Goal: Information Seeking & Learning: Learn about a topic

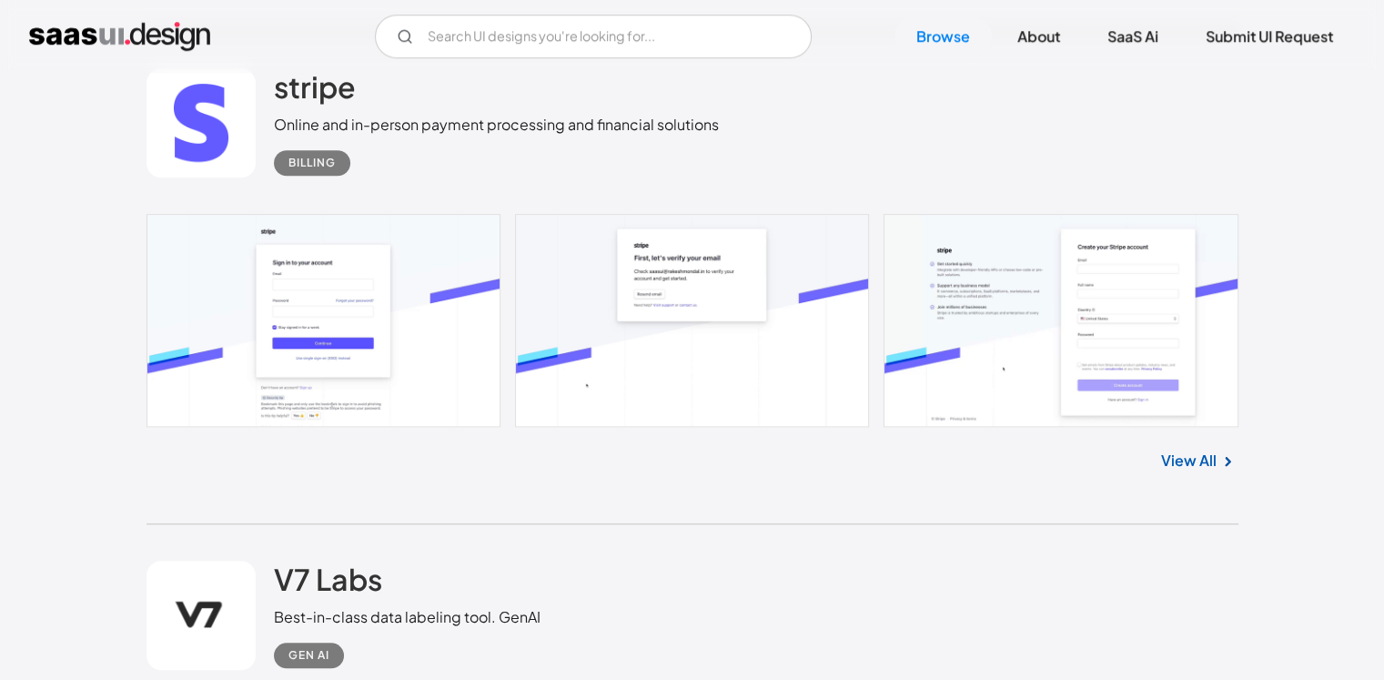
scroll to position [1456, 0]
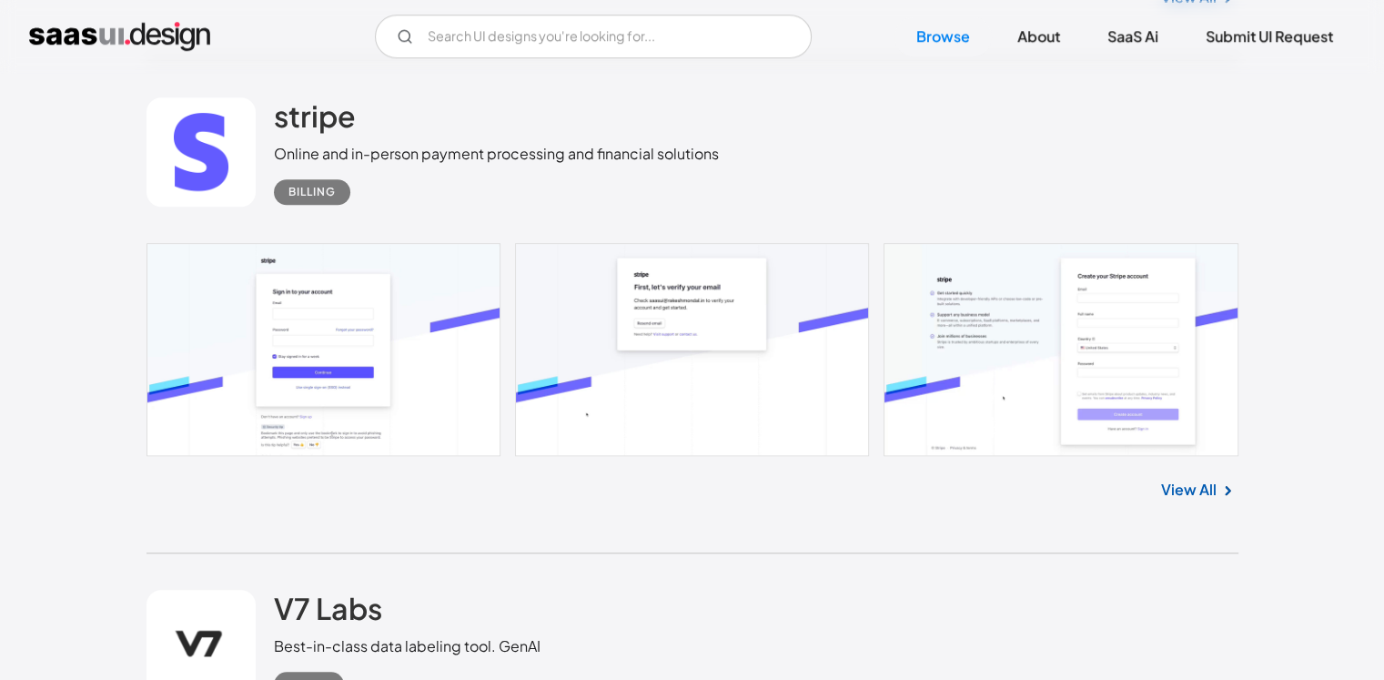
click at [1189, 490] on link "View All" at bounding box center [1189, 490] width 56 height 22
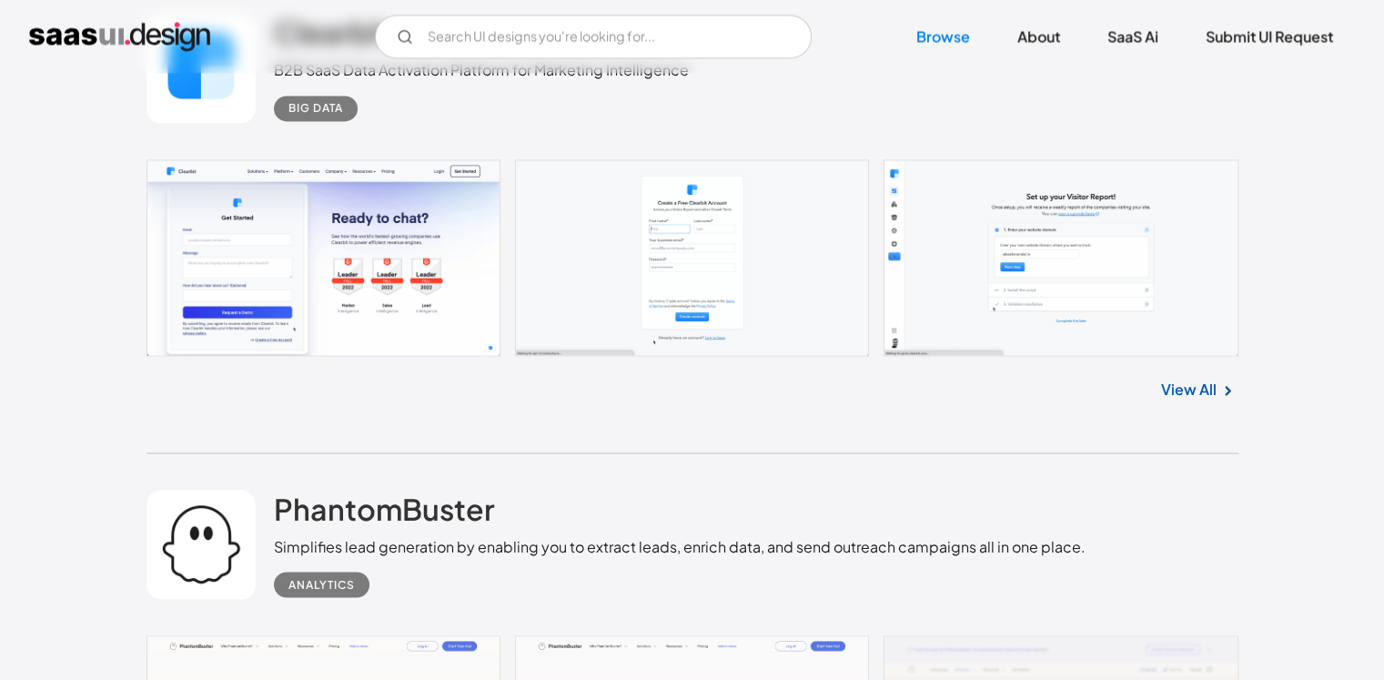
scroll to position [3003, 0]
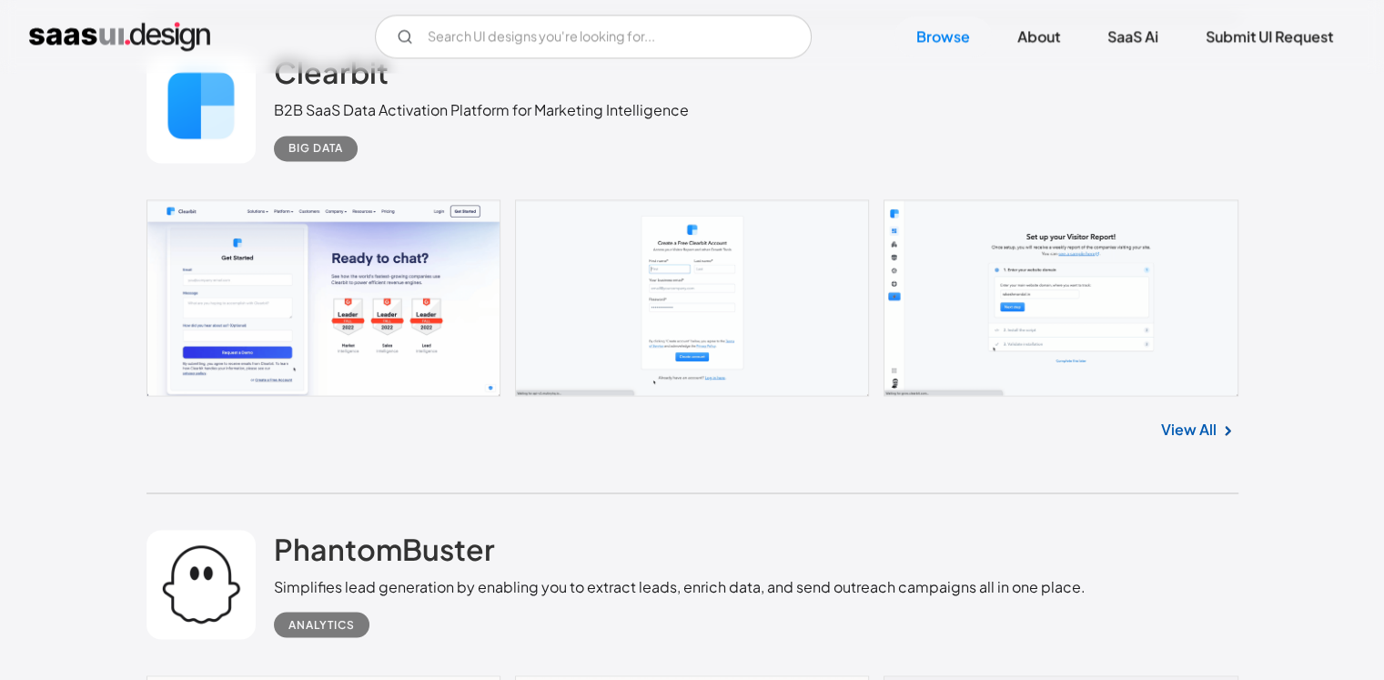
click at [1169, 430] on link "View All" at bounding box center [1189, 430] width 56 height 22
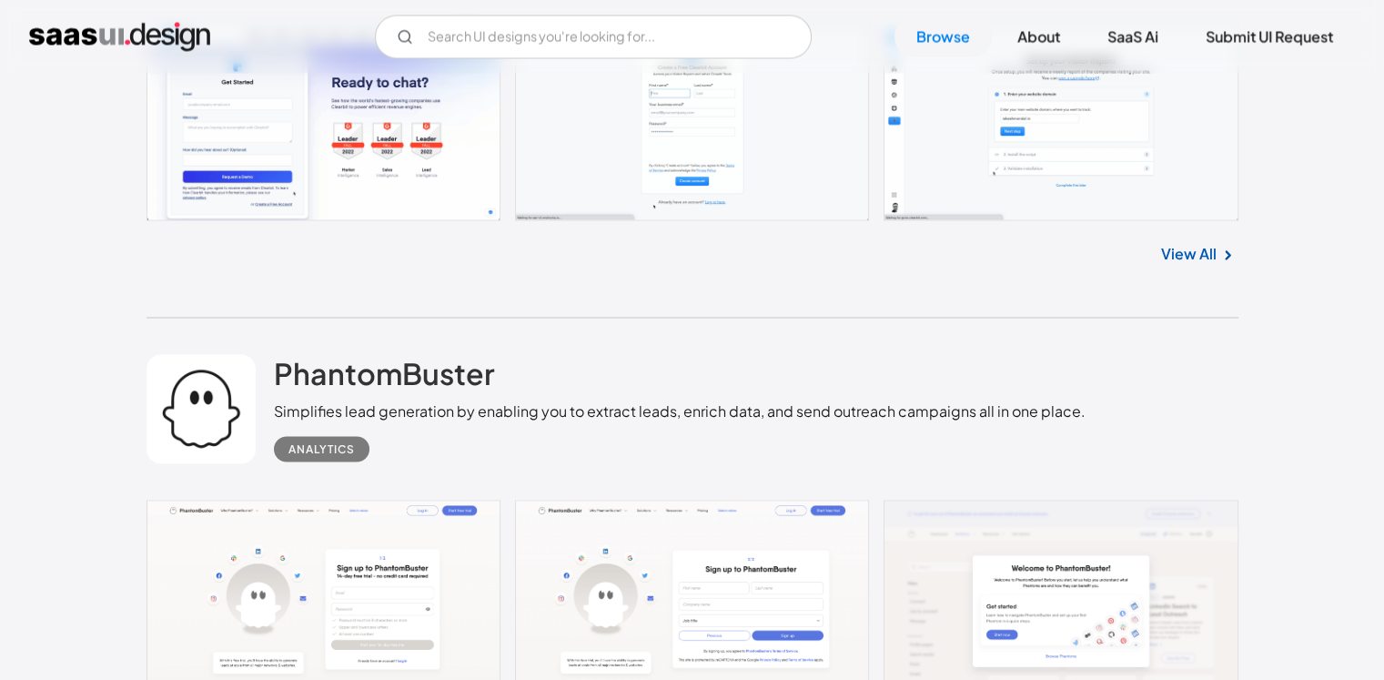
scroll to position [3367, 0]
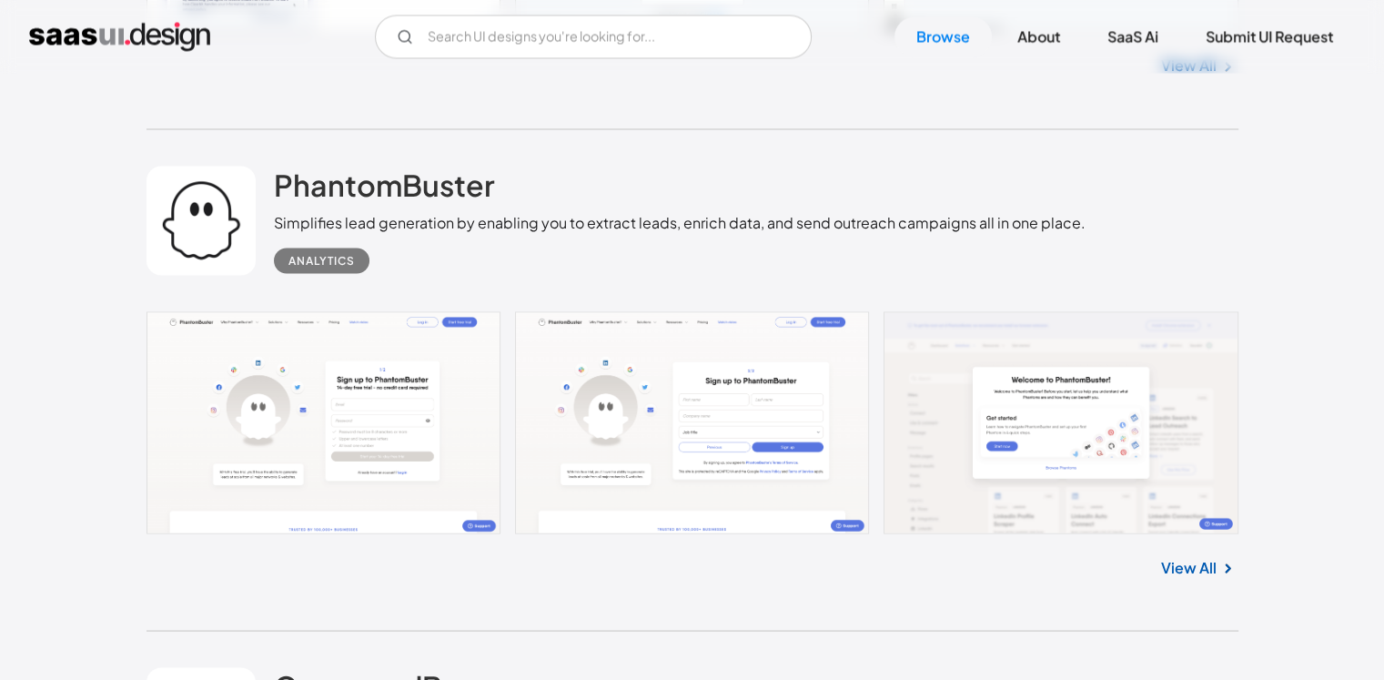
click at [1198, 566] on link "View All" at bounding box center [1189, 567] width 56 height 22
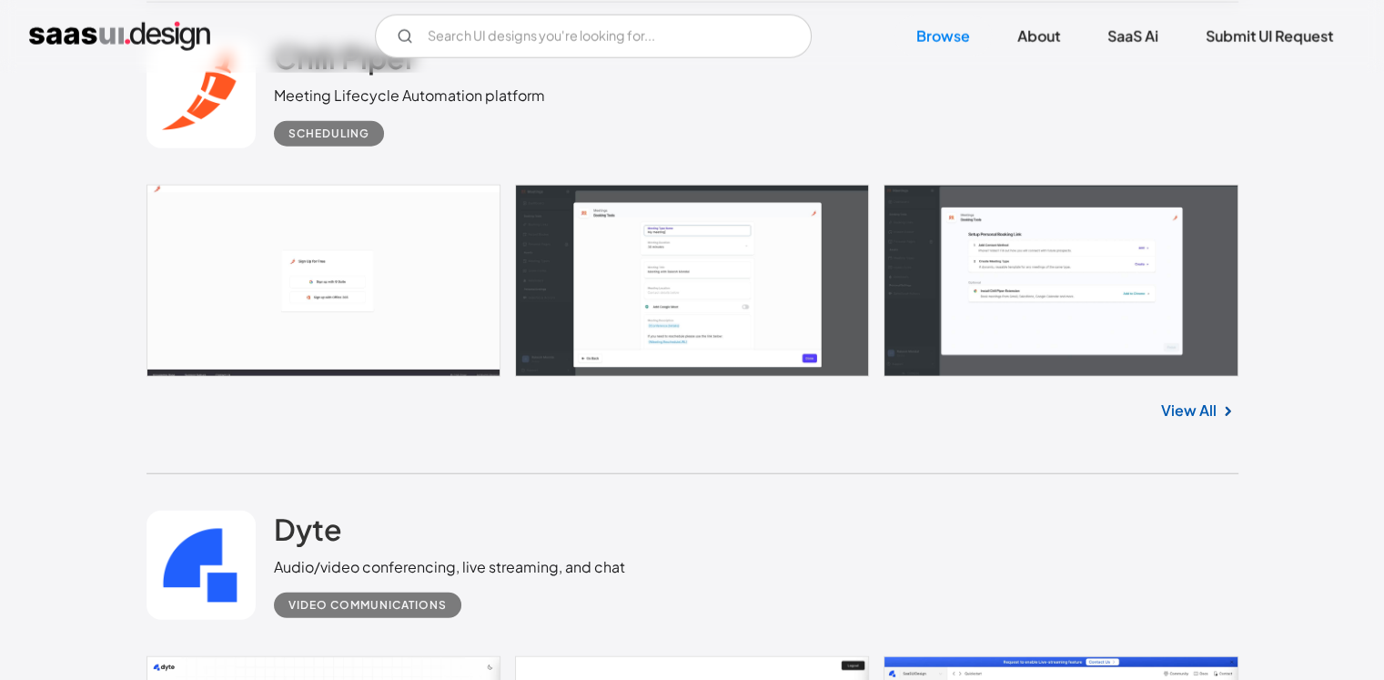
scroll to position [4095, 0]
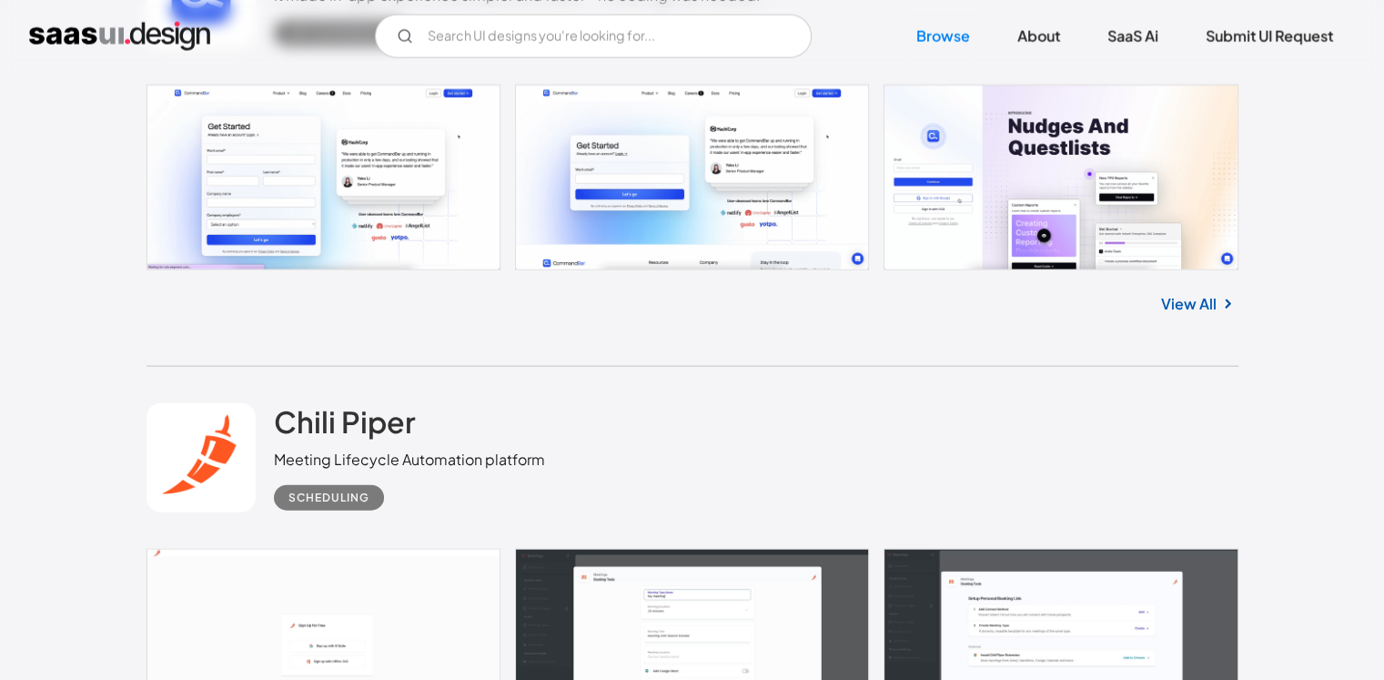
click at [1189, 306] on link "View All" at bounding box center [1189, 304] width 56 height 22
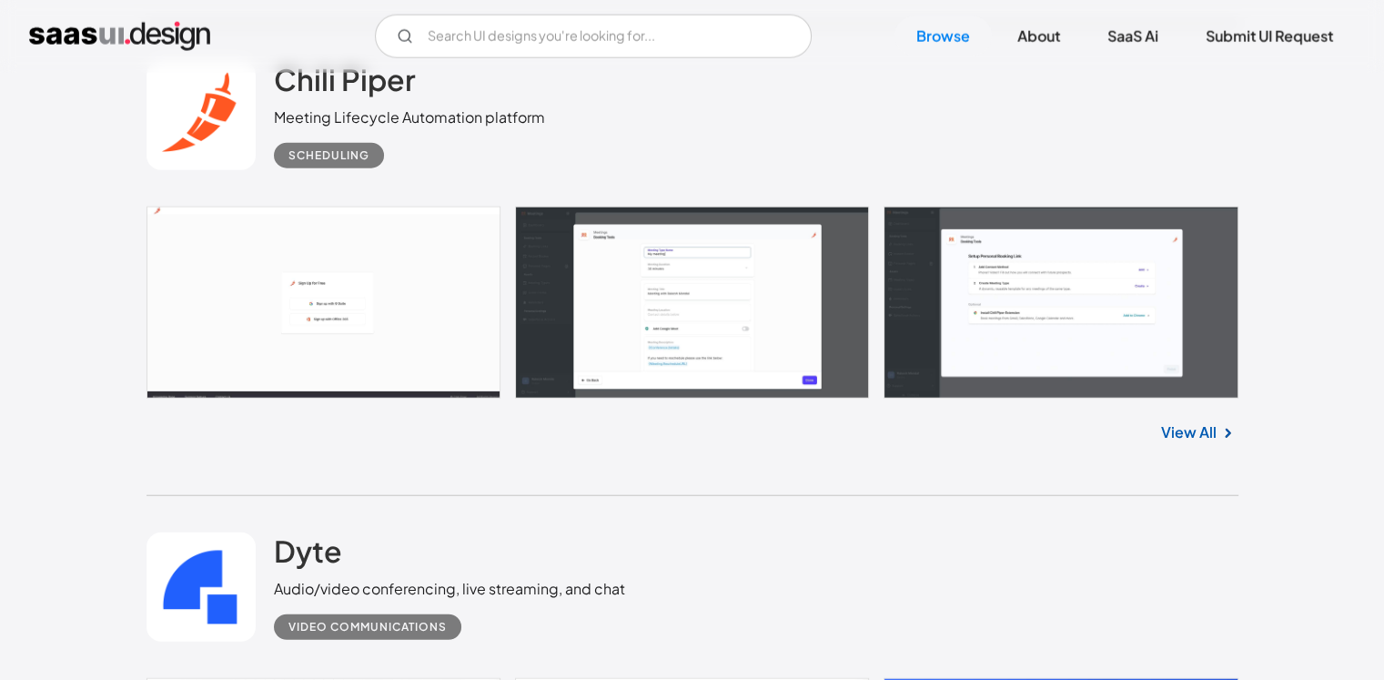
scroll to position [4550, 0]
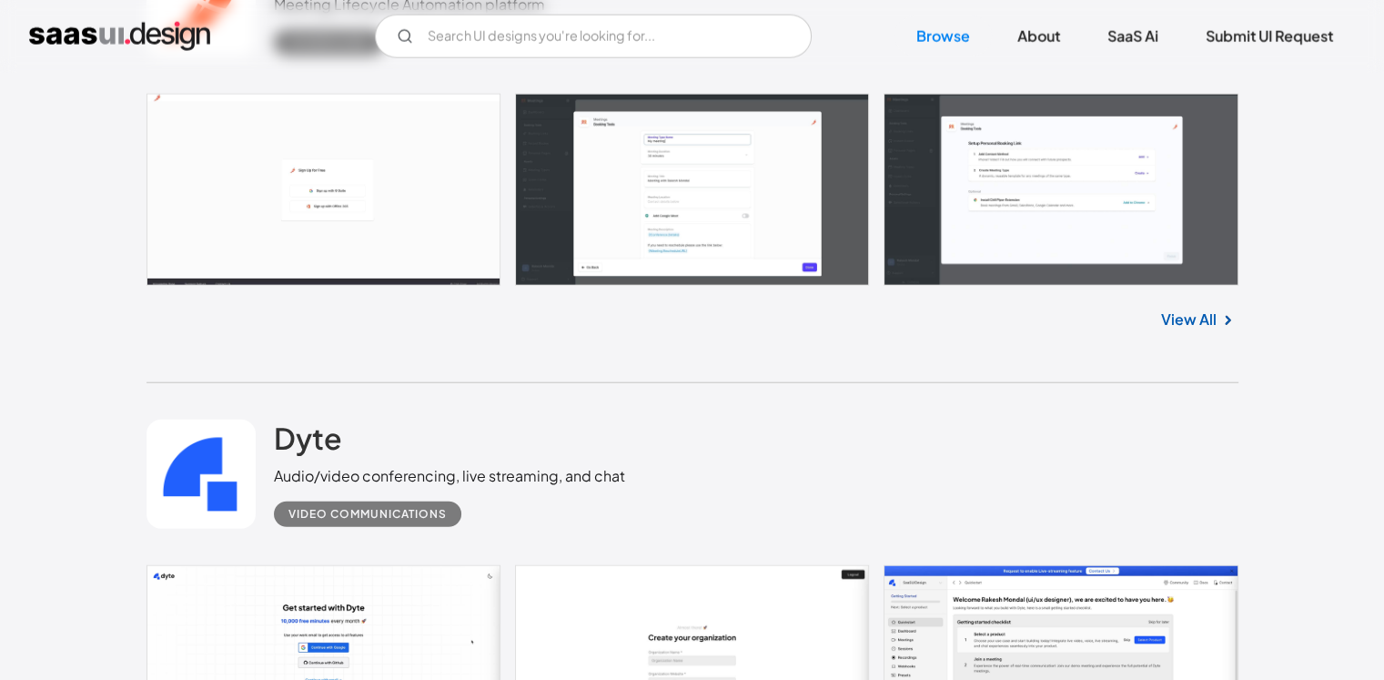
click at [1195, 318] on link "View All" at bounding box center [1189, 320] width 56 height 22
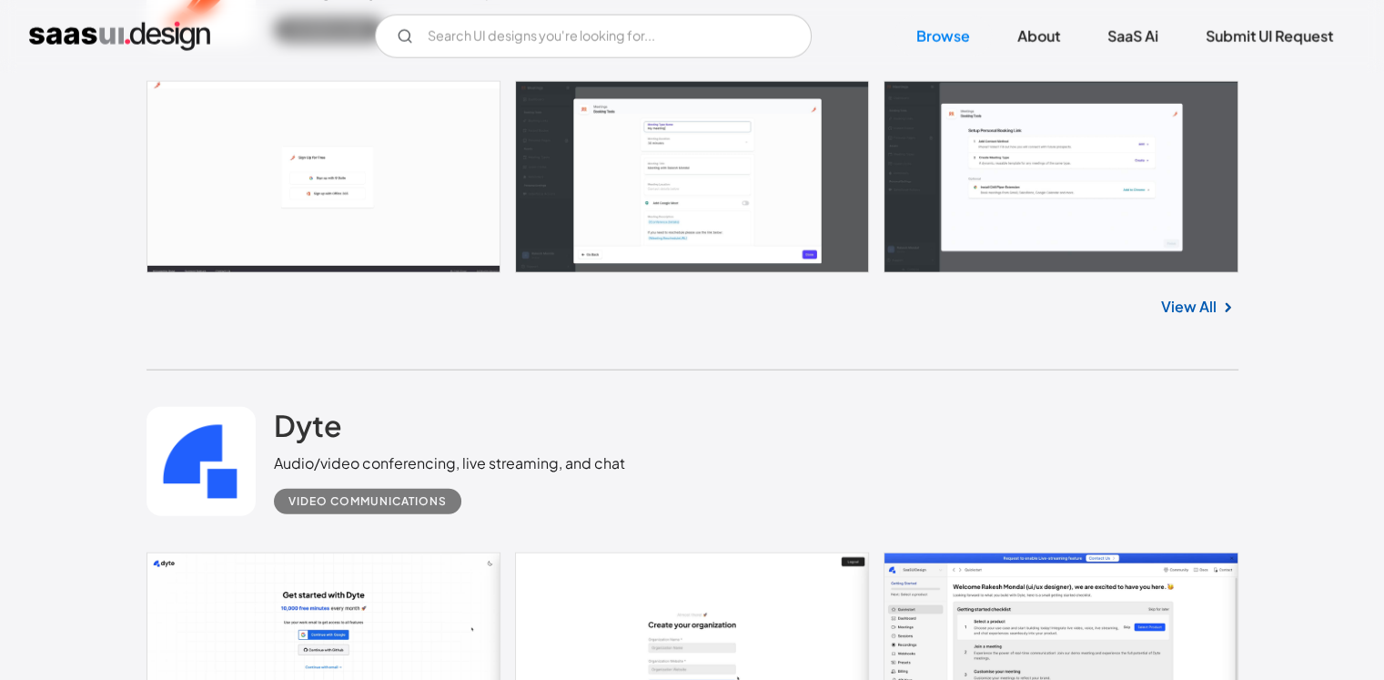
scroll to position [5005, 0]
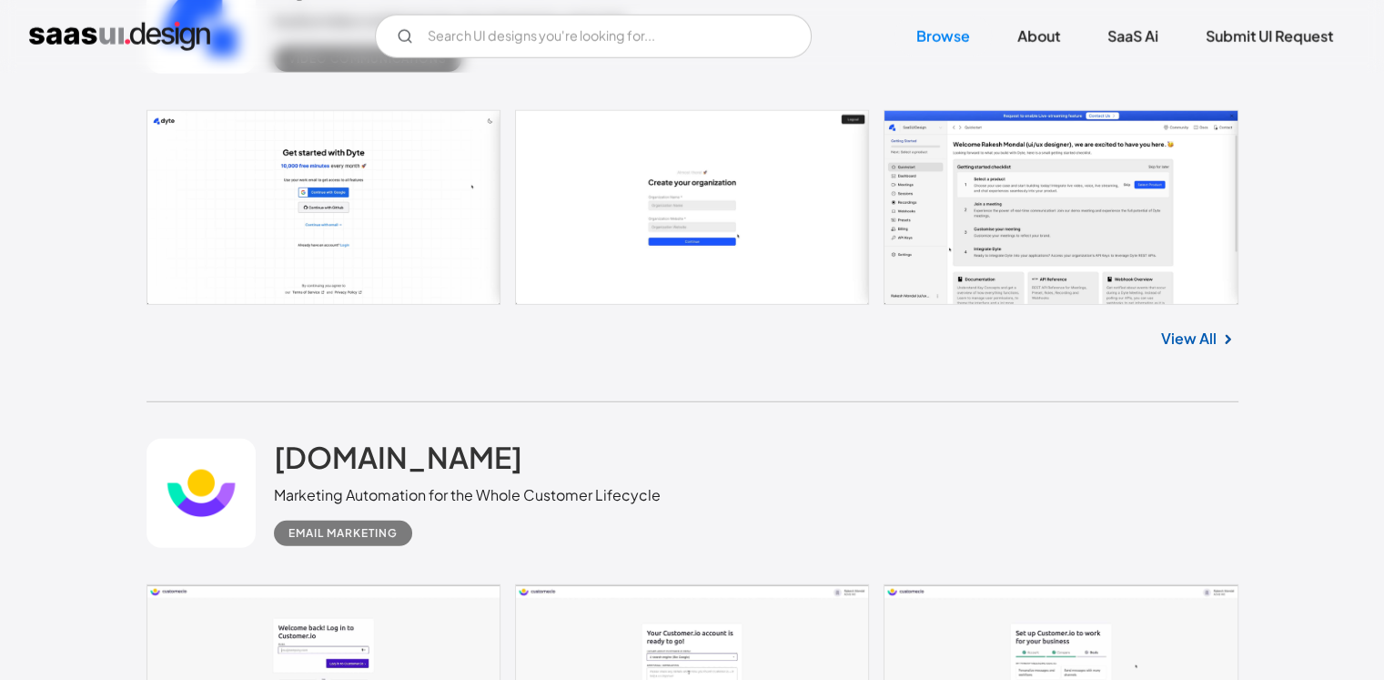
click at [1184, 345] on link "View All" at bounding box center [1189, 339] width 56 height 22
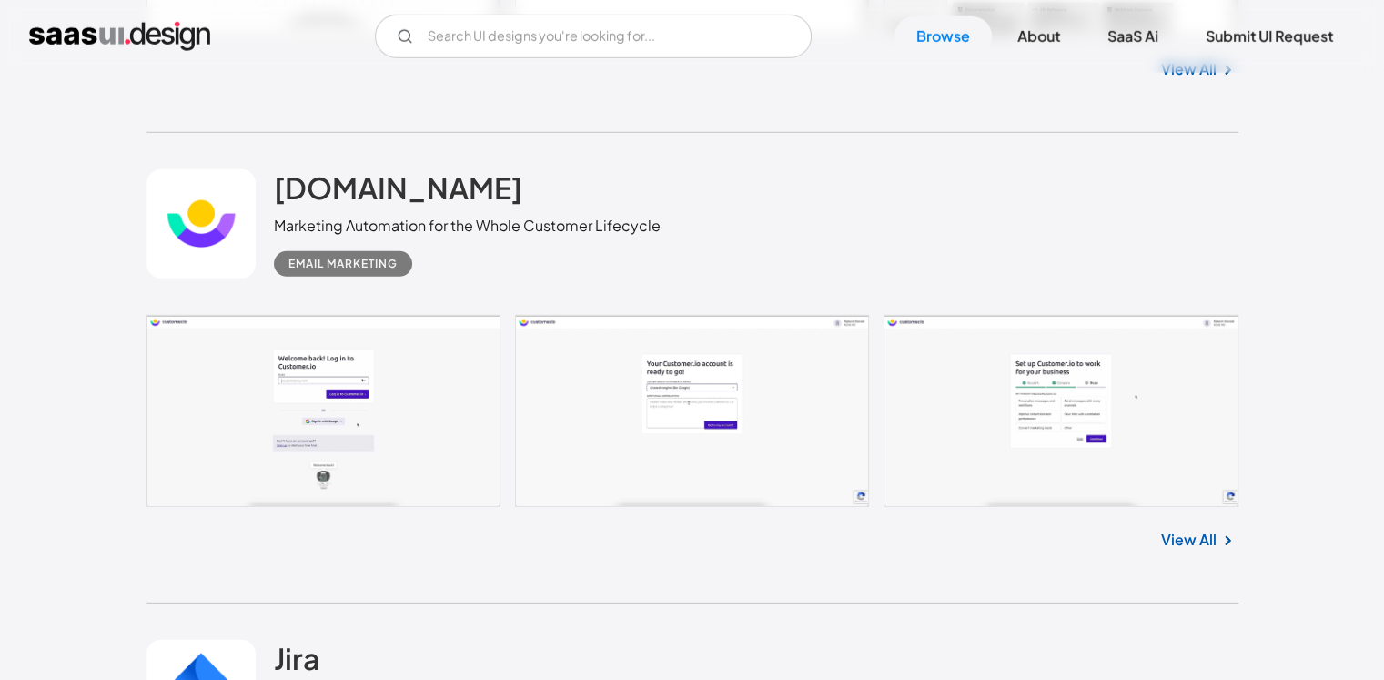
scroll to position [5369, 0]
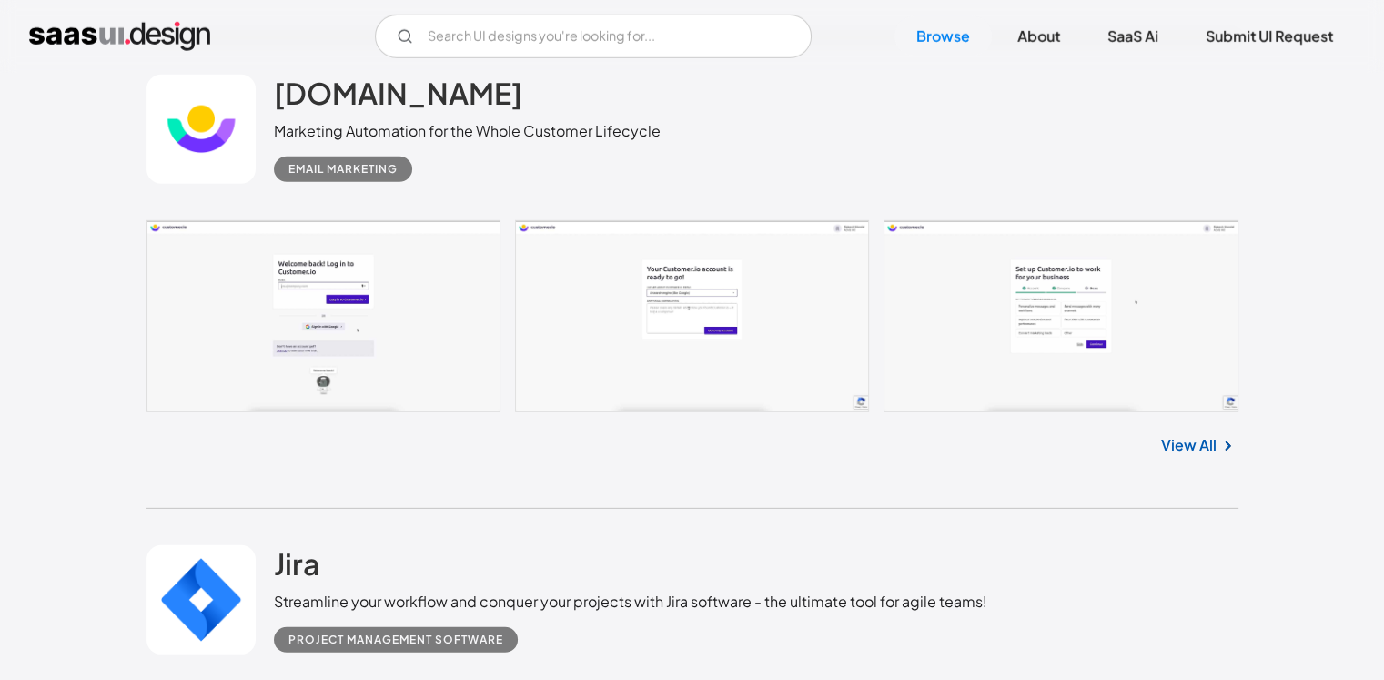
click at [1189, 450] on link "View All" at bounding box center [1189, 445] width 56 height 22
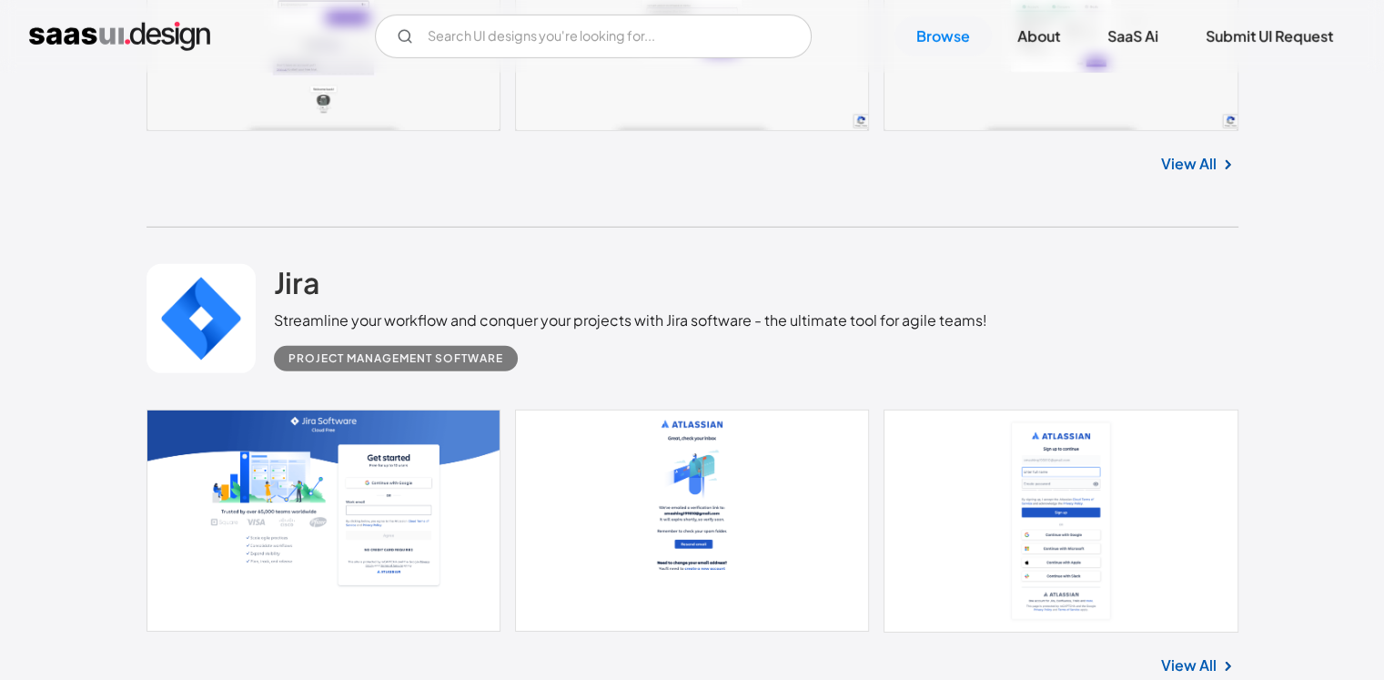
scroll to position [5824, 0]
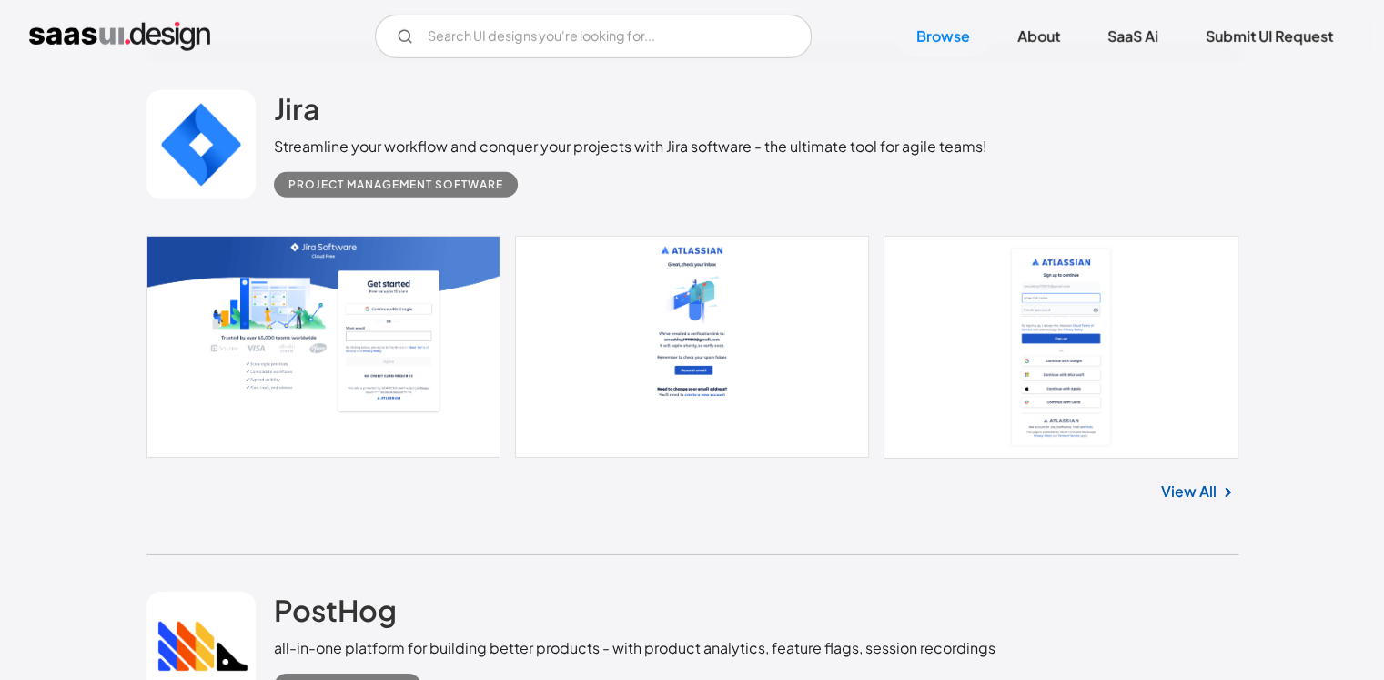
click at [1209, 485] on link "View All" at bounding box center [1189, 492] width 56 height 22
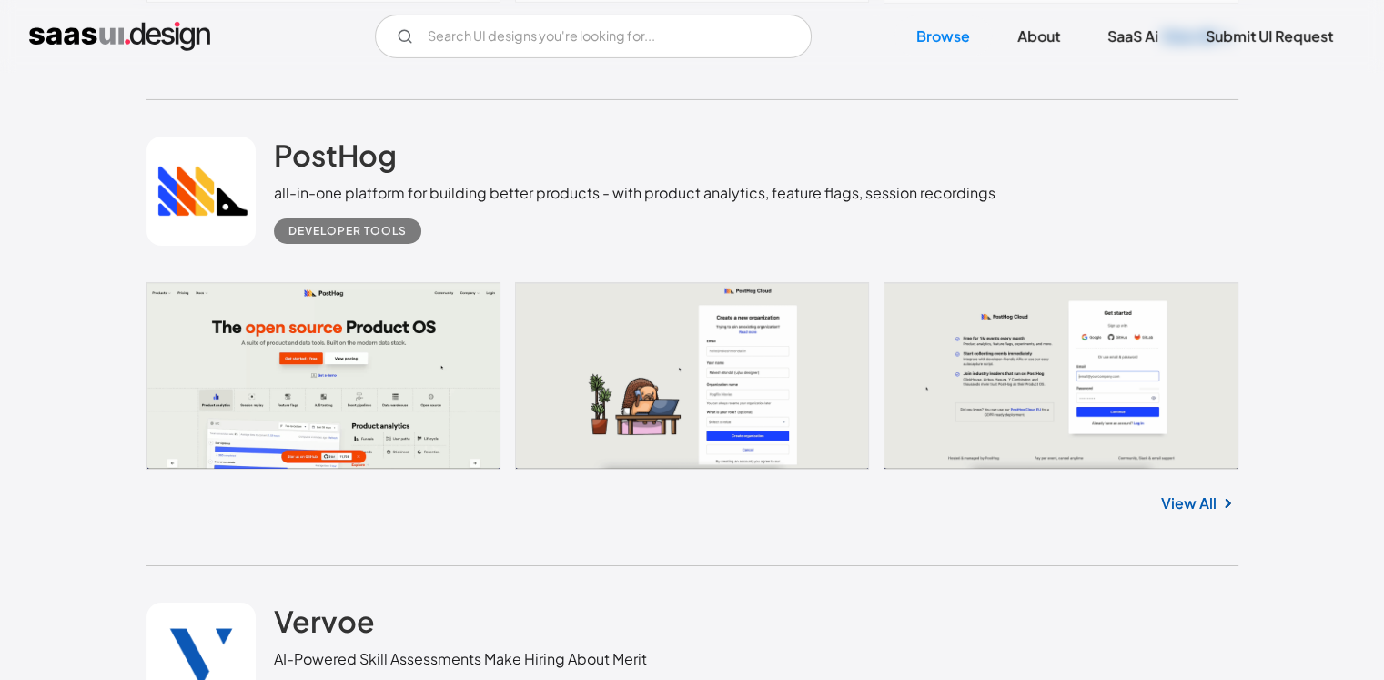
scroll to position [6280, 0]
click at [1189, 500] on link "View All" at bounding box center [1189, 503] width 56 height 22
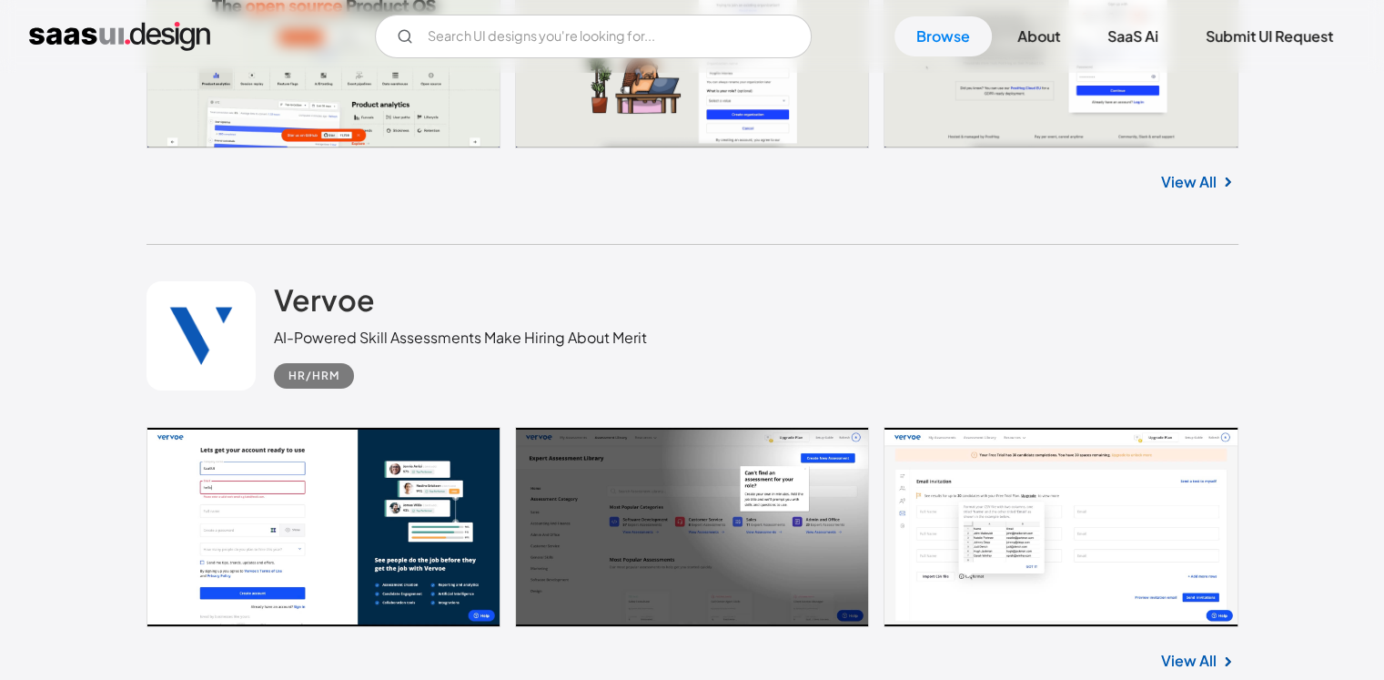
scroll to position [6826, 0]
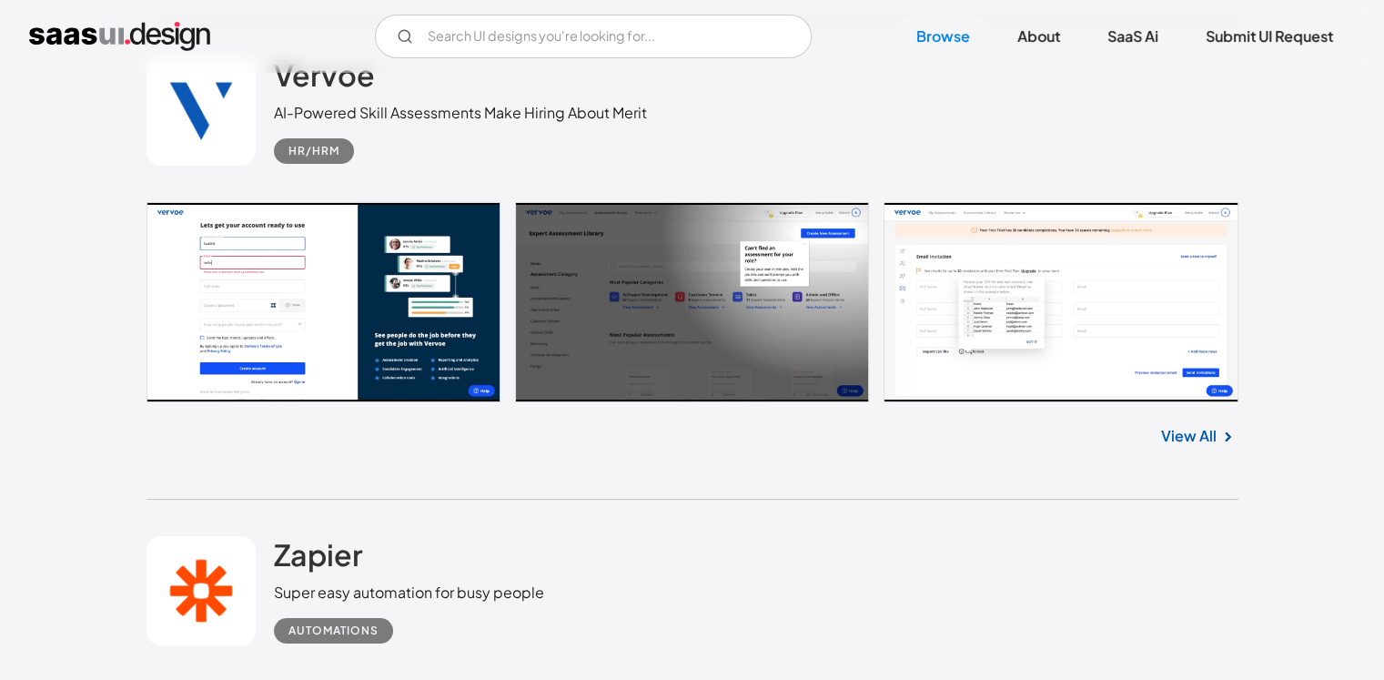
click at [1205, 440] on link "View All" at bounding box center [1189, 436] width 56 height 22
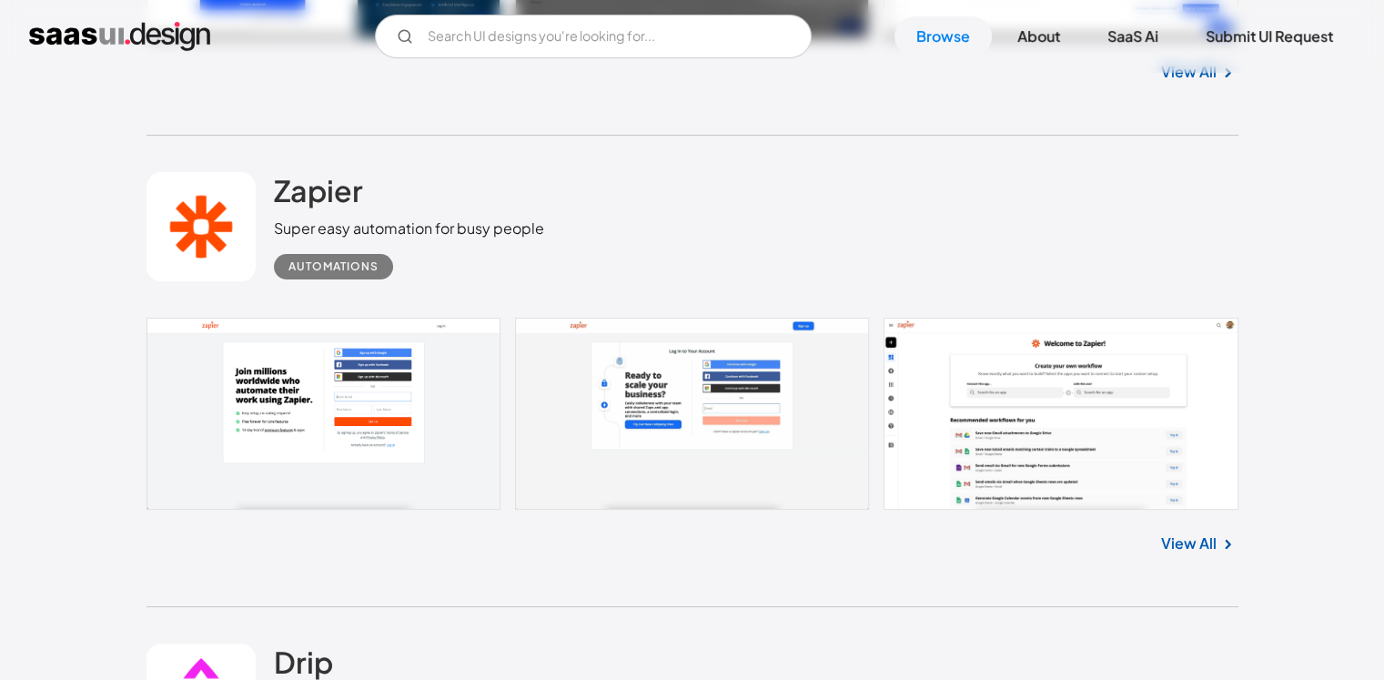
click at [1210, 549] on link "View All" at bounding box center [1189, 543] width 56 height 22
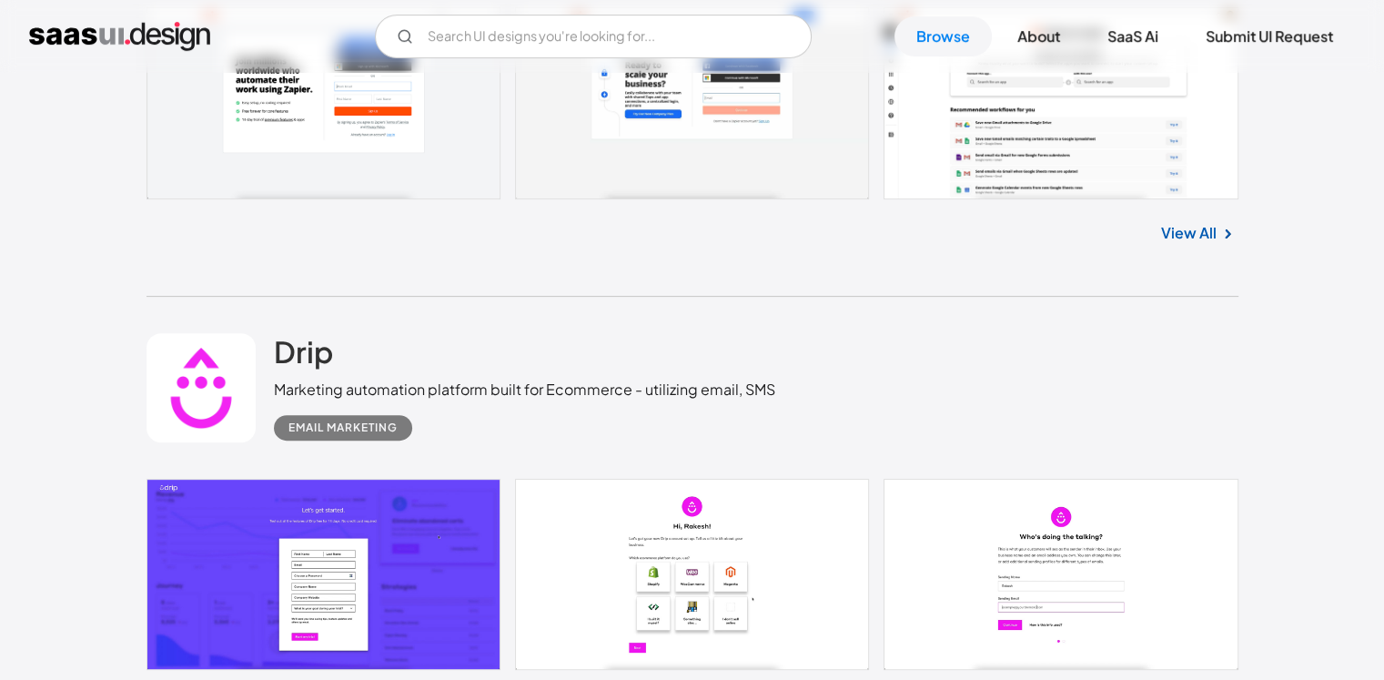
scroll to position [7827, 0]
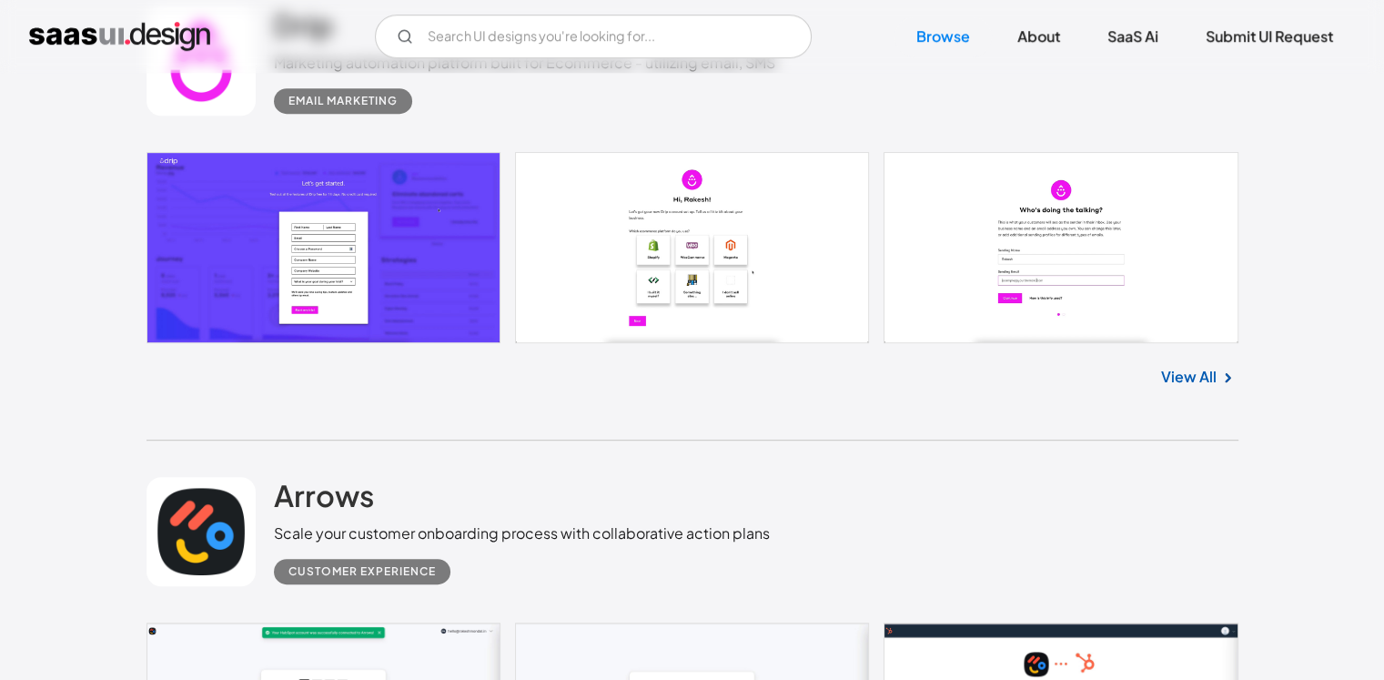
click at [1179, 378] on link "View All" at bounding box center [1189, 377] width 56 height 22
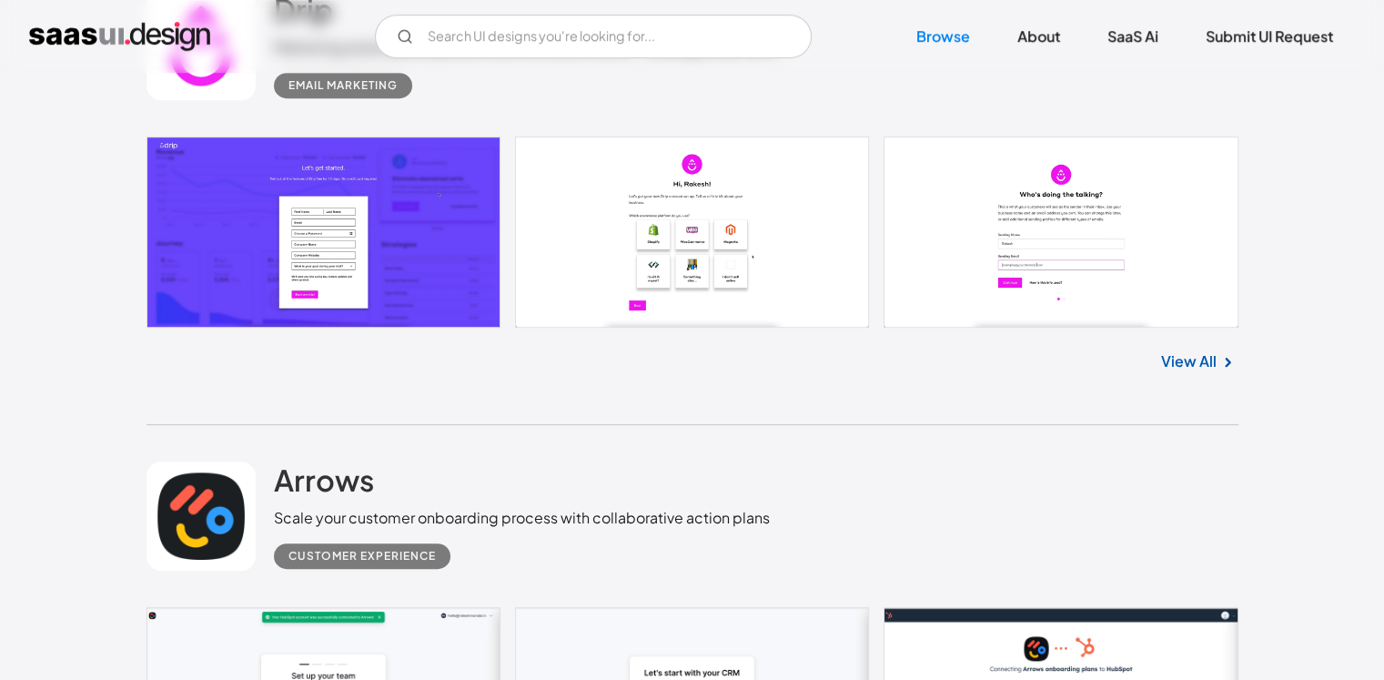
scroll to position [8282, 0]
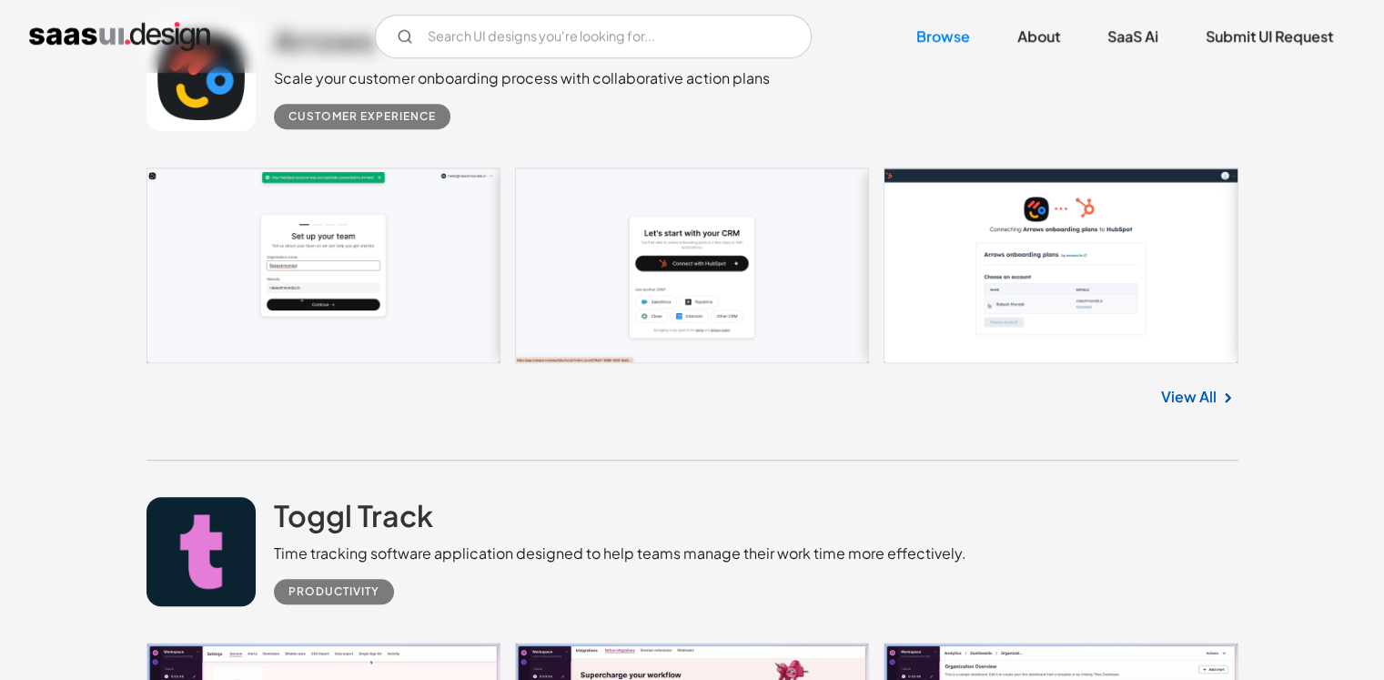
click at [1175, 401] on link "View All" at bounding box center [1189, 397] width 56 height 22
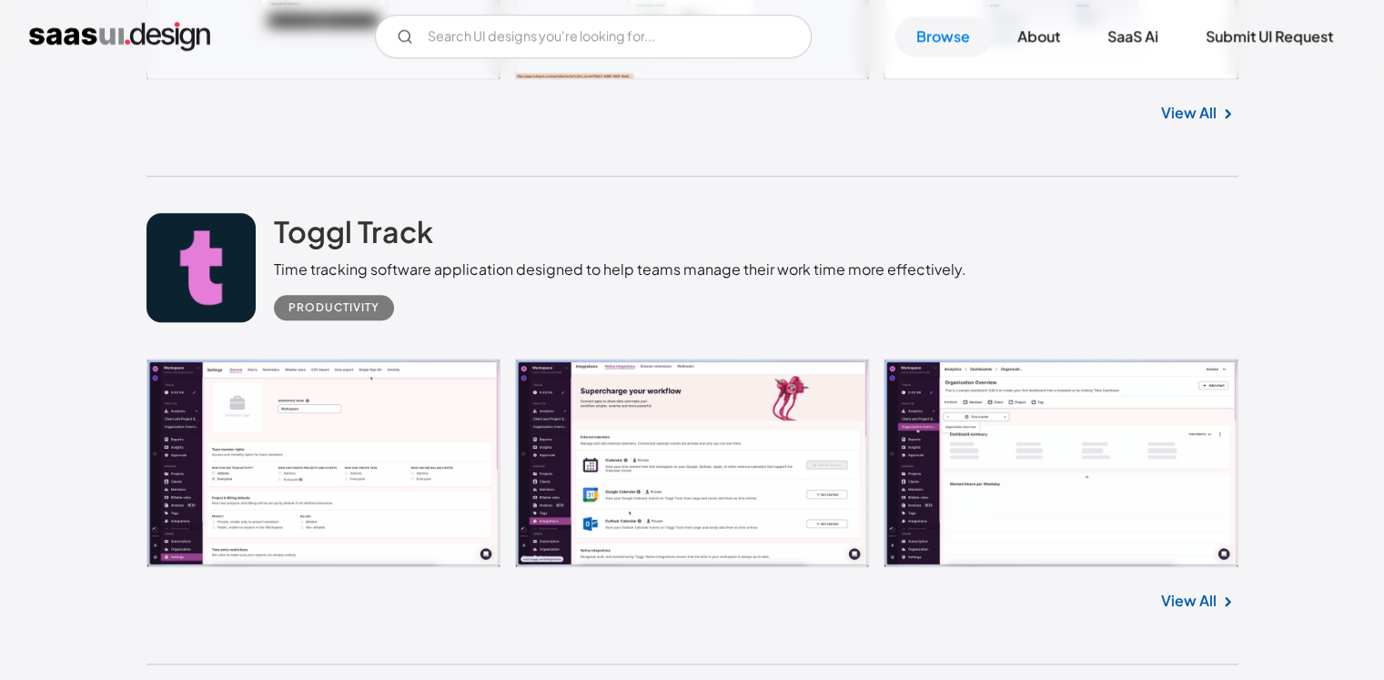
scroll to position [8646, 0]
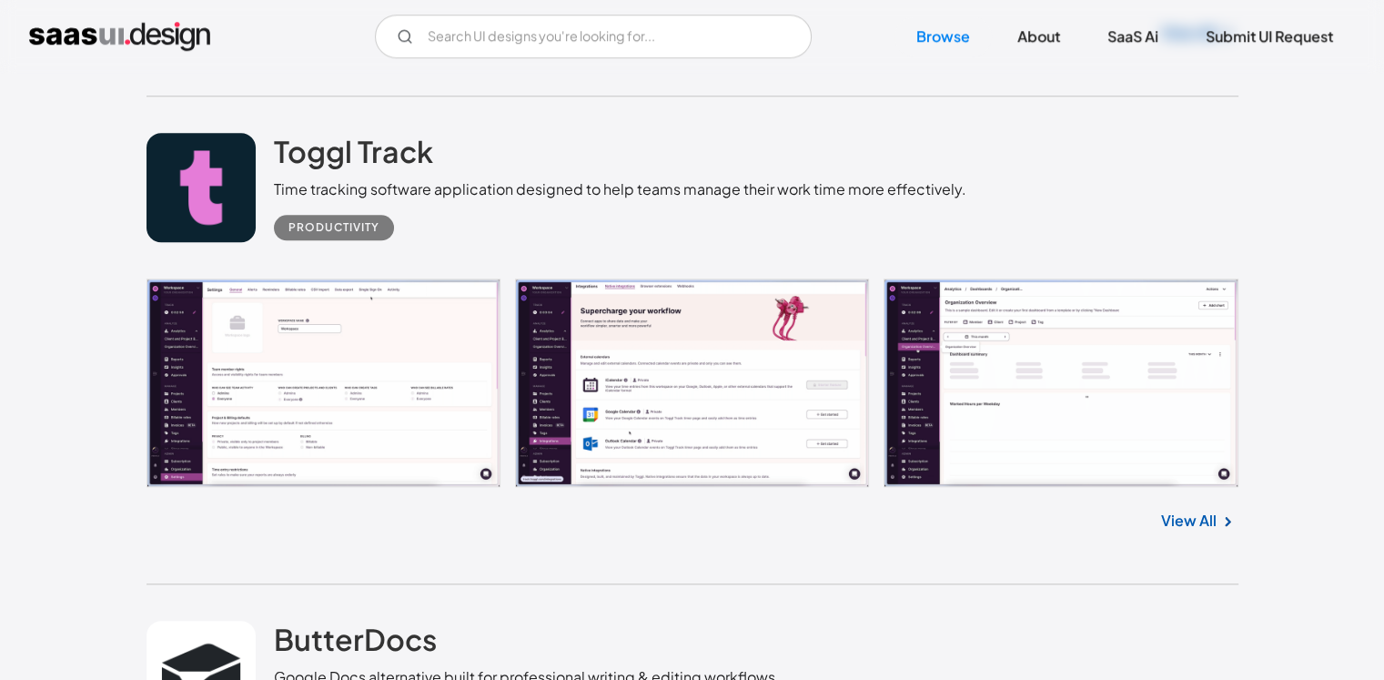
click at [1209, 517] on link "View All" at bounding box center [1189, 521] width 56 height 22
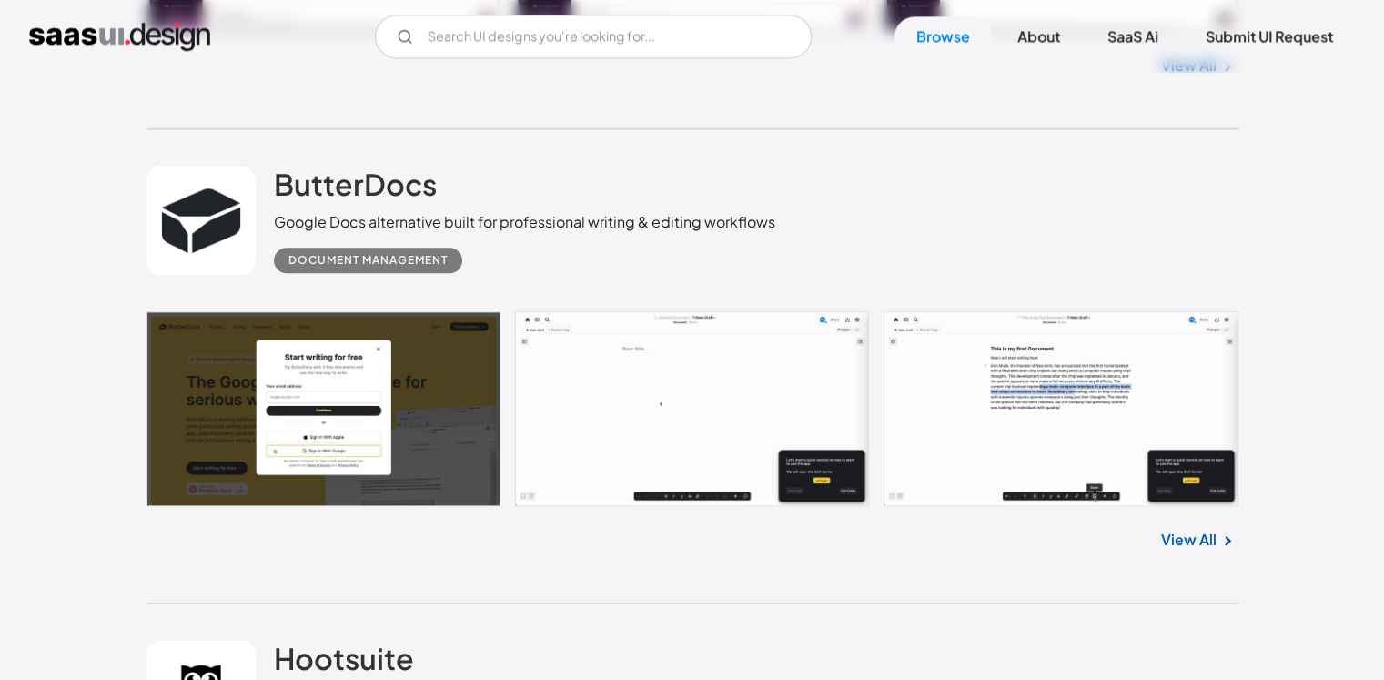
click at [1182, 538] on link "View All" at bounding box center [1189, 540] width 56 height 22
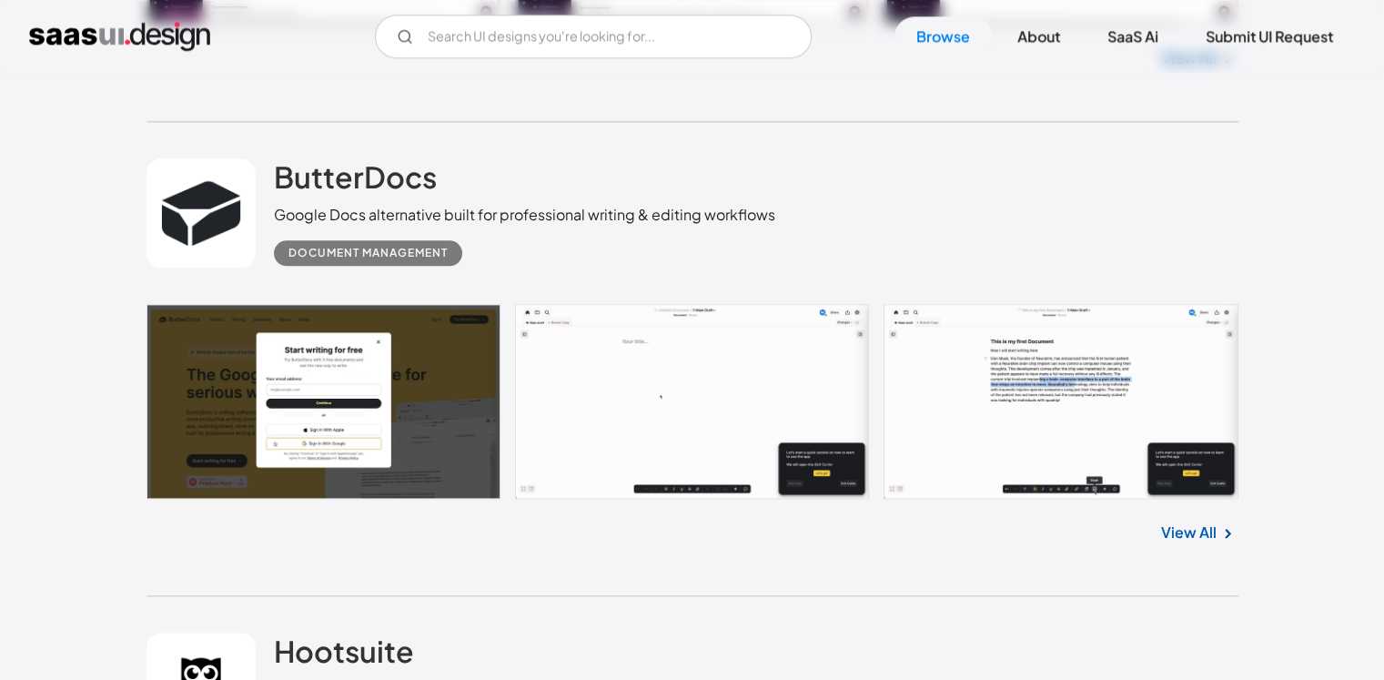
scroll to position [9647, 0]
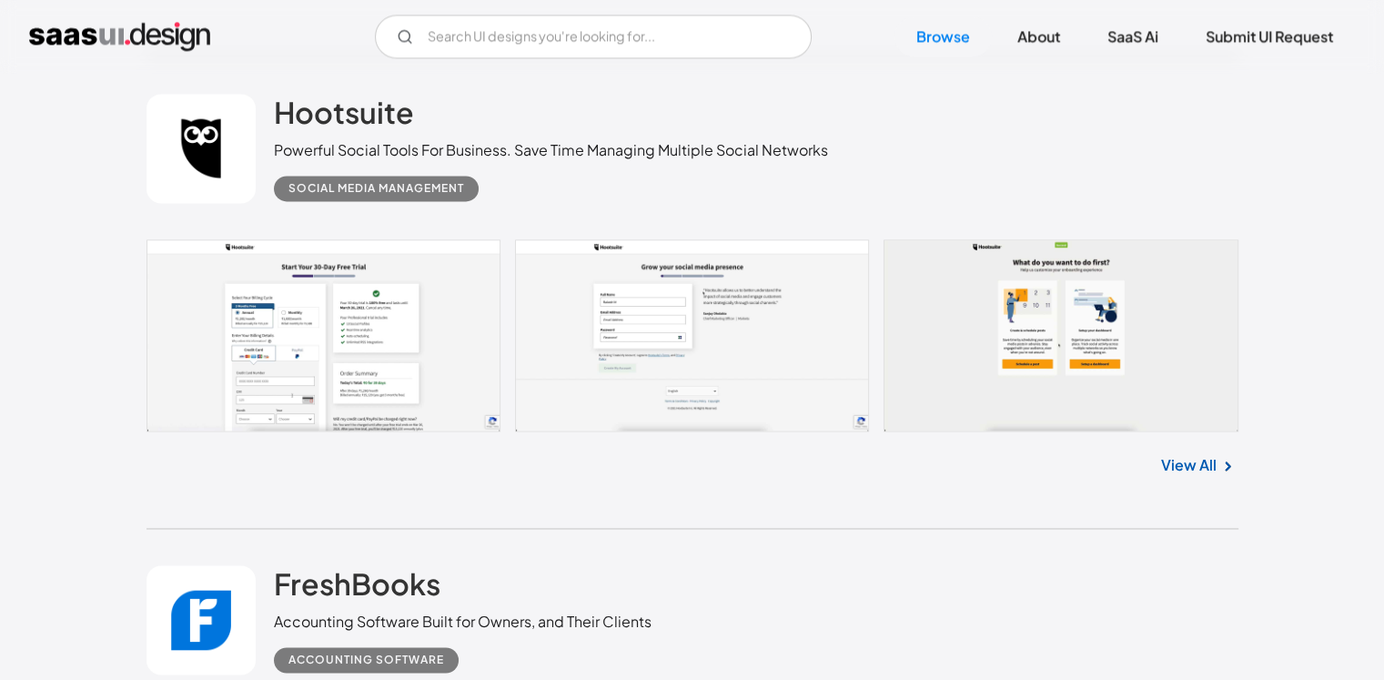
click at [1191, 463] on link "View All" at bounding box center [1189, 465] width 56 height 22
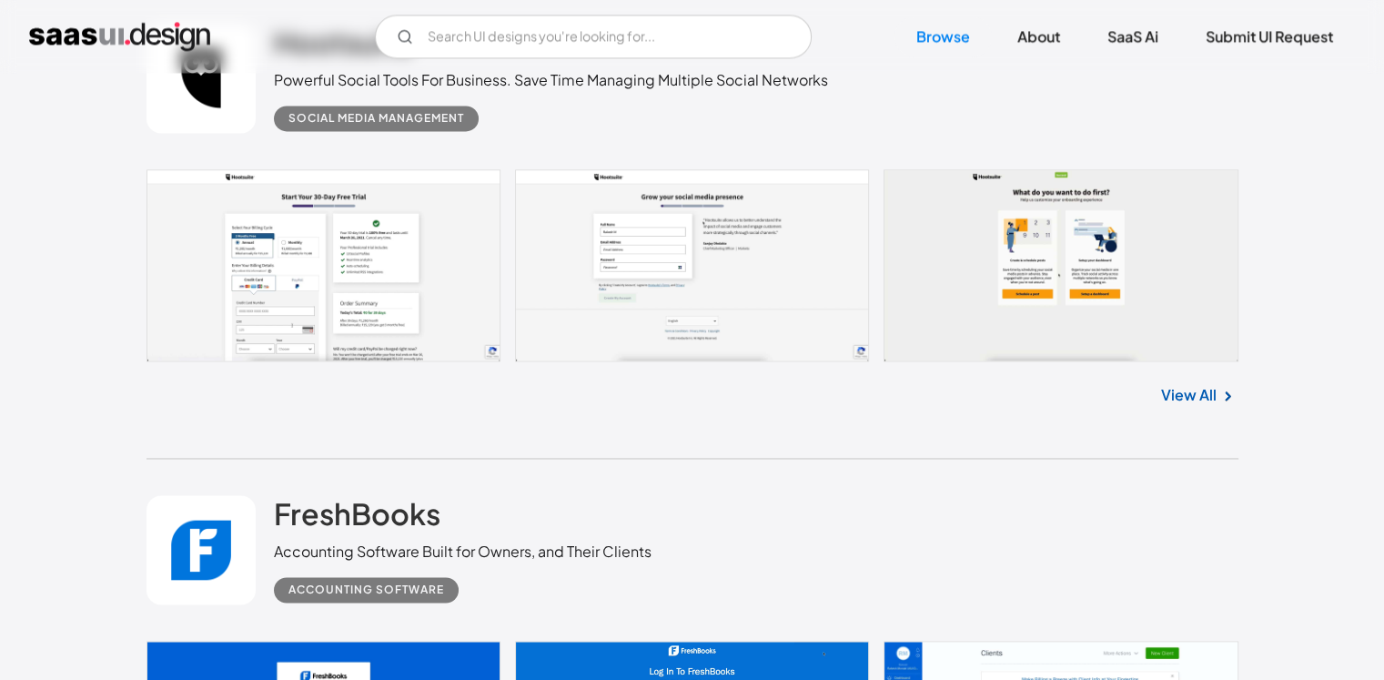
scroll to position [10011, 0]
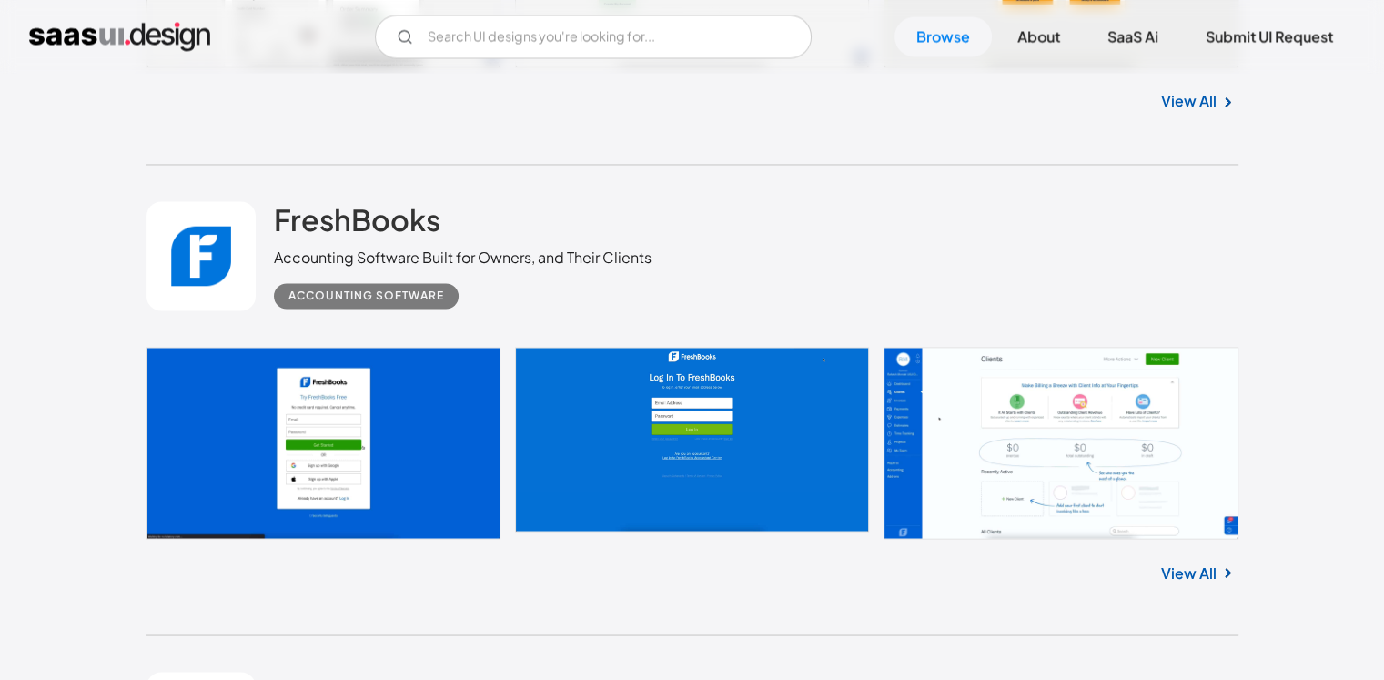
click at [1174, 569] on link "View All" at bounding box center [1189, 573] width 56 height 22
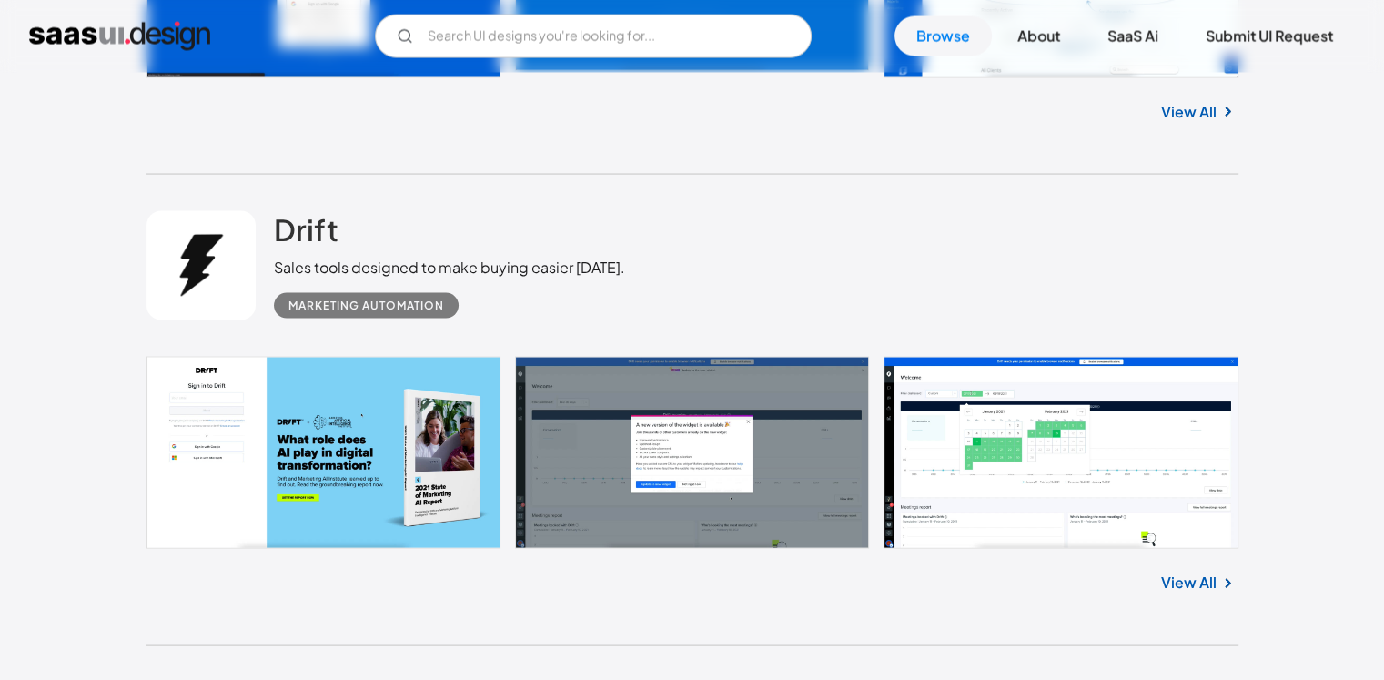
scroll to position [10557, 0]
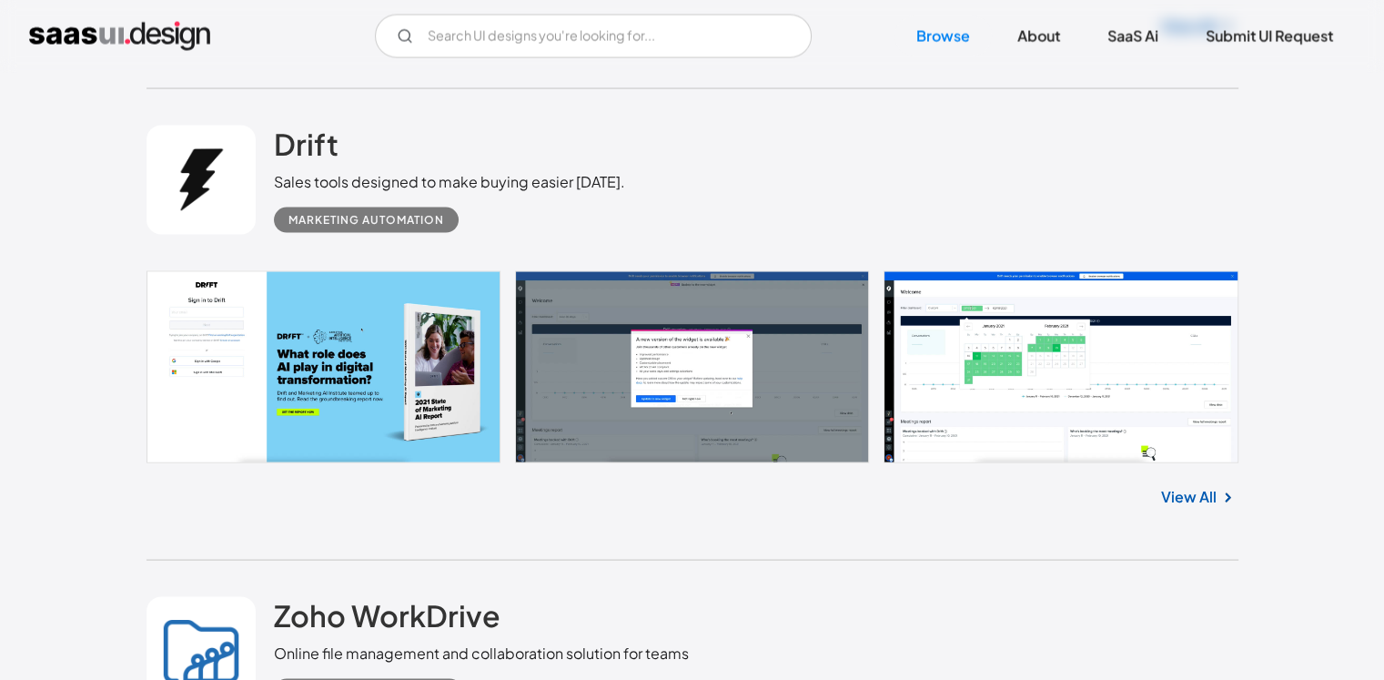
click at [1202, 503] on link "View All" at bounding box center [1189, 497] width 56 height 22
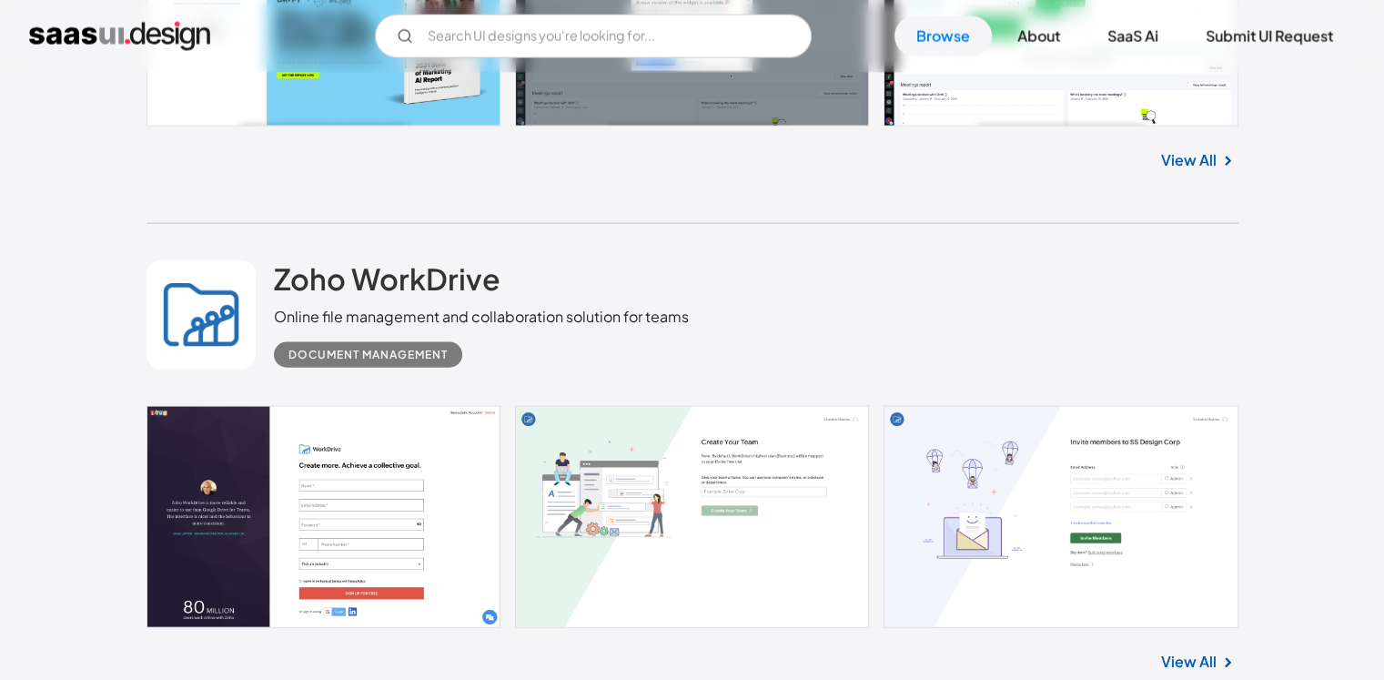
scroll to position [11103, 0]
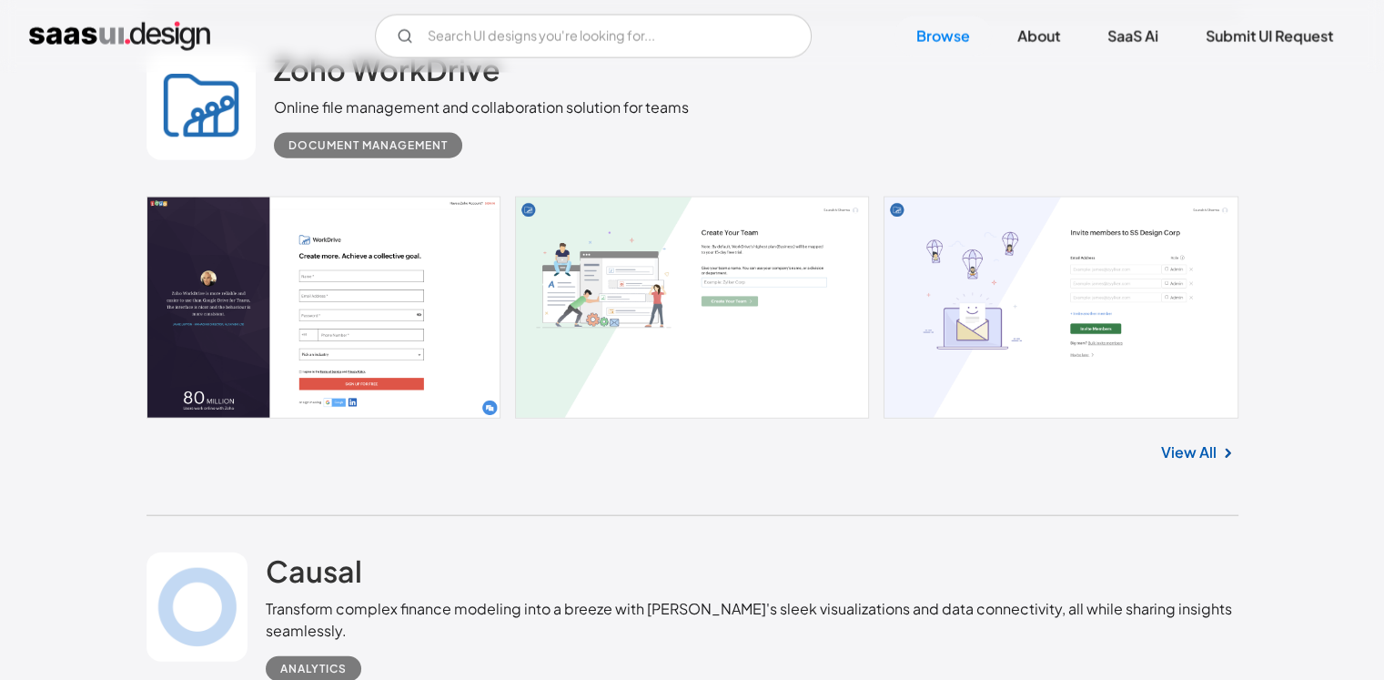
click at [1195, 460] on link "View All" at bounding box center [1189, 452] width 56 height 22
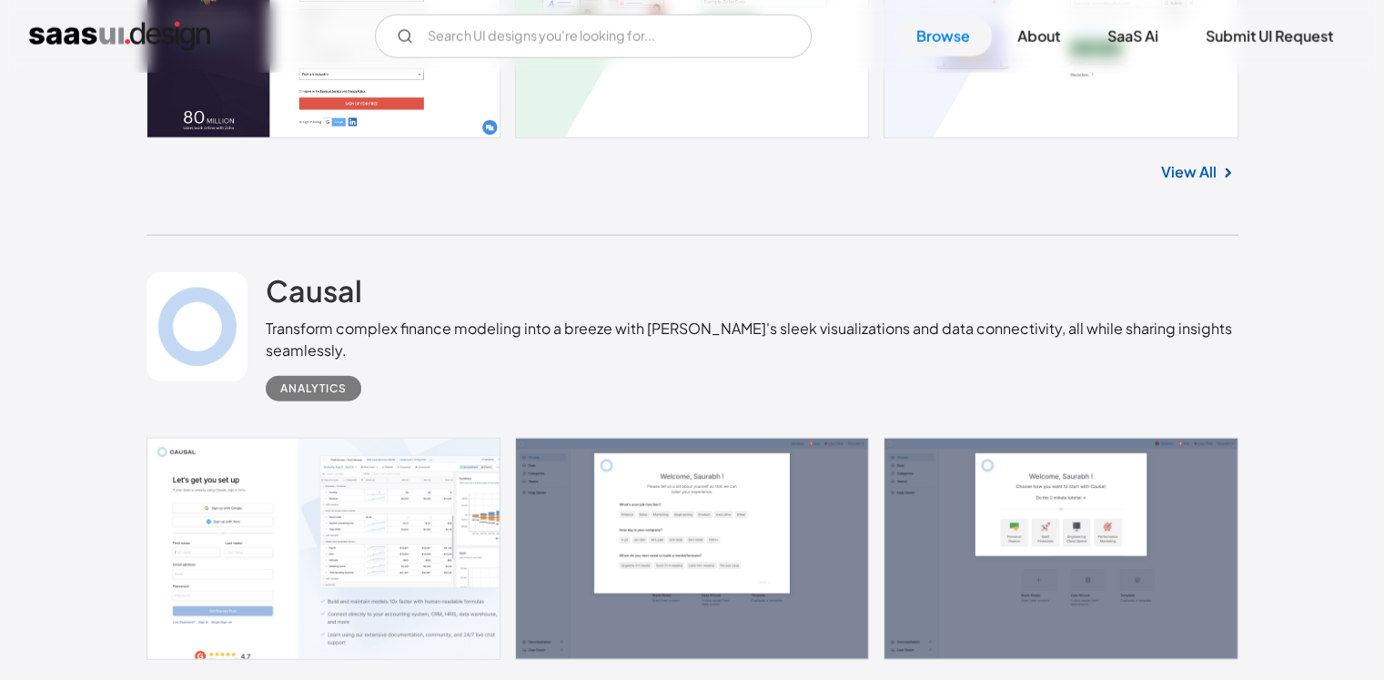
scroll to position [11649, 0]
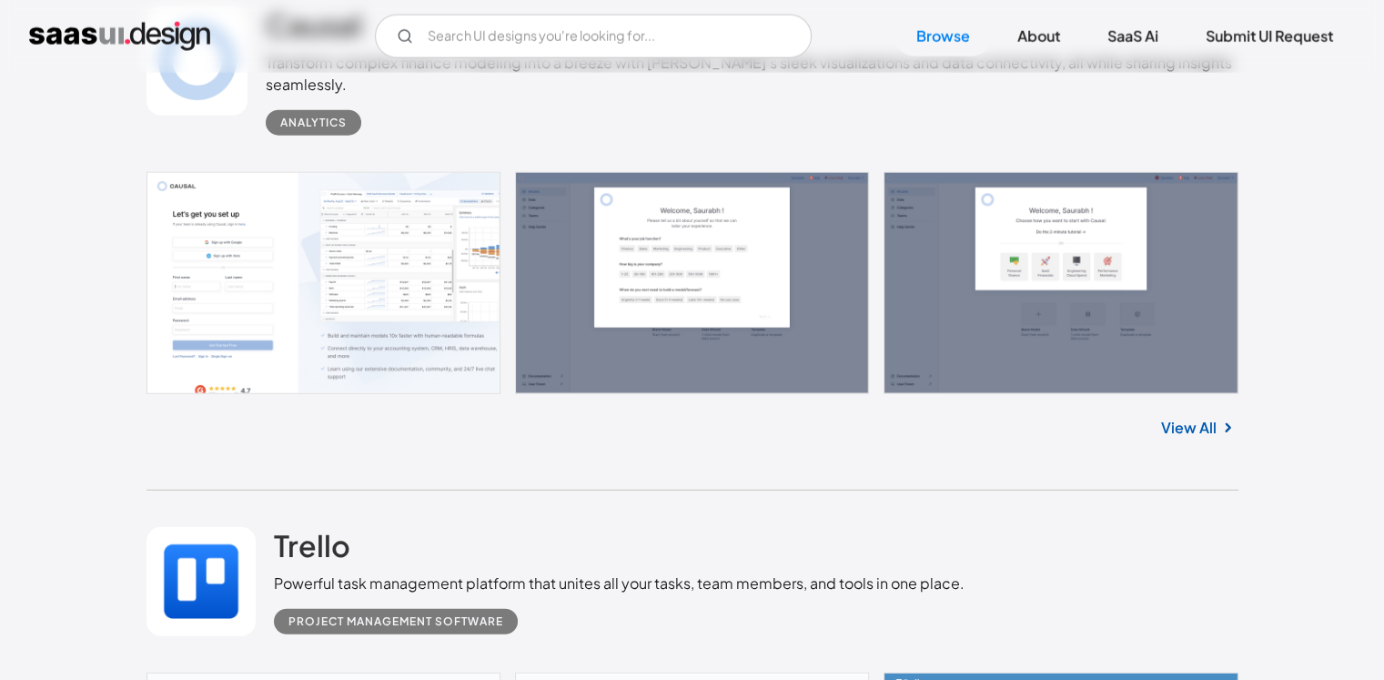
click at [1179, 430] on link "View All" at bounding box center [1189, 428] width 56 height 22
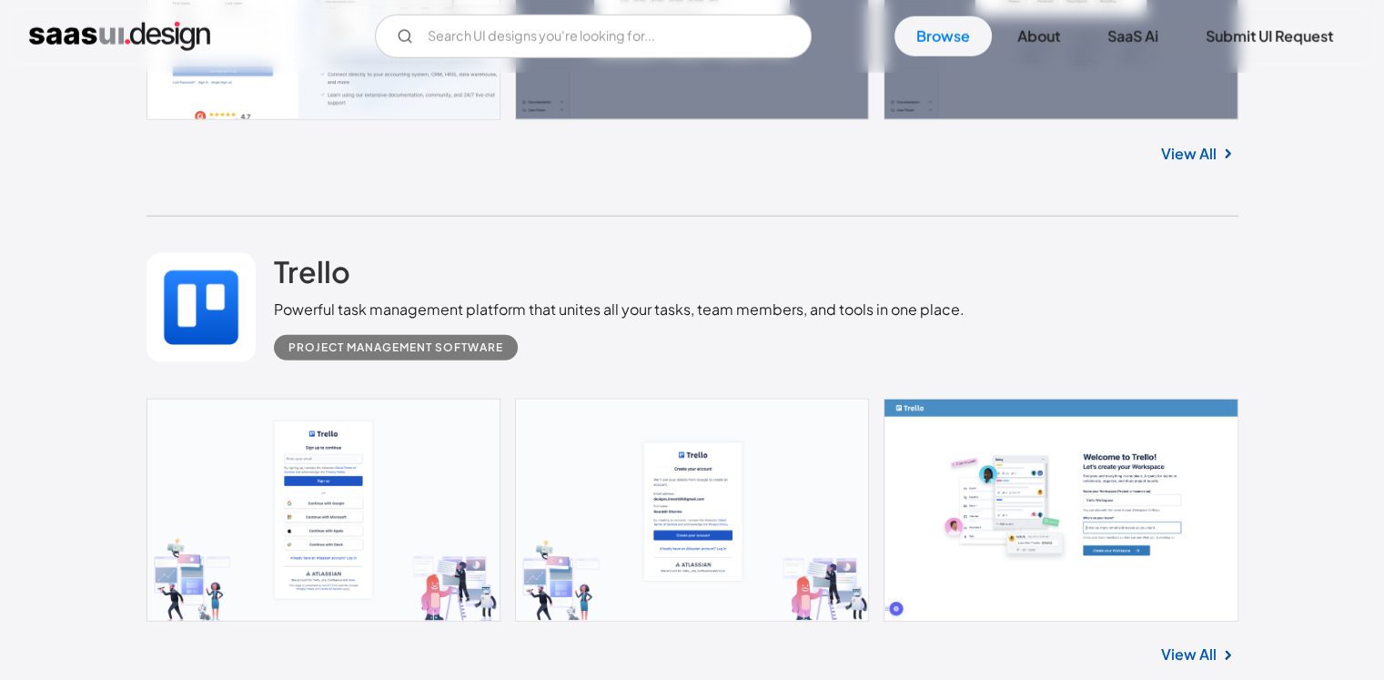
scroll to position [12195, 0]
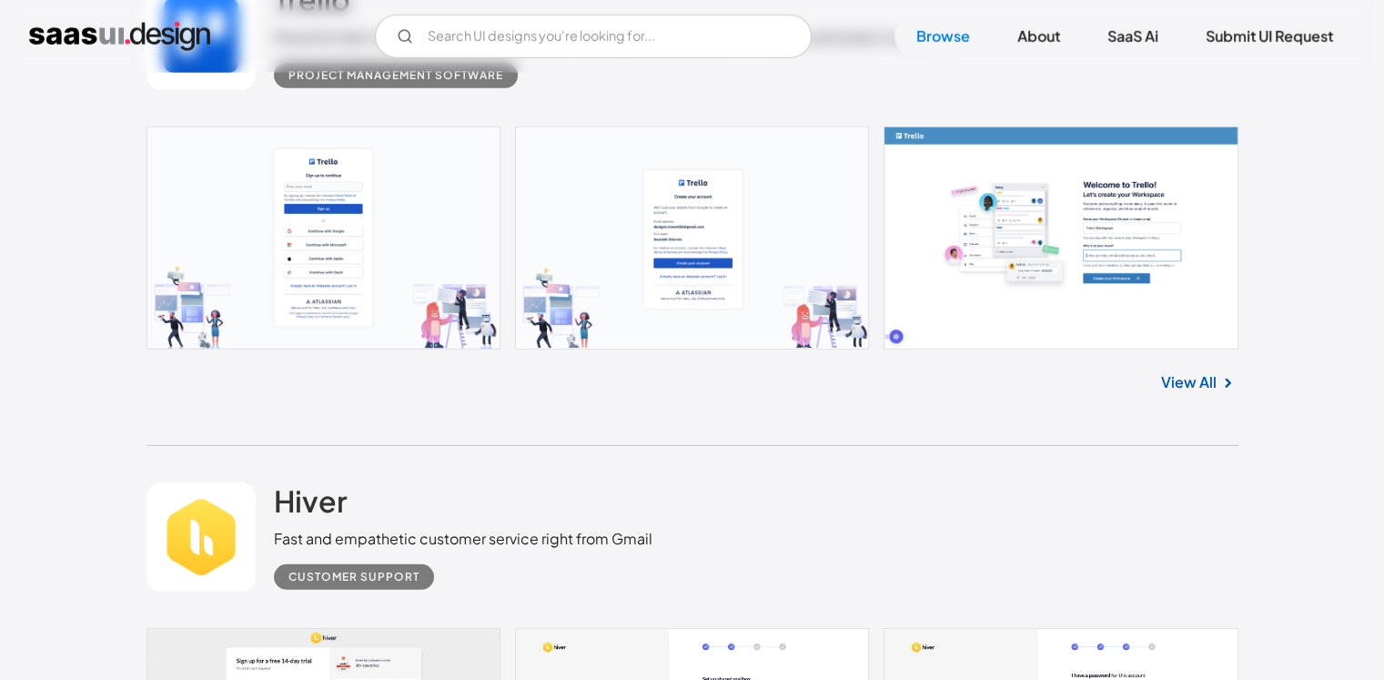
click at [1191, 384] on link "View All" at bounding box center [1189, 382] width 56 height 22
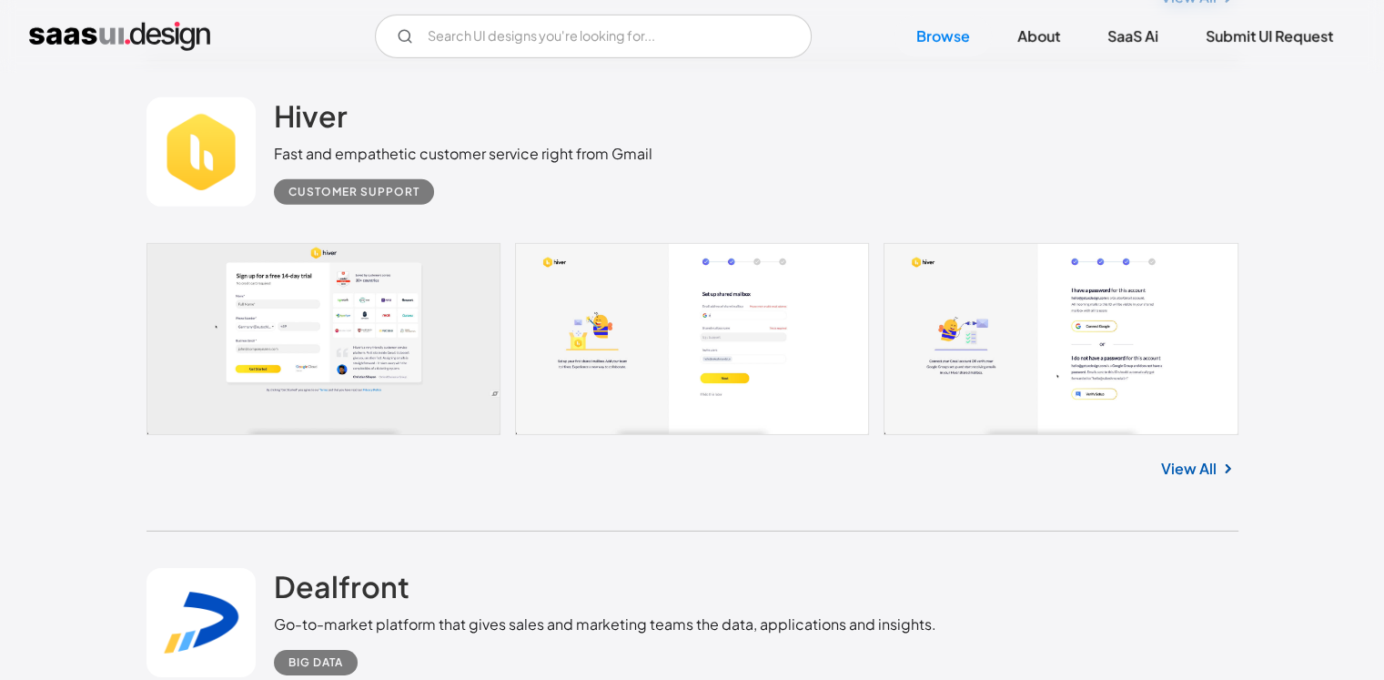
scroll to position [12559, 0]
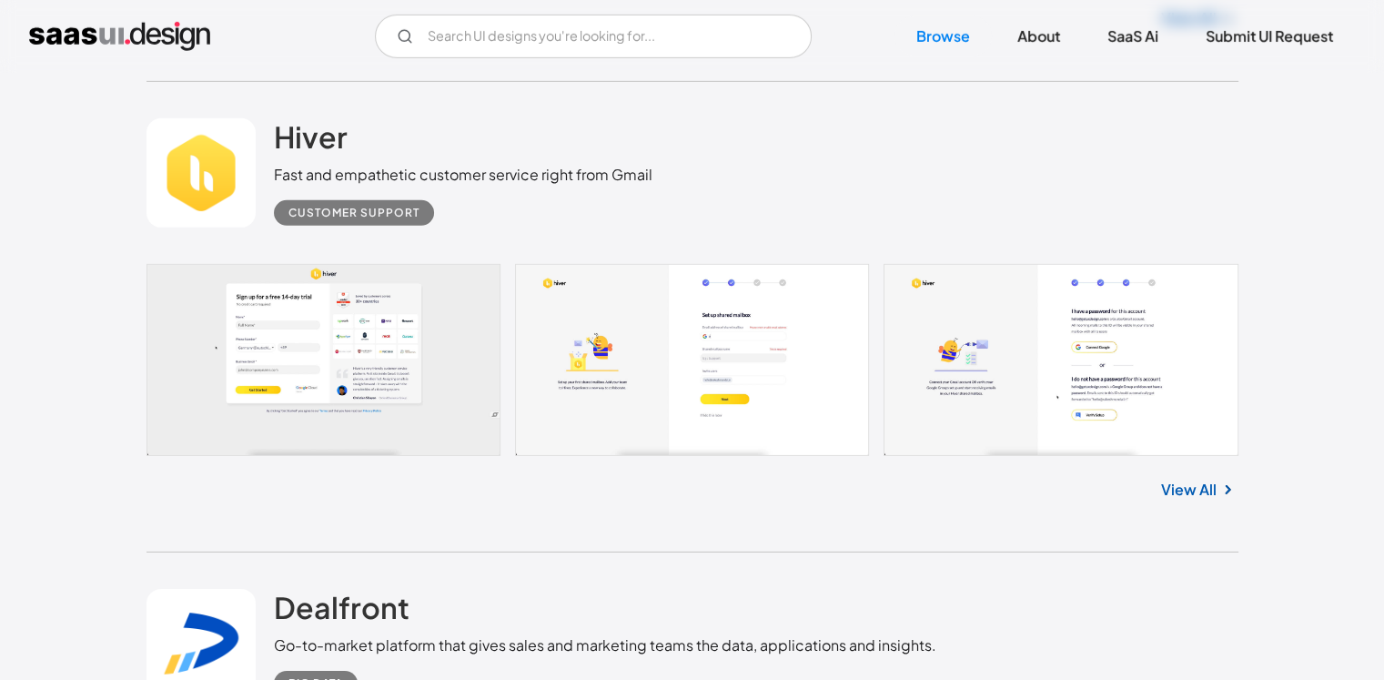
click at [1193, 489] on link "View All" at bounding box center [1189, 490] width 56 height 22
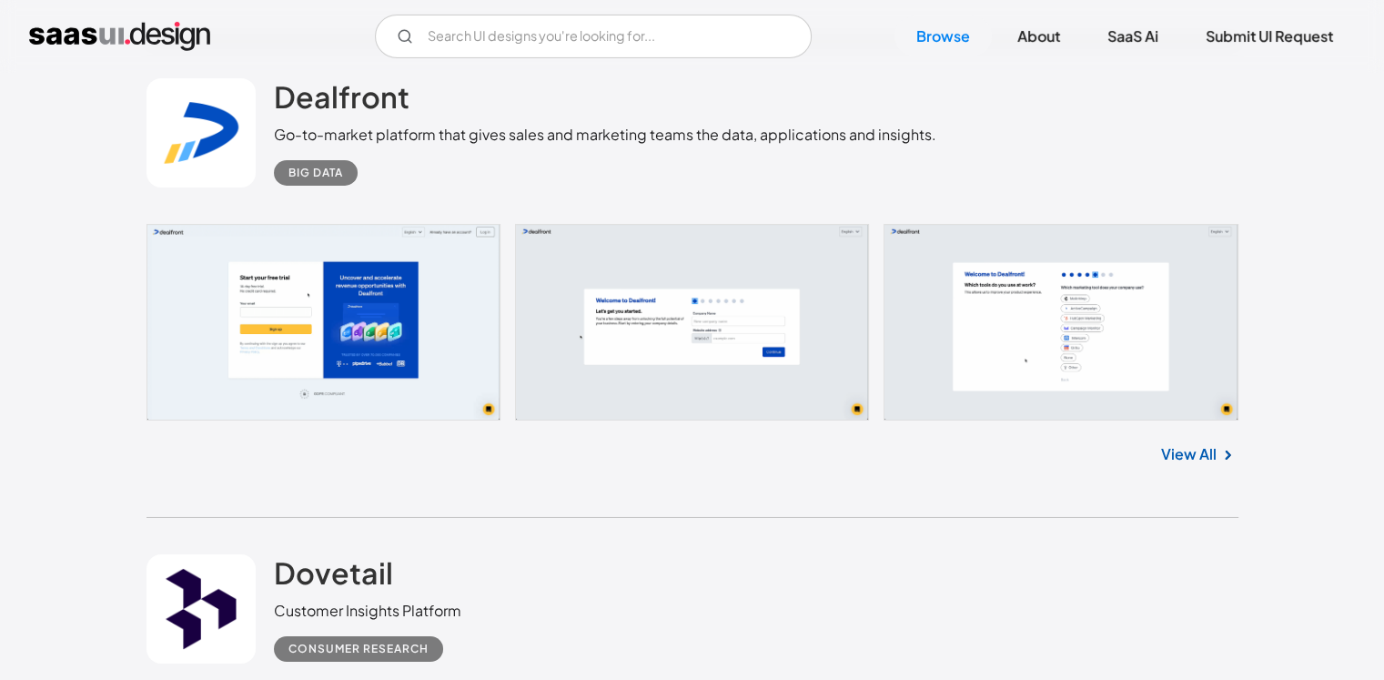
scroll to position [13105, 0]
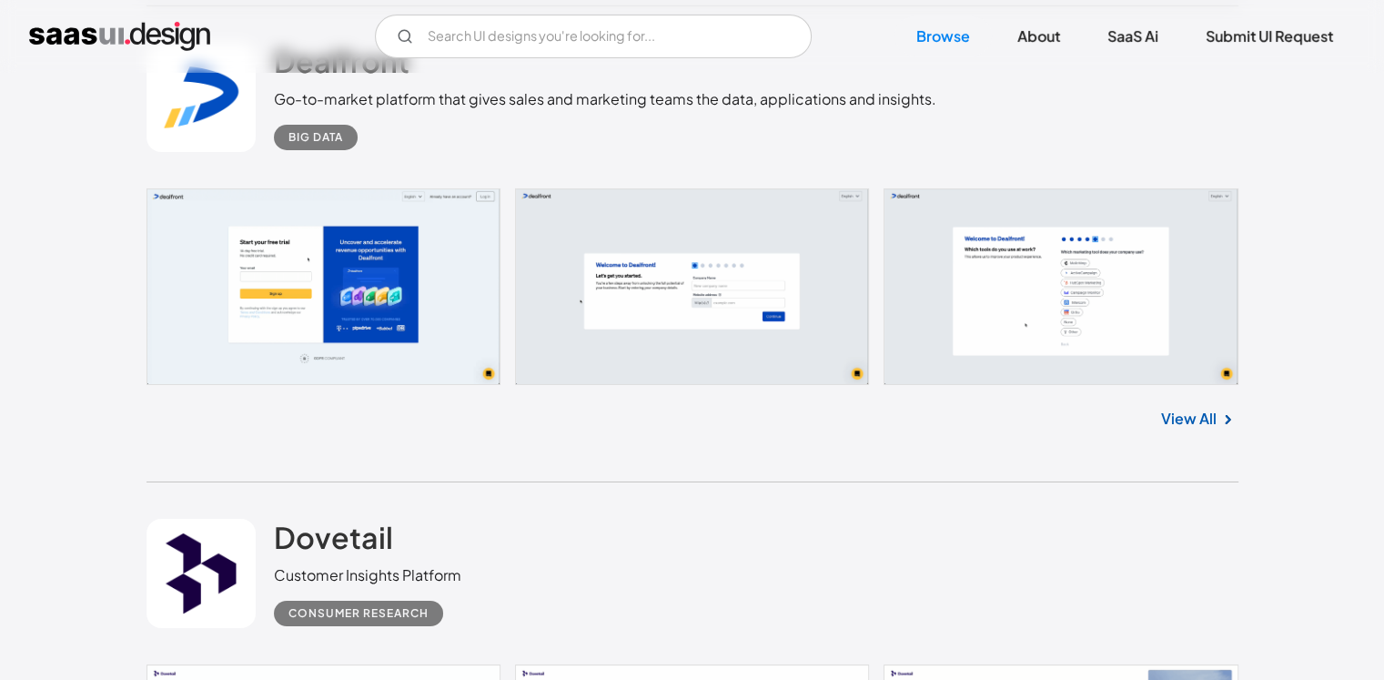
click at [1210, 423] on link "View All" at bounding box center [1189, 419] width 56 height 22
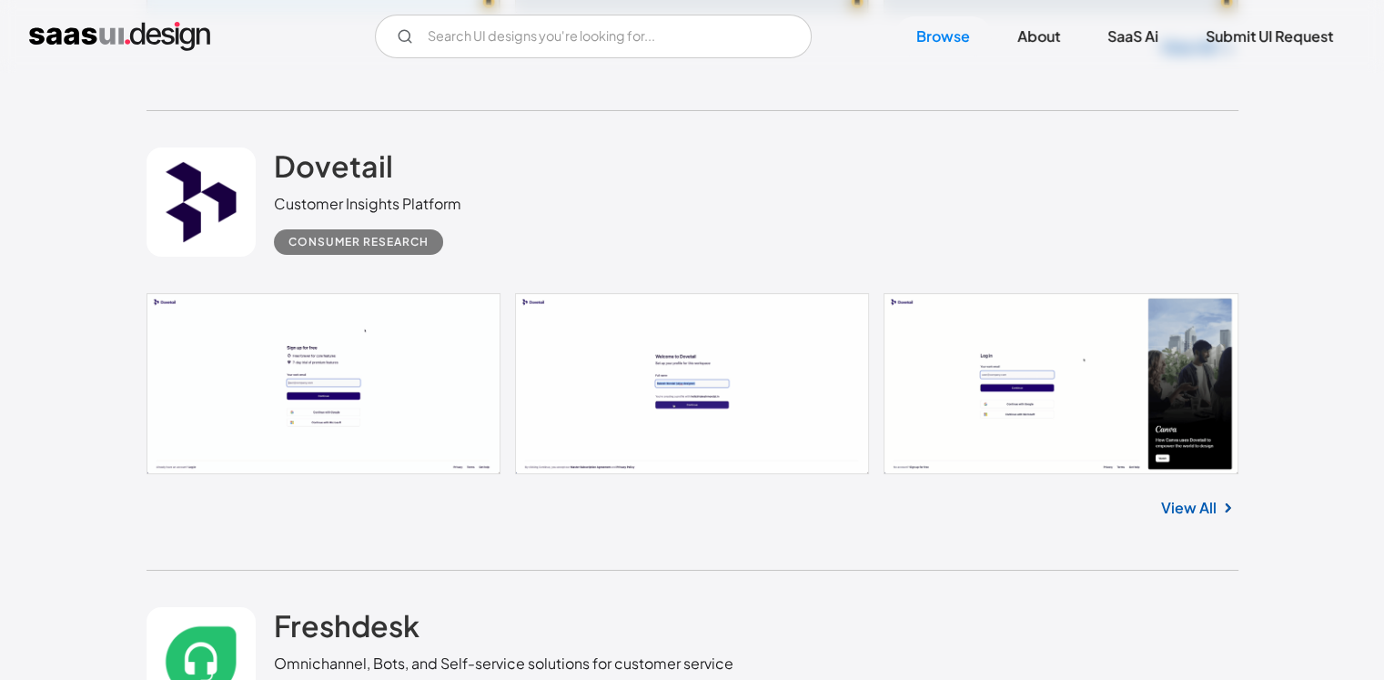
scroll to position [13651, 0]
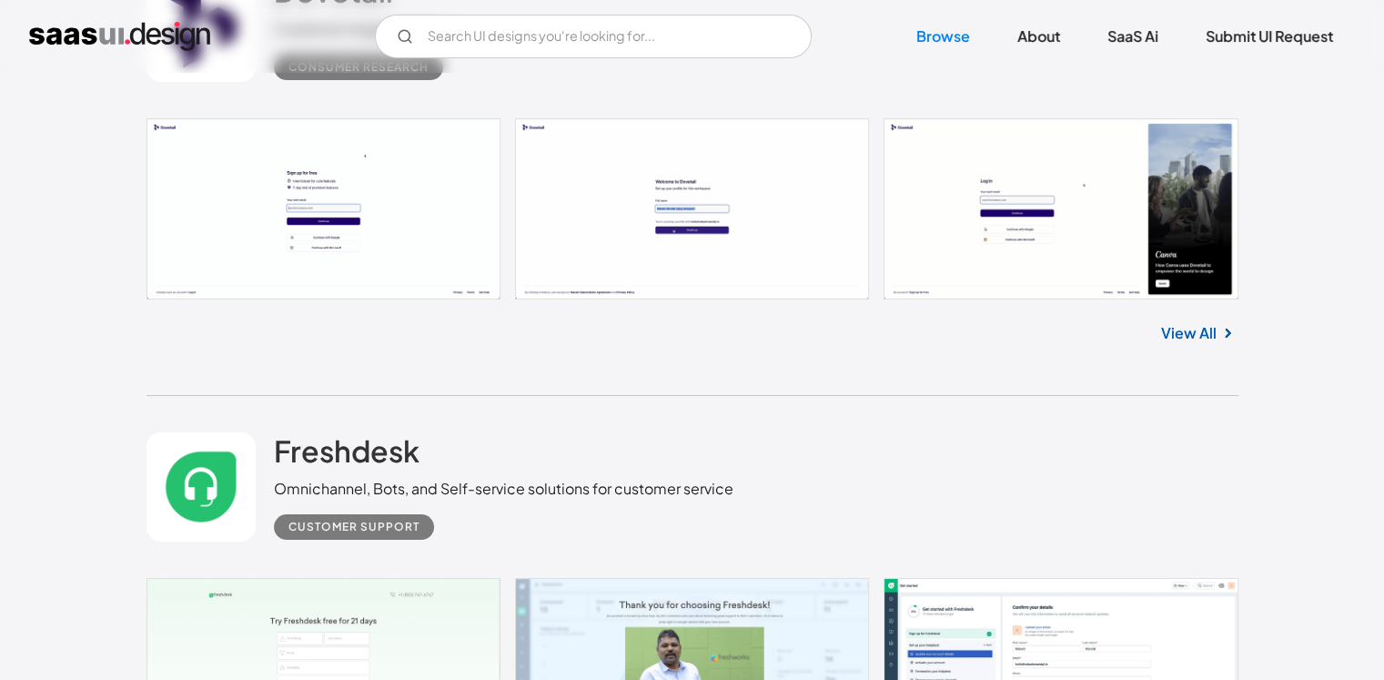
click at [1200, 336] on link "View All" at bounding box center [1189, 333] width 56 height 22
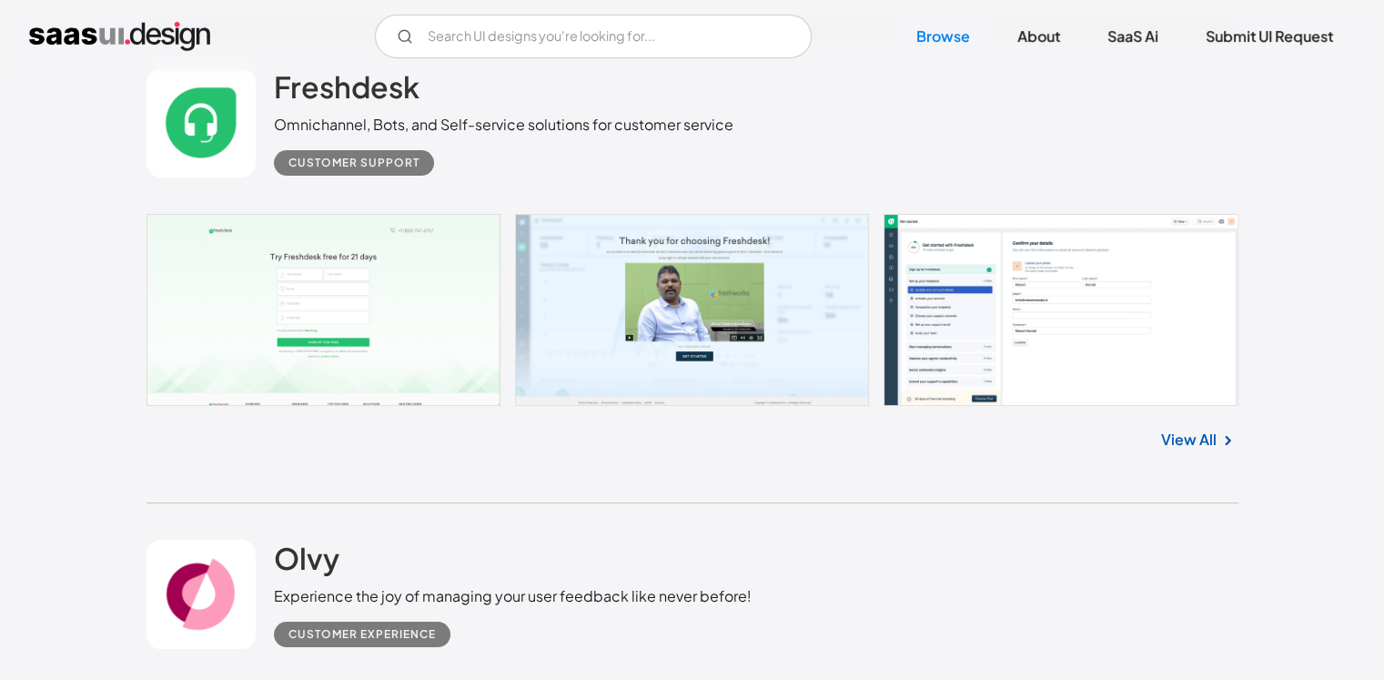
click at [1177, 430] on link "View All" at bounding box center [1189, 440] width 56 height 22
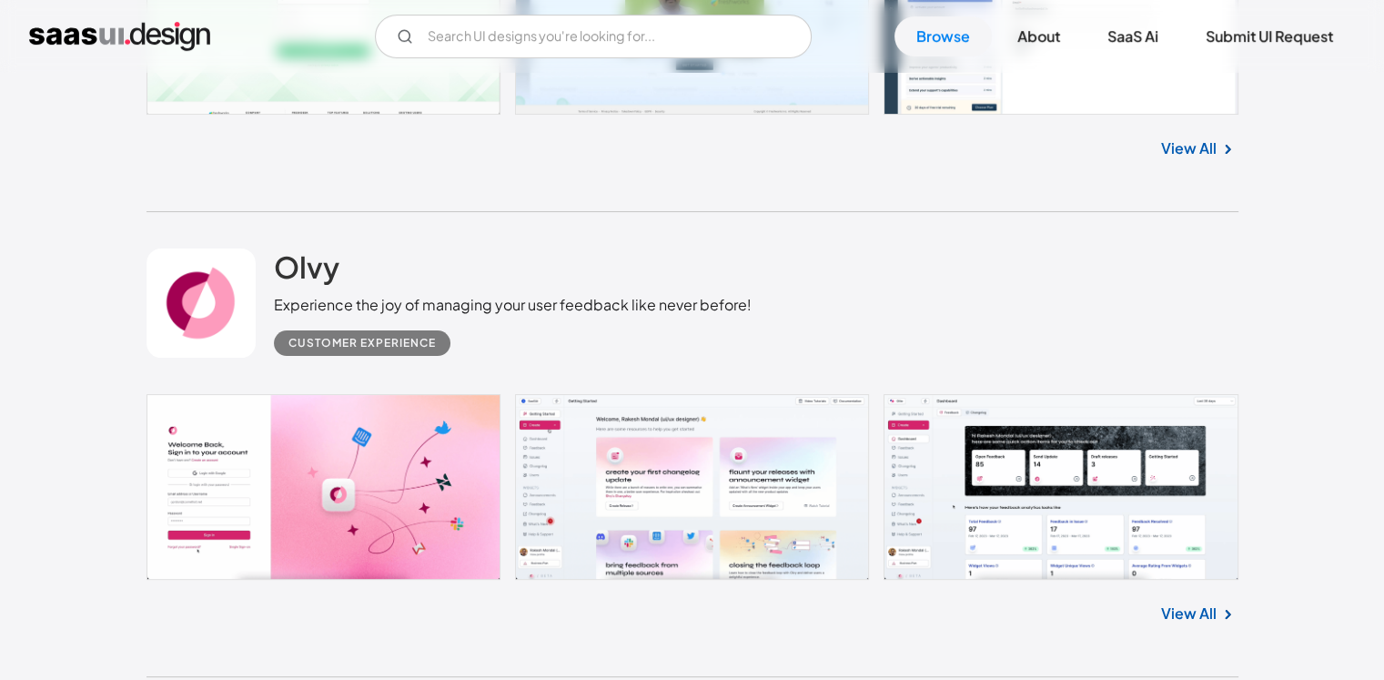
scroll to position [14470, 0]
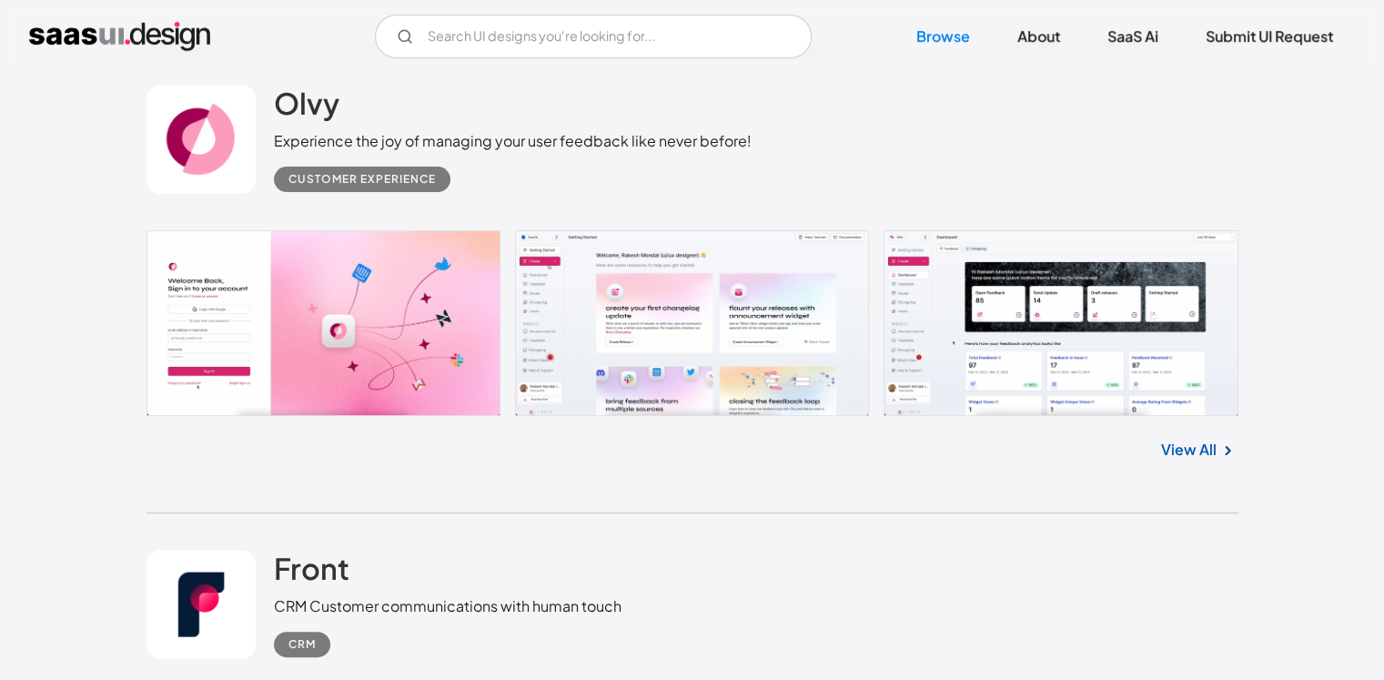
click at [1187, 456] on link "View All" at bounding box center [1189, 450] width 56 height 22
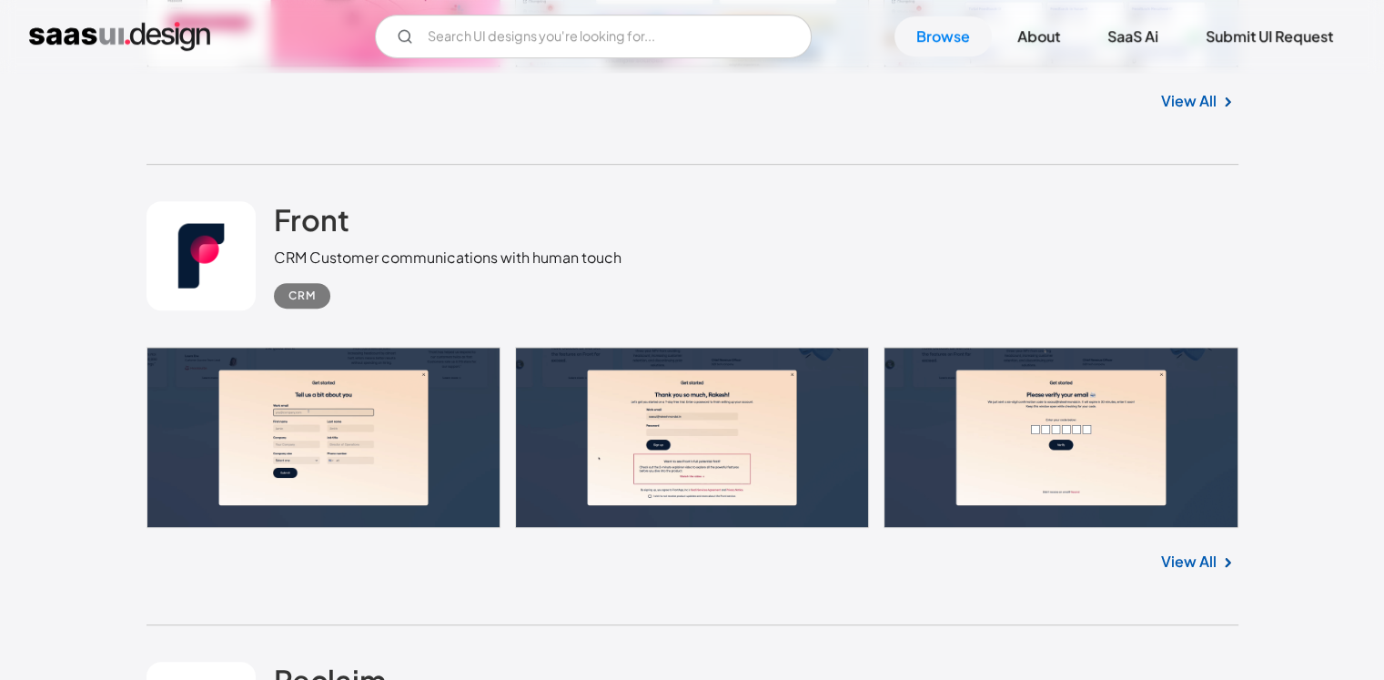
scroll to position [14925, 0]
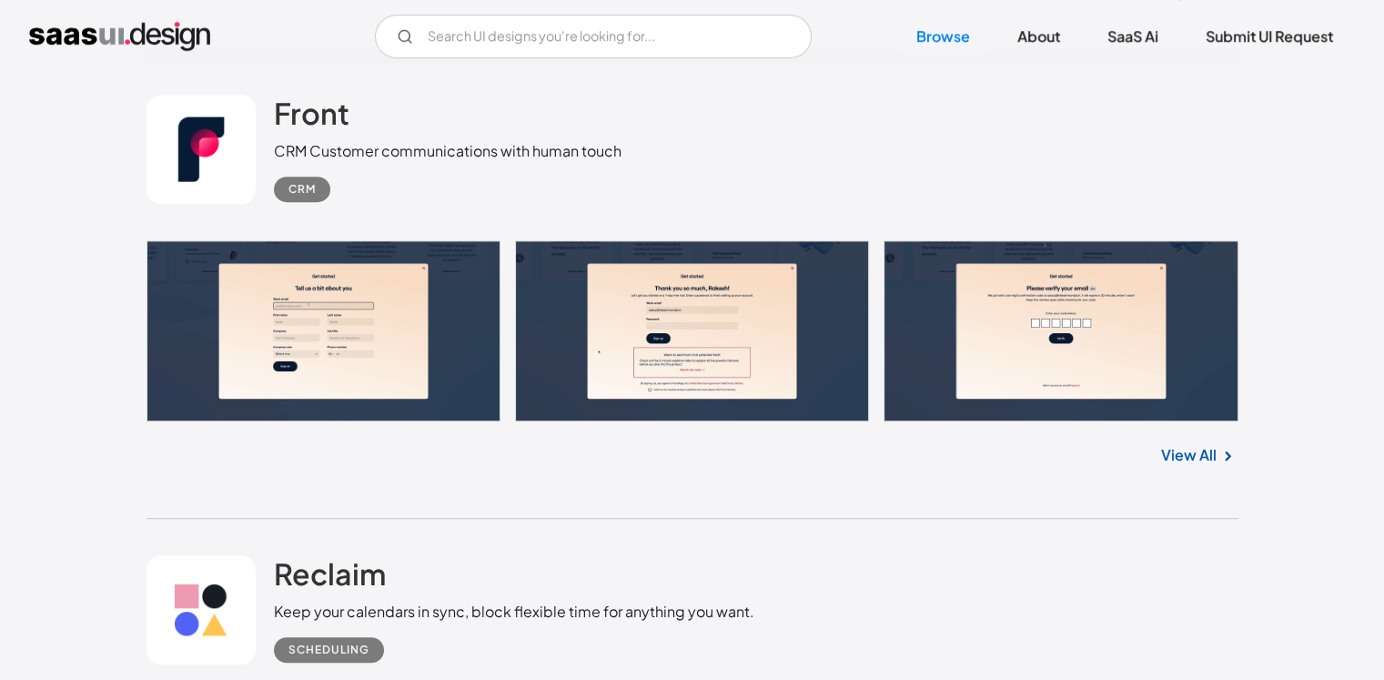
click at [1176, 451] on link "View All" at bounding box center [1189, 455] width 56 height 22
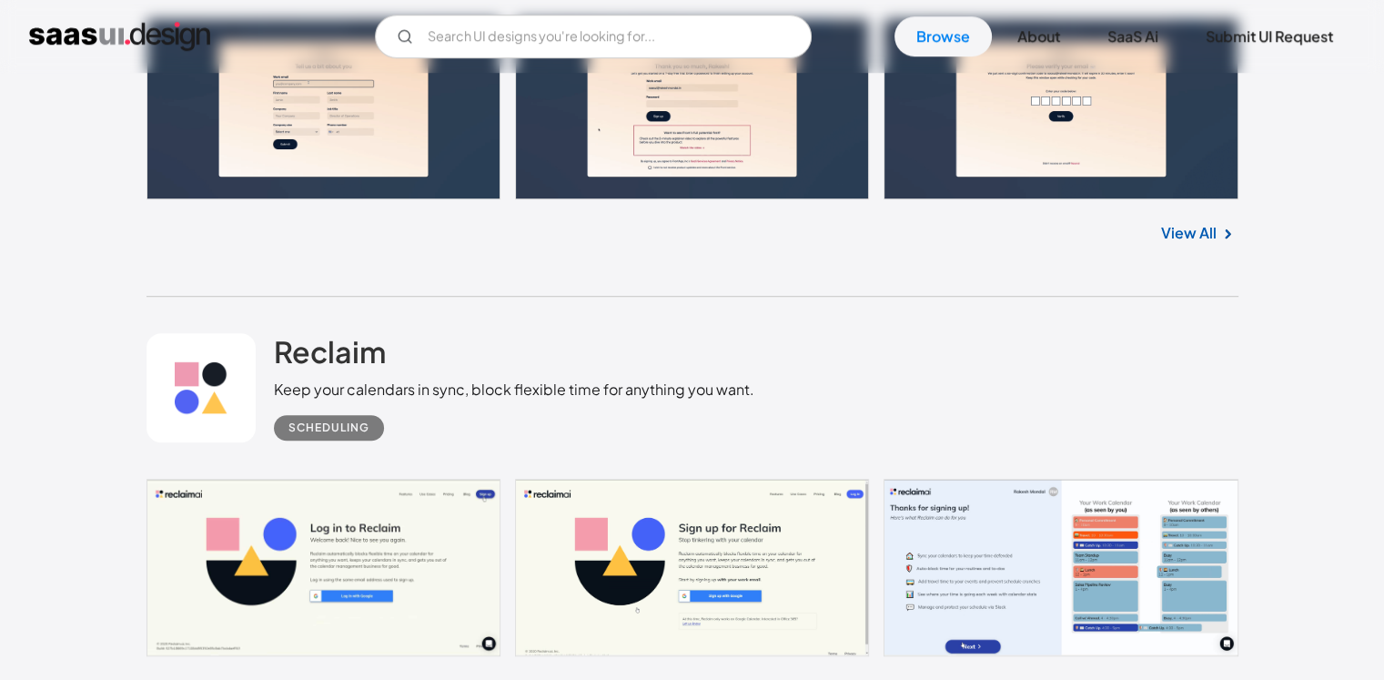
scroll to position [15289, 0]
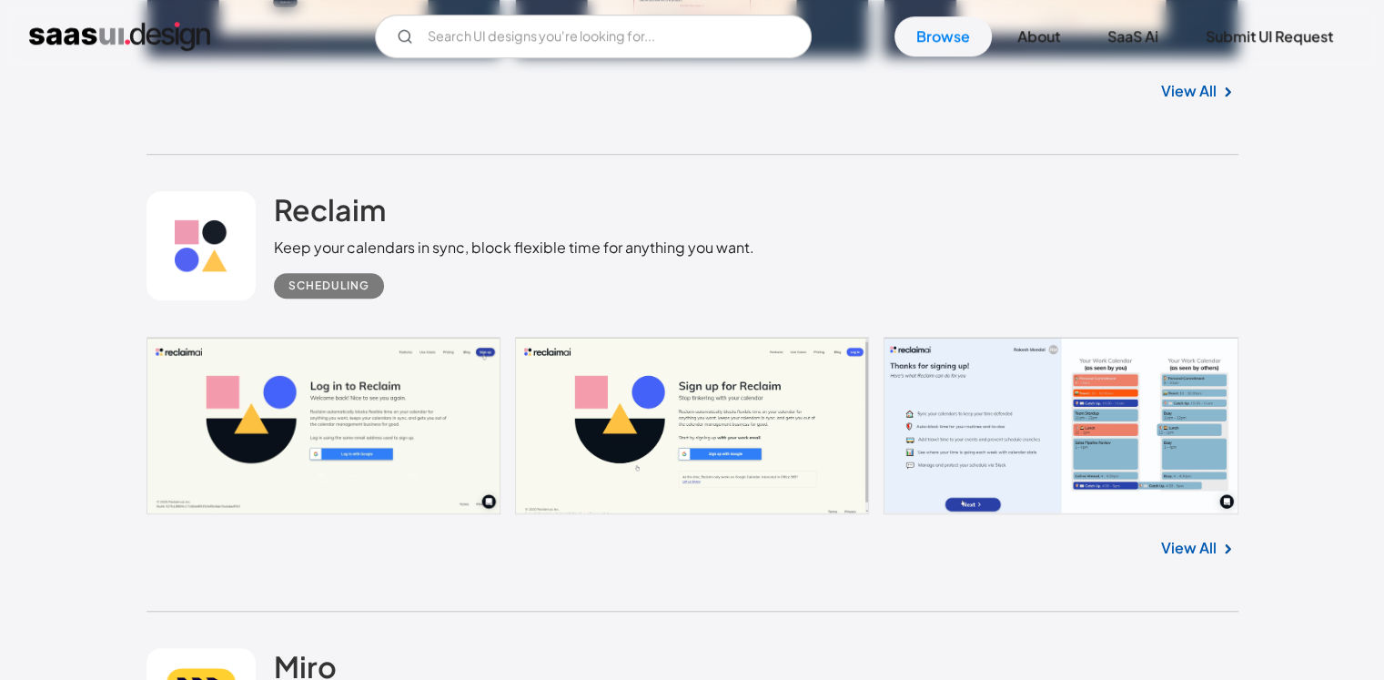
click at [1201, 537] on link "View All" at bounding box center [1189, 548] width 56 height 22
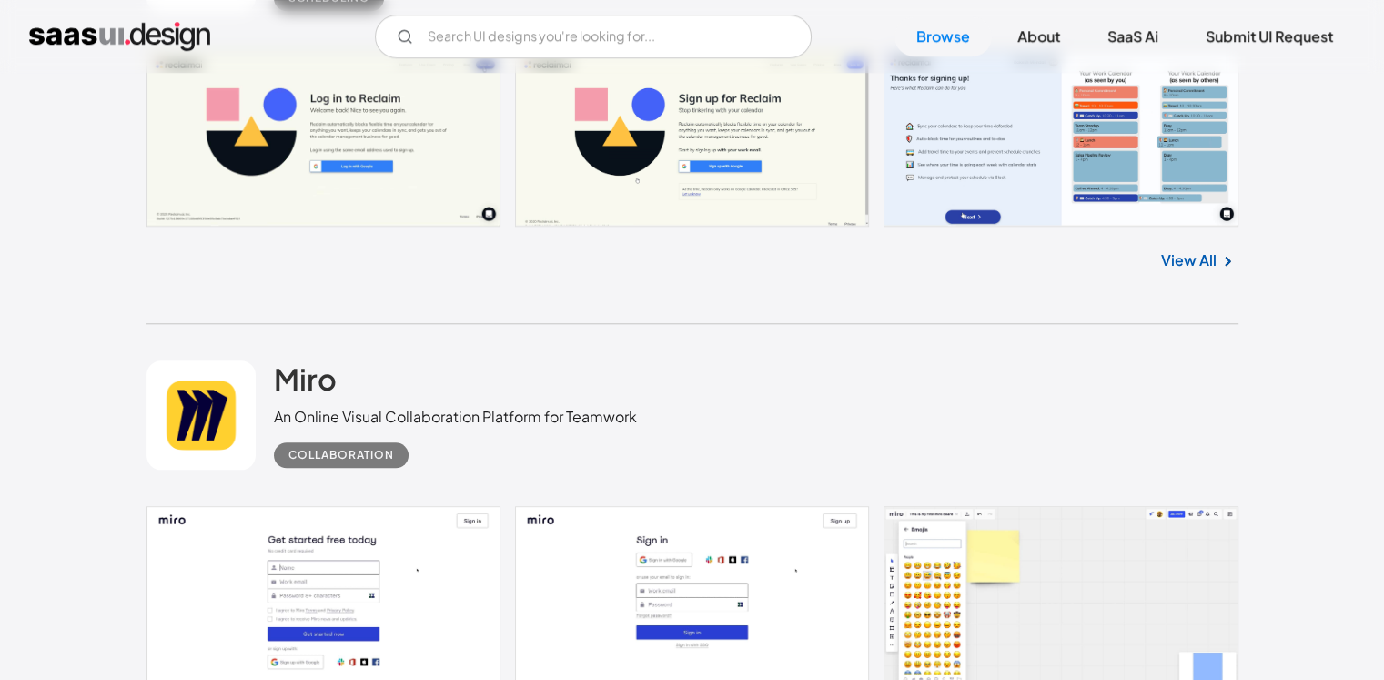
scroll to position [15835, 0]
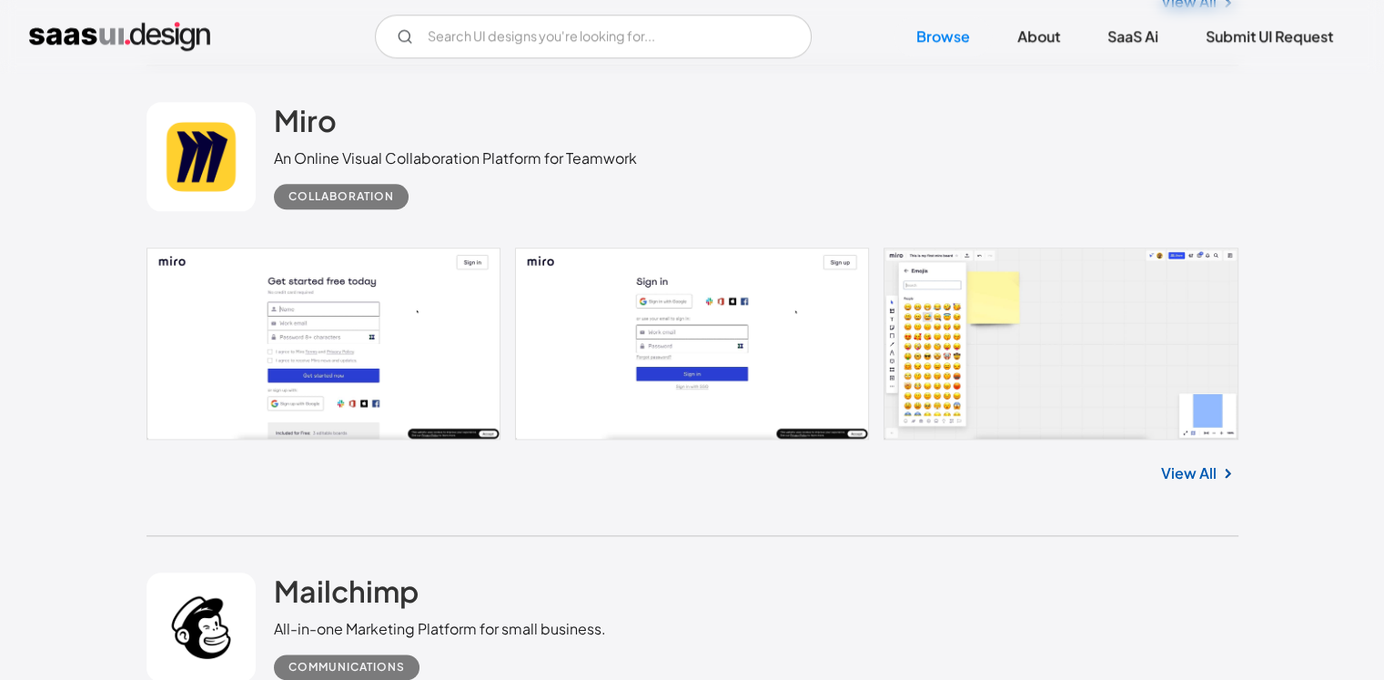
click at [1183, 471] on link "View All" at bounding box center [1189, 473] width 56 height 22
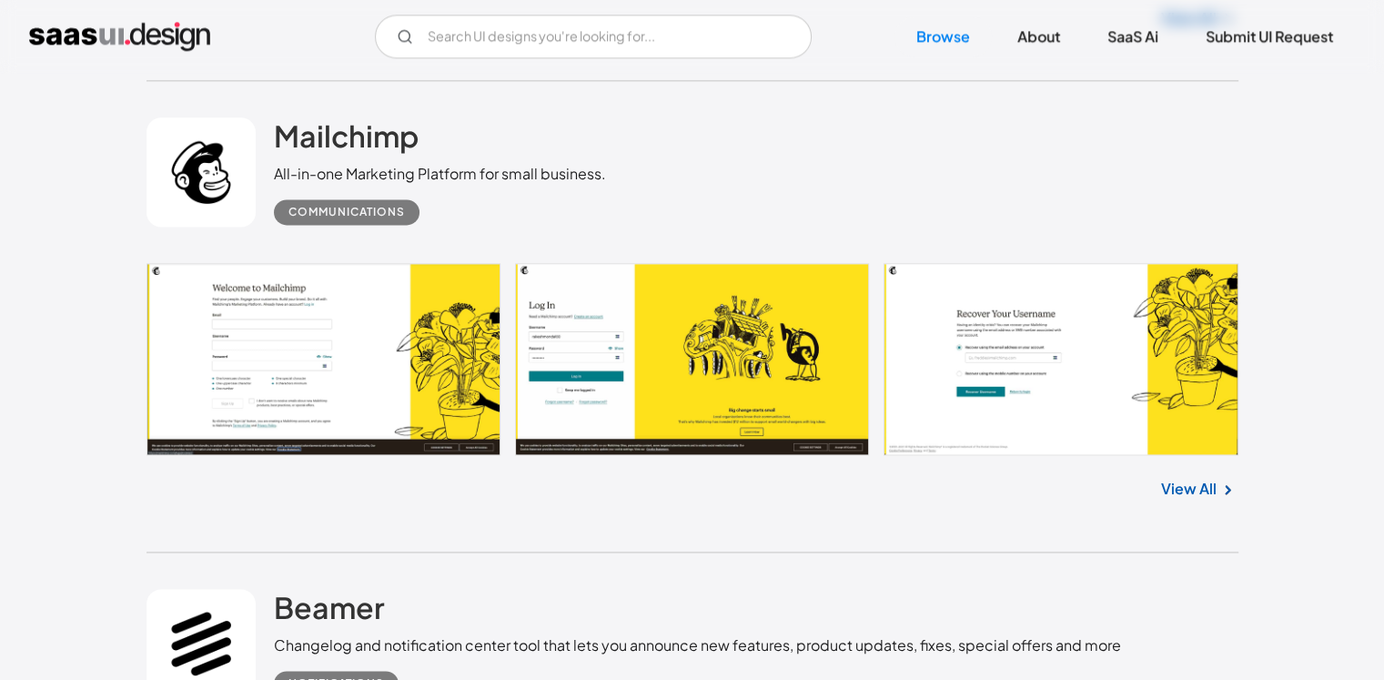
scroll to position [16836, 0]
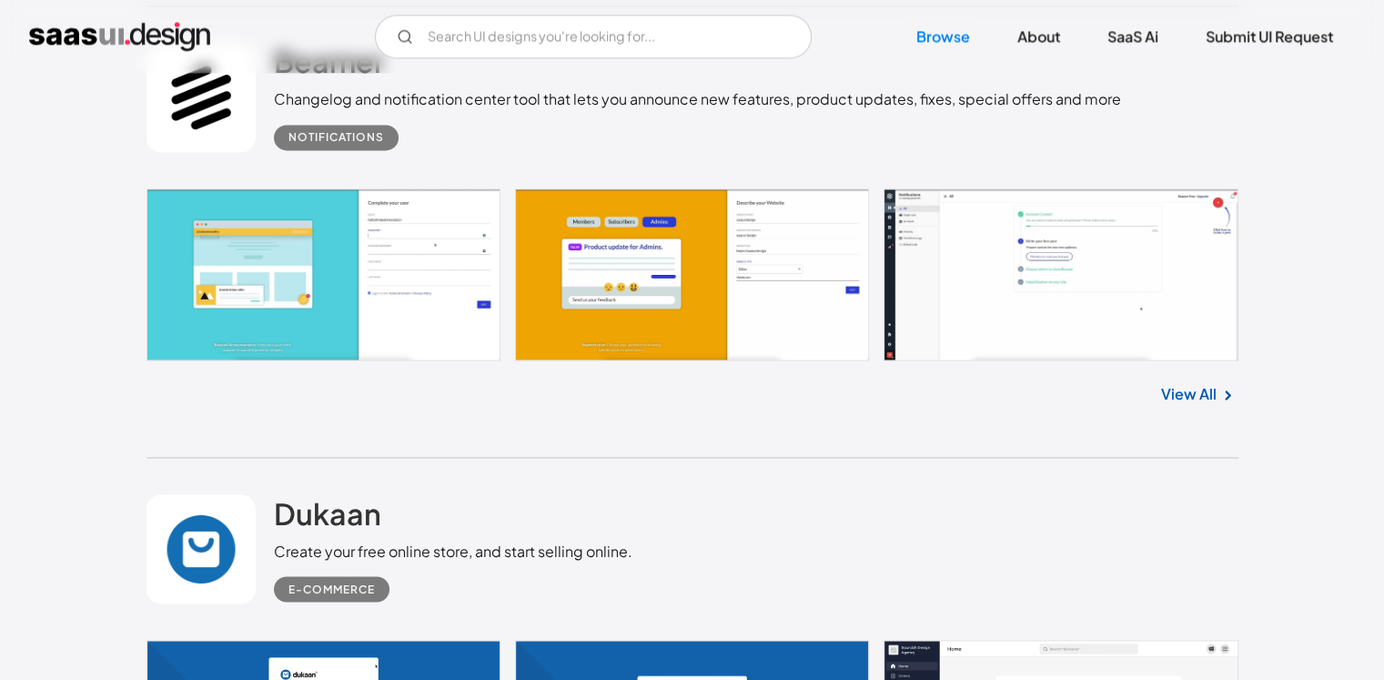
click at [1192, 394] on link "View All" at bounding box center [1189, 394] width 56 height 22
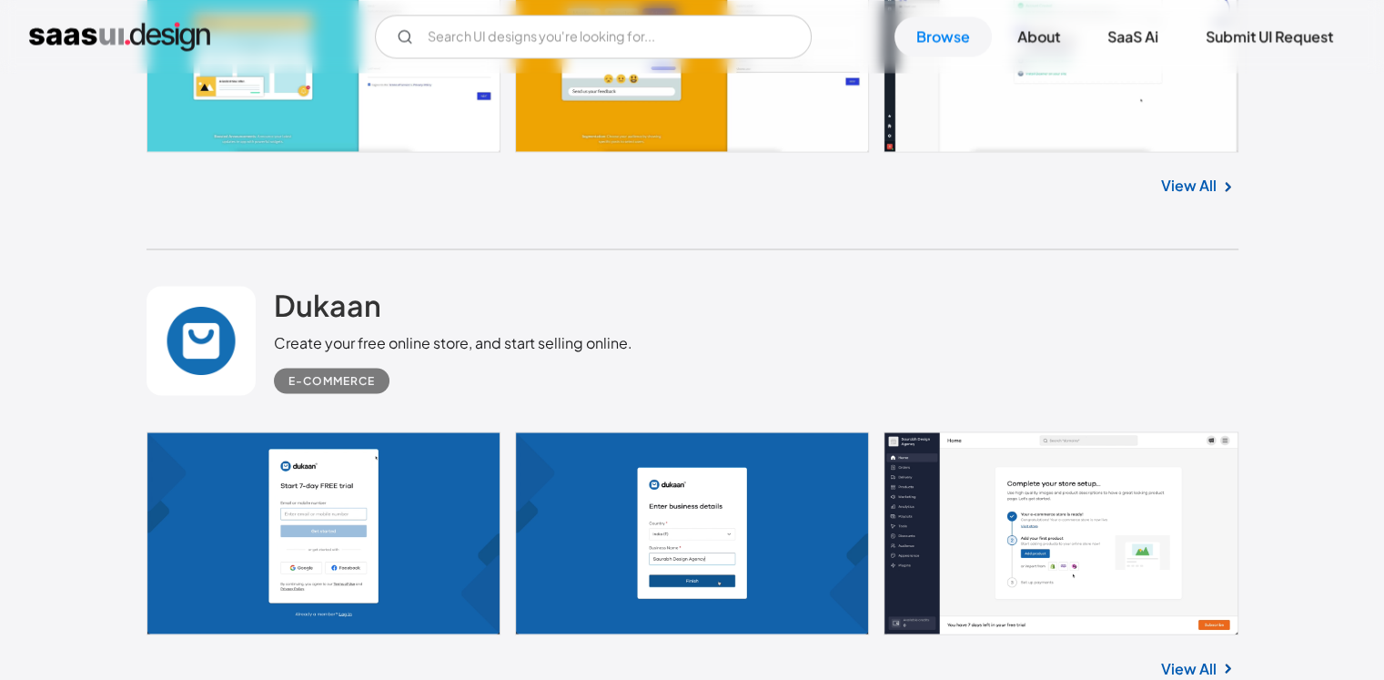
scroll to position [17291, 0]
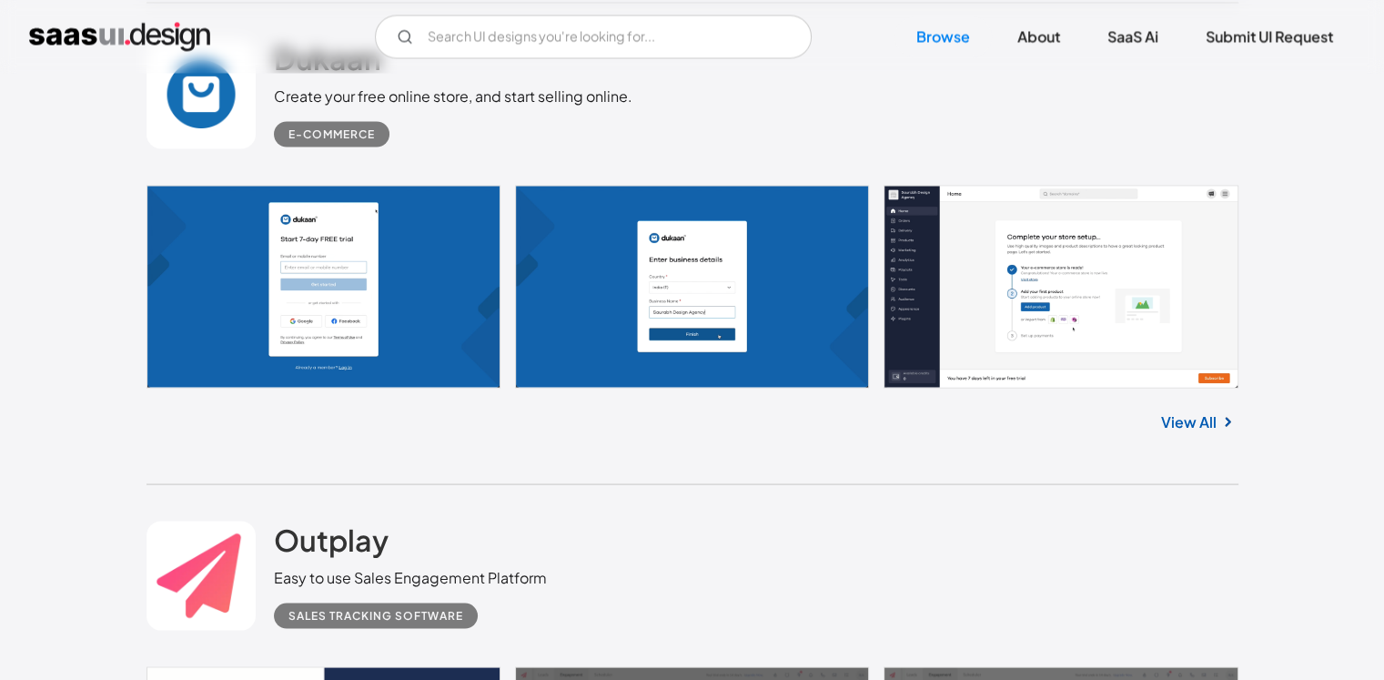
click at [1177, 418] on link "View All" at bounding box center [1189, 421] width 56 height 22
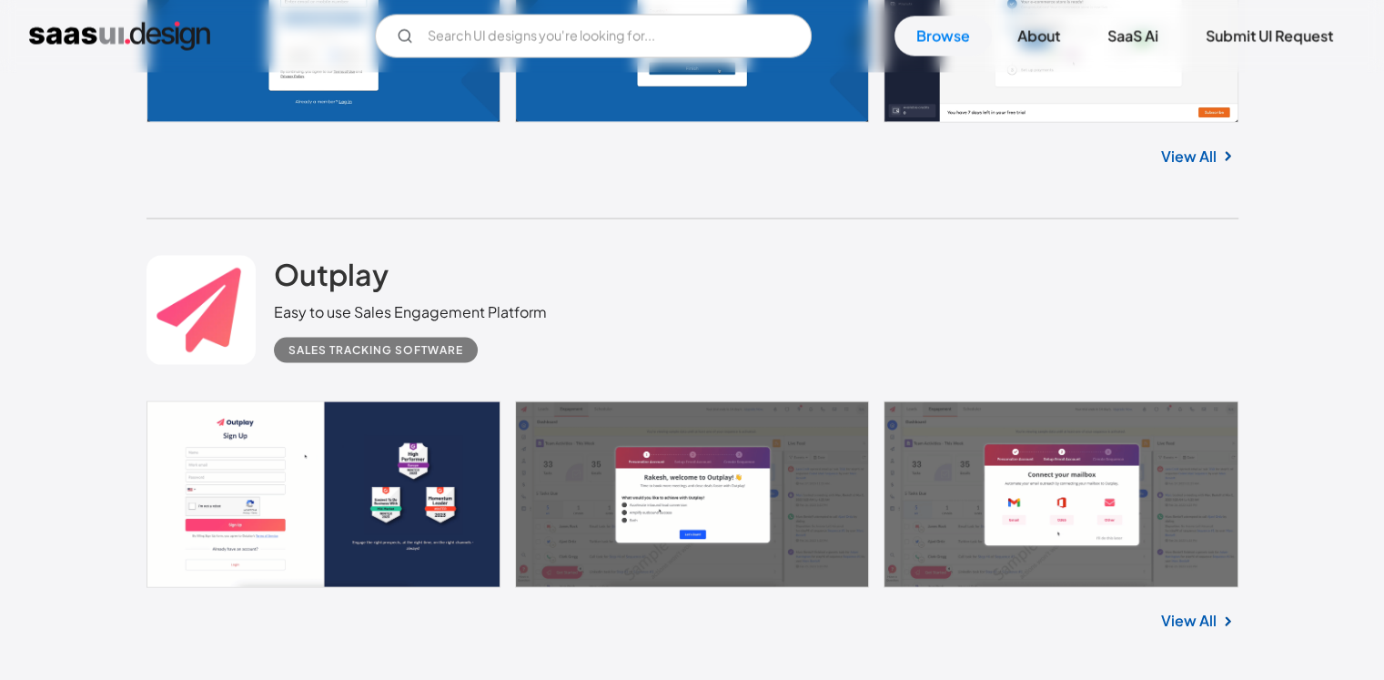
scroll to position [17746, 0]
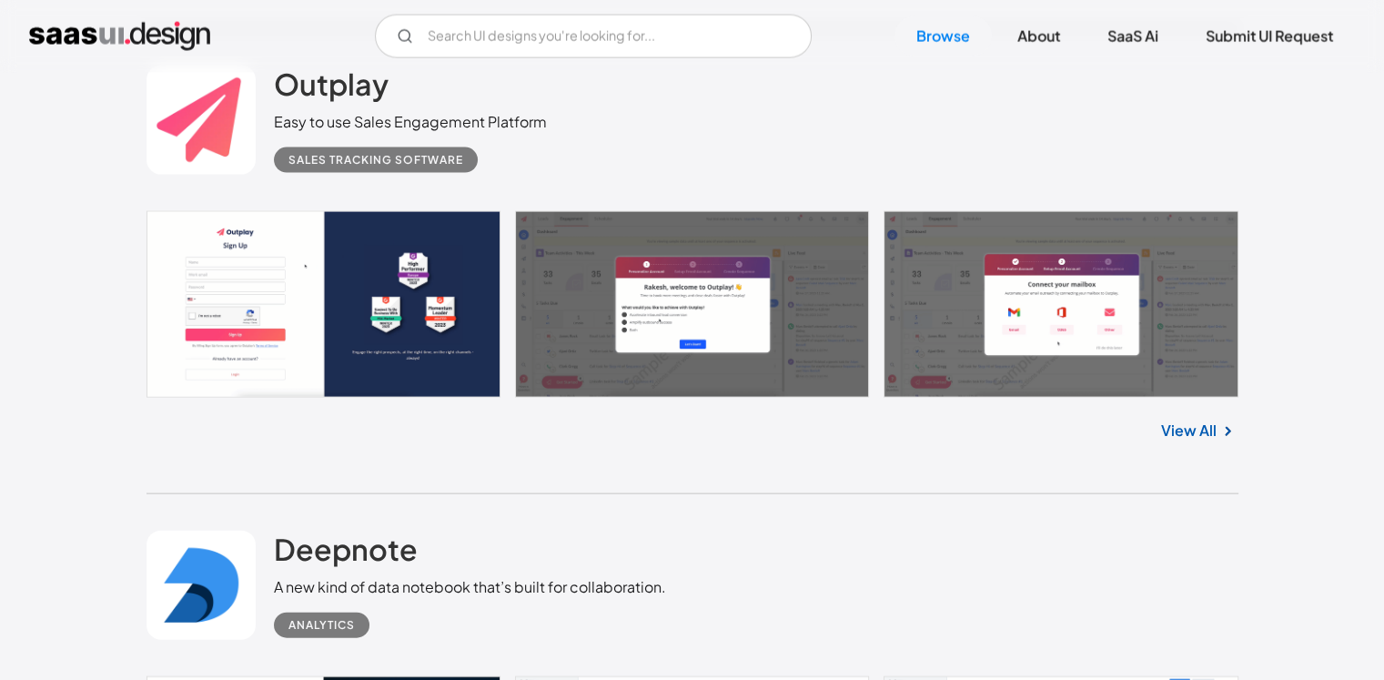
click at [1186, 423] on link "View All" at bounding box center [1189, 431] width 56 height 22
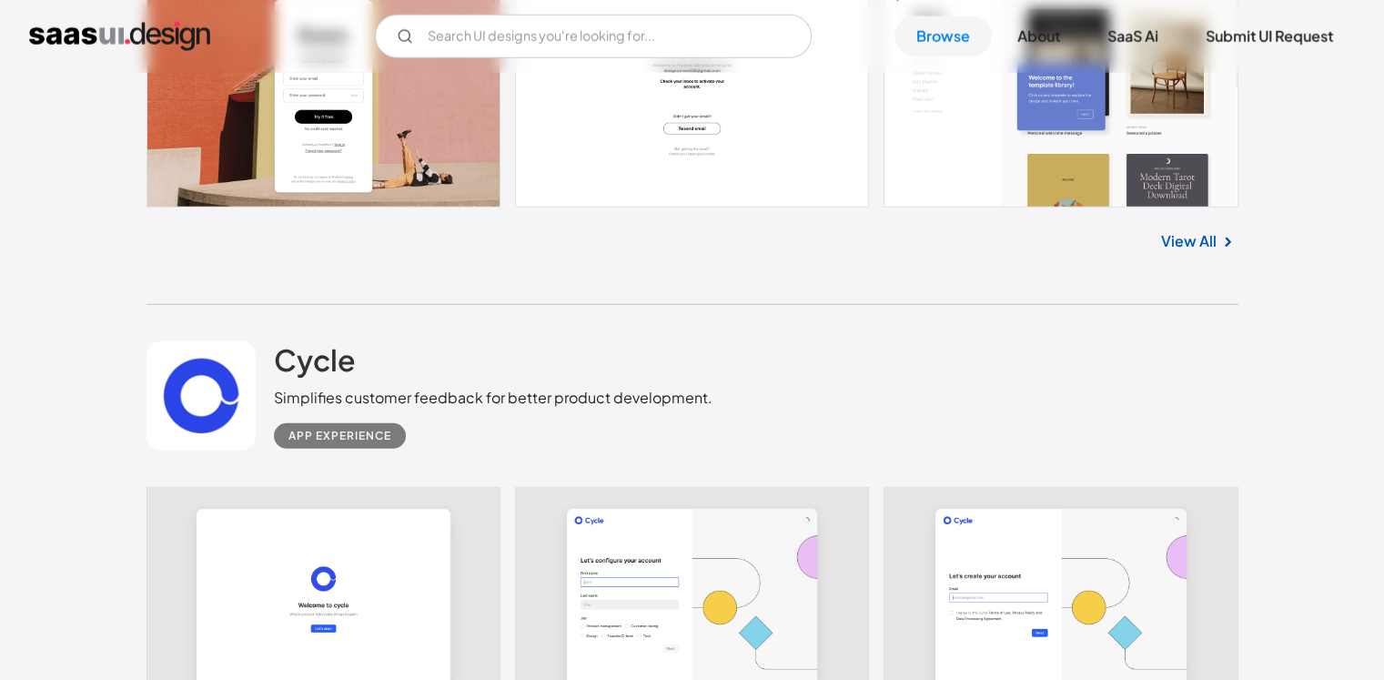
scroll to position [19112, 0]
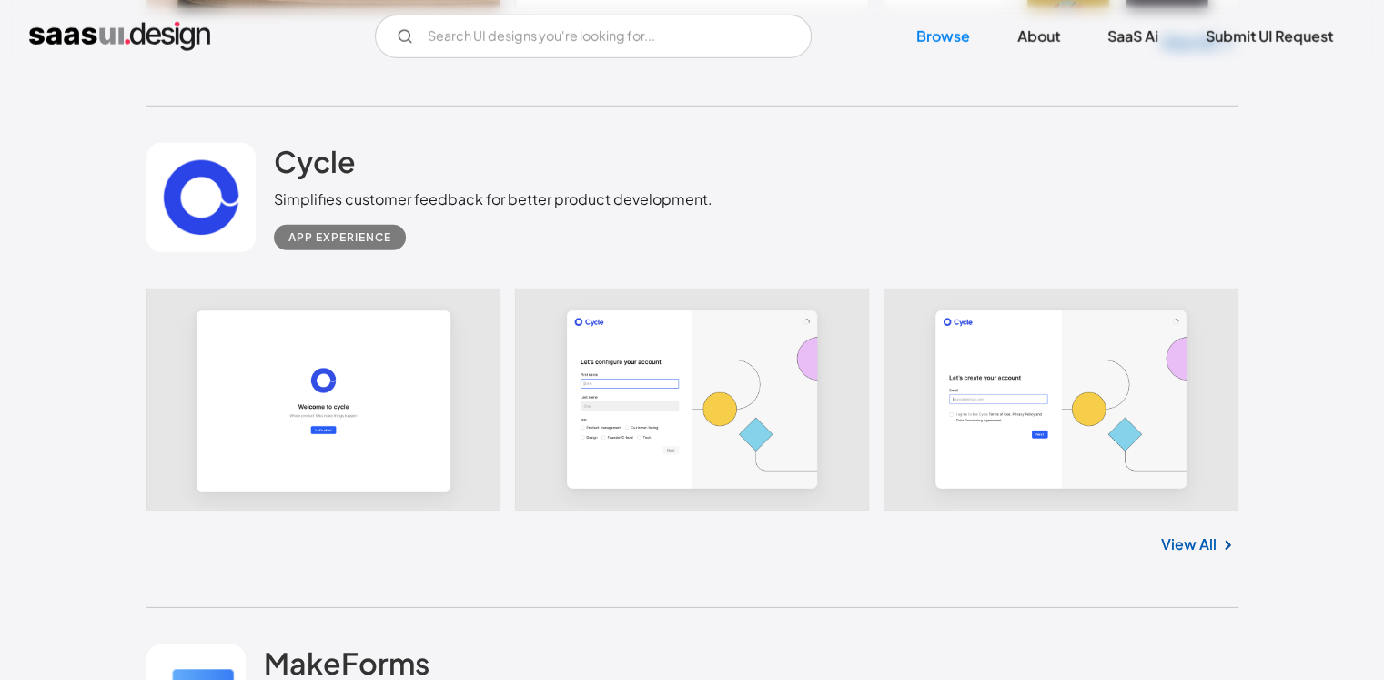
click at [1192, 533] on link "View All" at bounding box center [1189, 544] width 56 height 22
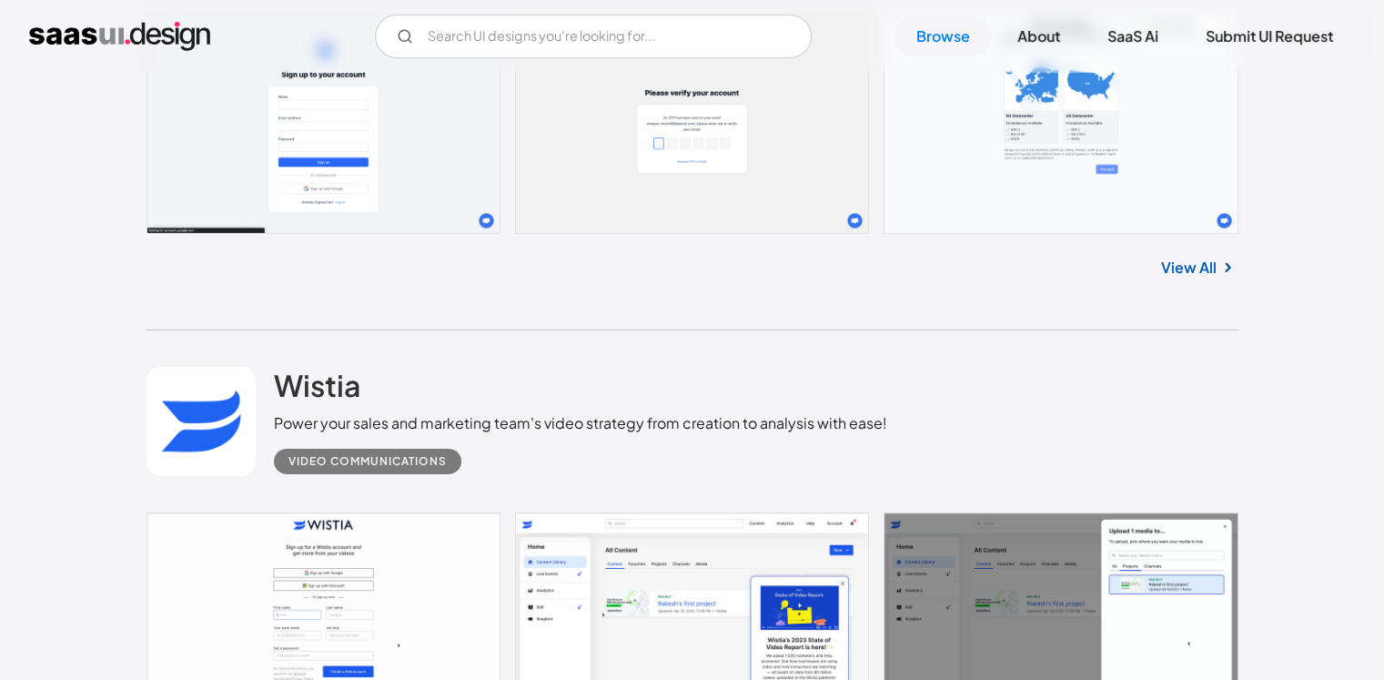
scroll to position [19931, 0]
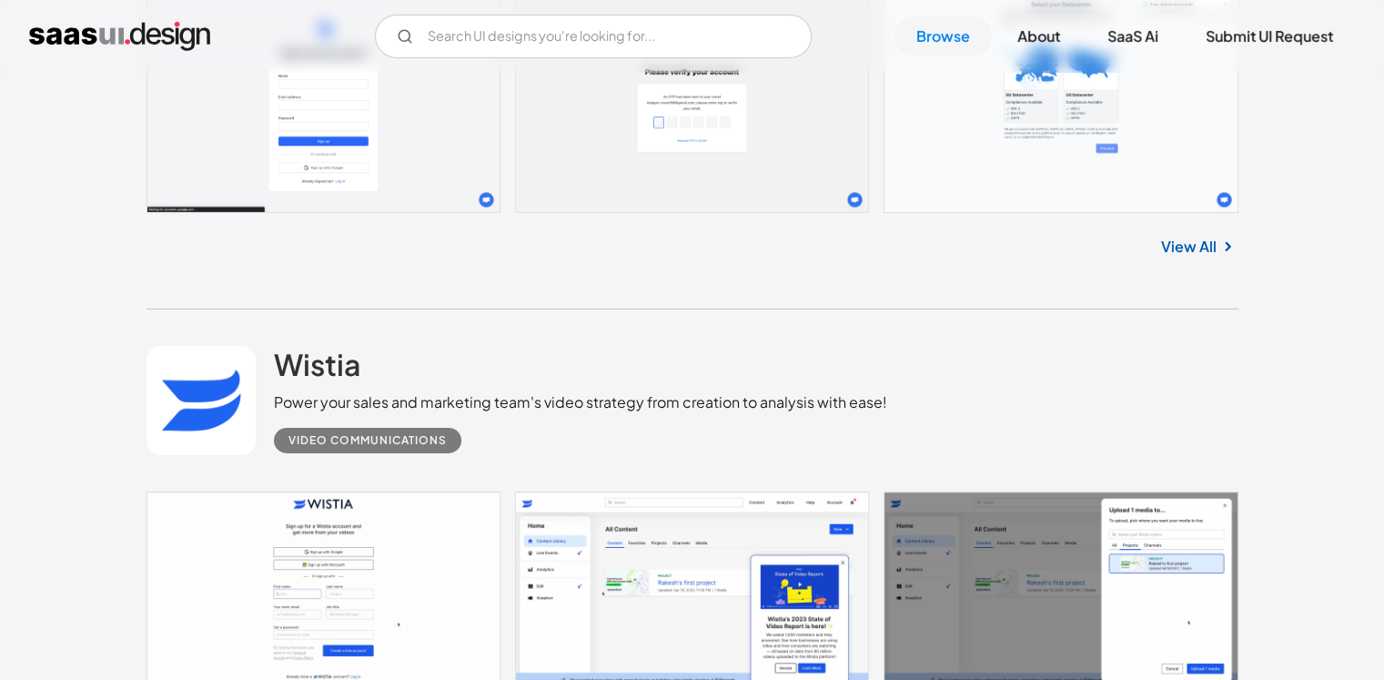
click at [1204, 240] on link "View All" at bounding box center [1189, 247] width 56 height 22
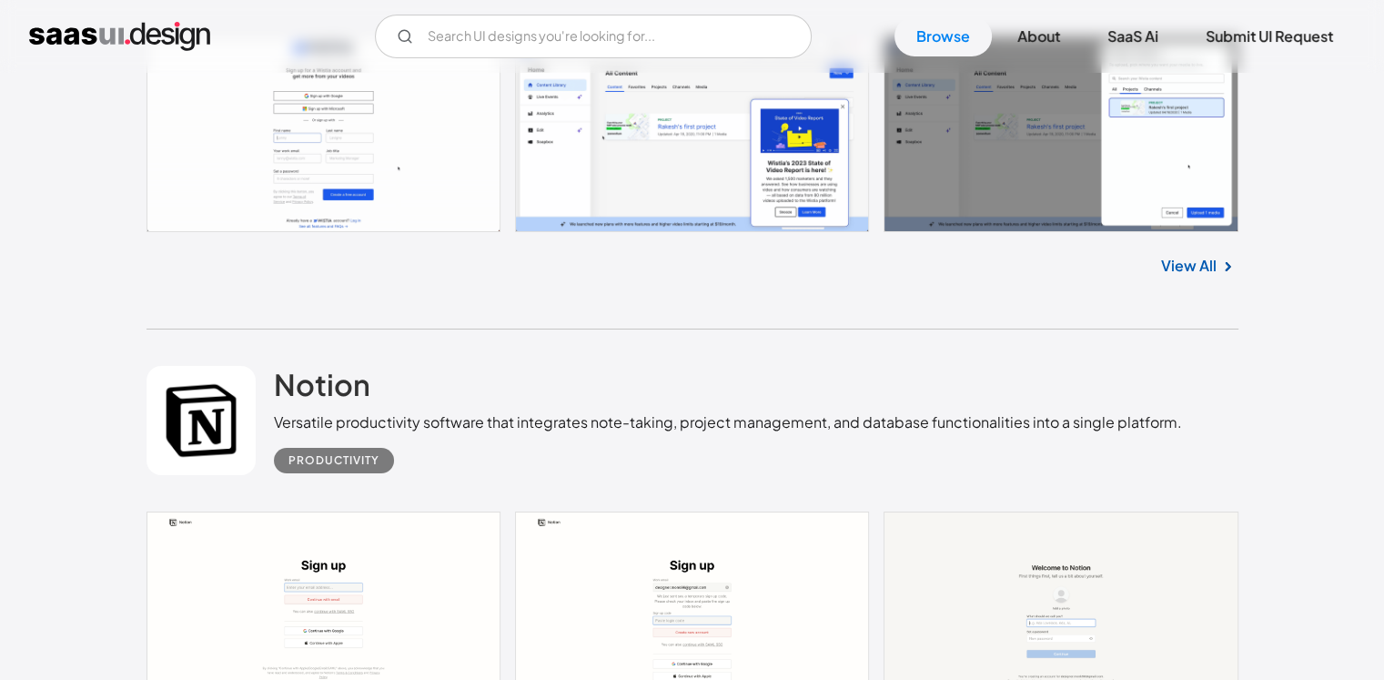
scroll to position [20386, 0]
click at [1194, 259] on link "View All" at bounding box center [1189, 267] width 56 height 22
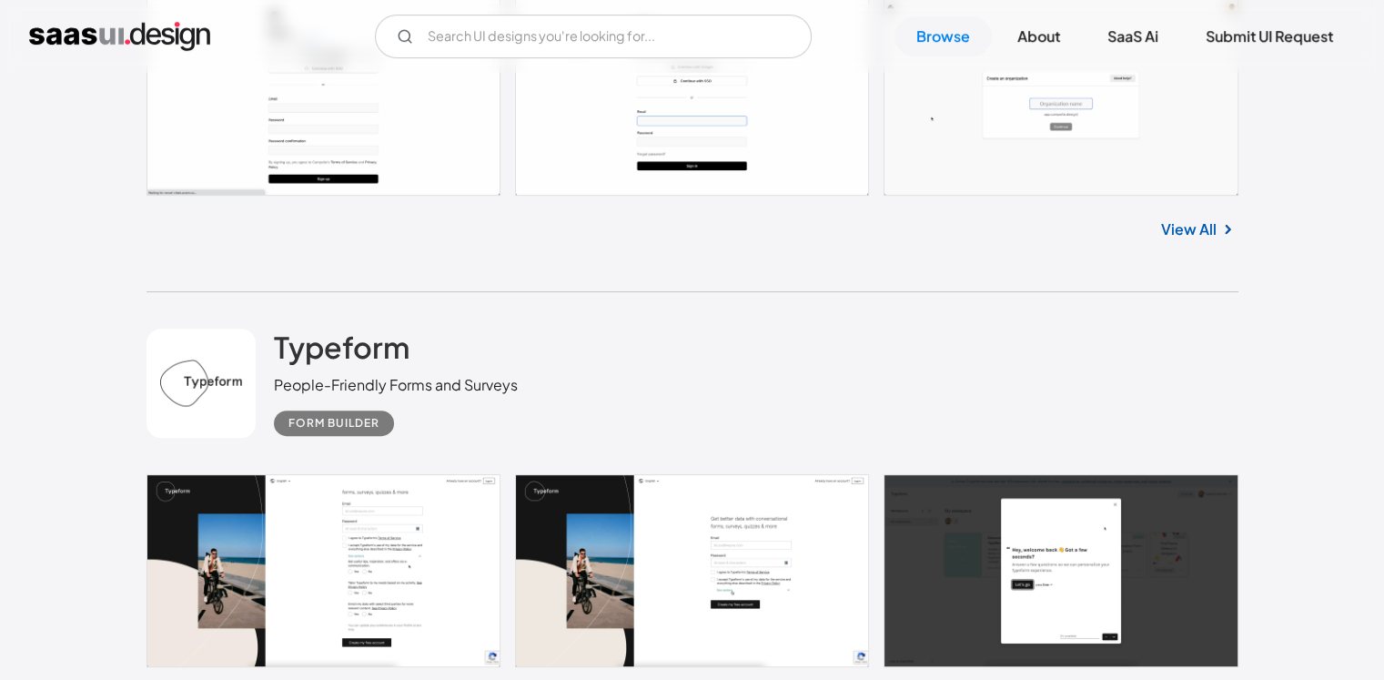
scroll to position [21751, 0]
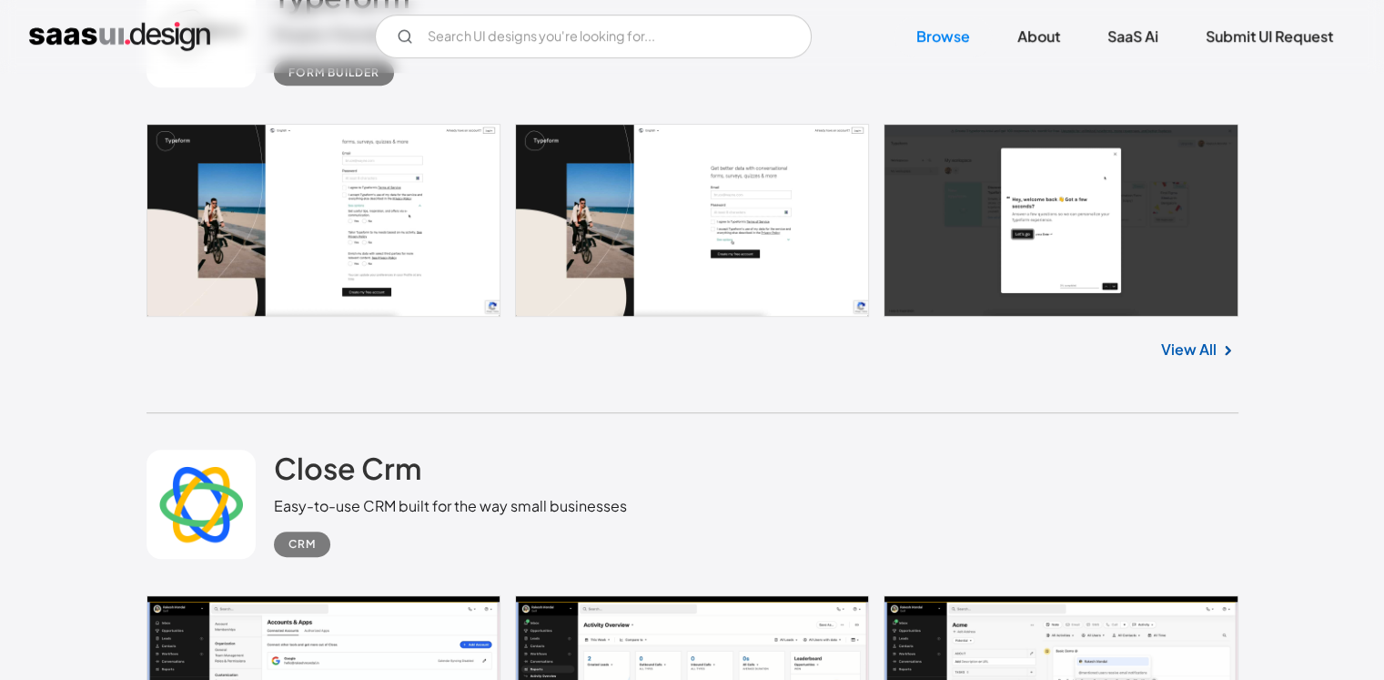
click at [1190, 334] on div "View All" at bounding box center [693, 347] width 1092 height 60
click at [1184, 355] on link "View All" at bounding box center [1189, 350] width 56 height 22
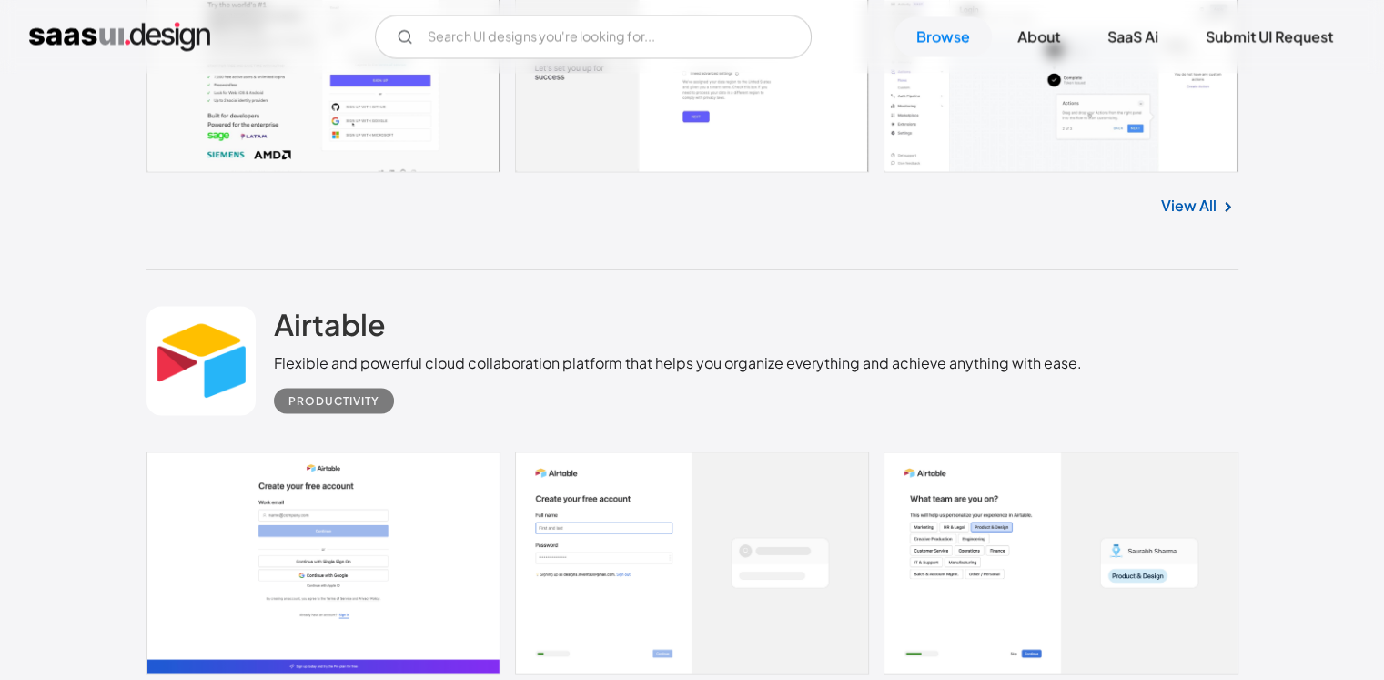
scroll to position [24026, 0]
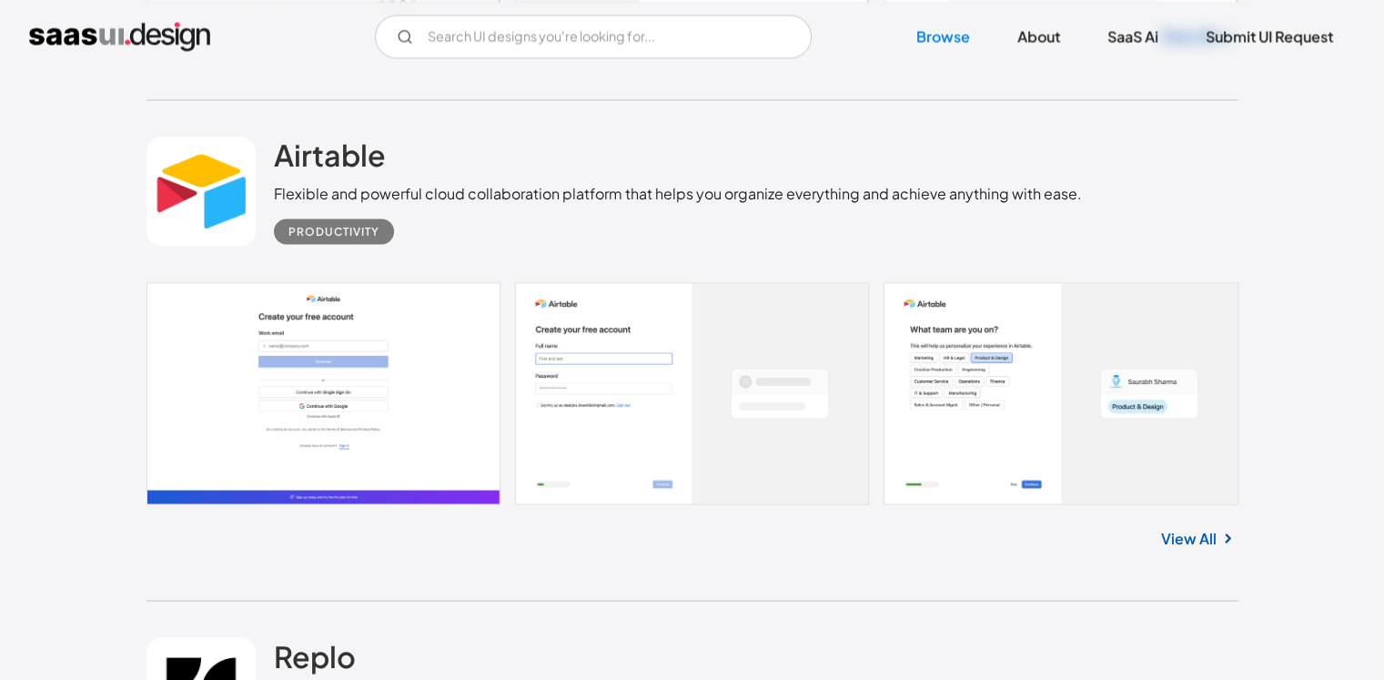
click at [1190, 542] on link "View All" at bounding box center [1189, 538] width 56 height 22
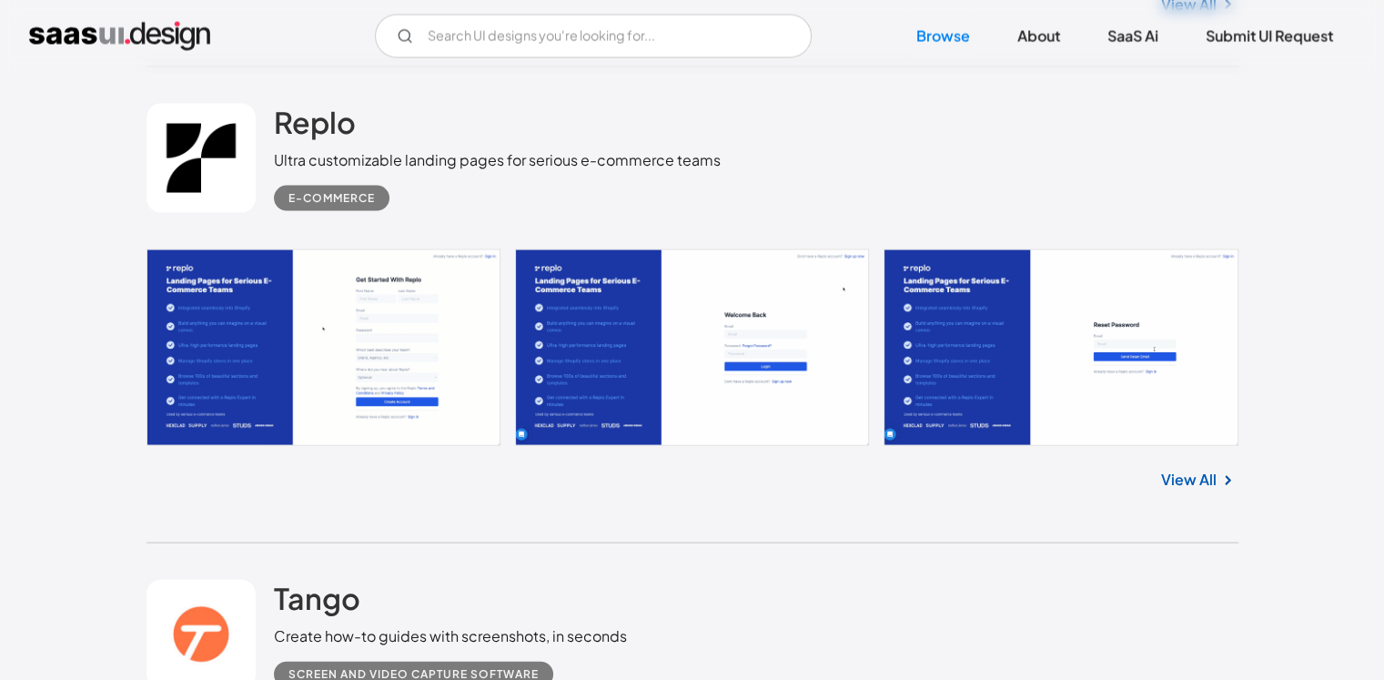
scroll to position [25118, 0]
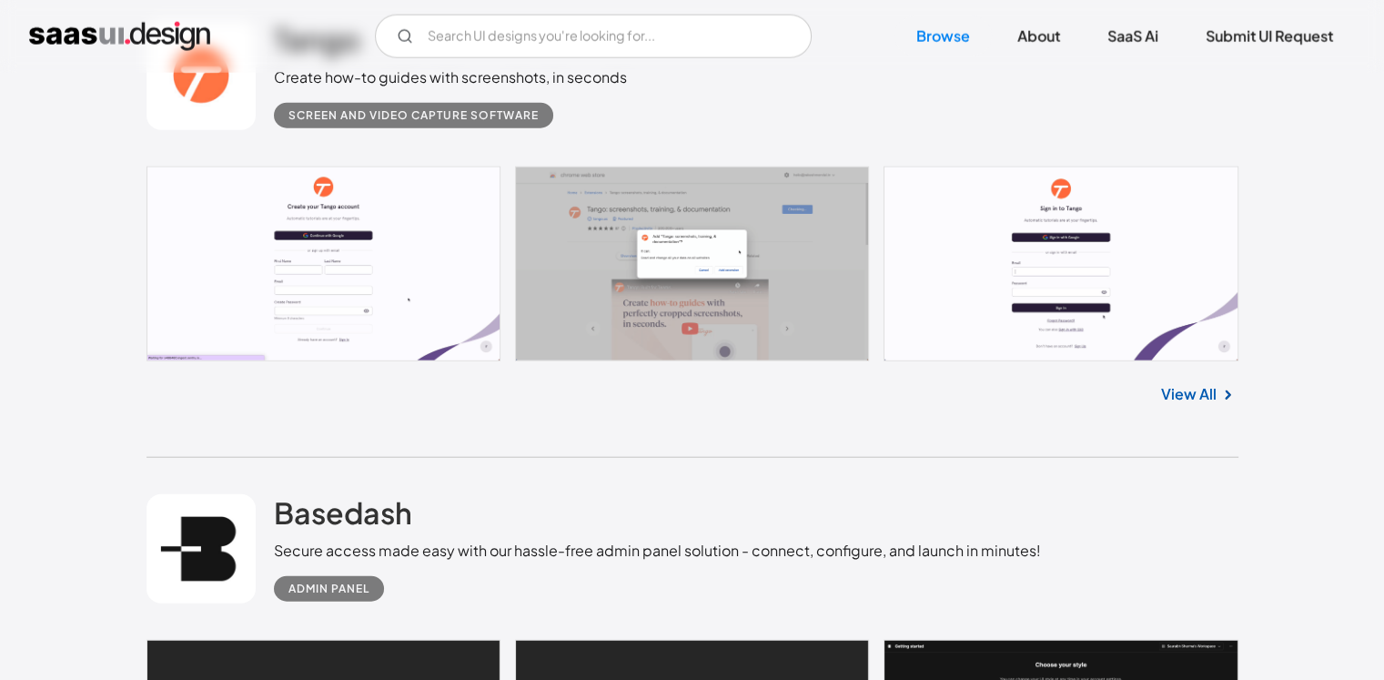
click at [1181, 392] on link "View All" at bounding box center [1189, 394] width 56 height 22
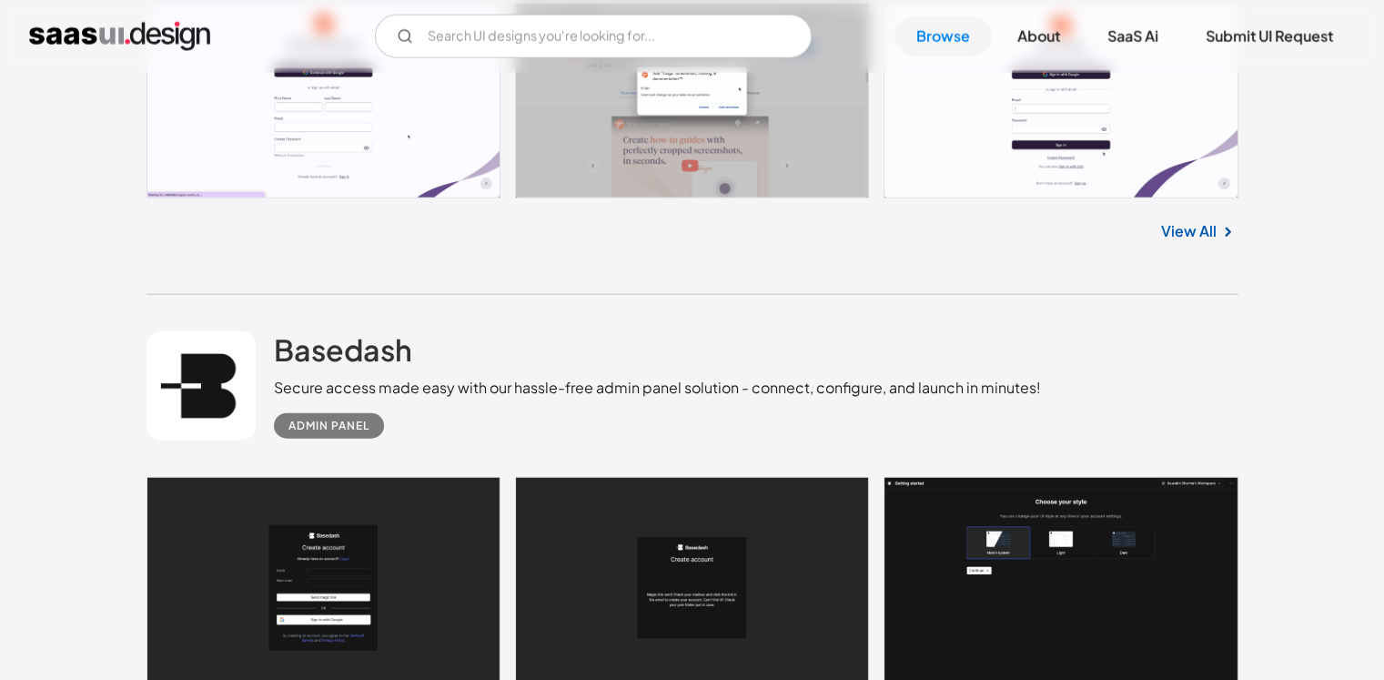
scroll to position [25664, 0]
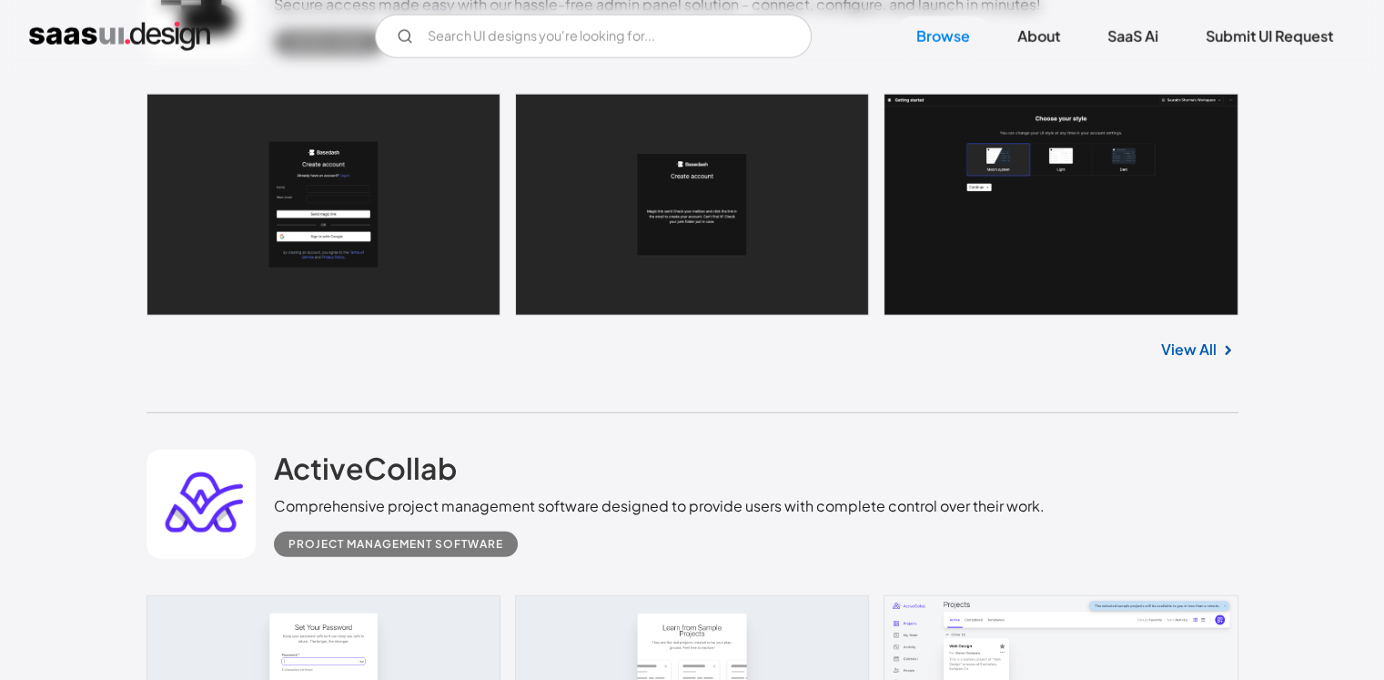
click at [1208, 348] on link "View All" at bounding box center [1189, 350] width 56 height 22
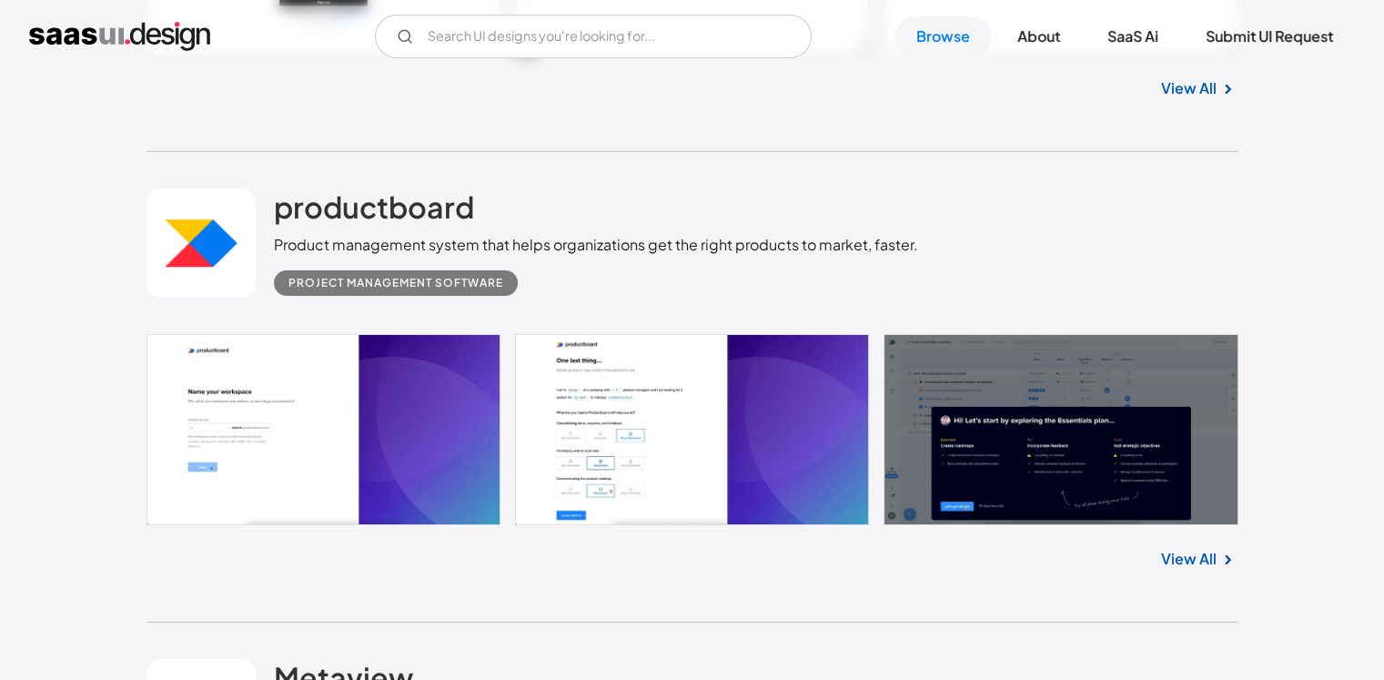
scroll to position [27575, 0]
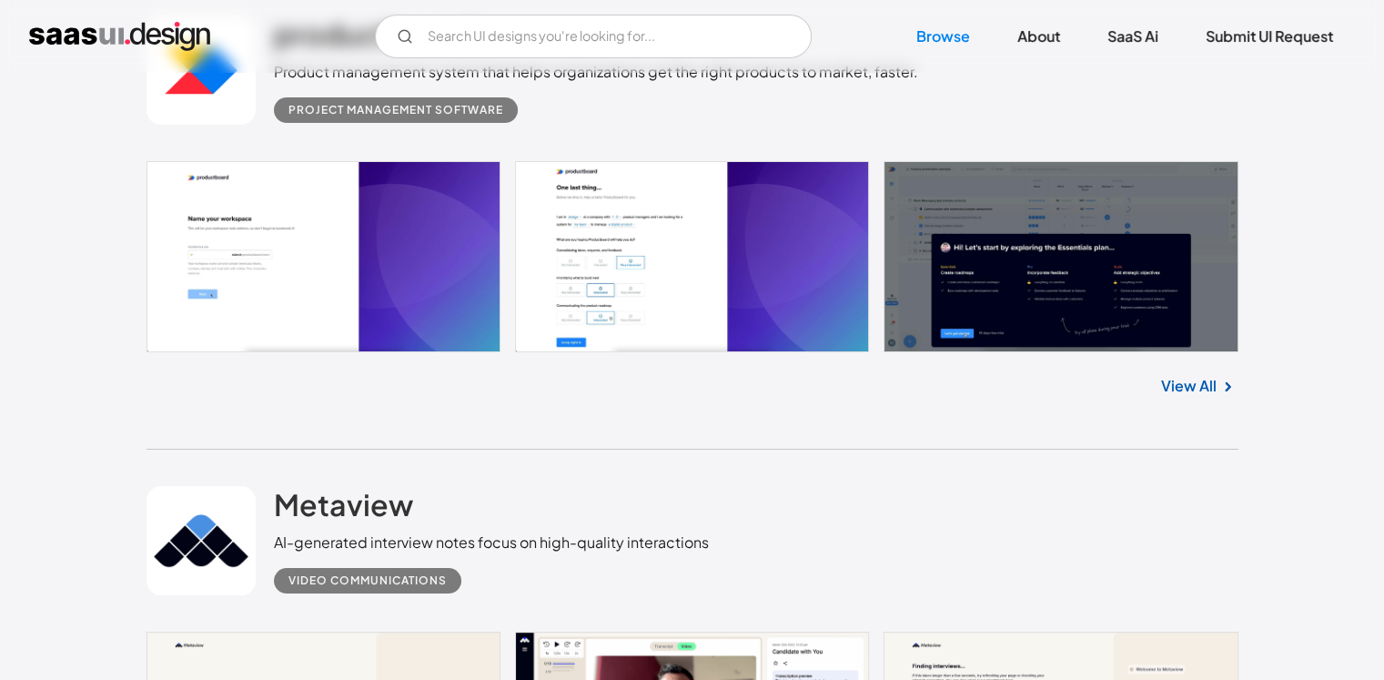
click at [1202, 389] on link "View All" at bounding box center [1189, 386] width 56 height 22
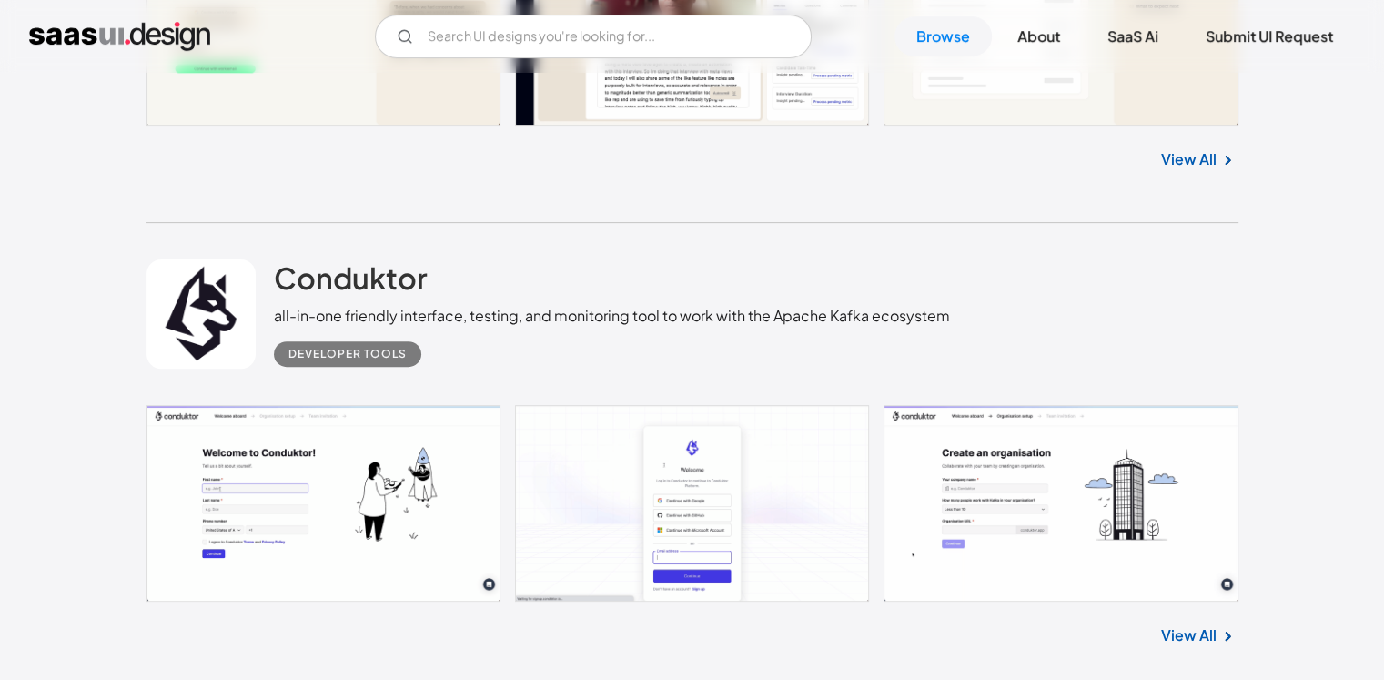
scroll to position [28485, 0]
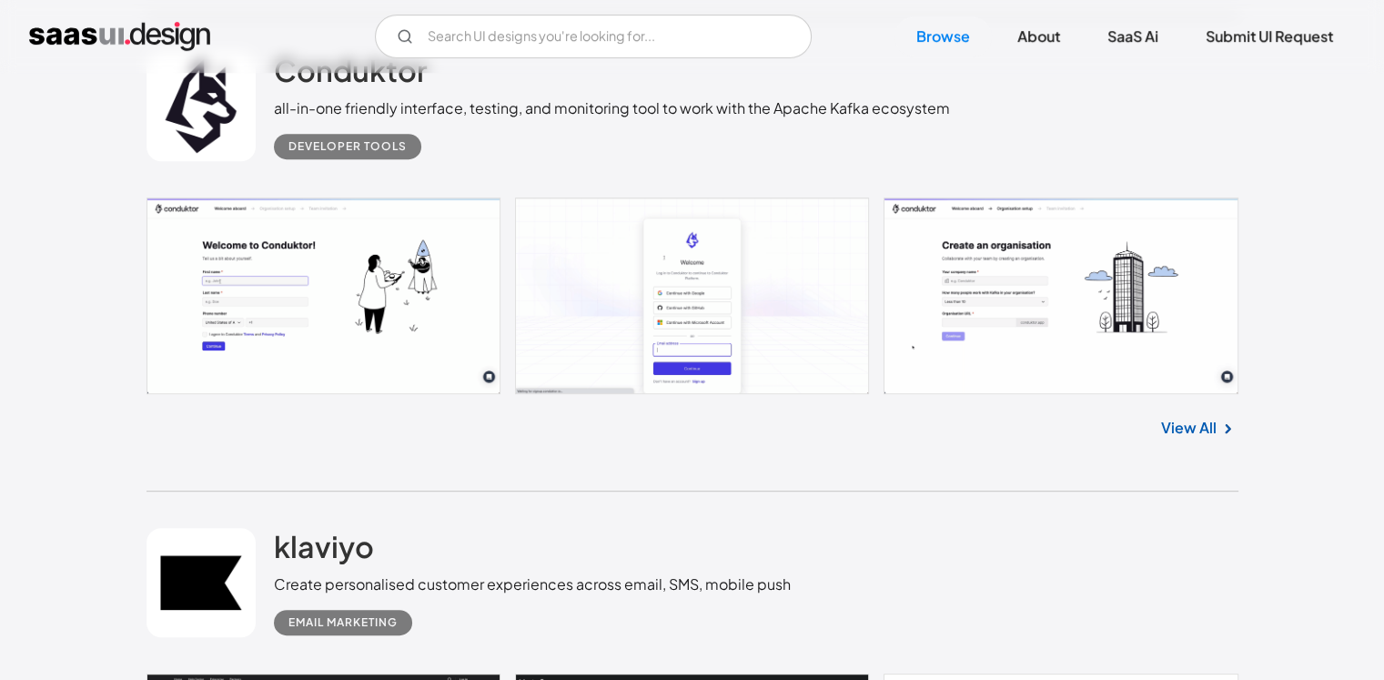
click at [1198, 432] on link "View All" at bounding box center [1189, 428] width 56 height 22
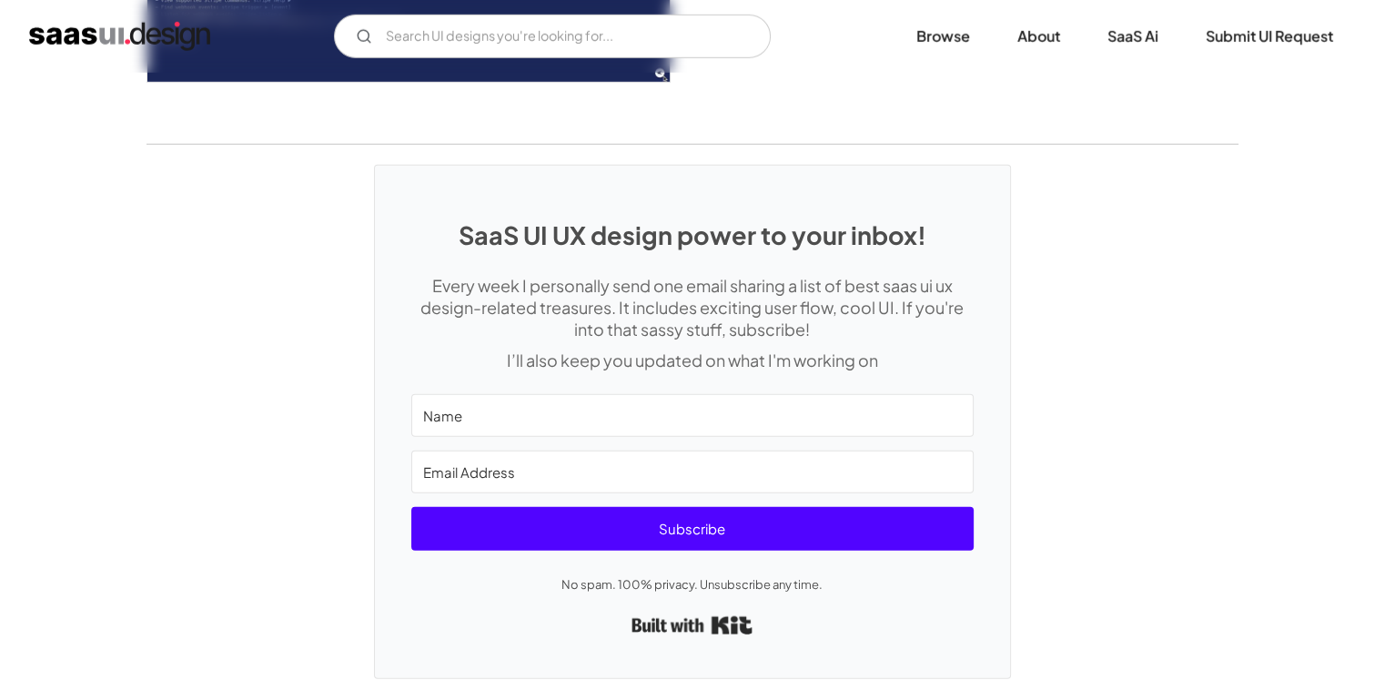
scroll to position [5351, 0]
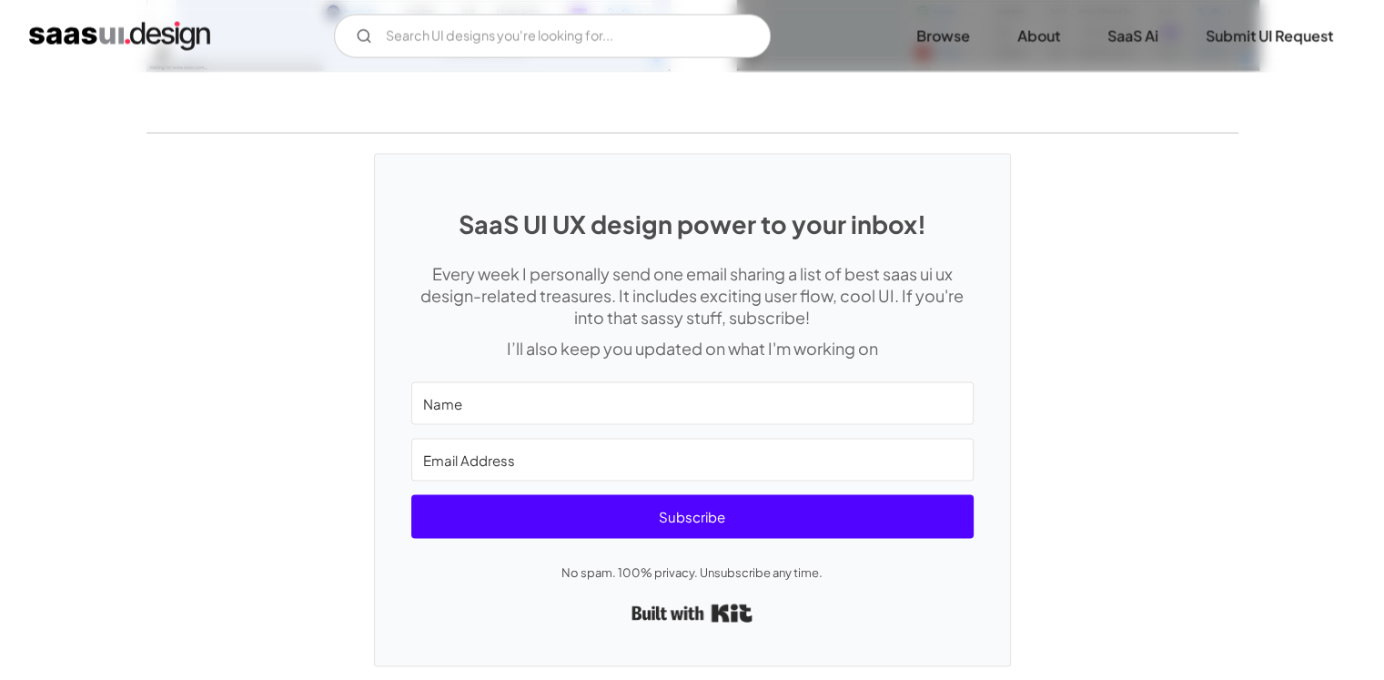
scroll to position [3495, 0]
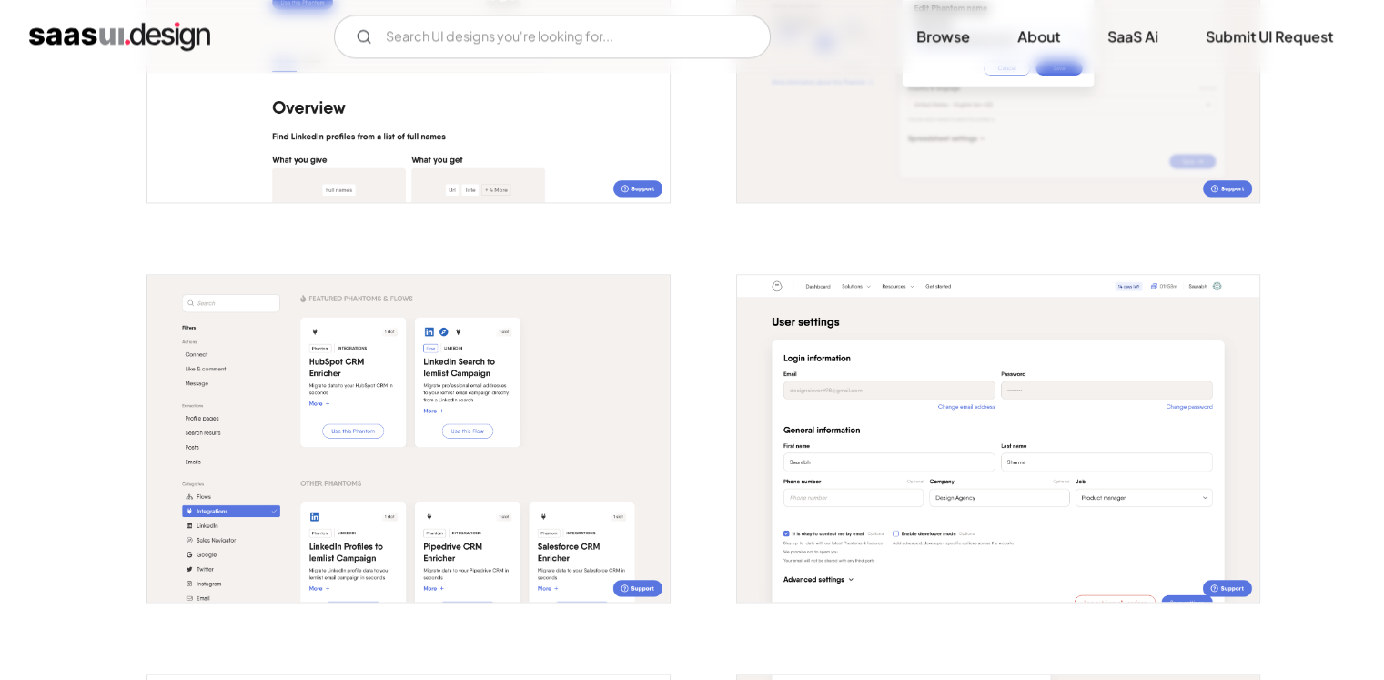
scroll to position [3003, 0]
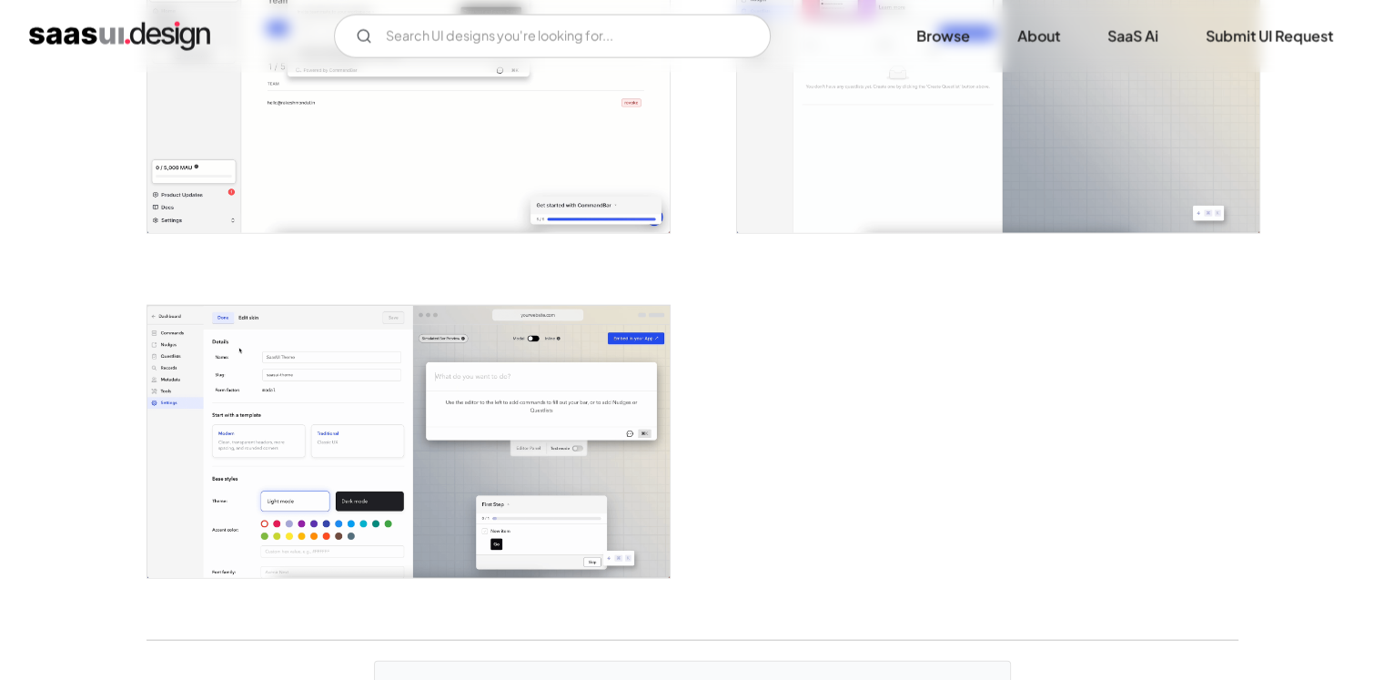
scroll to position [4186, 0]
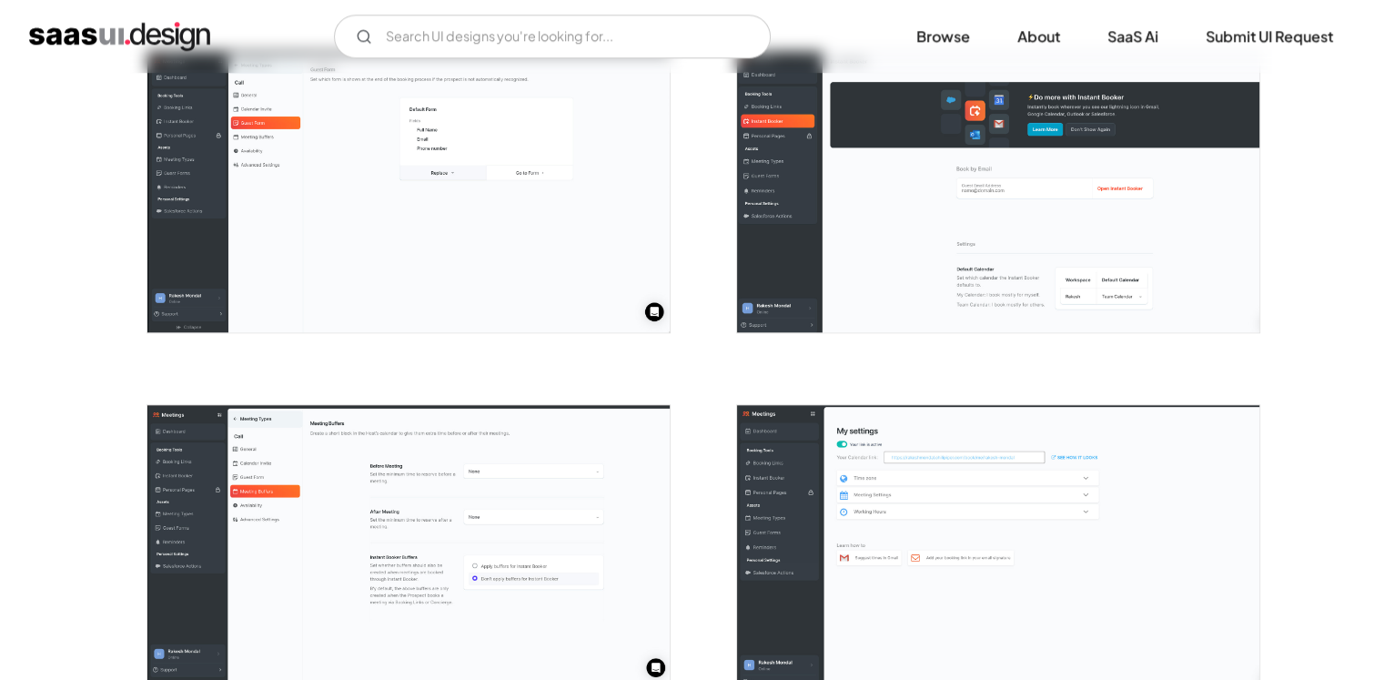
scroll to position [1638, 0]
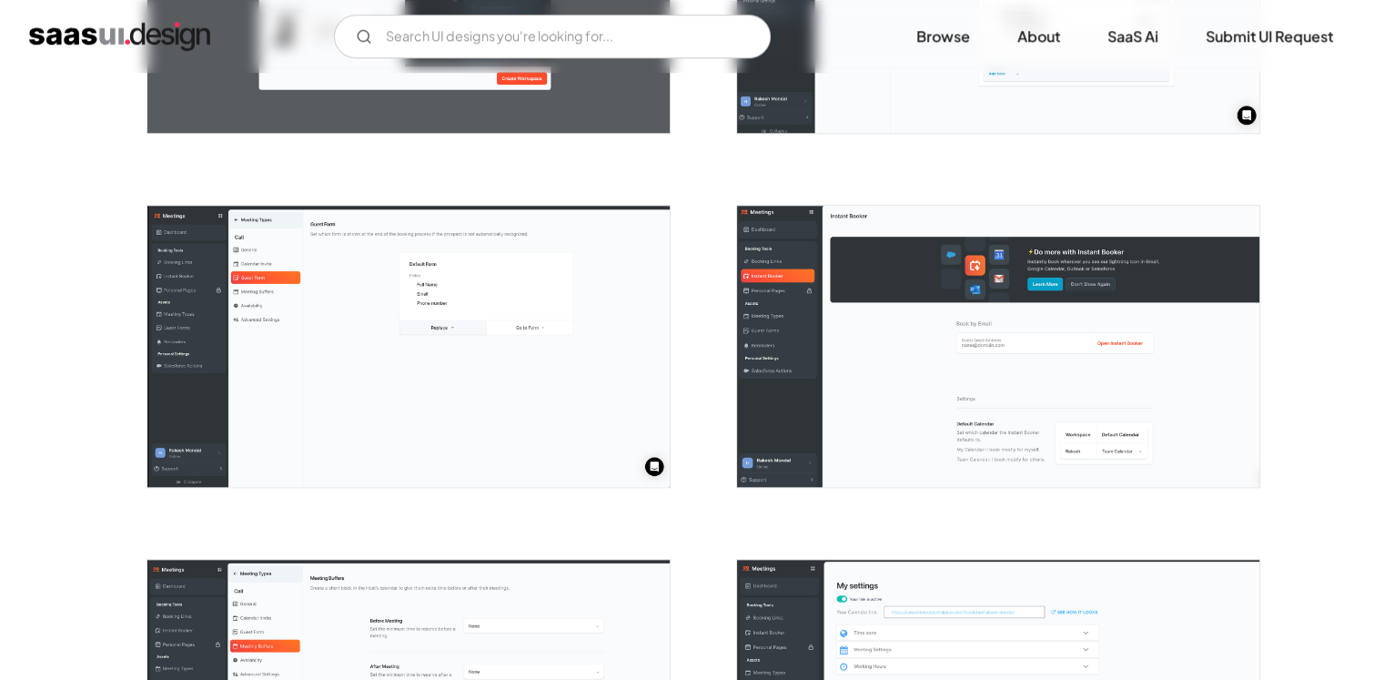
click at [1005, 321] on img "open lightbox" at bounding box center [998, 346] width 522 height 281
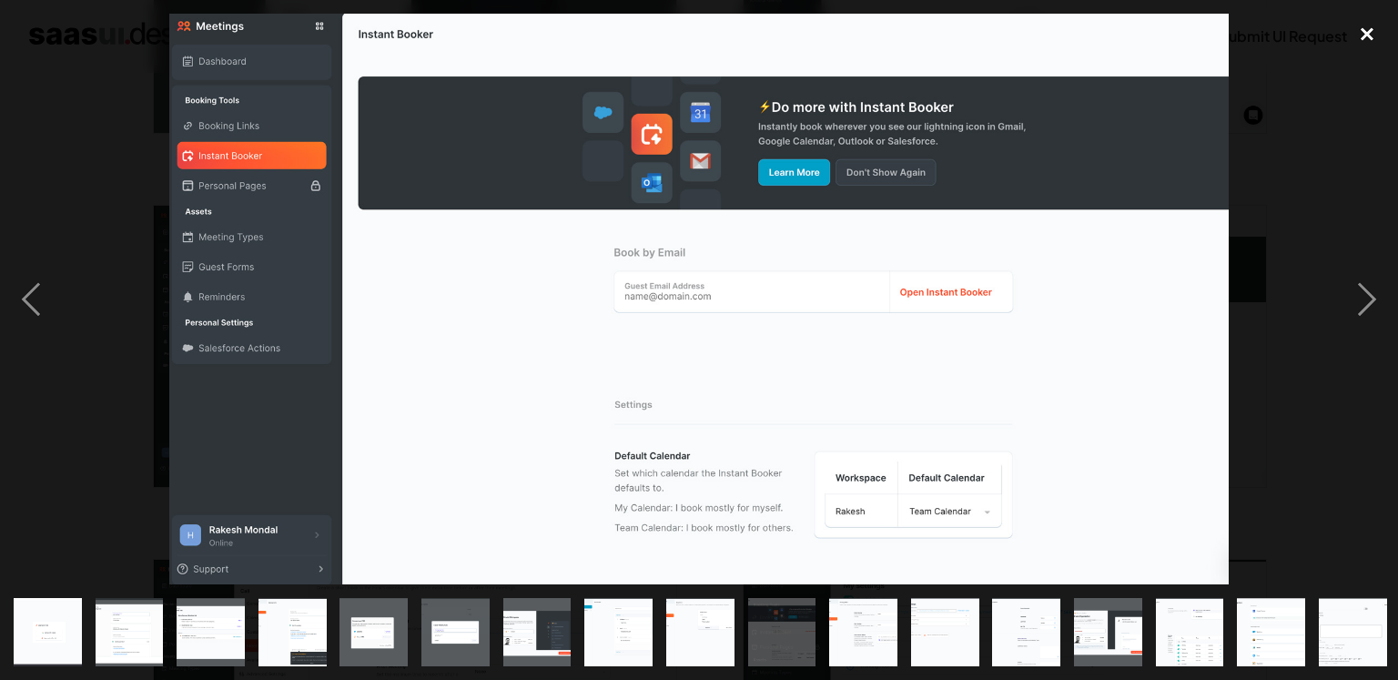
click at [1368, 27] on div "close lightbox" at bounding box center [1367, 34] width 62 height 40
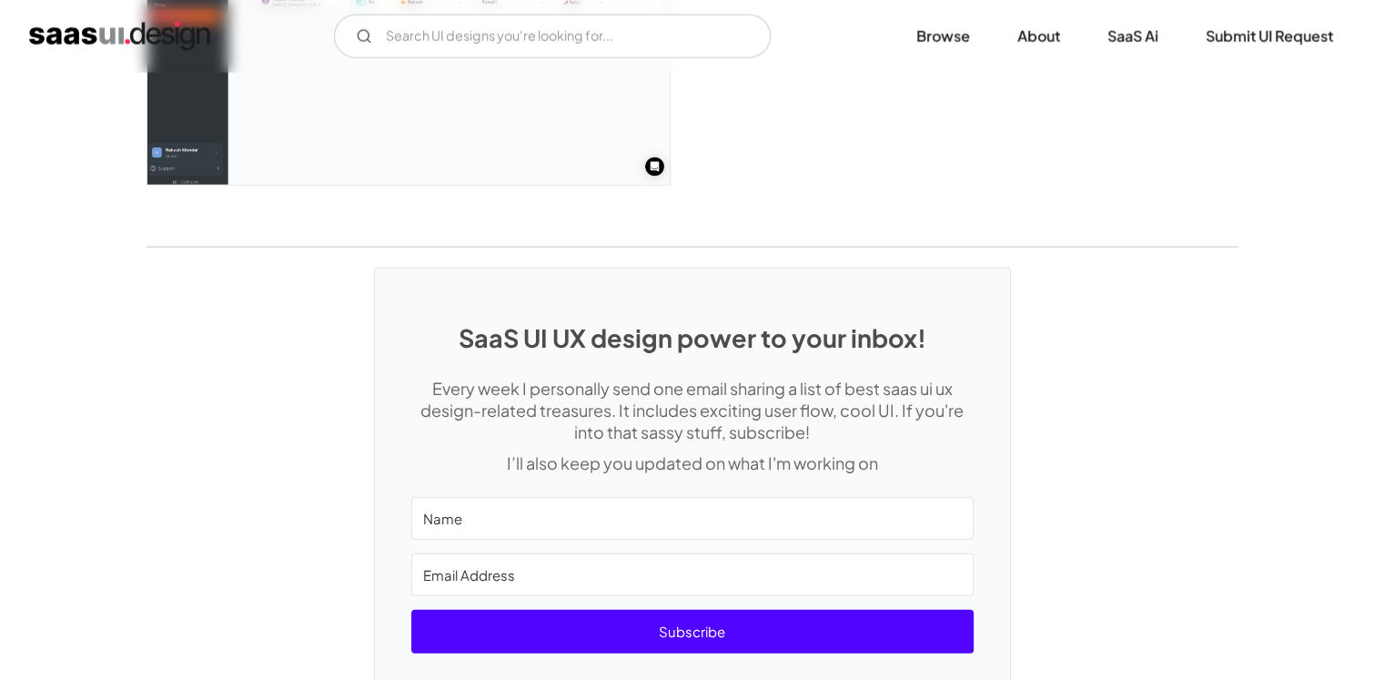
scroll to position [4583, 0]
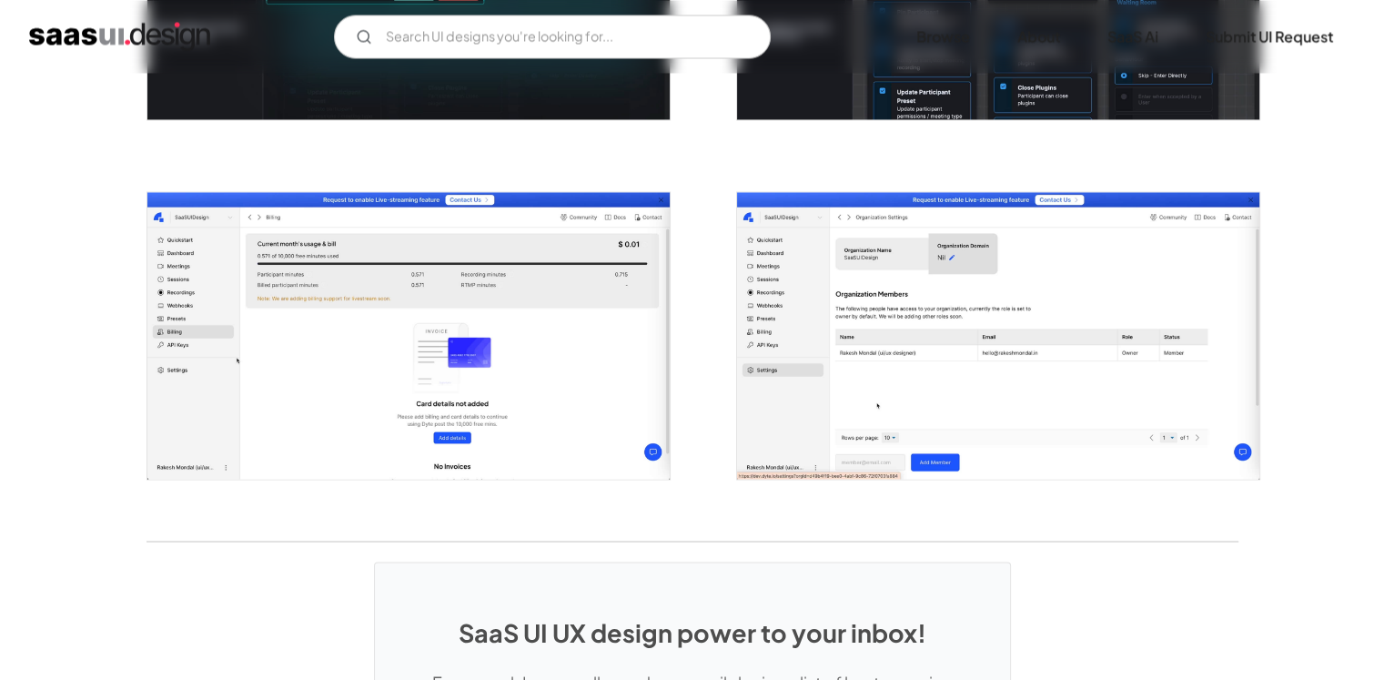
scroll to position [3014, 0]
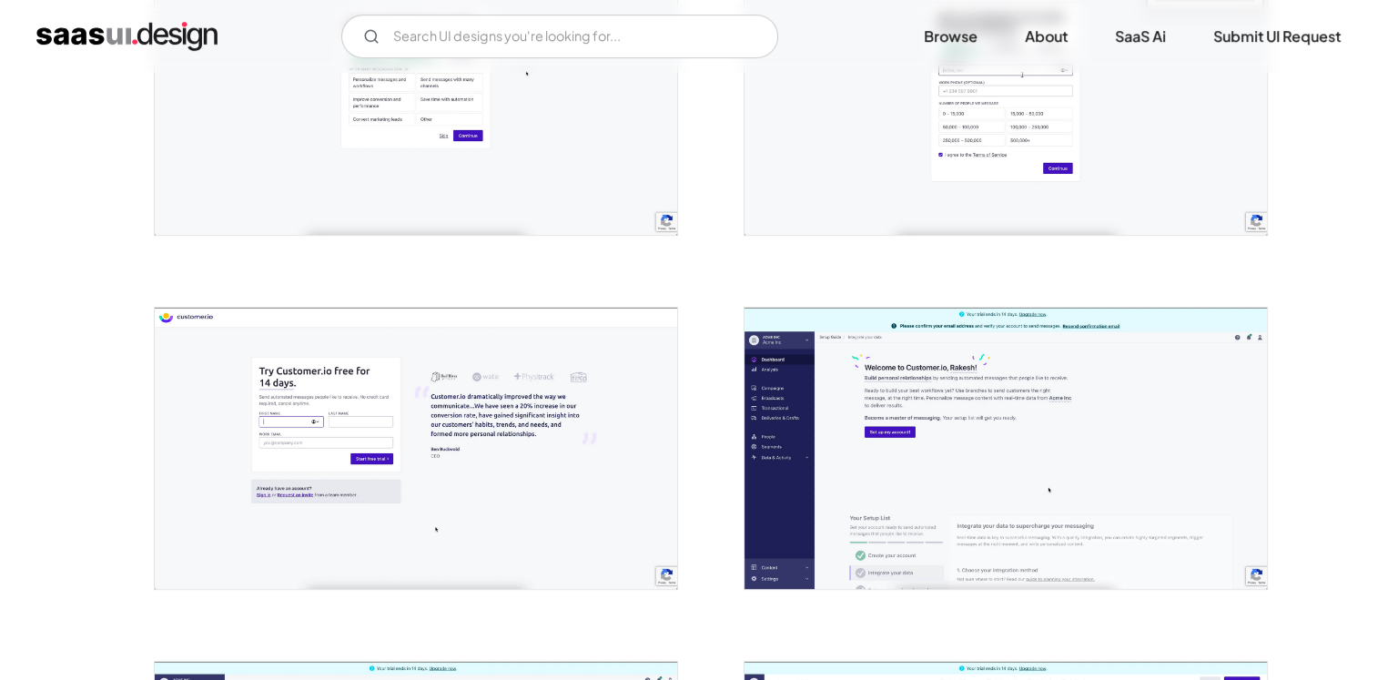
scroll to position [819, 0]
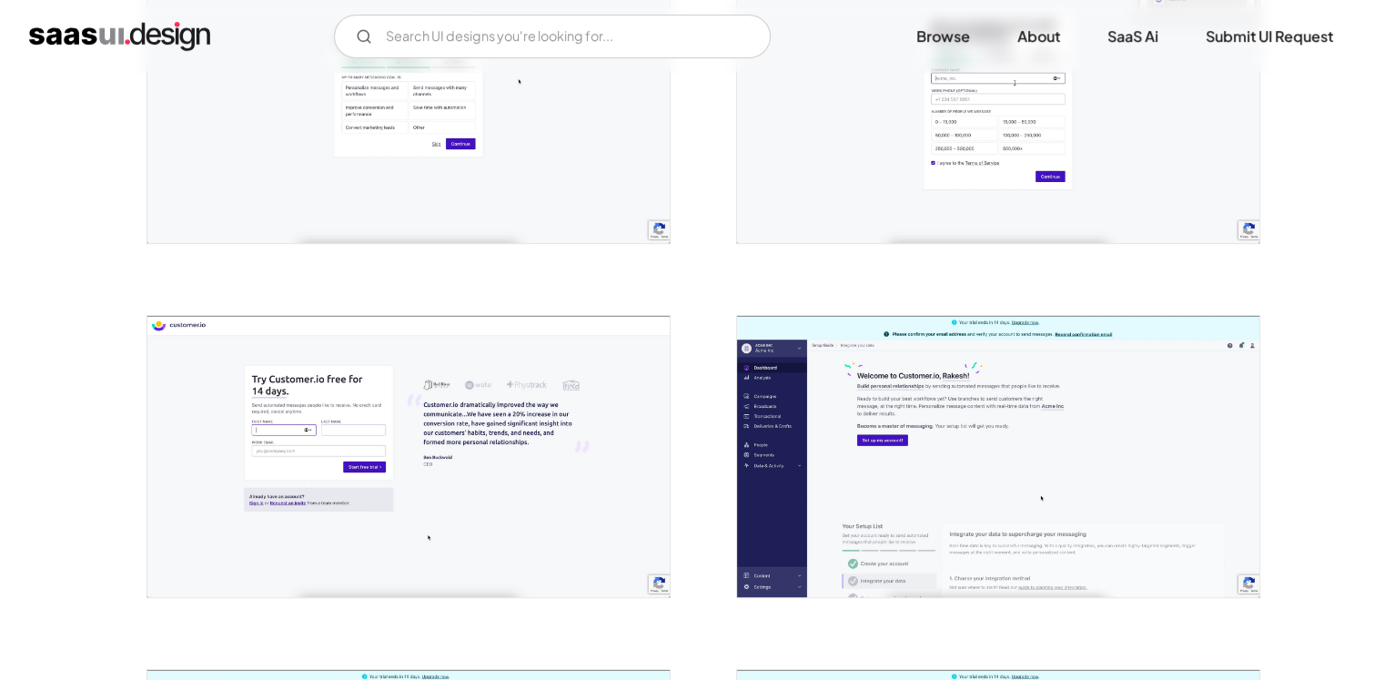
click at [976, 368] on img "open lightbox" at bounding box center [998, 456] width 522 height 281
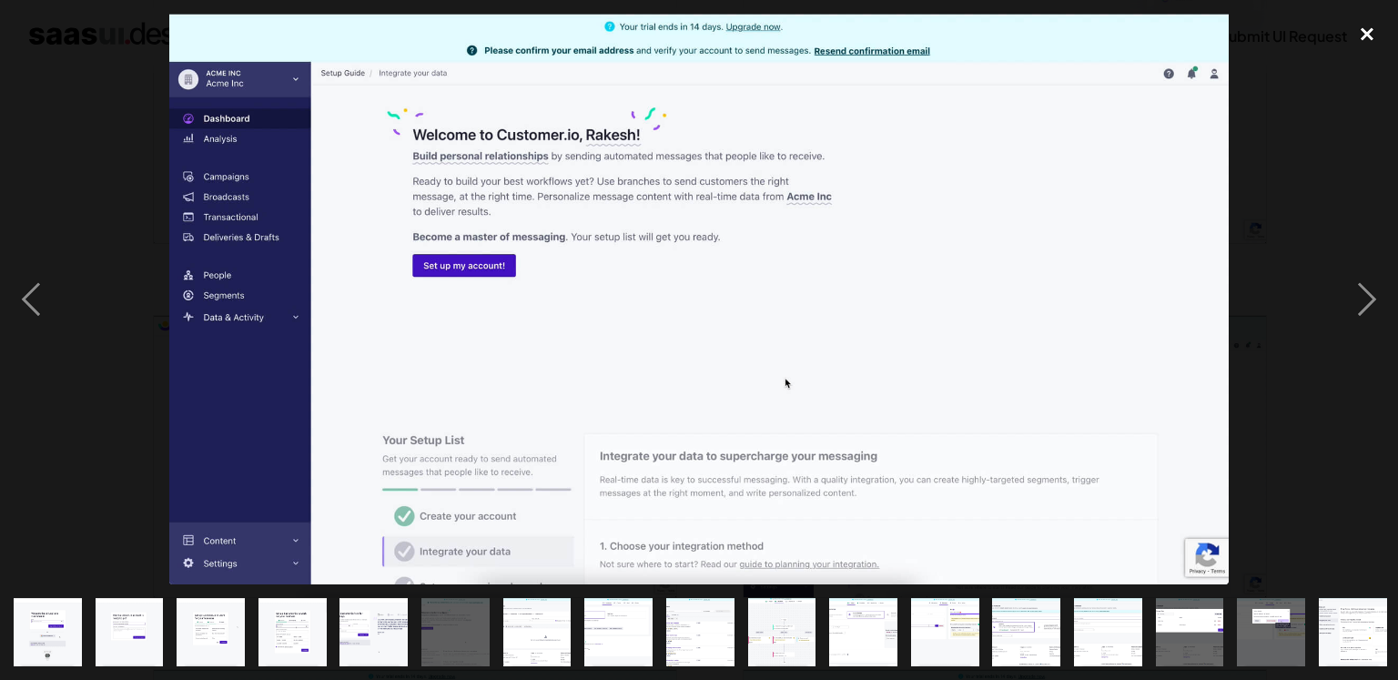
drag, startPoint x: 1369, startPoint y: 34, endPoint x: 1358, endPoint y: 37, distance: 11.5
click at [1369, 34] on div "close lightbox" at bounding box center [1367, 34] width 62 height 40
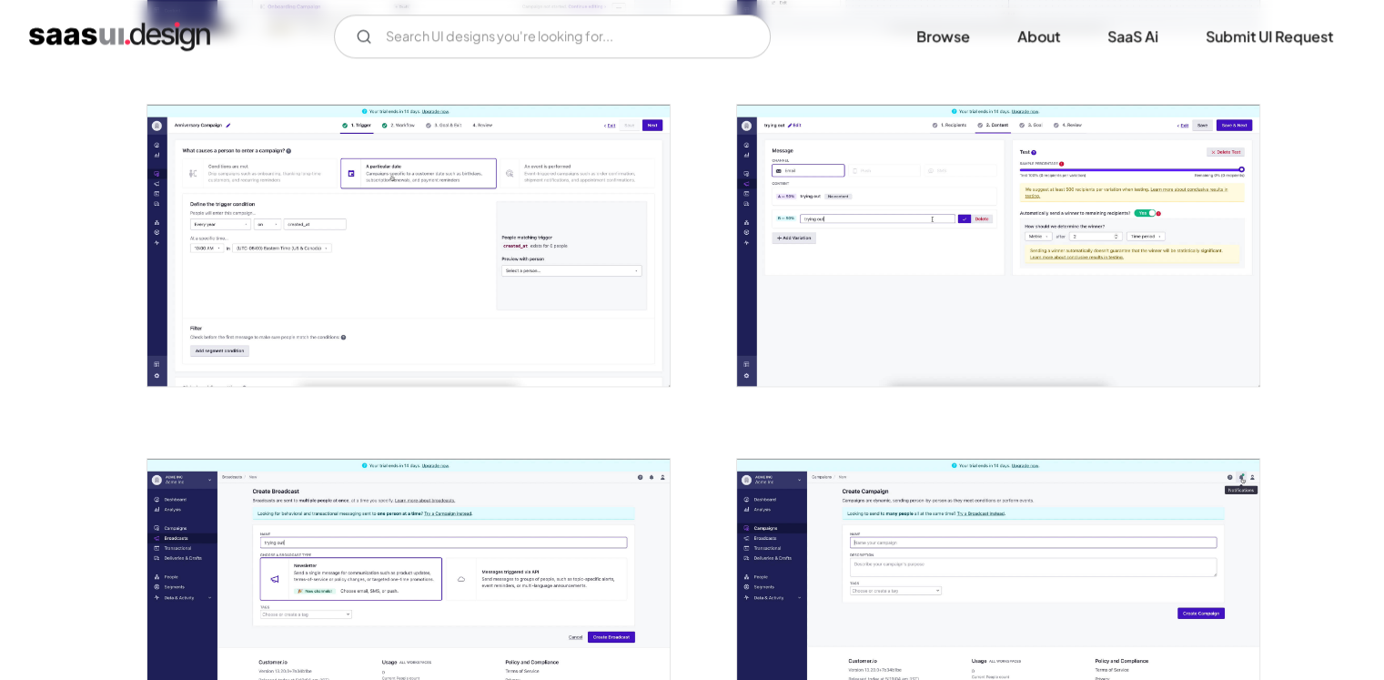
scroll to position [2548, 0]
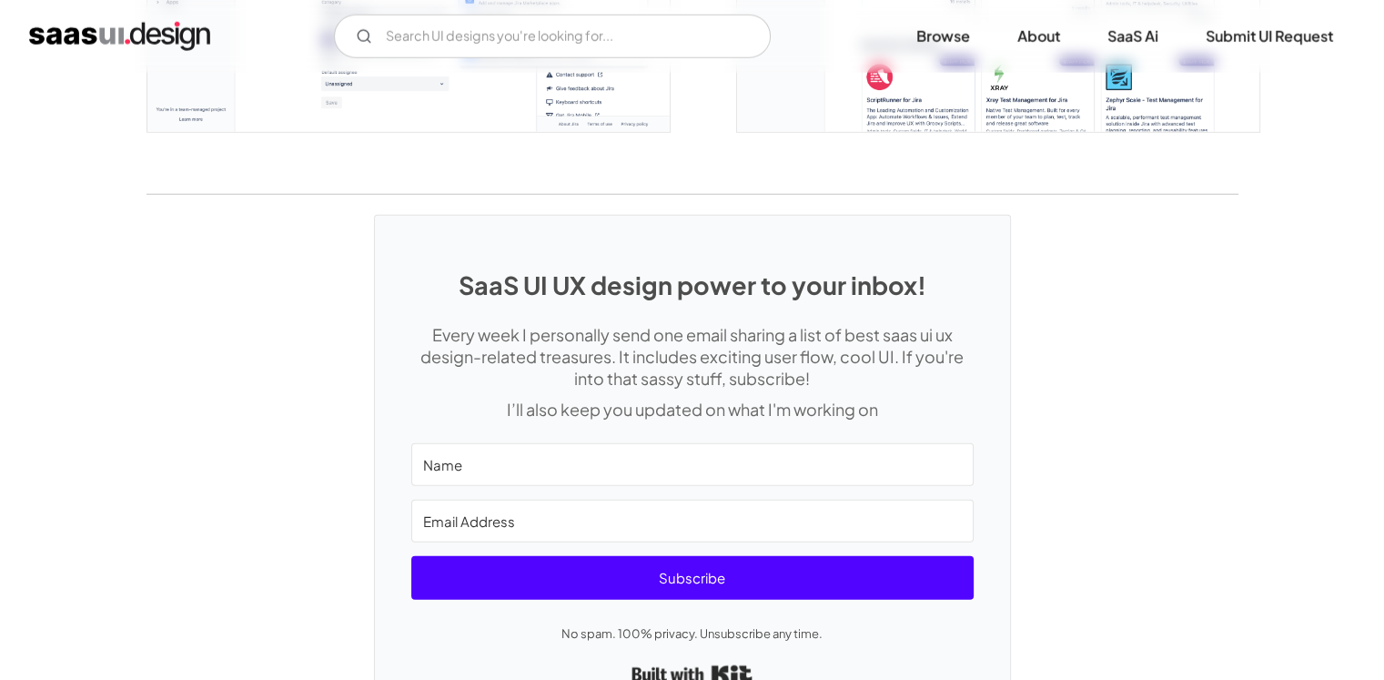
scroll to position [5123, 0]
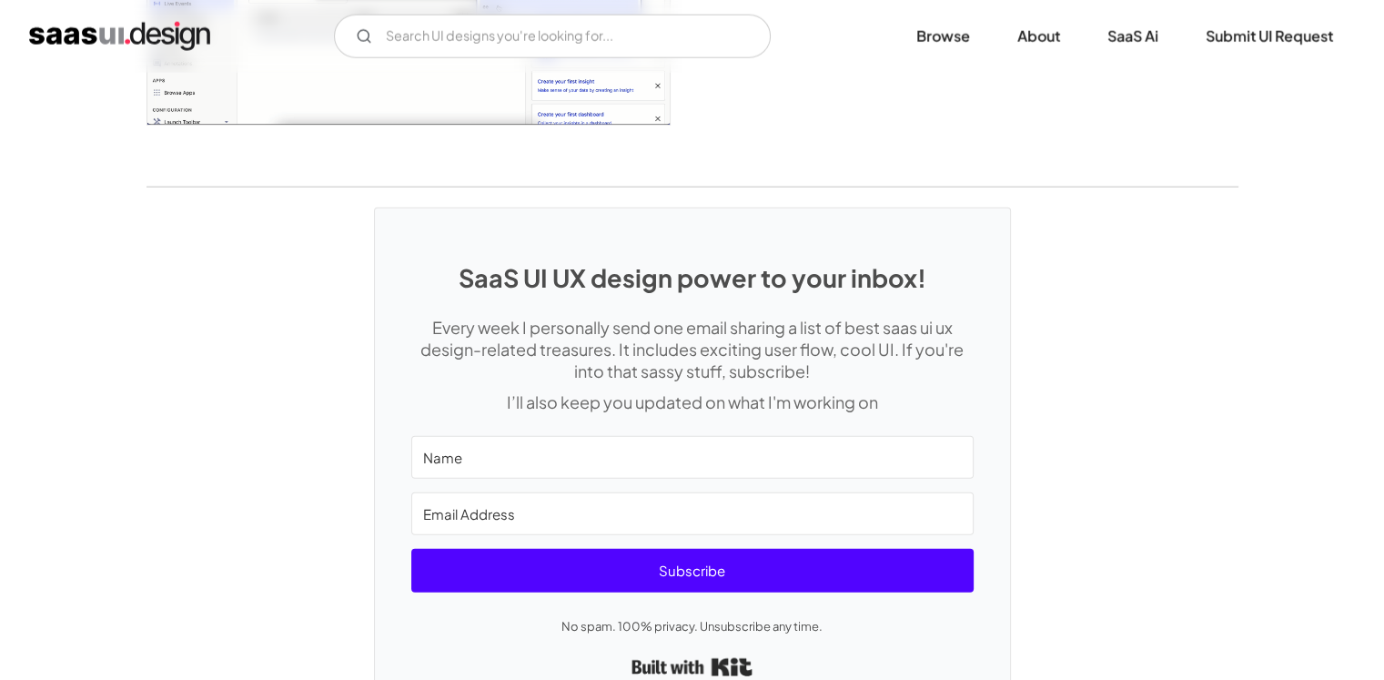
scroll to position [4843, 0]
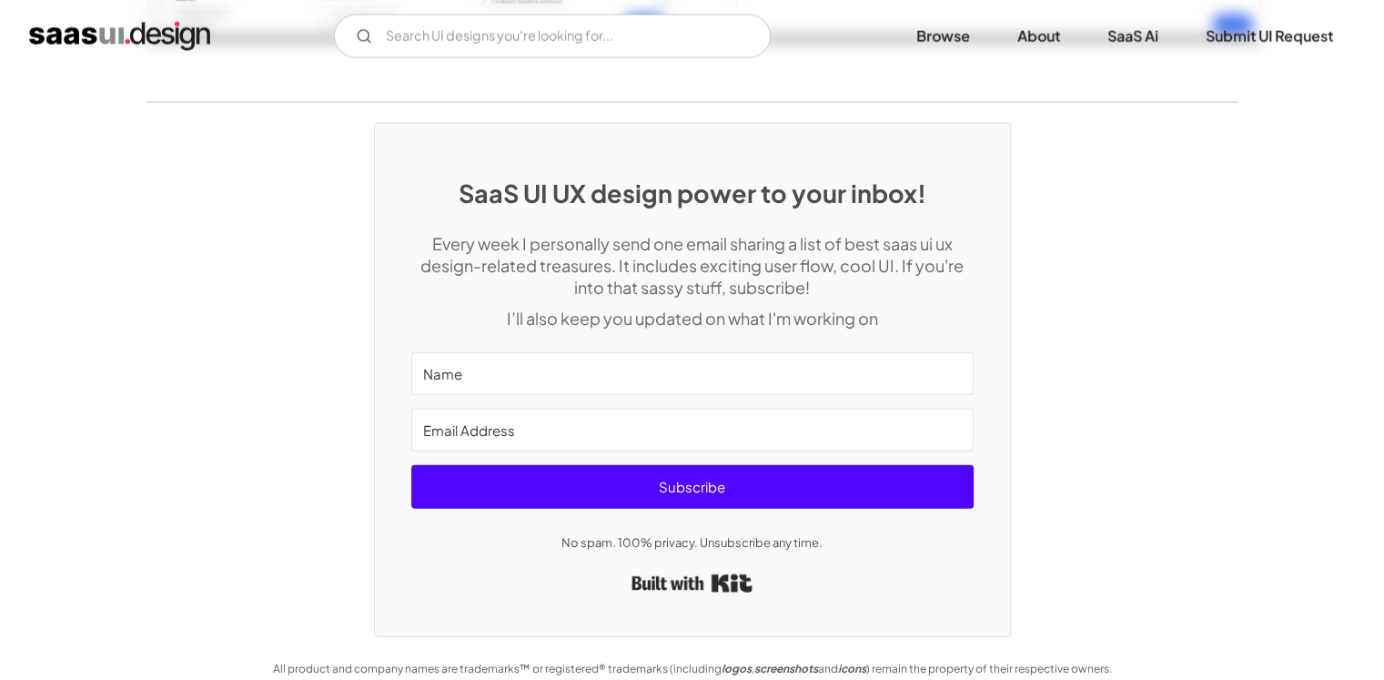
scroll to position [3997, 0]
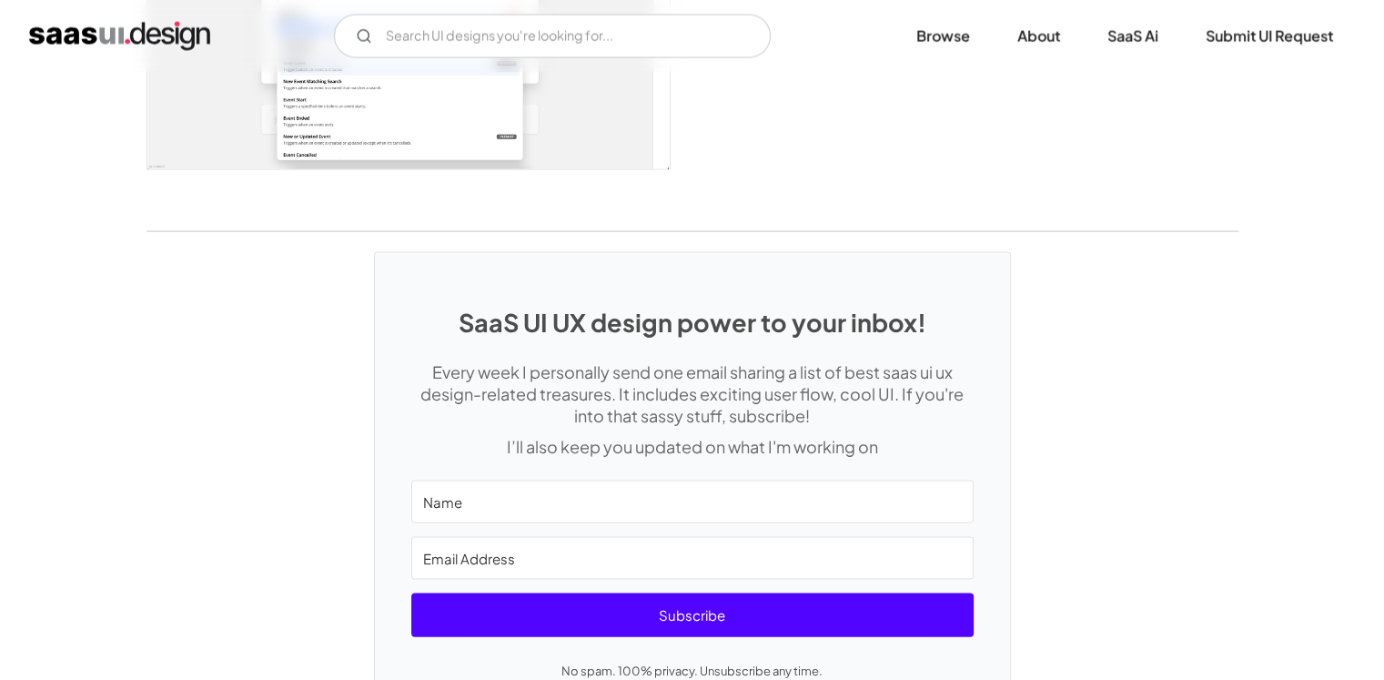
scroll to position [3731, 0]
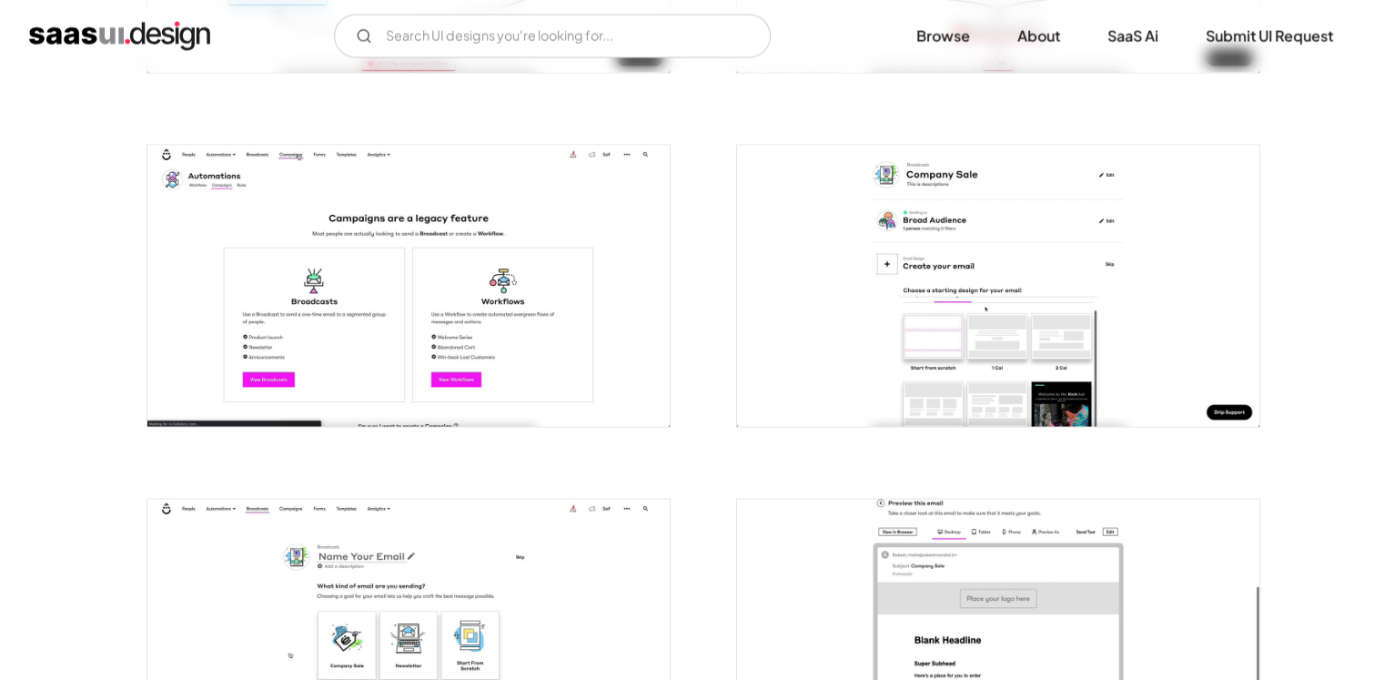
scroll to position [3731, 0]
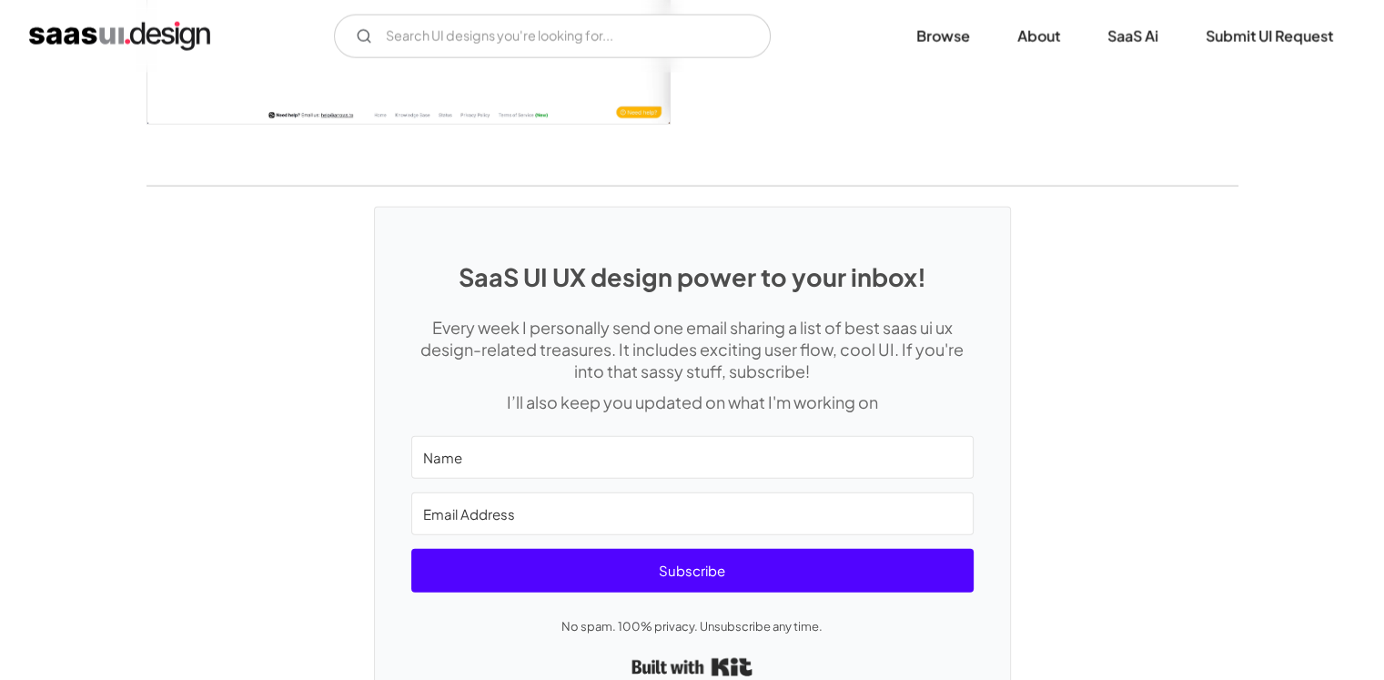
scroll to position [4292, 0]
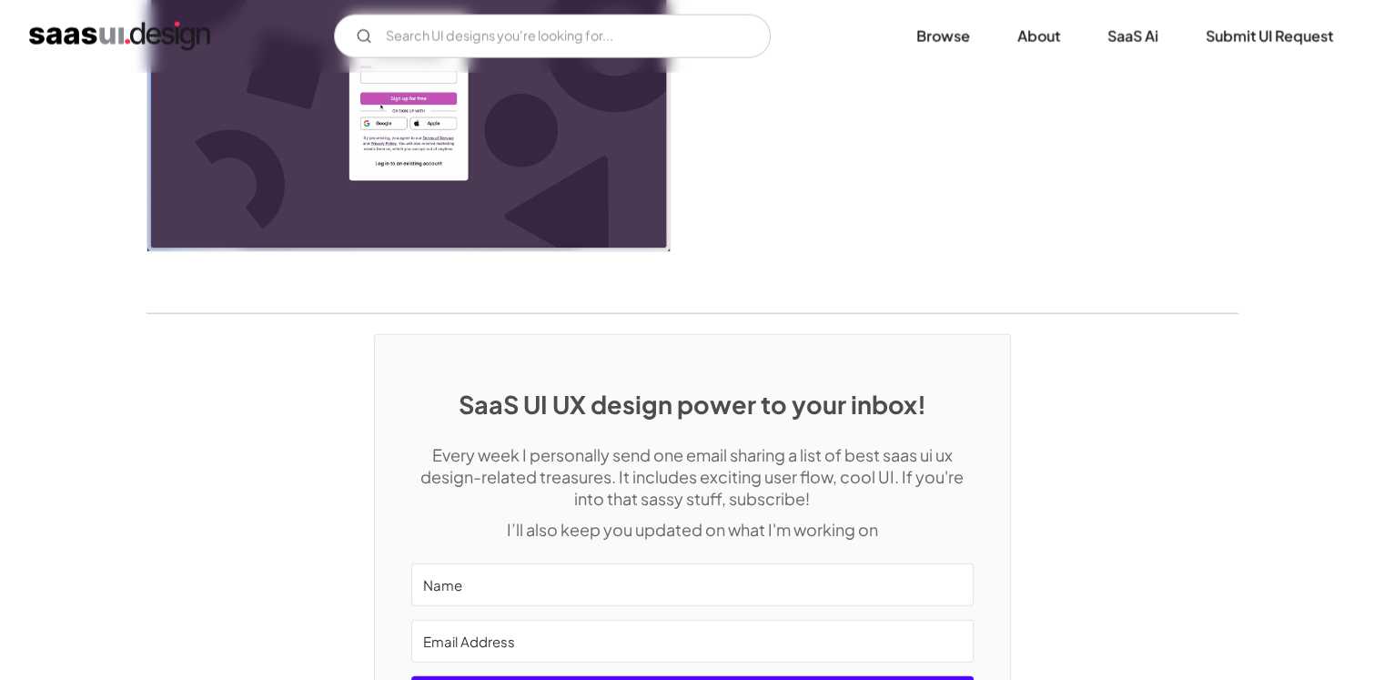
scroll to position [4368, 0]
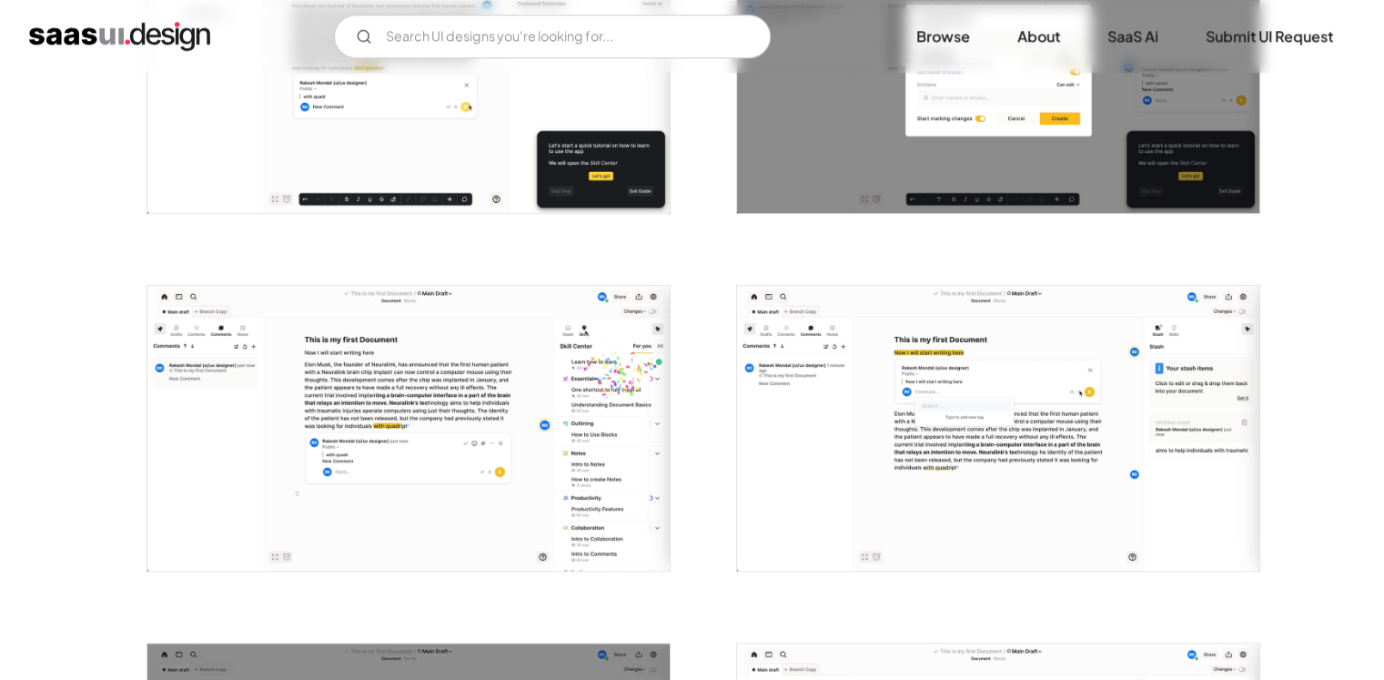
scroll to position [1820, 0]
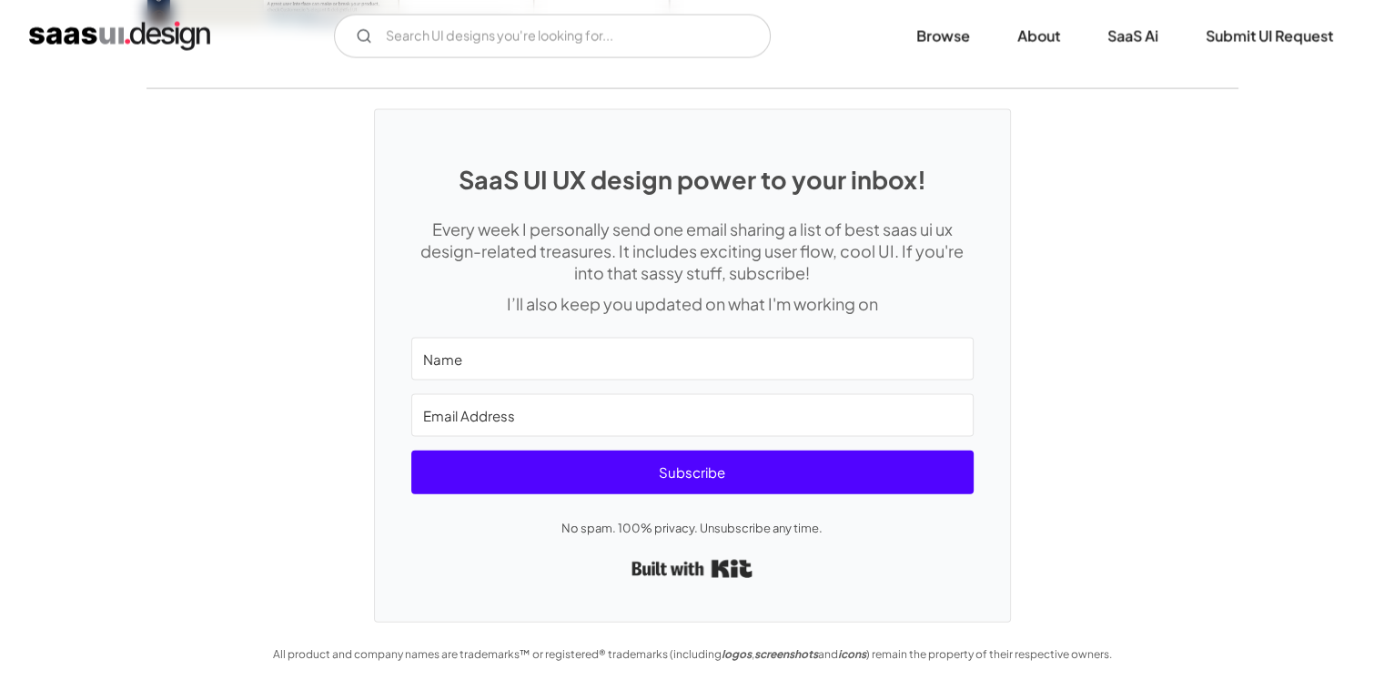
scroll to position [3879, 0]
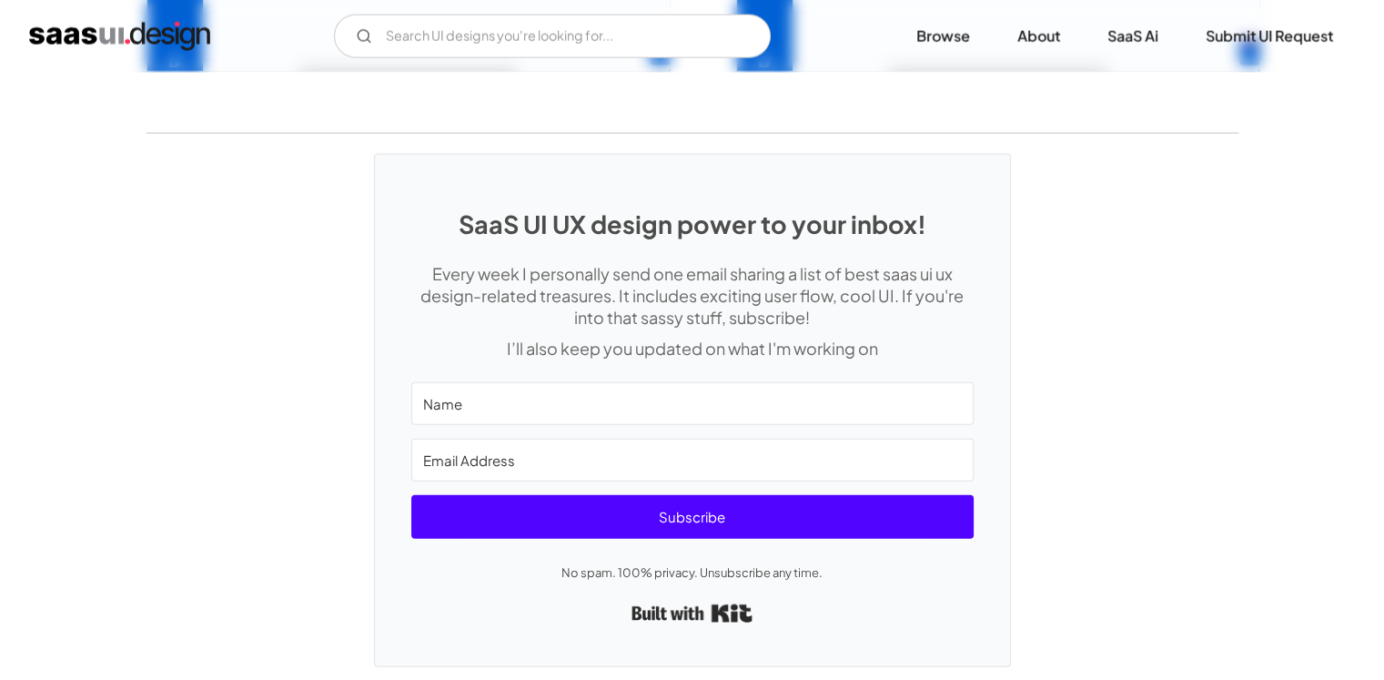
scroll to position [4234, 0]
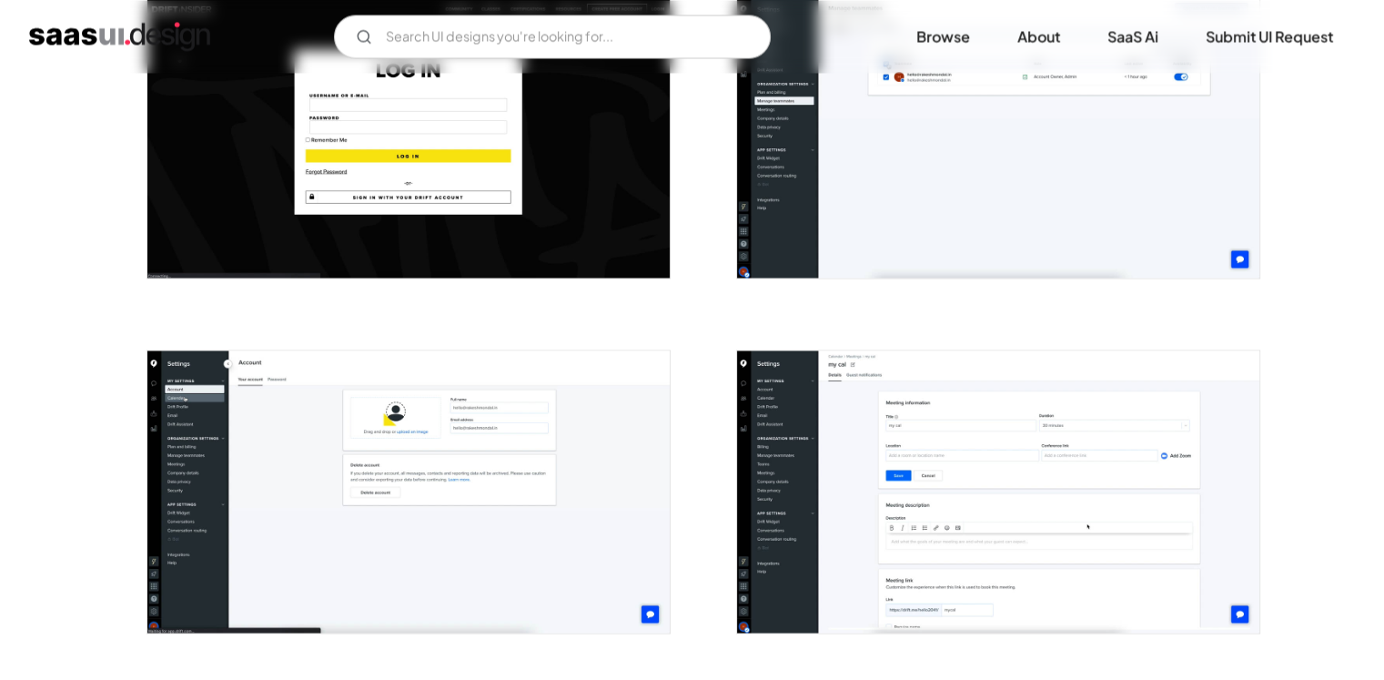
scroll to position [3640, 0]
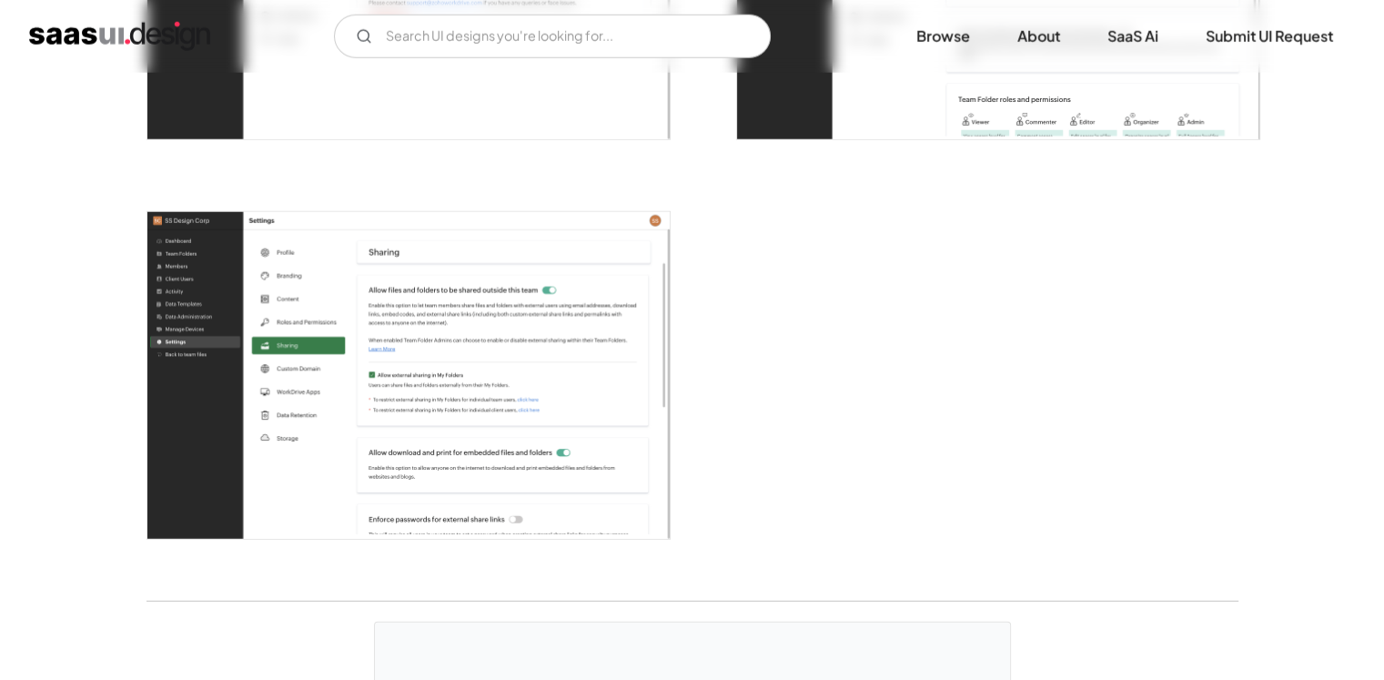
scroll to position [5521, 0]
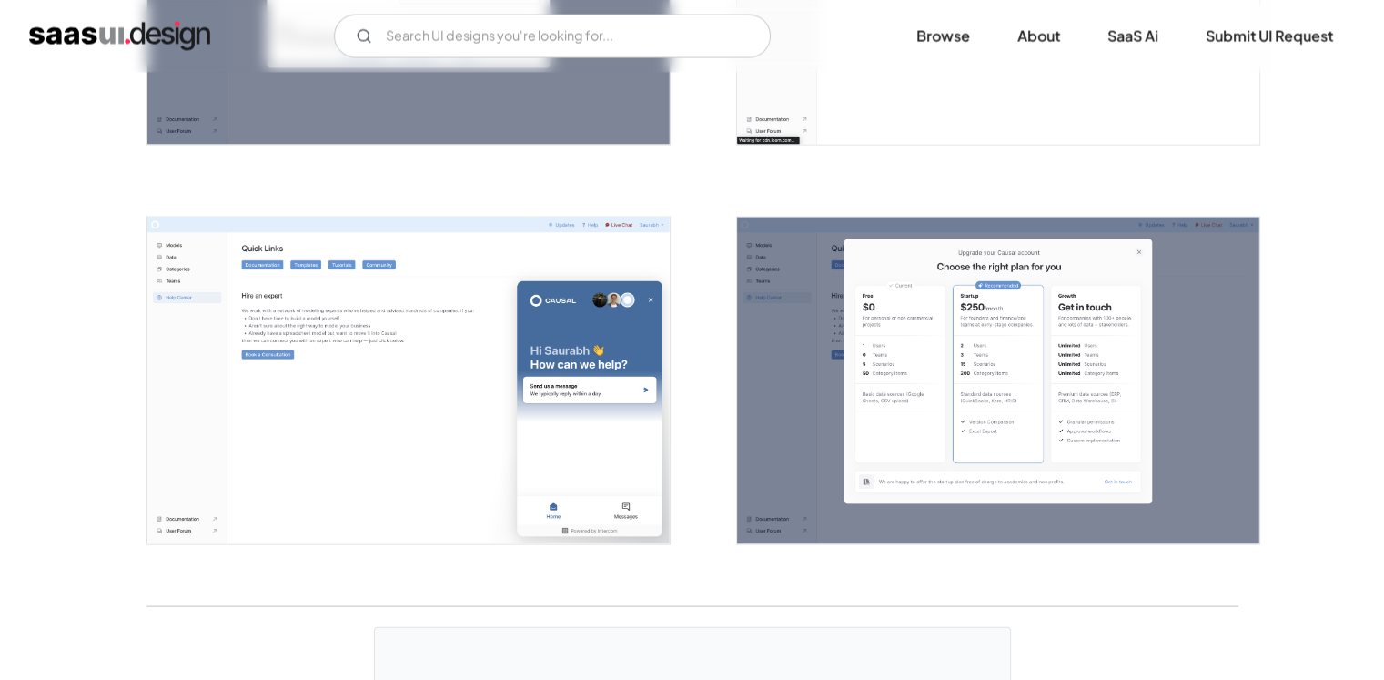
scroll to position [4095, 0]
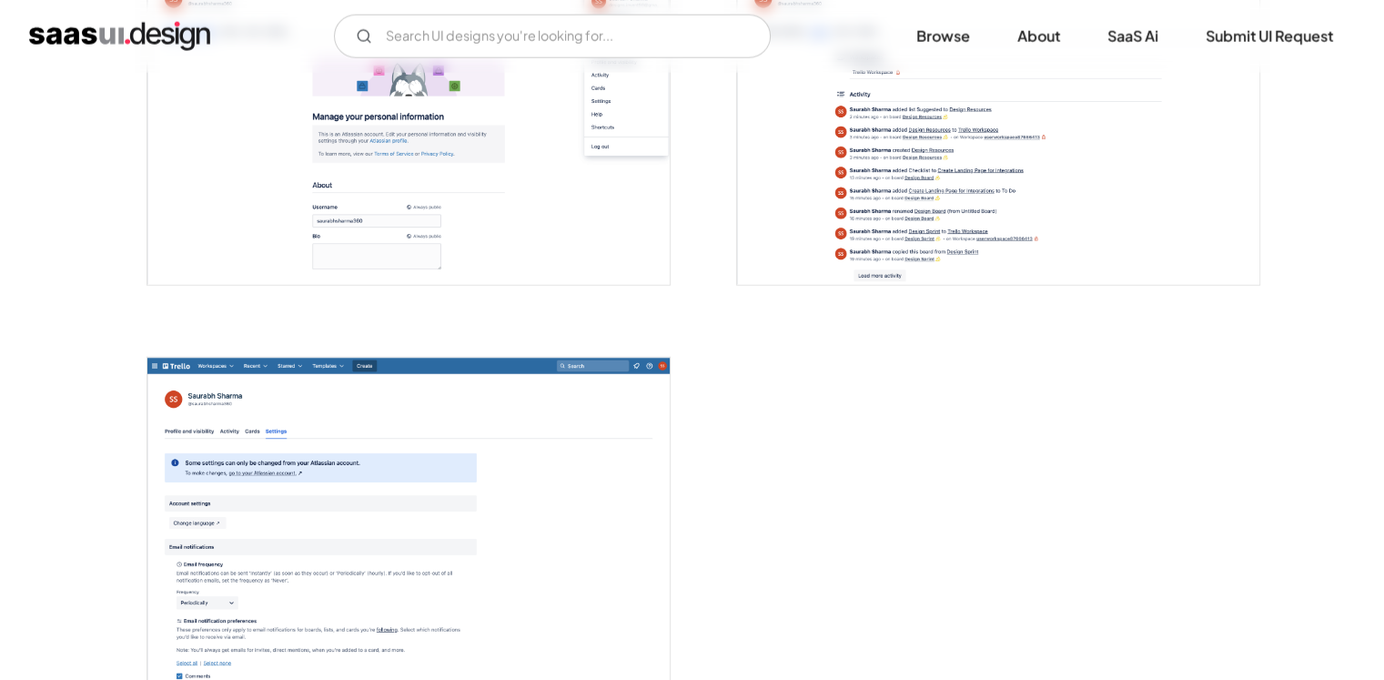
scroll to position [4459, 0]
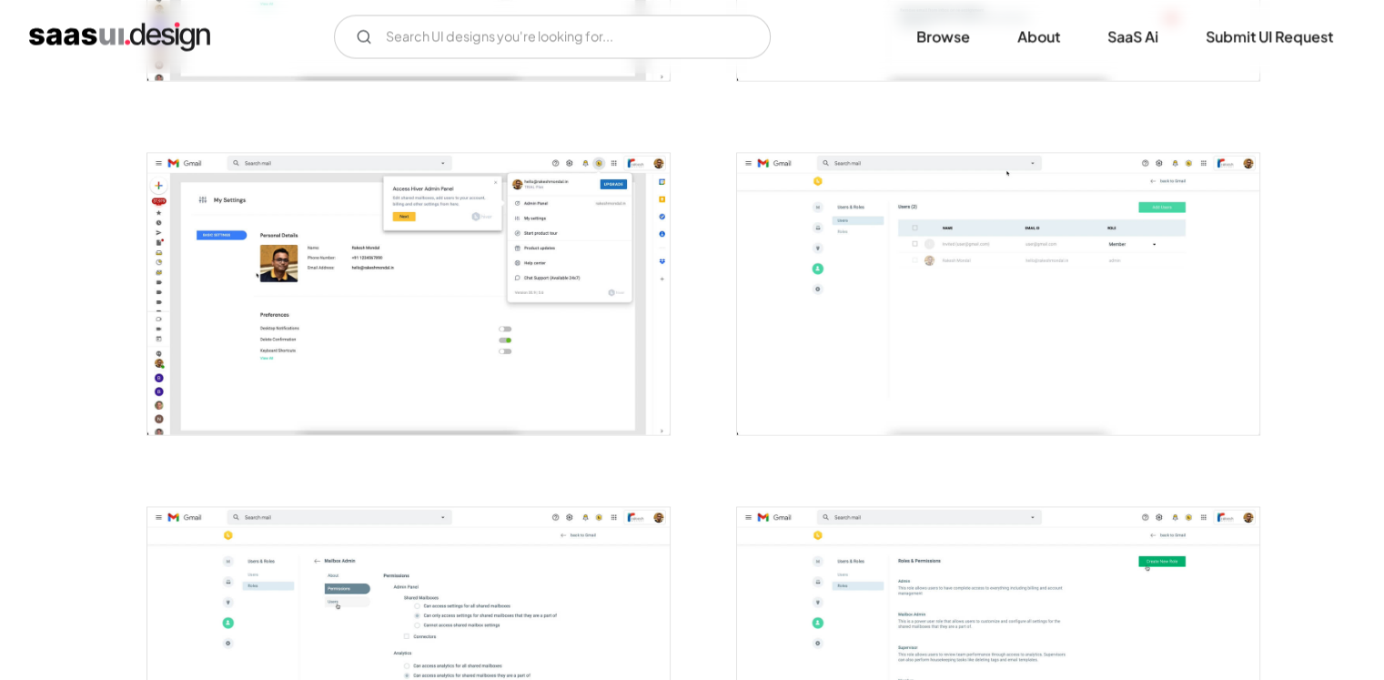
scroll to position [3640, 0]
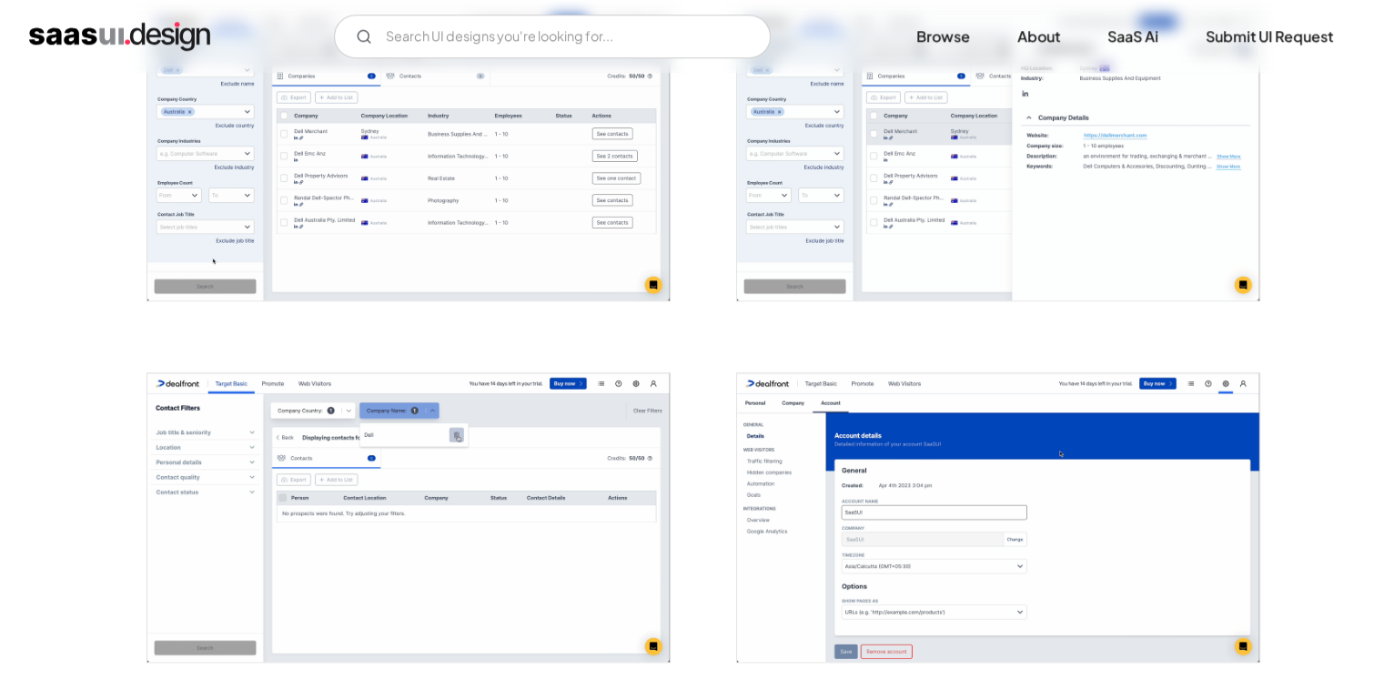
scroll to position [1820, 0]
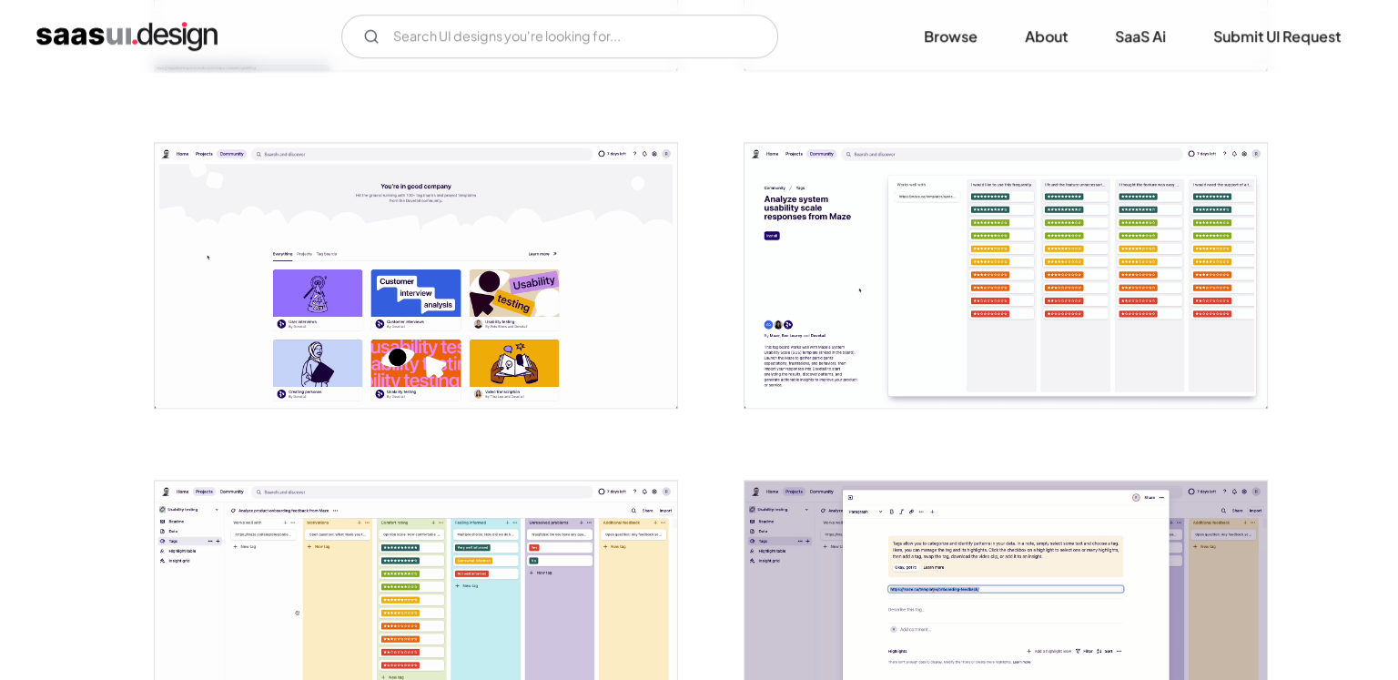
scroll to position [1638, 0]
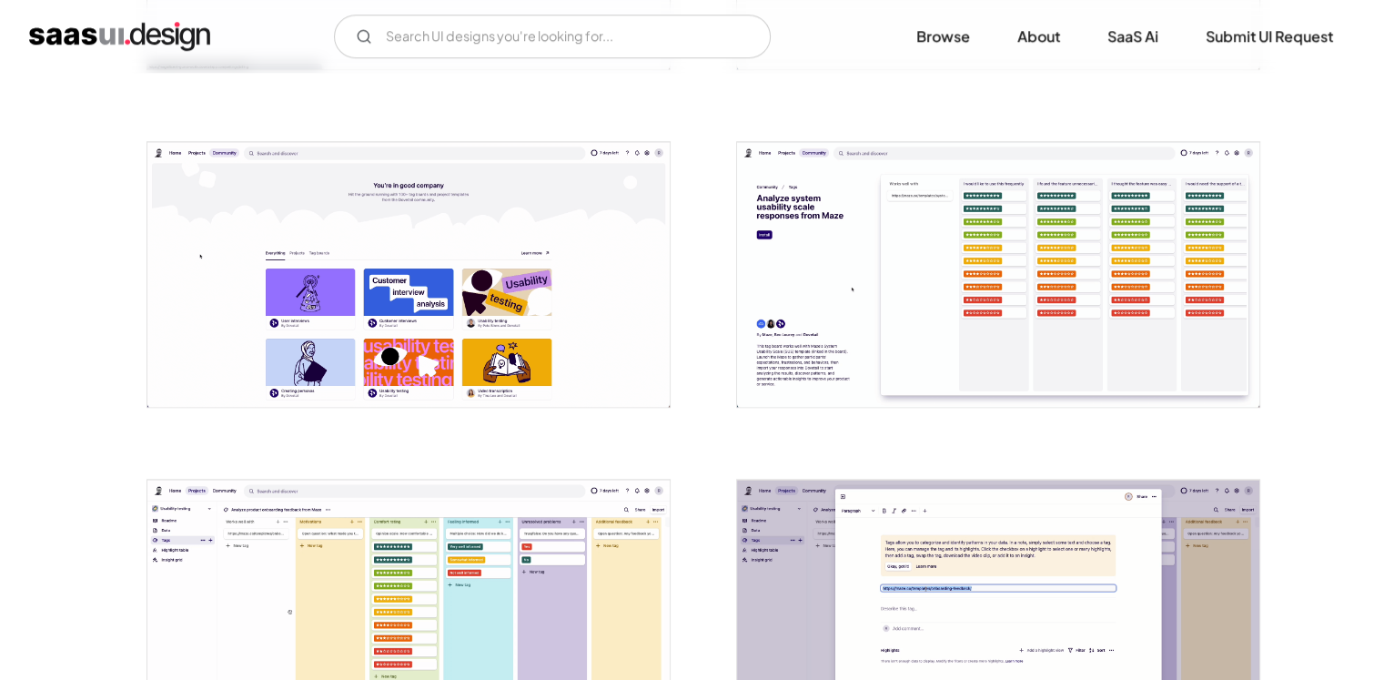
click at [491, 273] on img "open lightbox" at bounding box center [408, 275] width 522 height 266
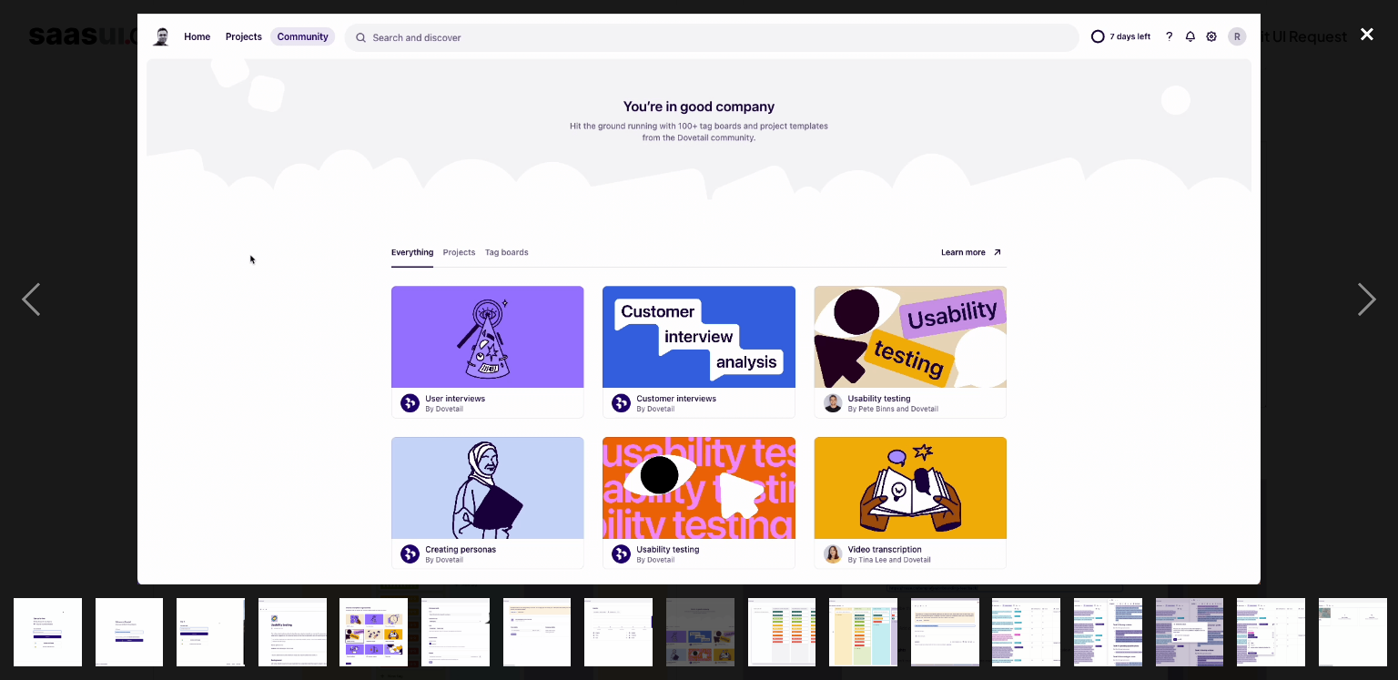
click at [1362, 37] on div "close lightbox" at bounding box center [1367, 34] width 62 height 40
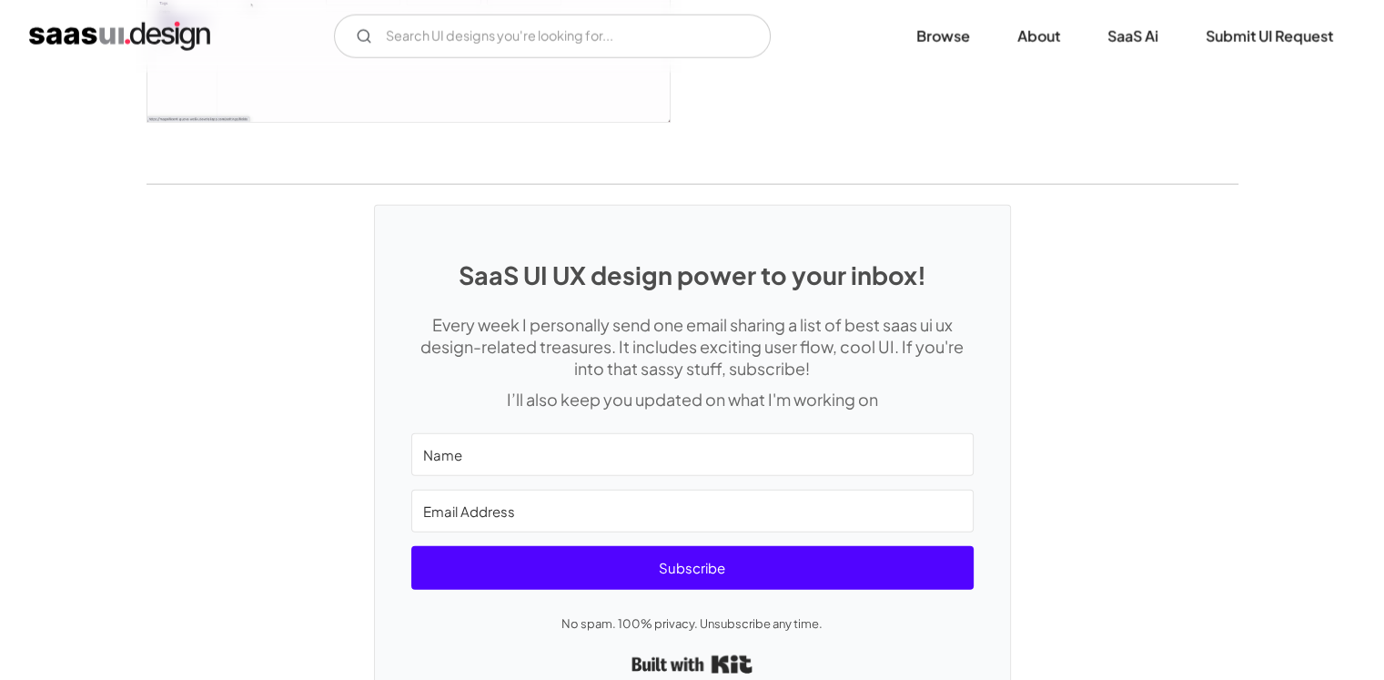
scroll to position [4728, 0]
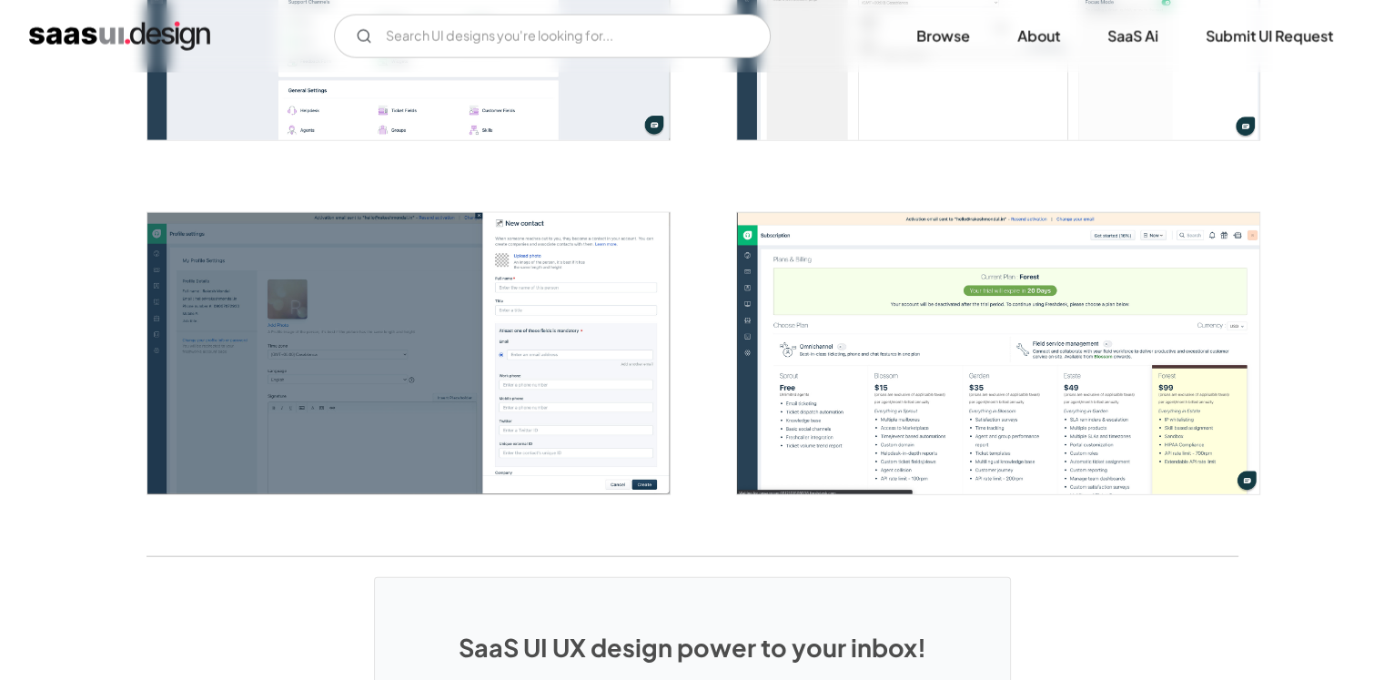
scroll to position [4004, 0]
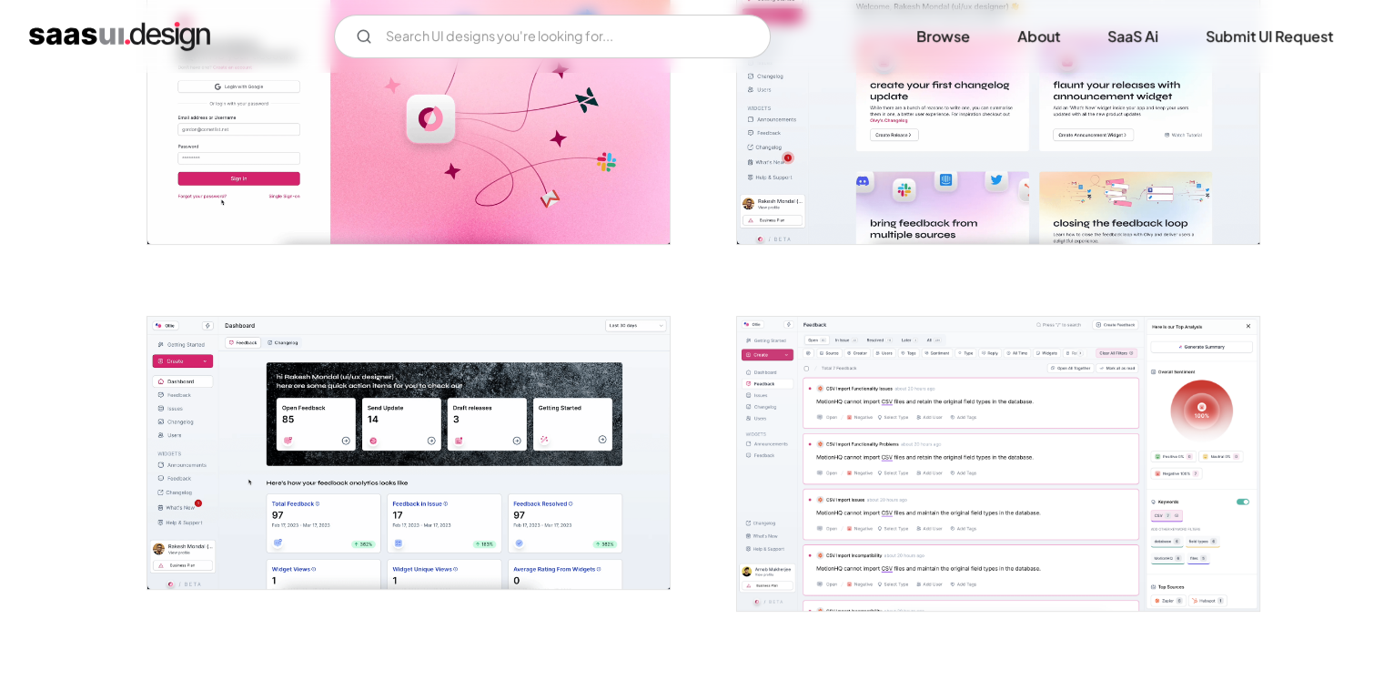
scroll to position [182, 0]
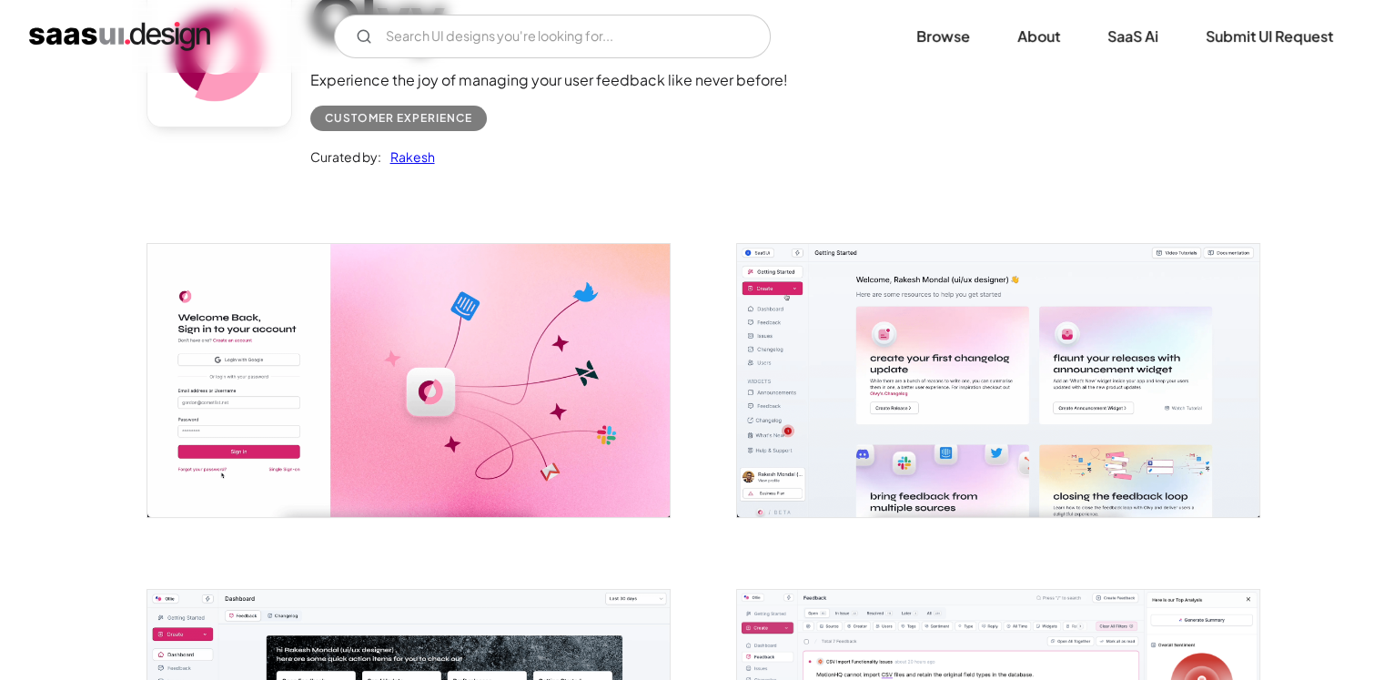
click at [998, 432] on img "open lightbox" at bounding box center [998, 380] width 522 height 272
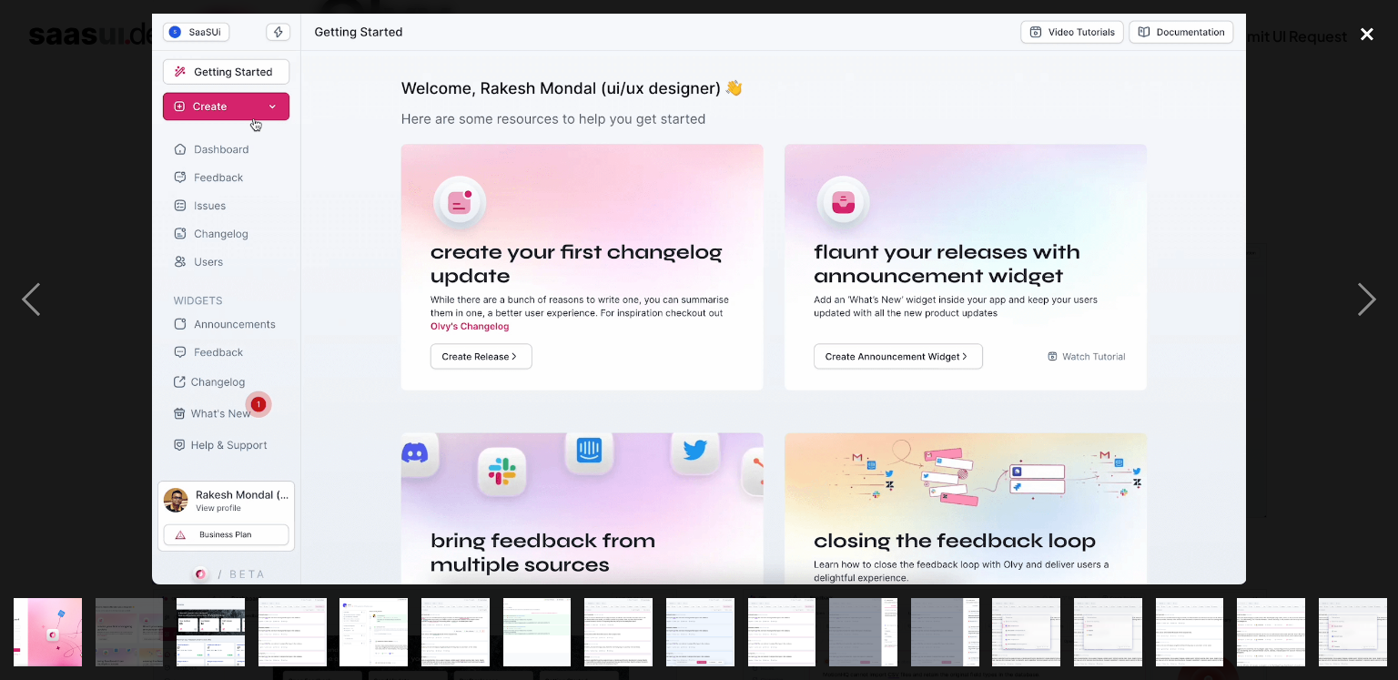
click at [1364, 36] on div "close lightbox" at bounding box center [1367, 34] width 62 height 40
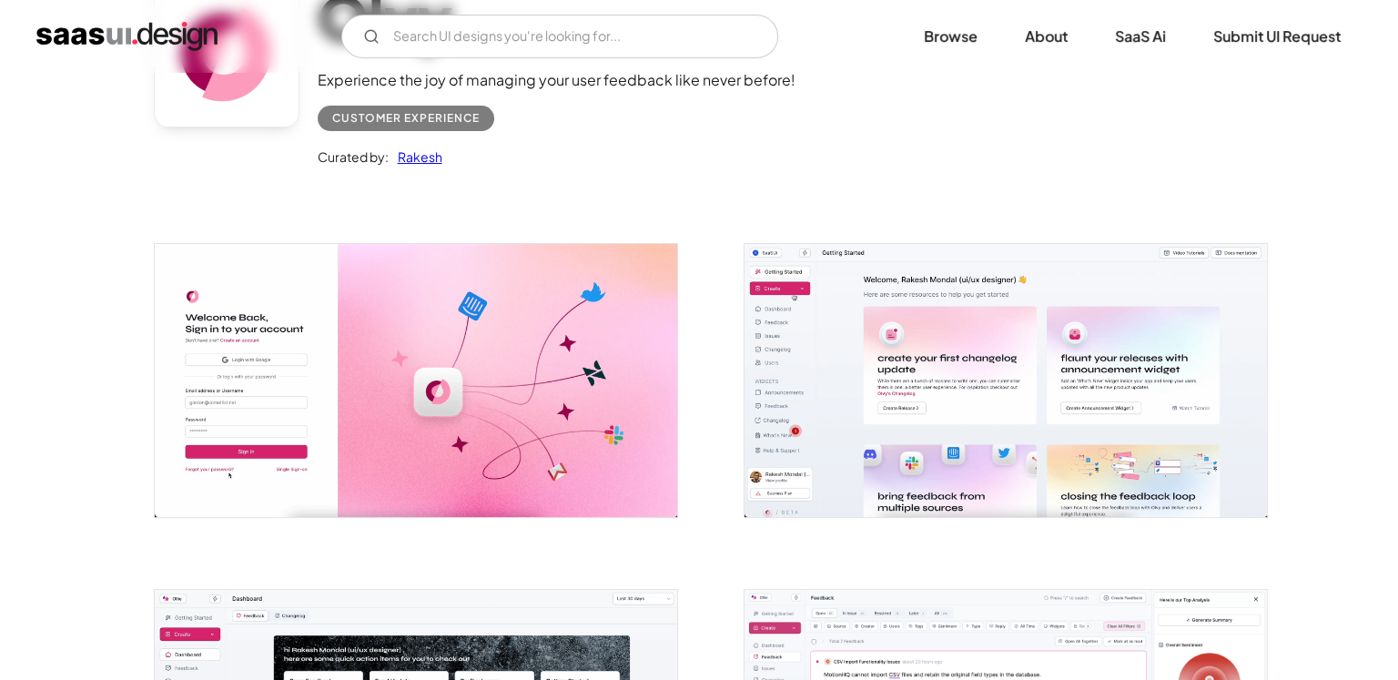
scroll to position [728, 0]
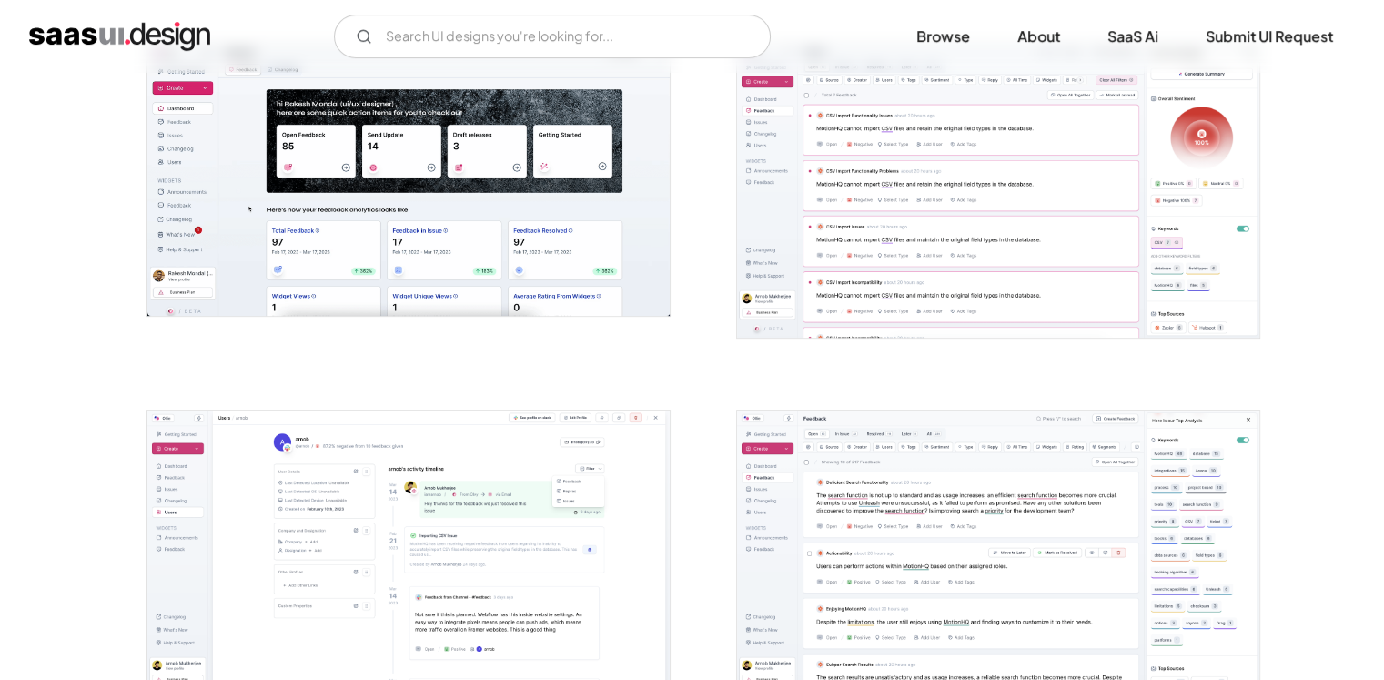
click at [444, 116] on img "open lightbox" at bounding box center [408, 180] width 522 height 272
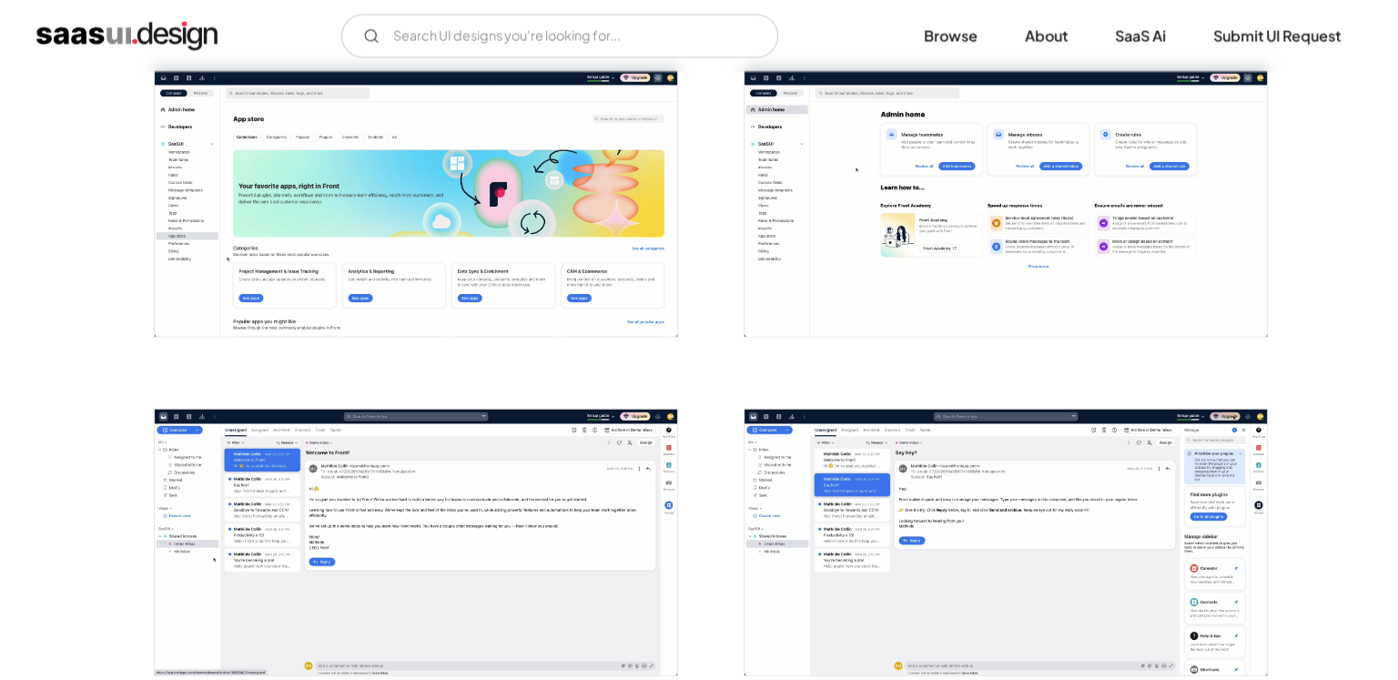
scroll to position [3640, 0]
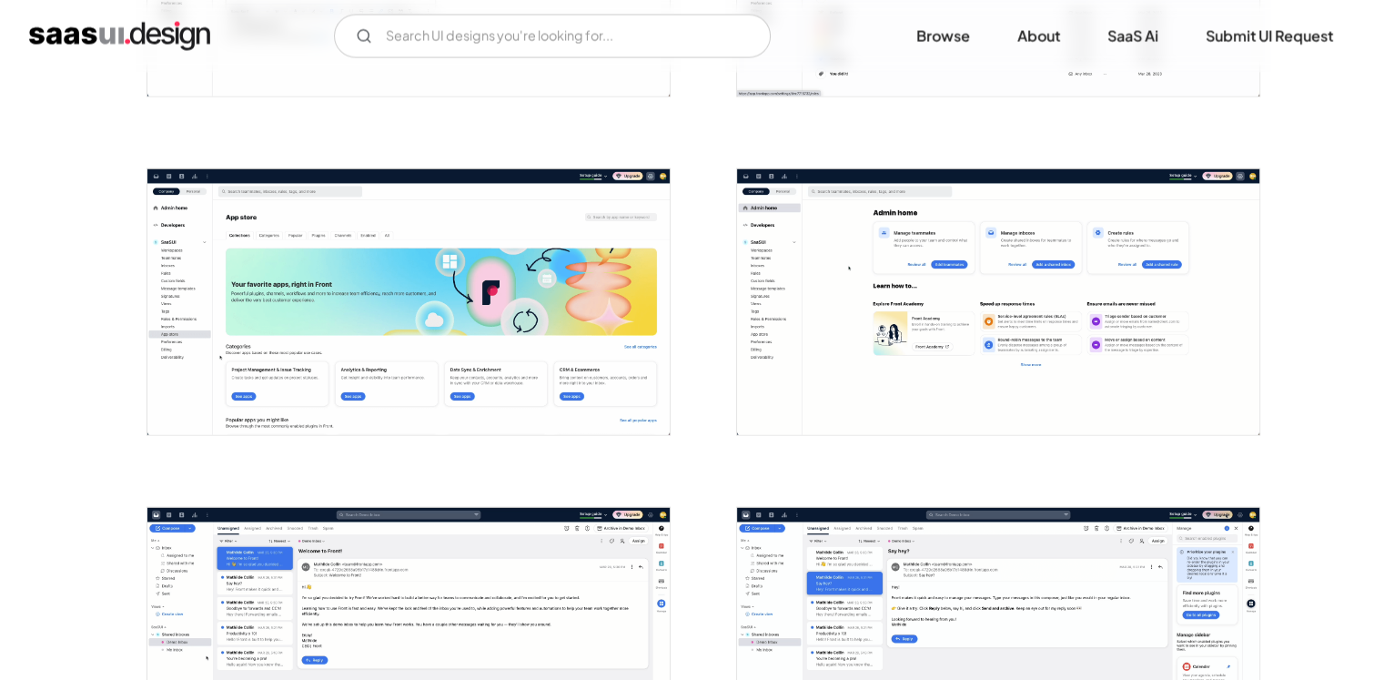
click at [531, 288] on img "open lightbox" at bounding box center [408, 302] width 522 height 266
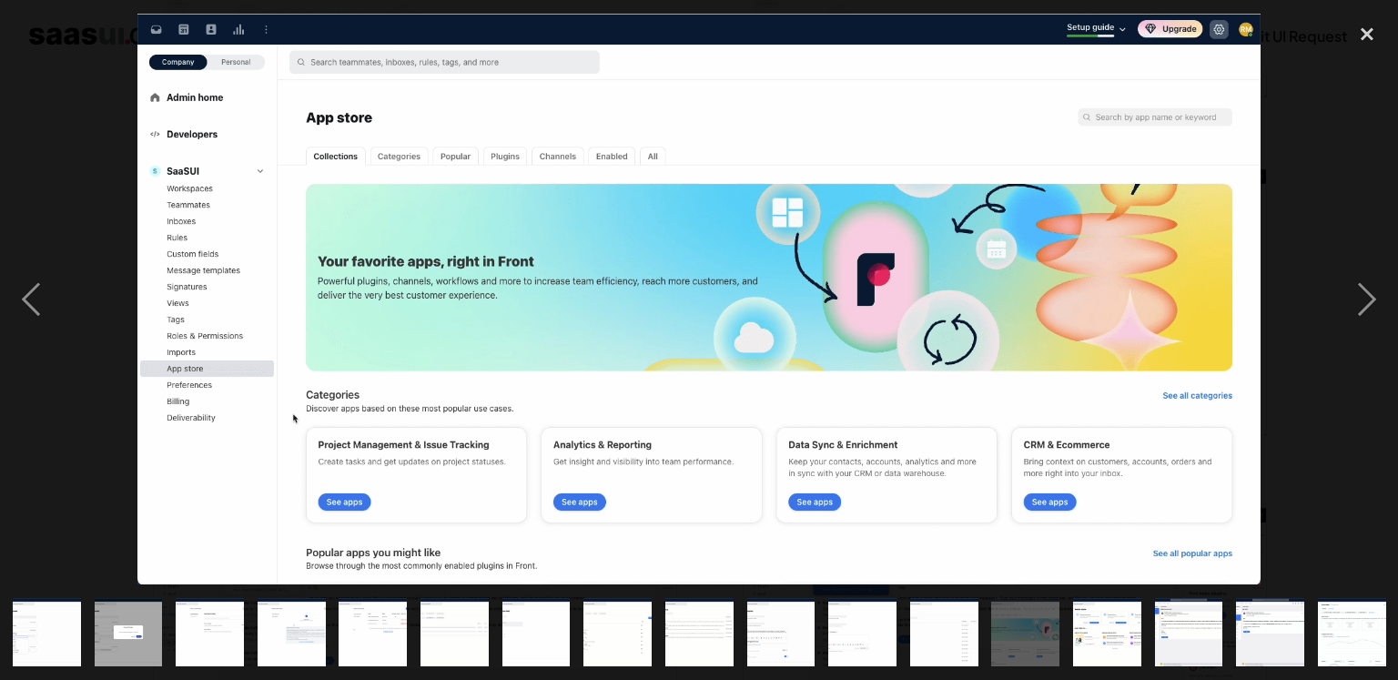
scroll to position [0, 655]
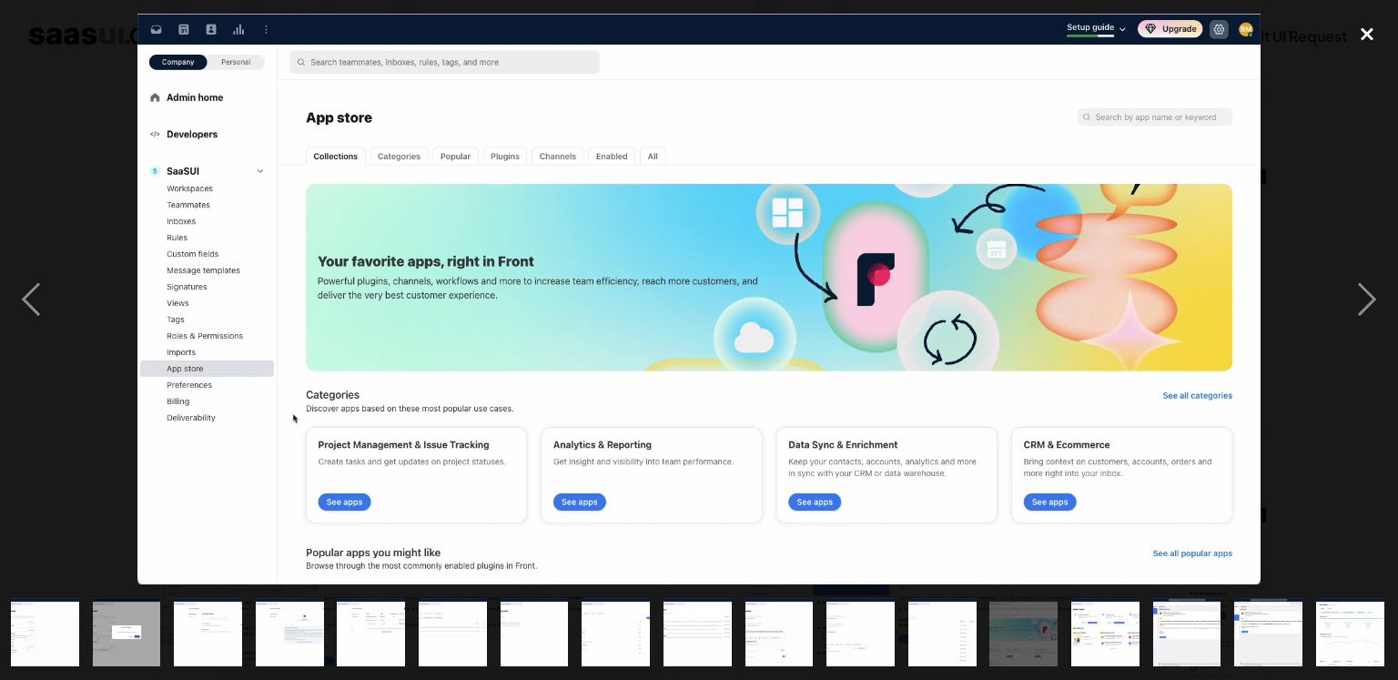
click at [1354, 34] on div "close lightbox" at bounding box center [1367, 34] width 62 height 40
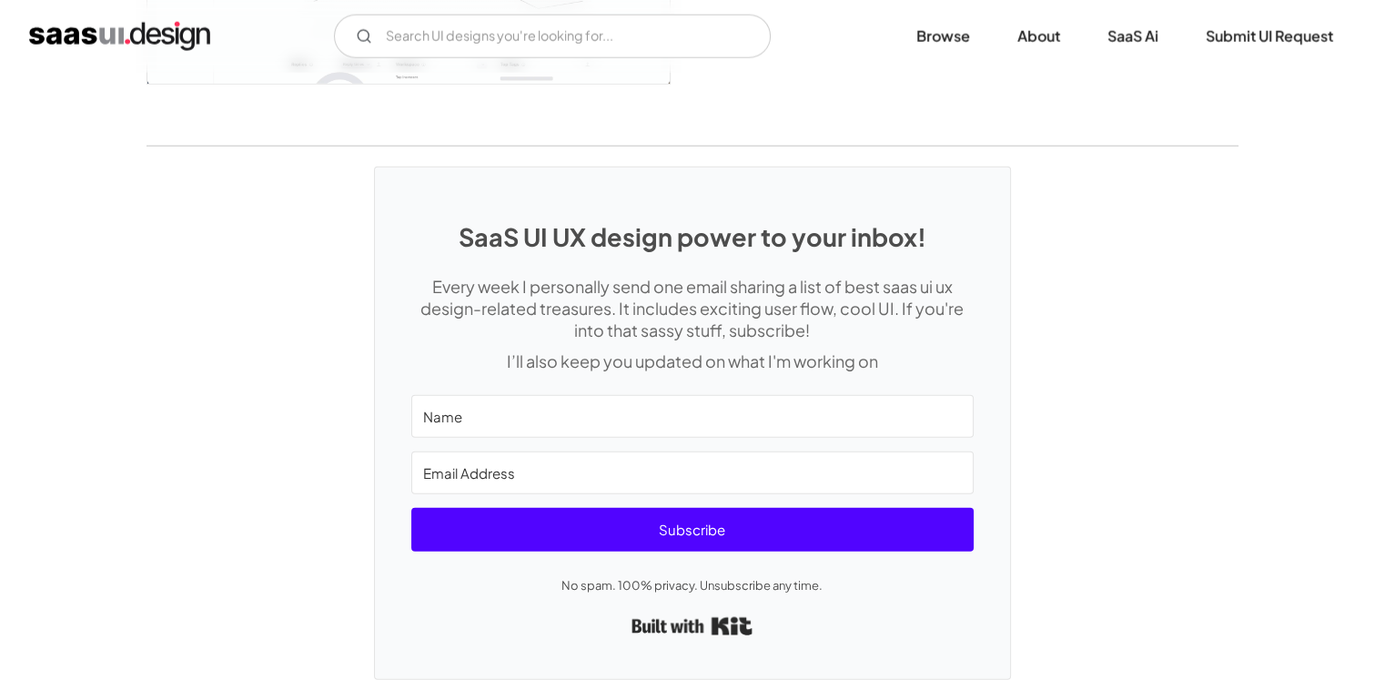
scroll to position [4728, 0]
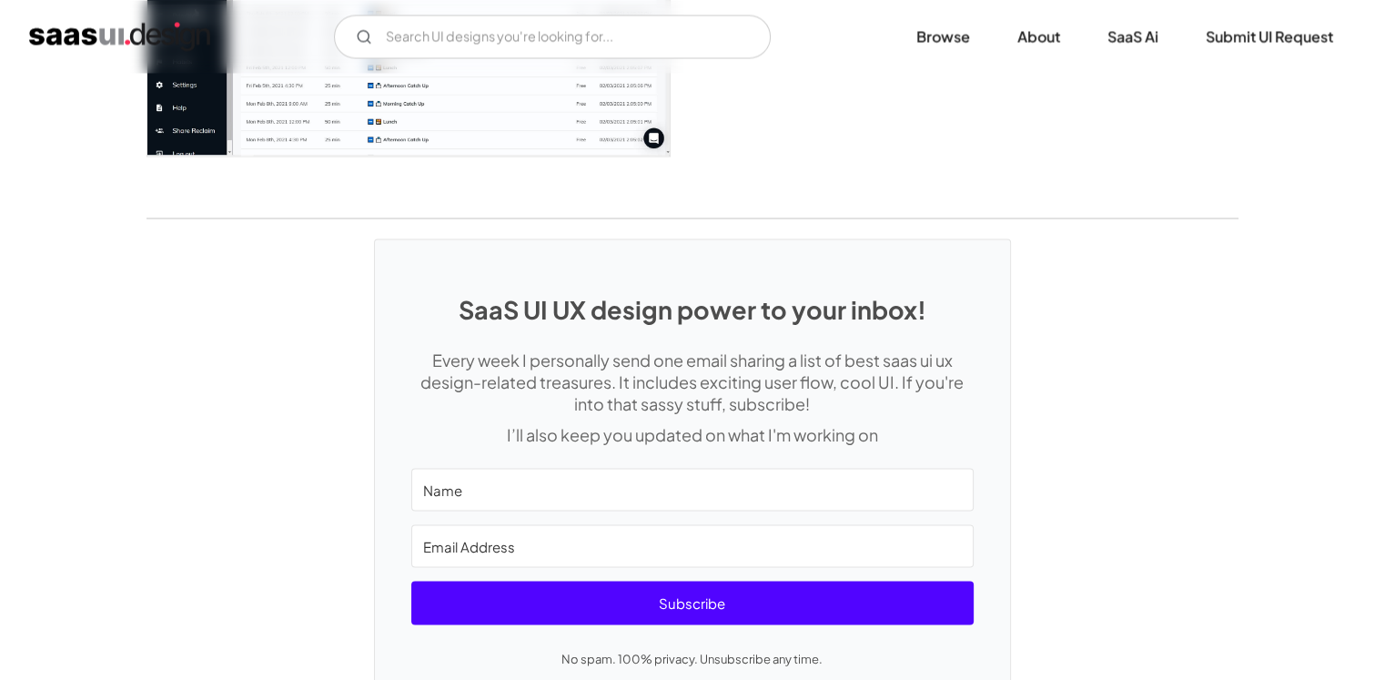
scroll to position [3336, 0]
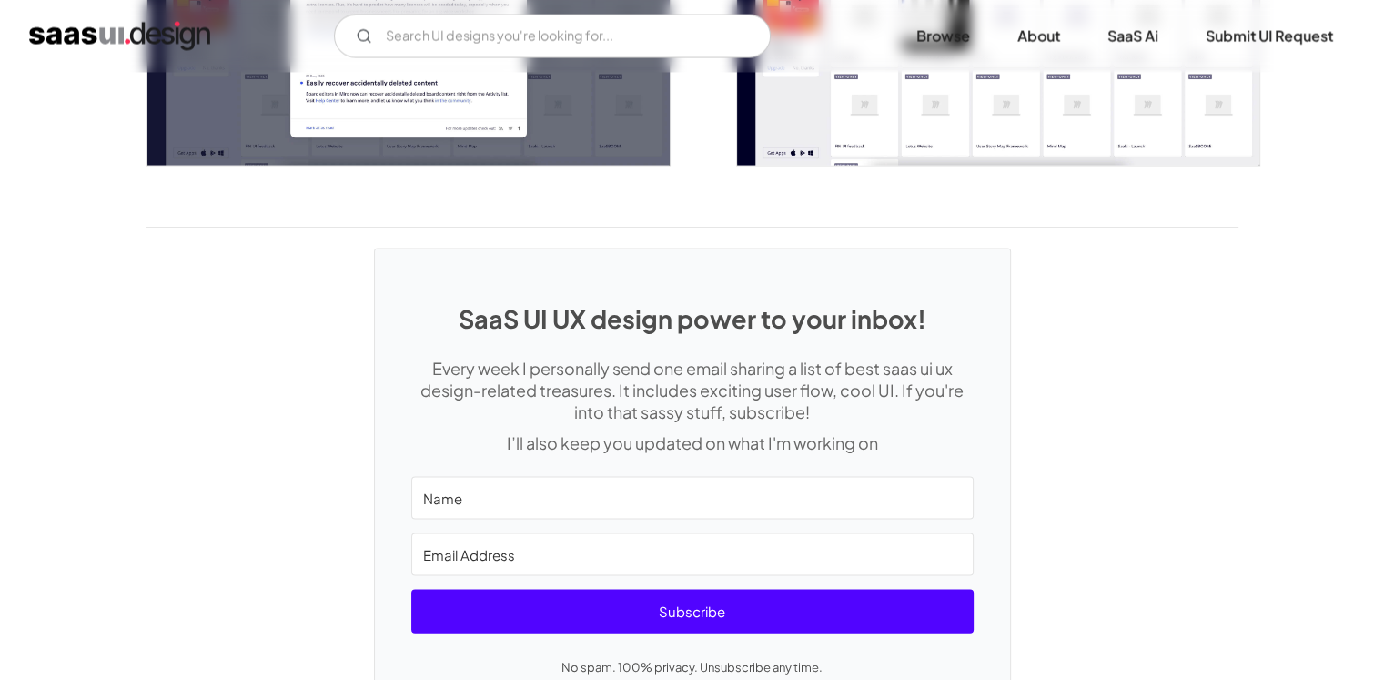
scroll to position [3873, 0]
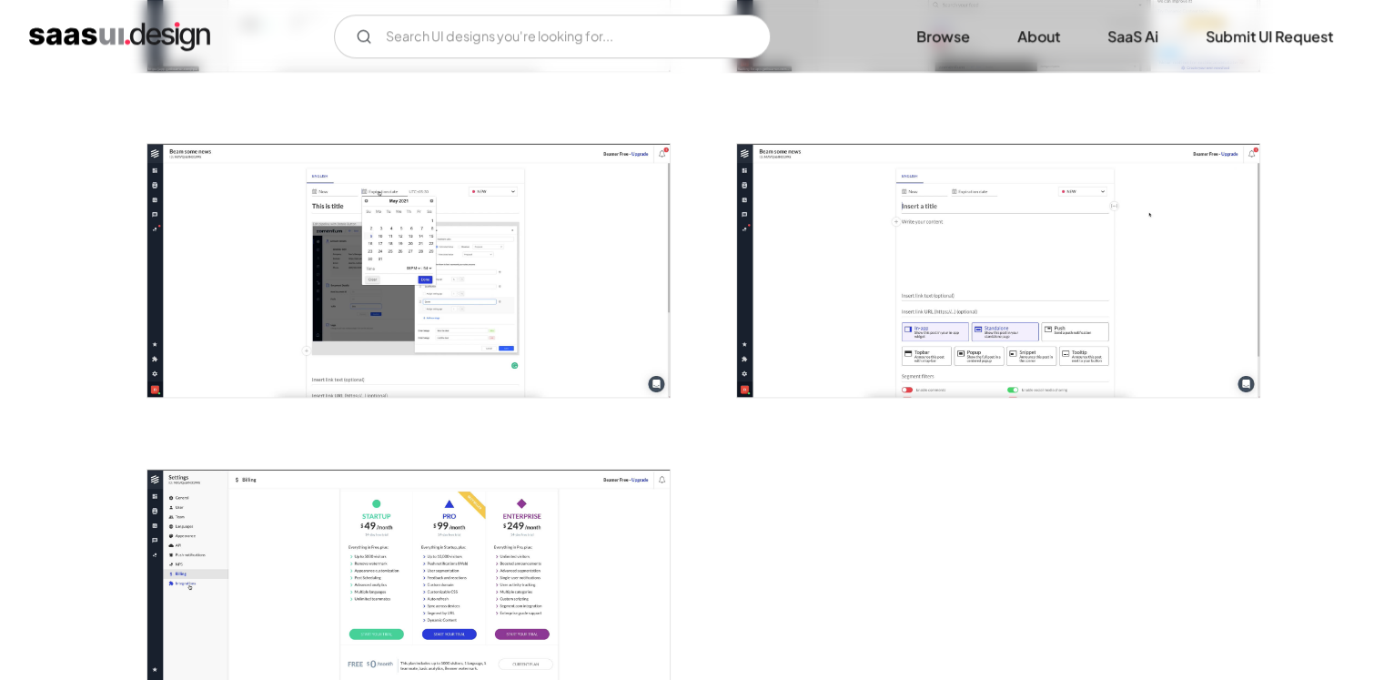
scroll to position [2184, 0]
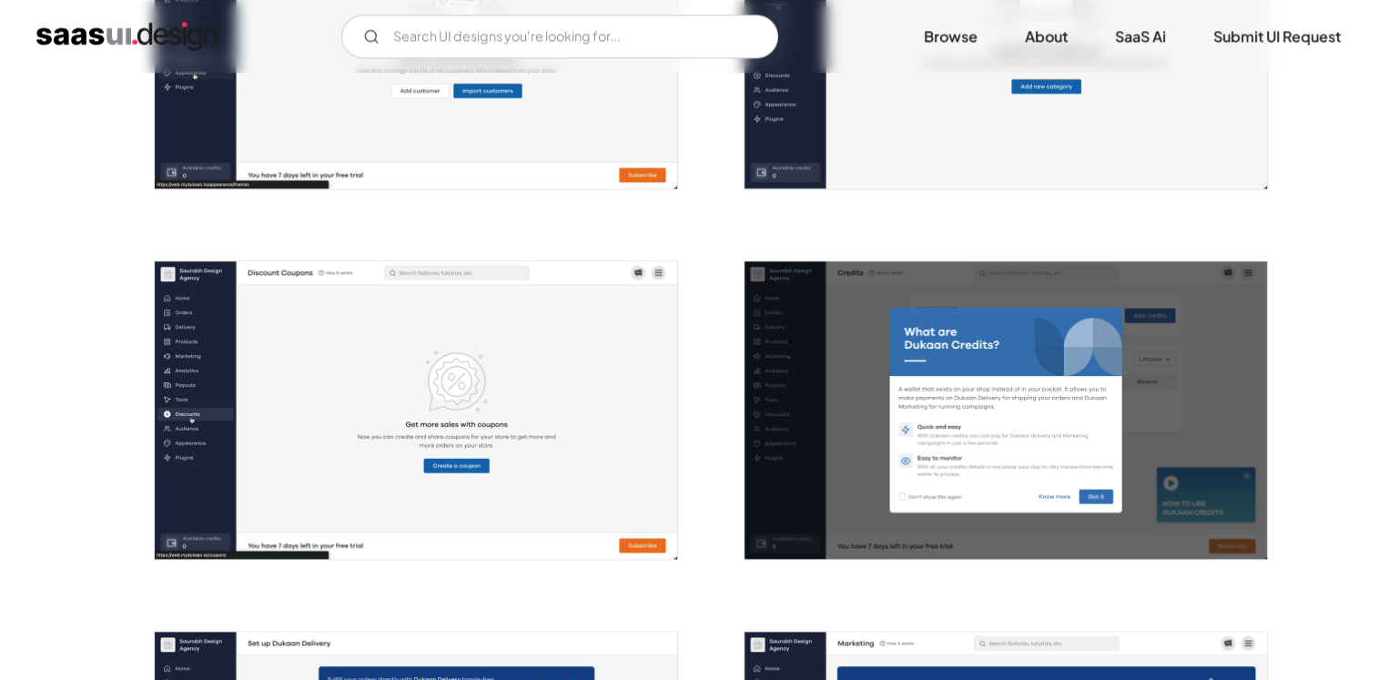
scroll to position [2457, 0]
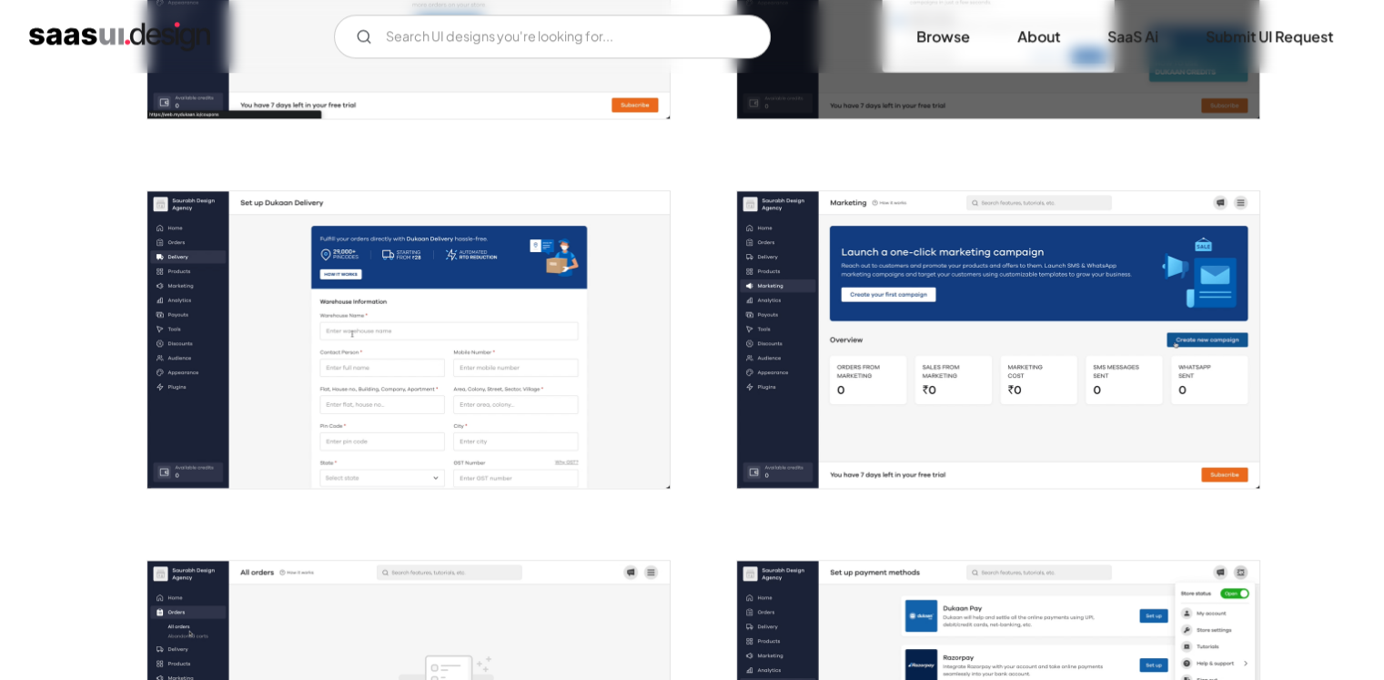
click at [1037, 288] on img "open lightbox" at bounding box center [998, 340] width 522 height 298
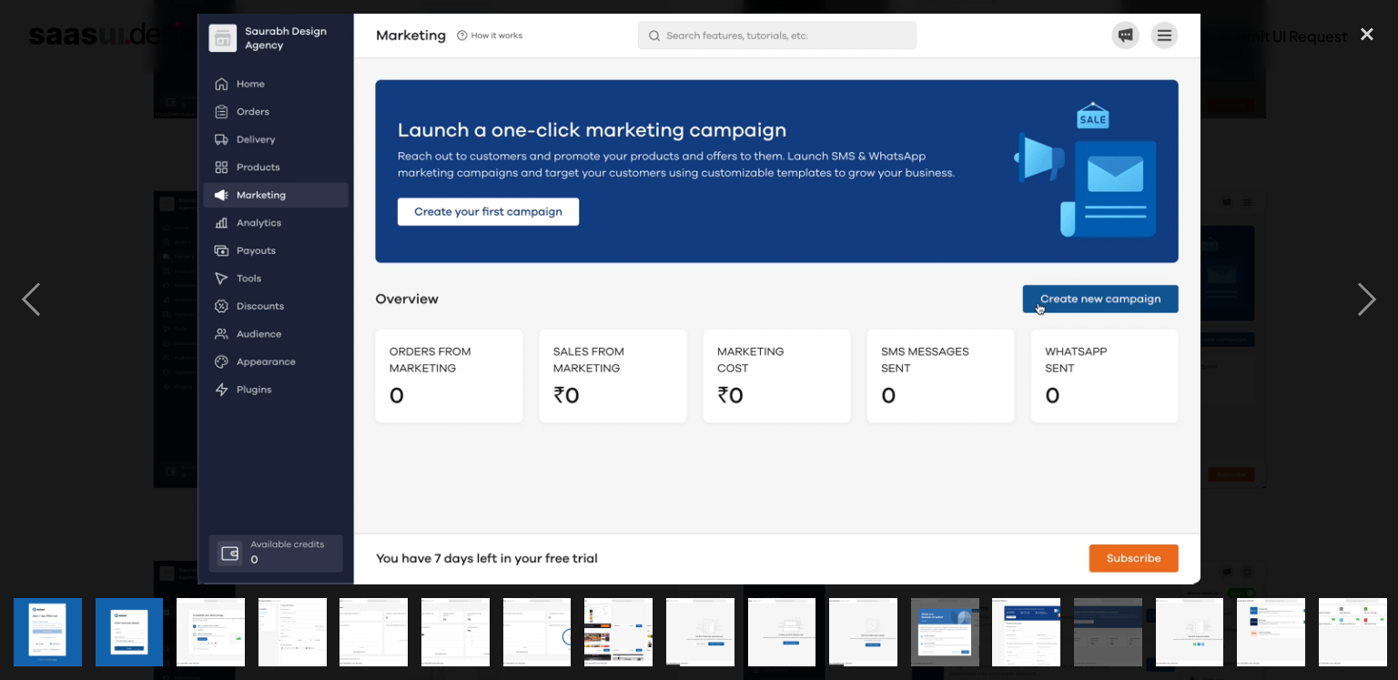
click at [1311, 227] on div at bounding box center [699, 299] width 1398 height 571
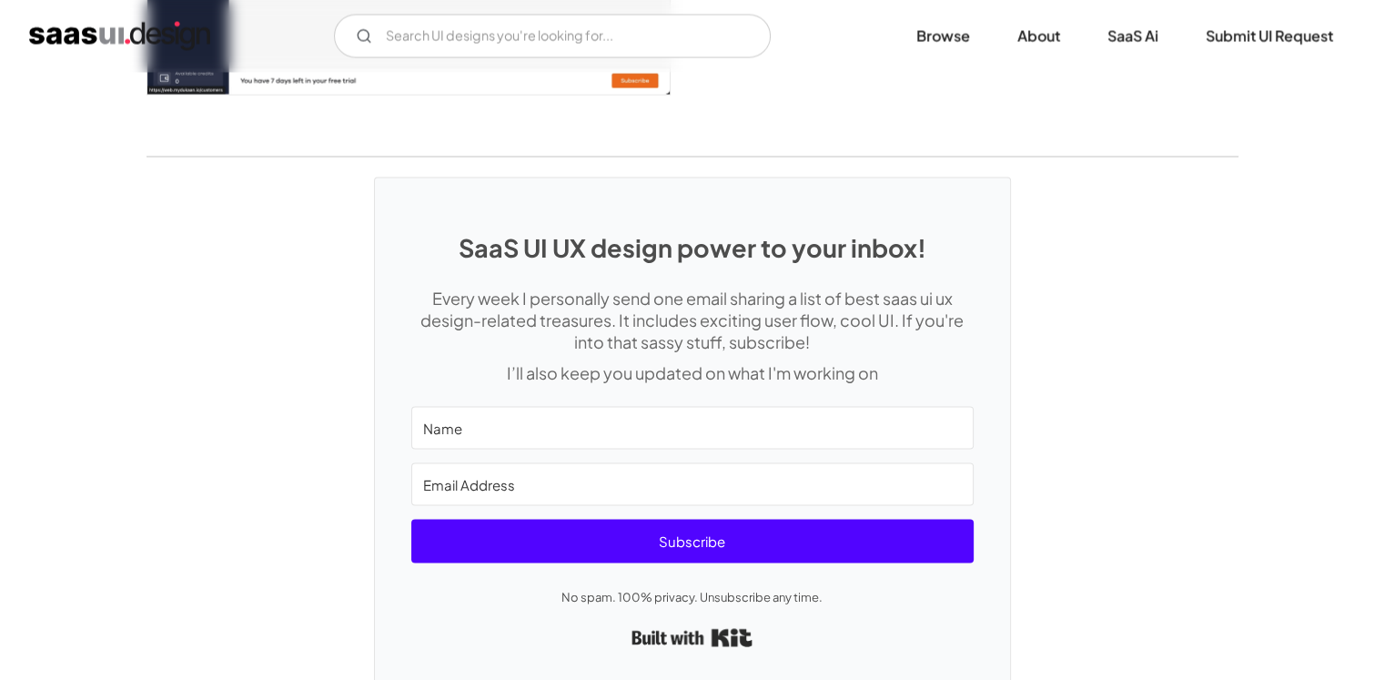
scroll to position [3662, 0]
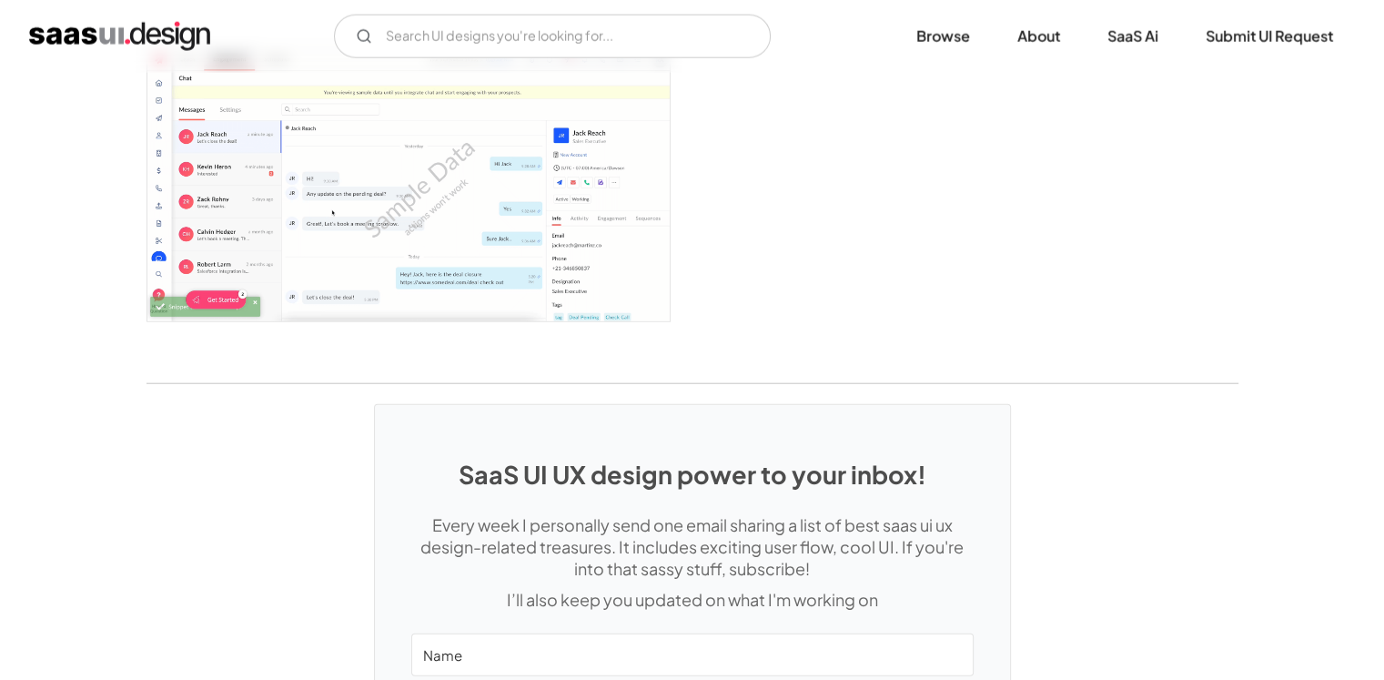
scroll to position [4732, 0]
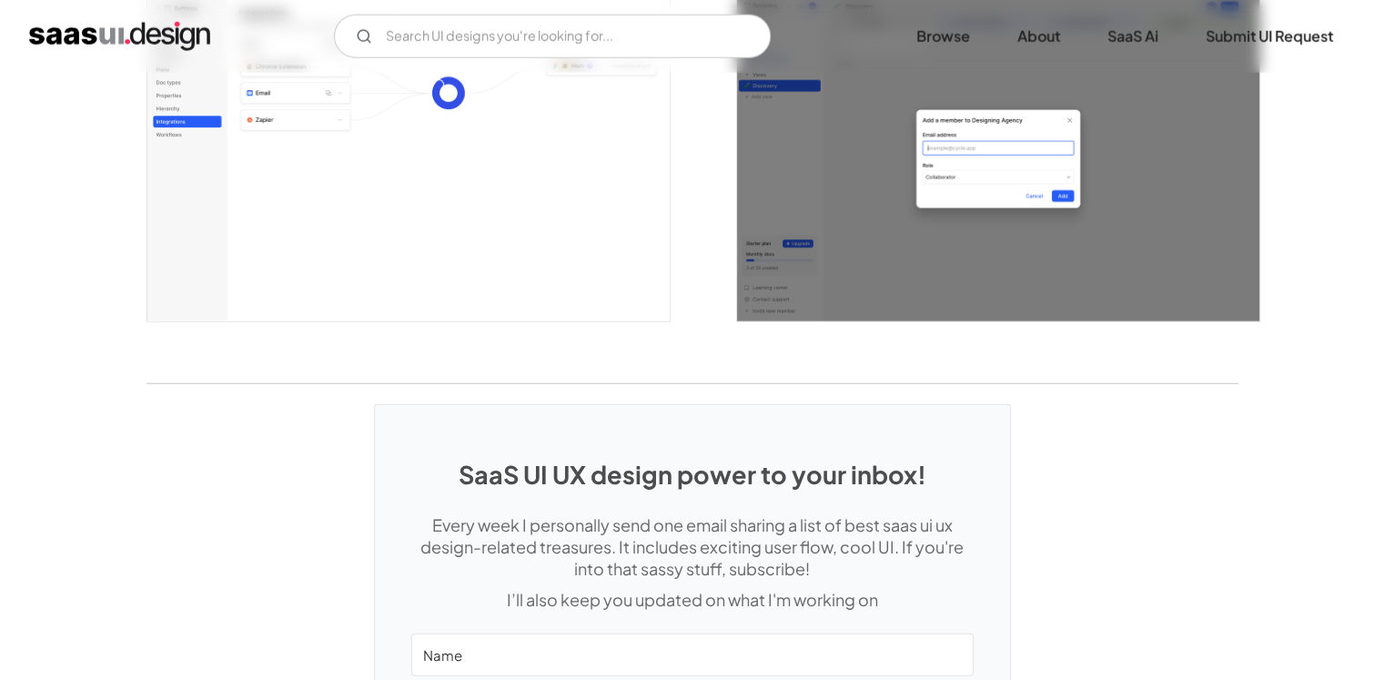
scroll to position [5122, 0]
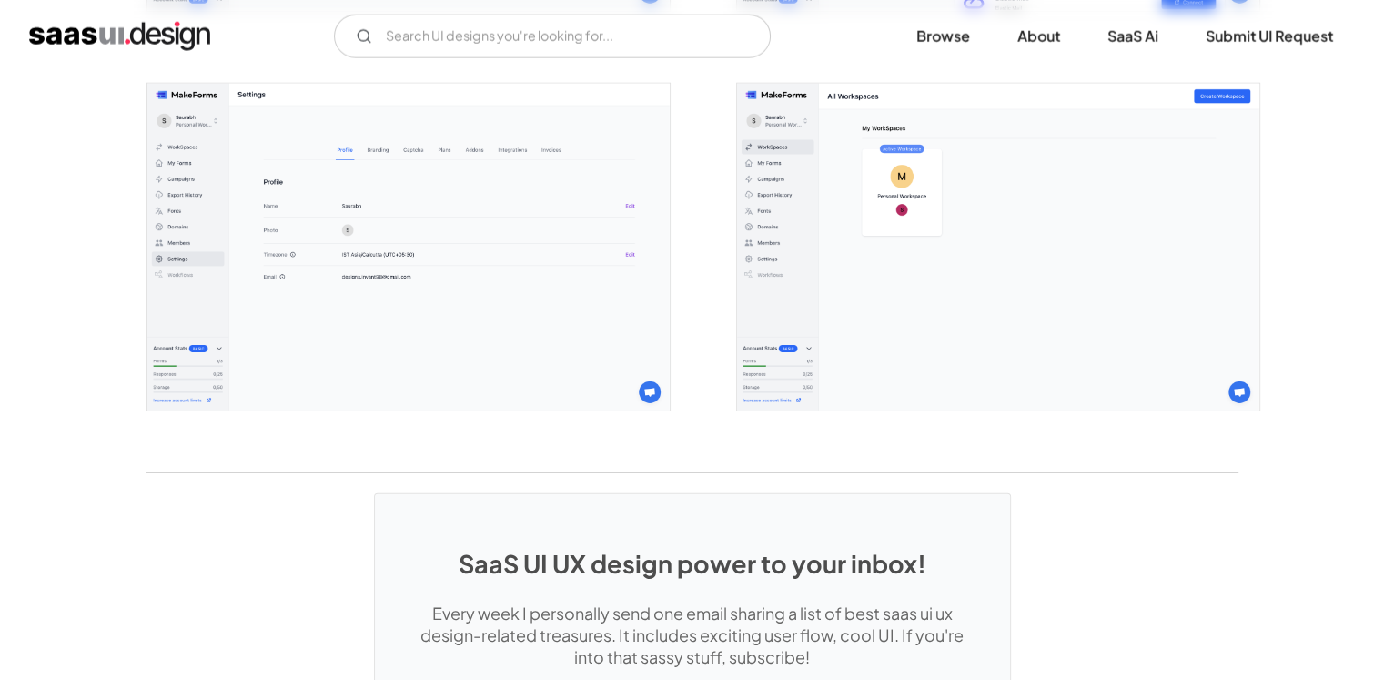
scroll to position [5005, 0]
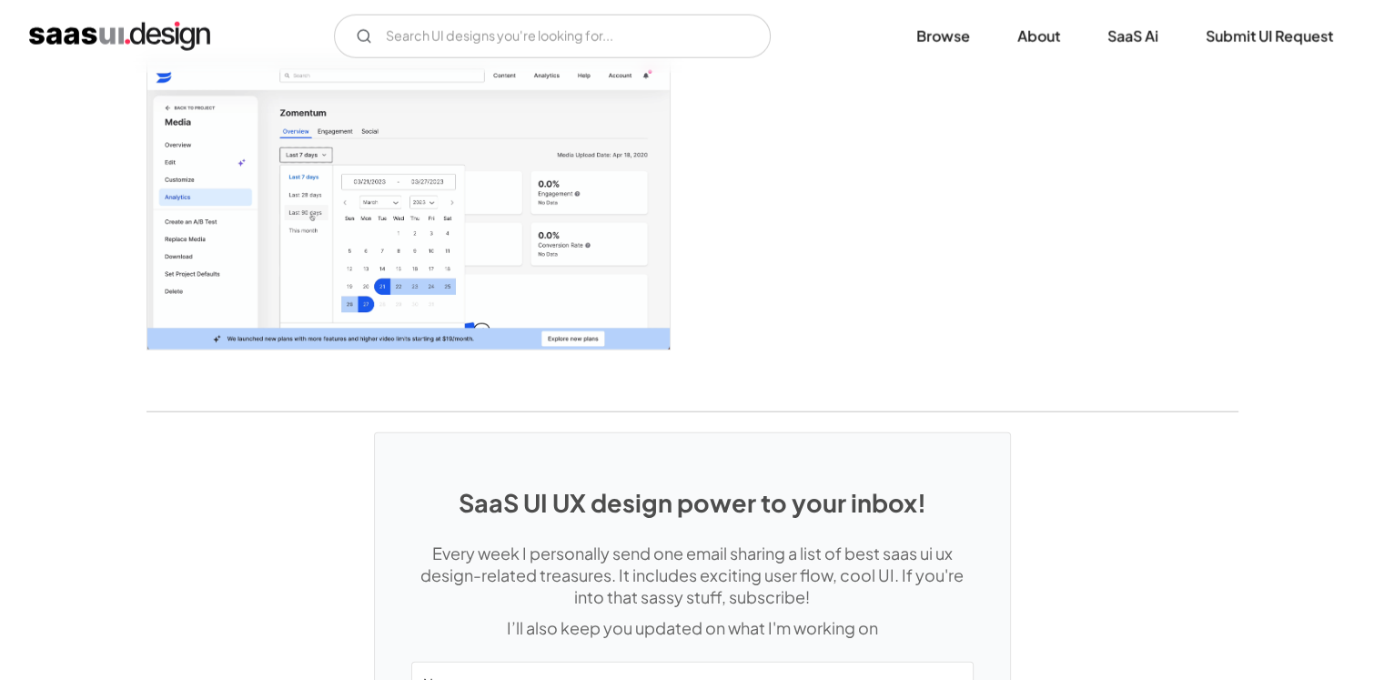
scroll to position [4667, 0]
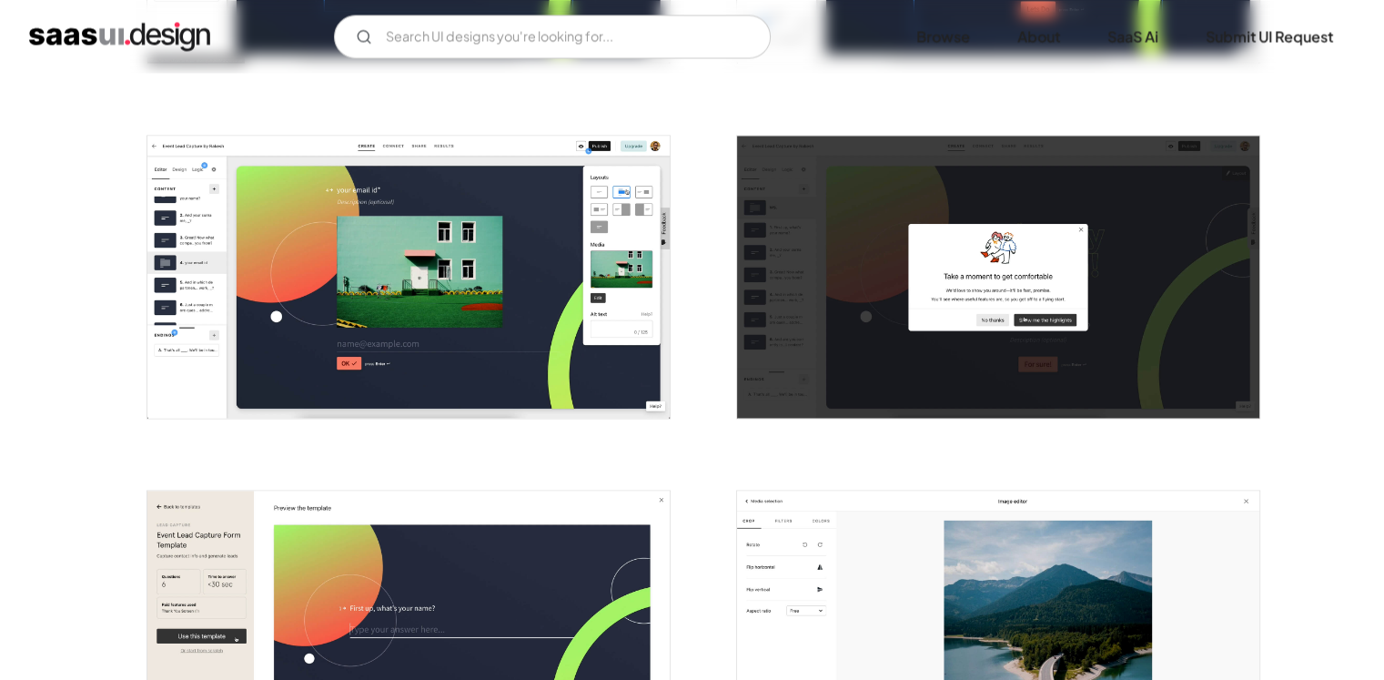
scroll to position [3367, 0]
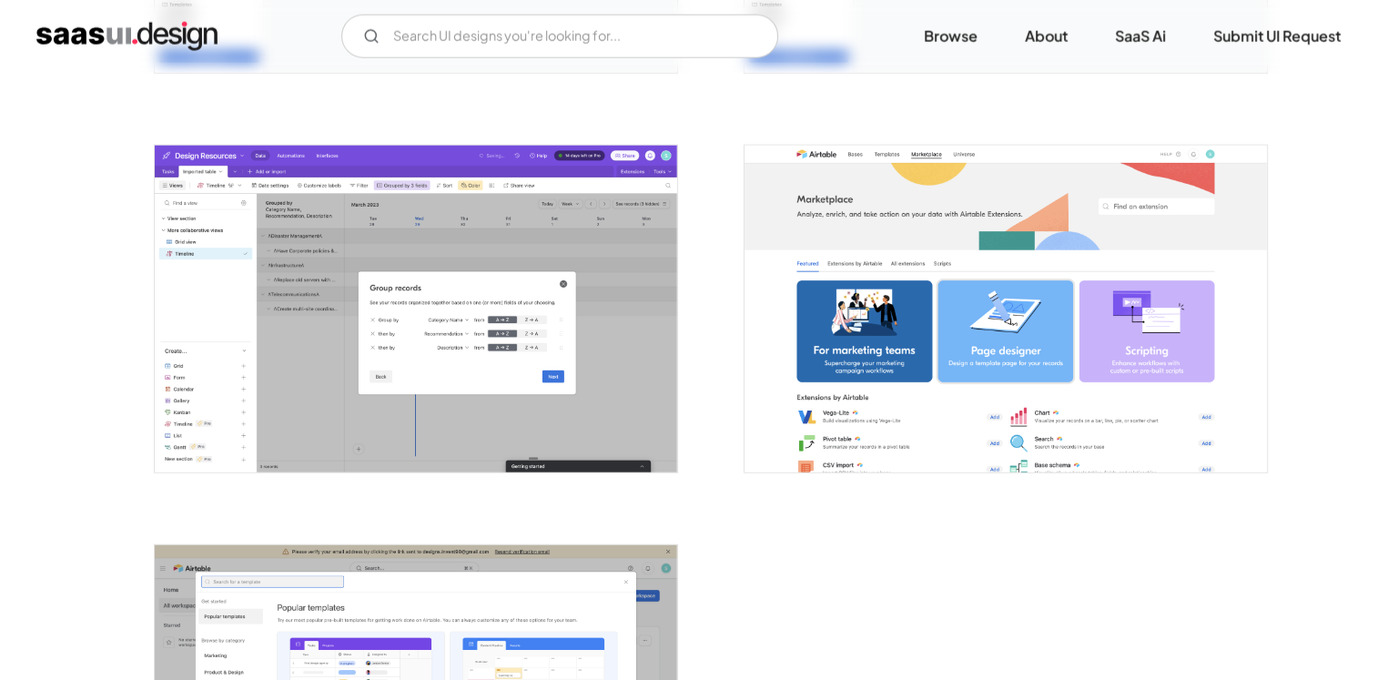
scroll to position [4641, 0]
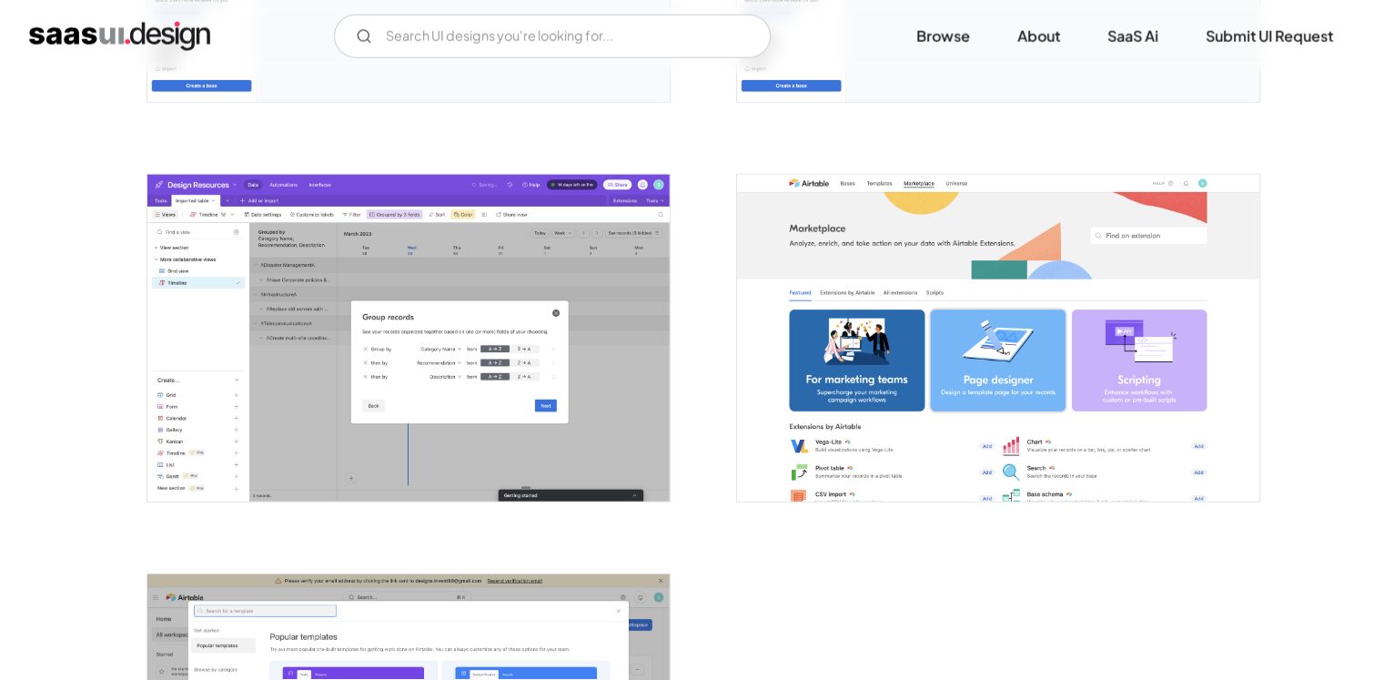
click at [951, 264] on img "open lightbox" at bounding box center [998, 338] width 522 height 327
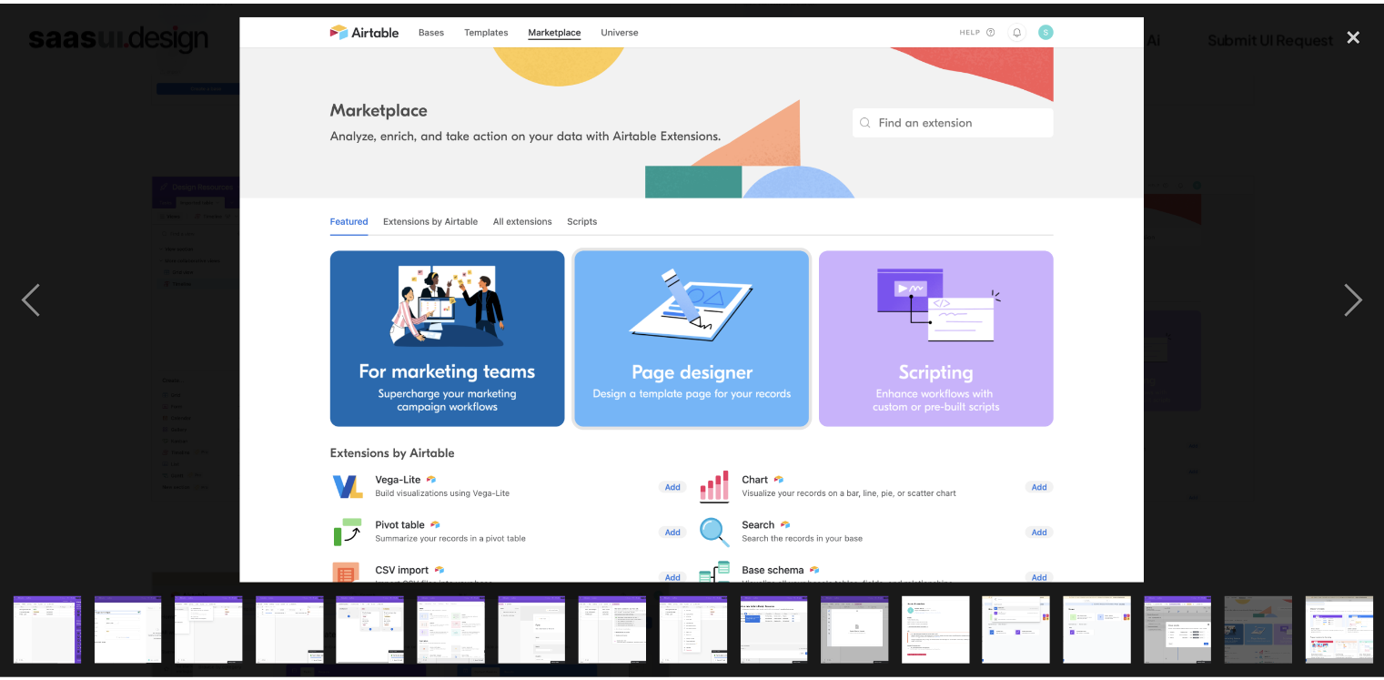
scroll to position [0, 655]
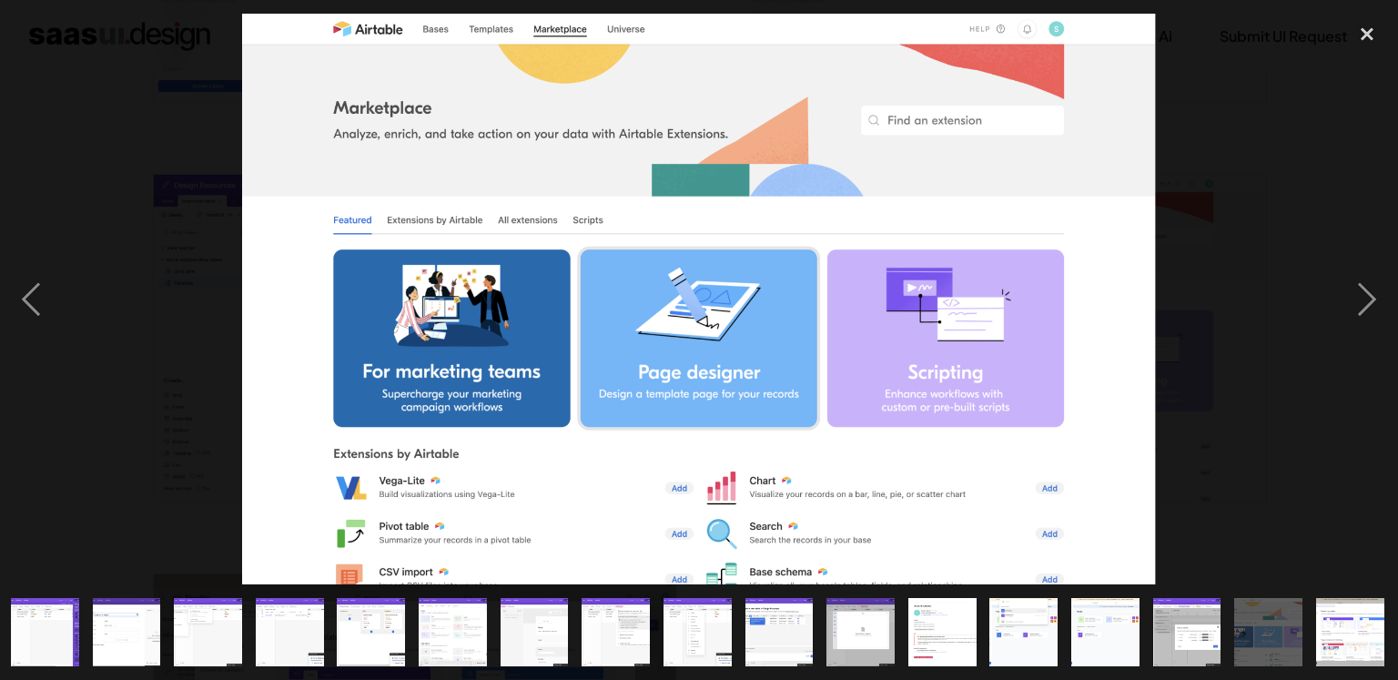
click at [1267, 143] on div at bounding box center [699, 299] width 1398 height 571
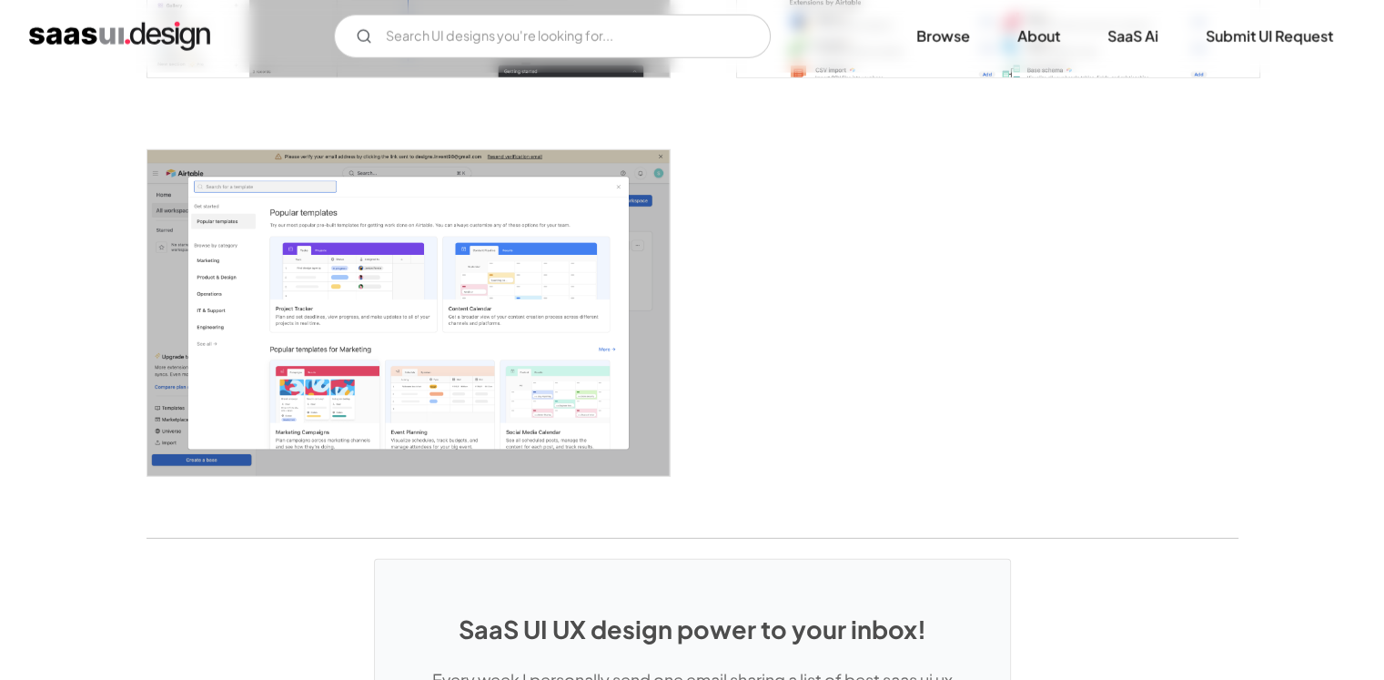
scroll to position [5064, 0]
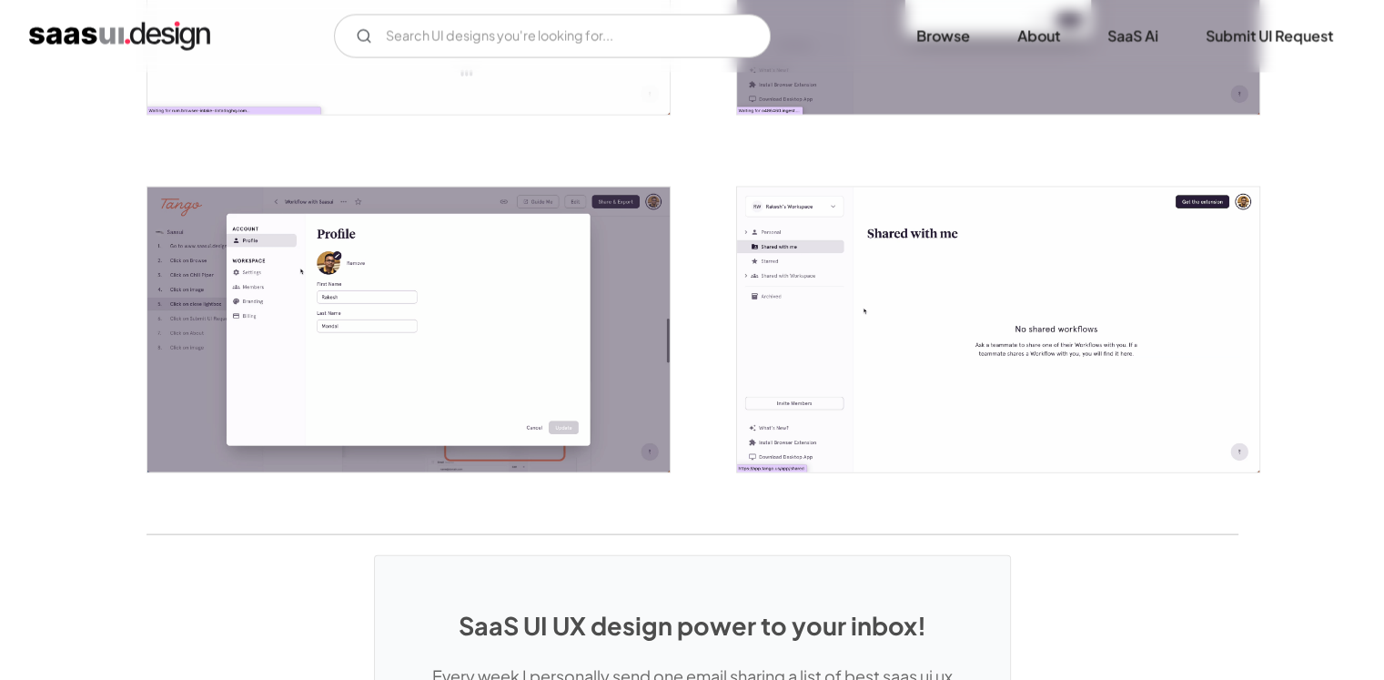
scroll to position [4271, 0]
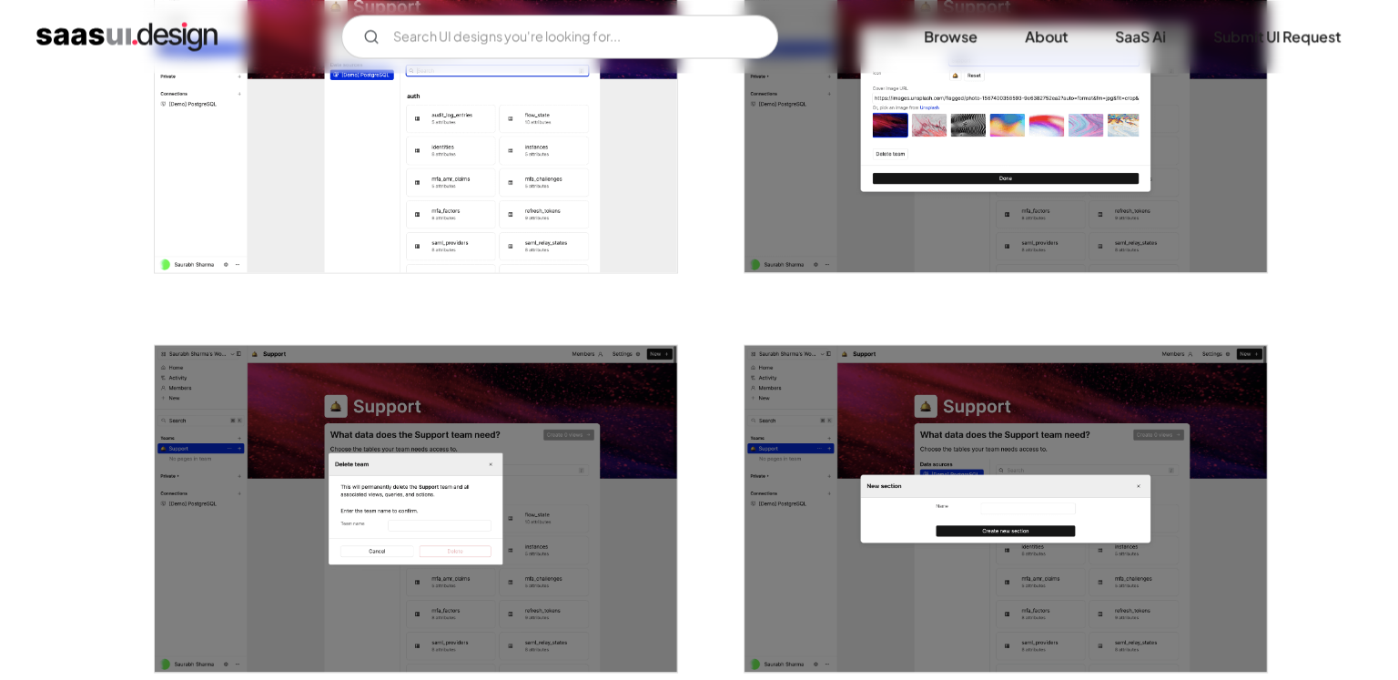
scroll to position [3003, 0]
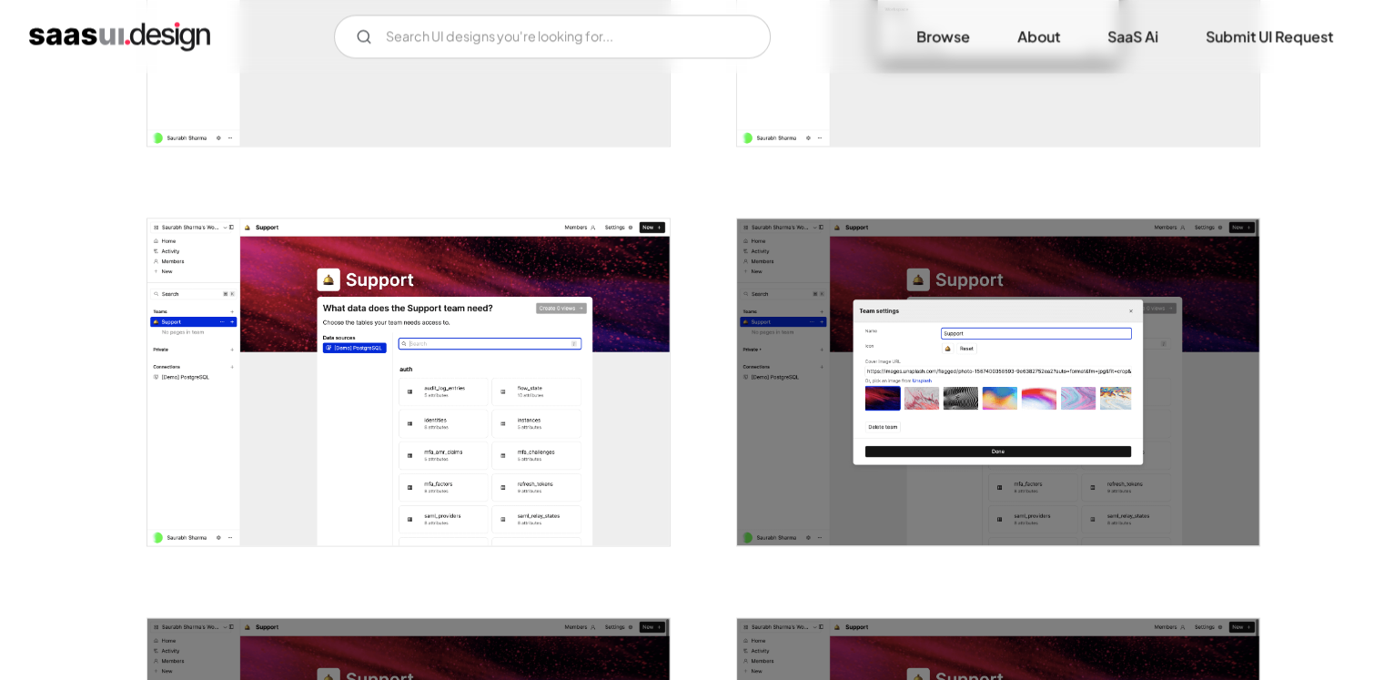
click at [500, 310] on img "open lightbox" at bounding box center [408, 381] width 522 height 327
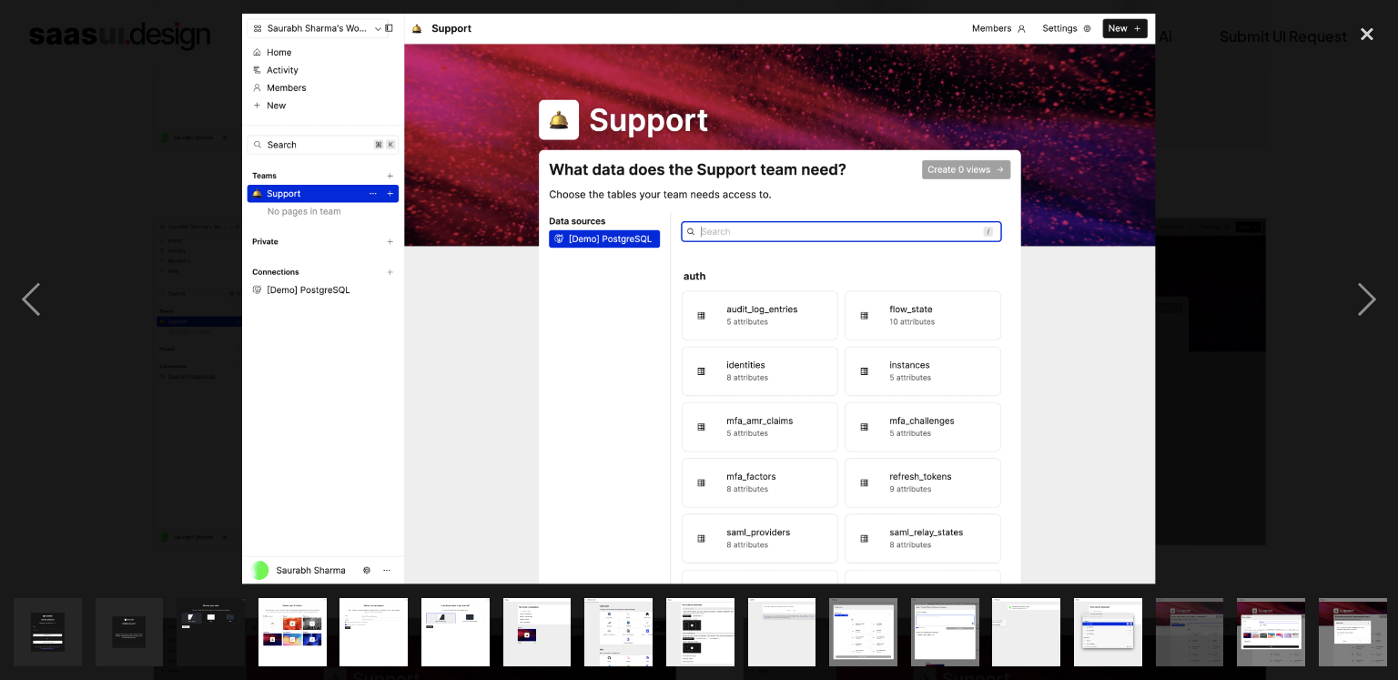
click at [1294, 131] on div at bounding box center [699, 299] width 1398 height 571
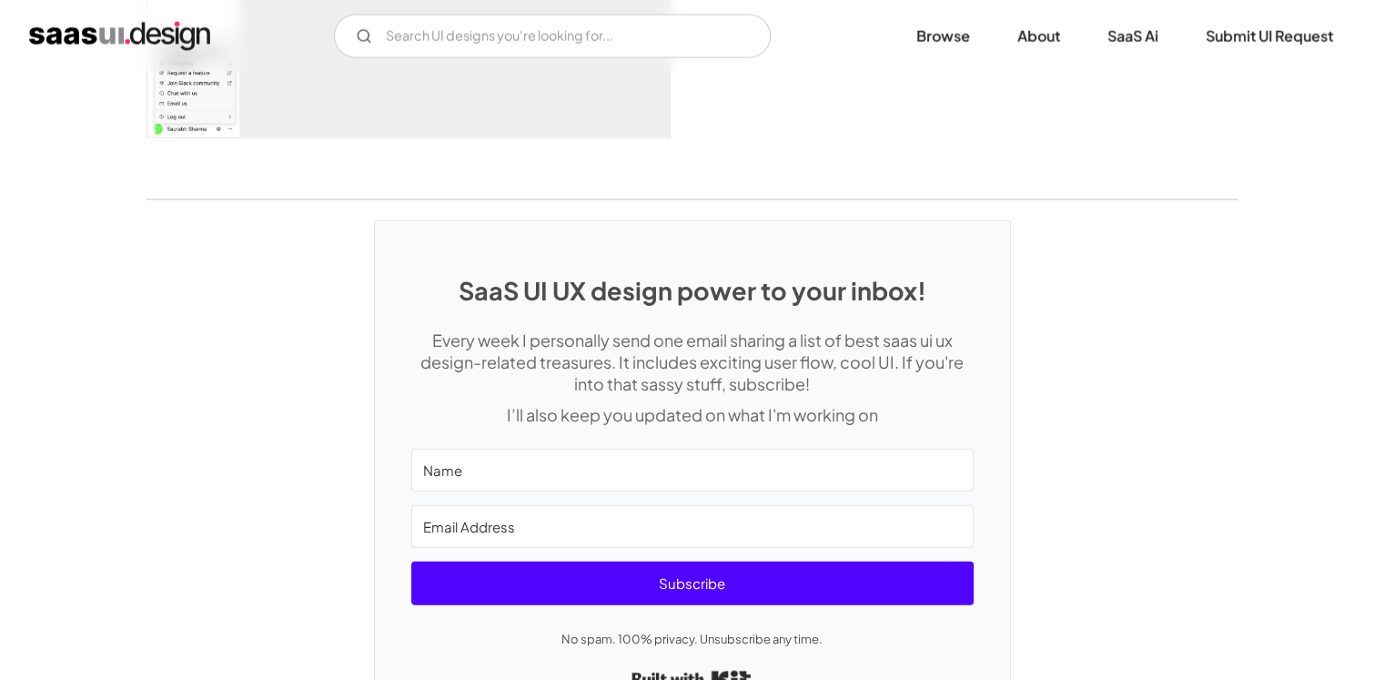
scroll to position [4325, 0]
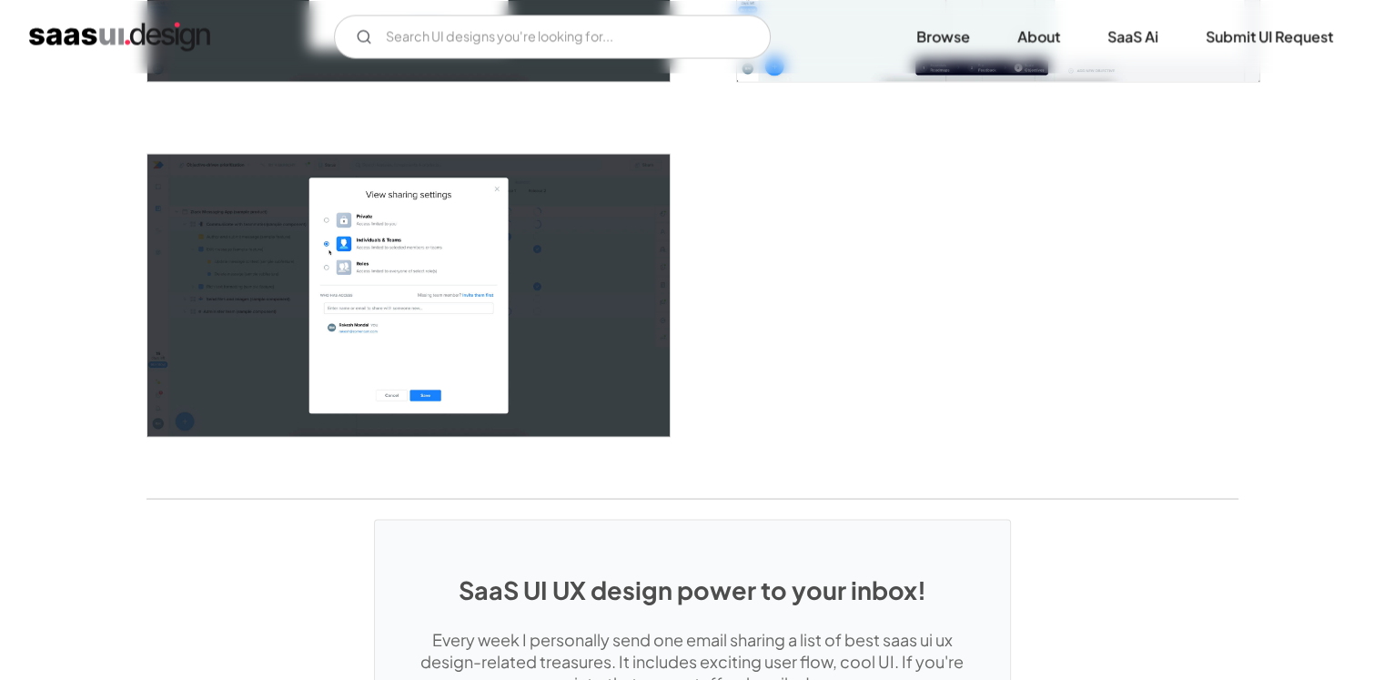
scroll to position [3731, 0]
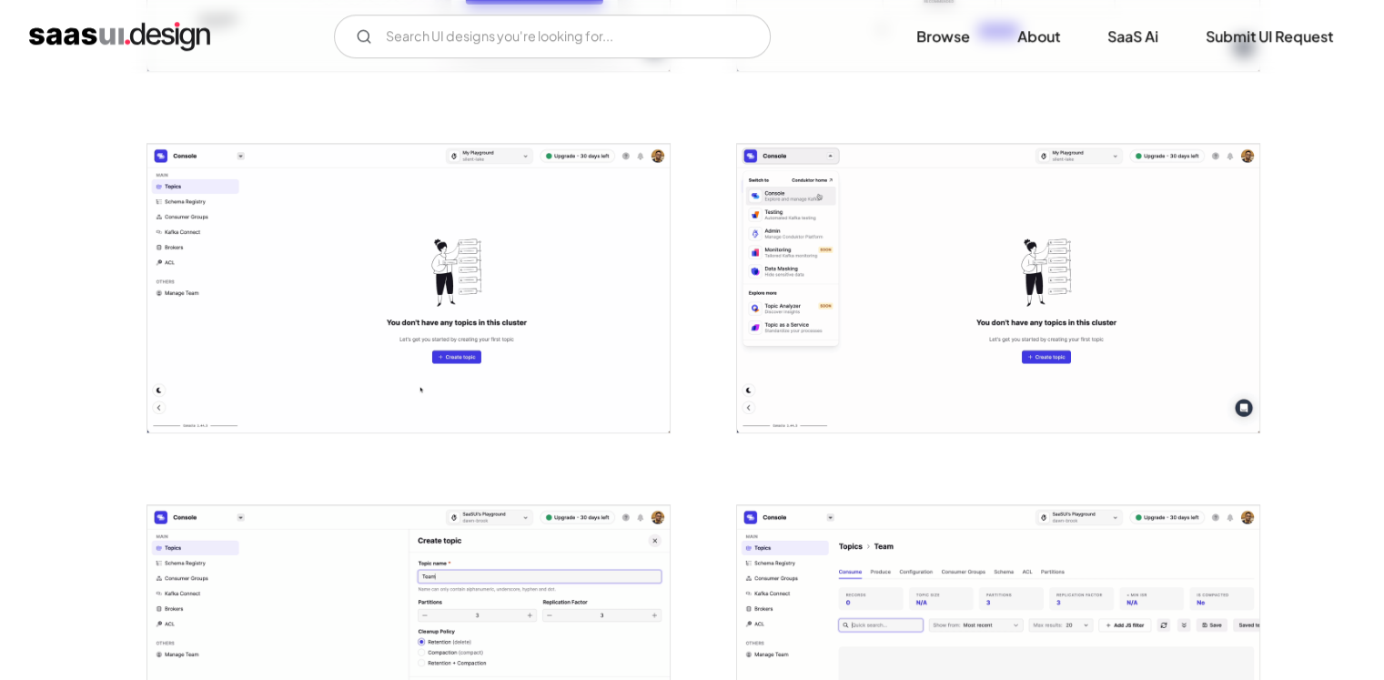
scroll to position [1365, 0]
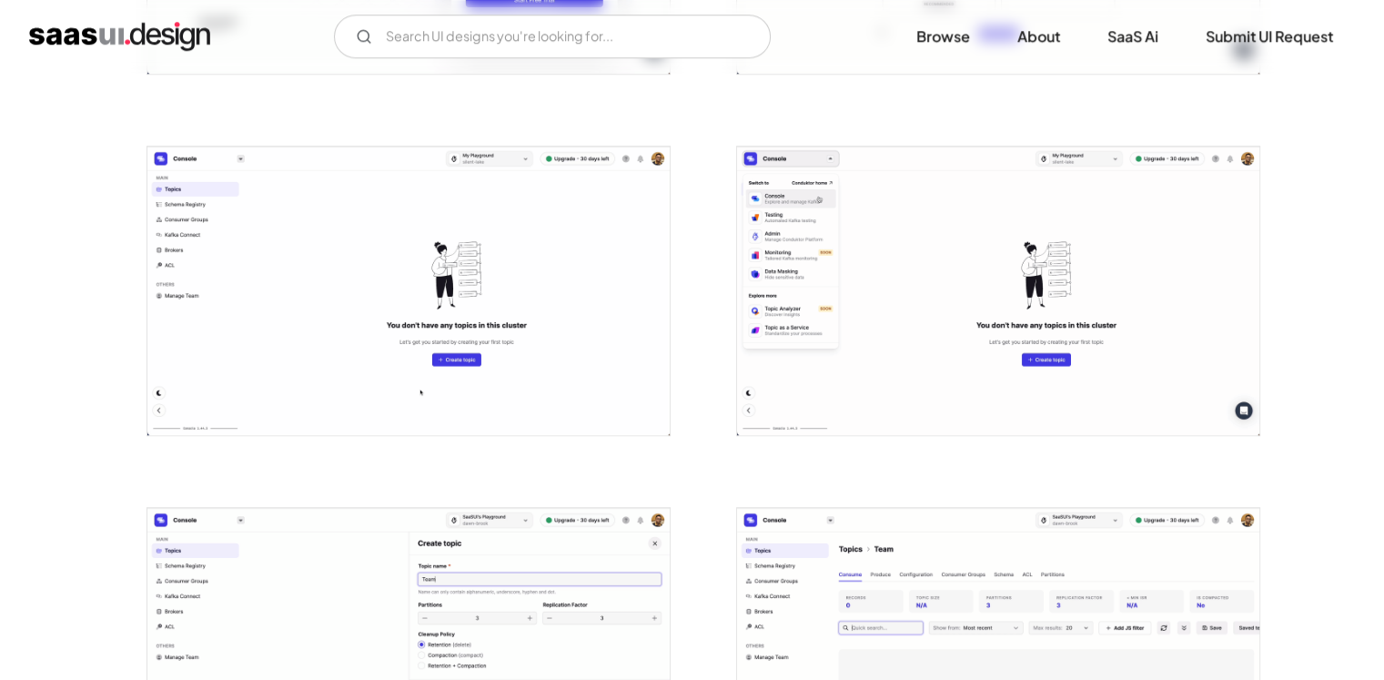
click at [766, 234] on img "open lightbox" at bounding box center [998, 291] width 522 height 288
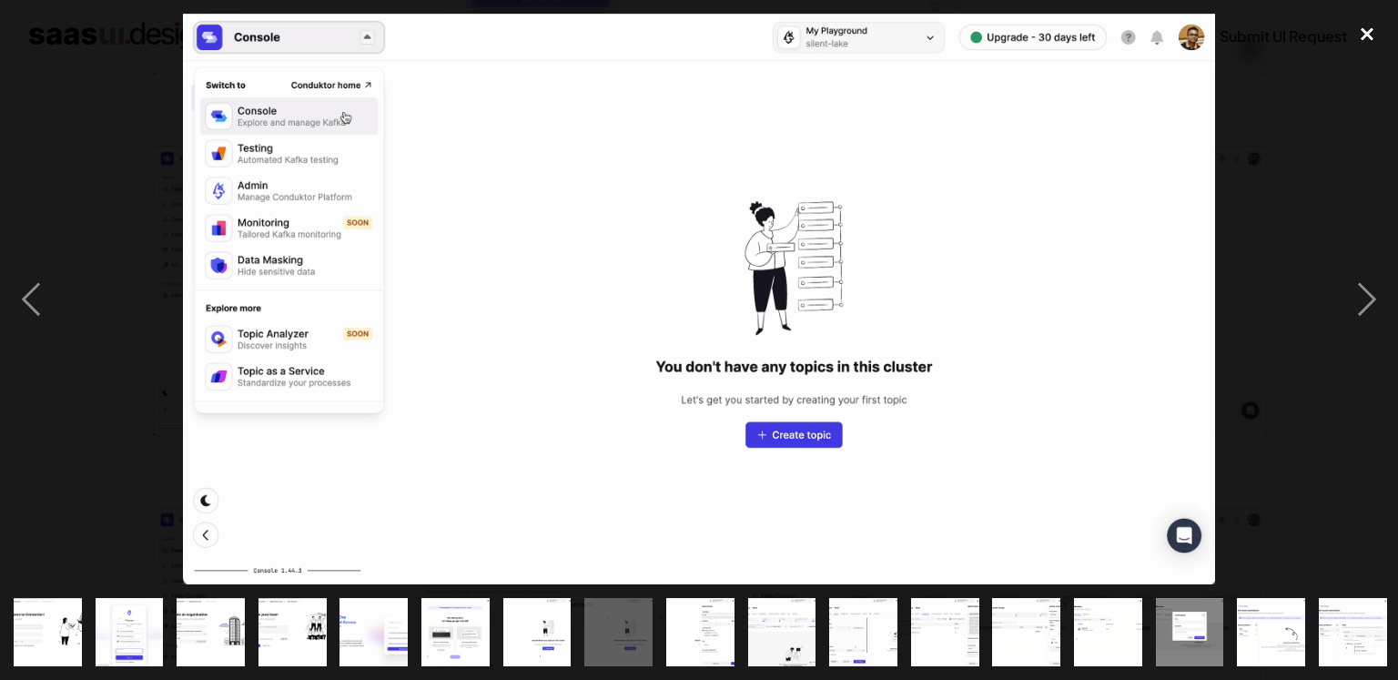
click at [1358, 45] on div "close lightbox" at bounding box center [1367, 34] width 62 height 40
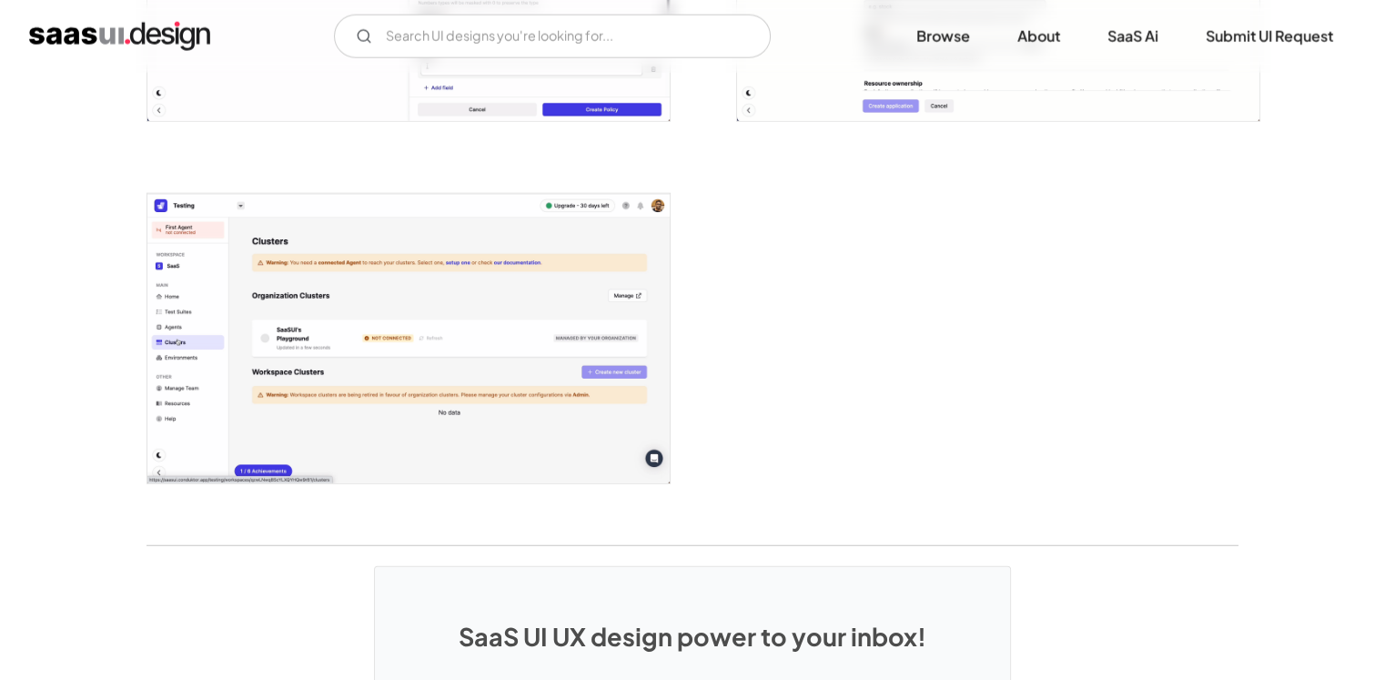
scroll to position [4823, 0]
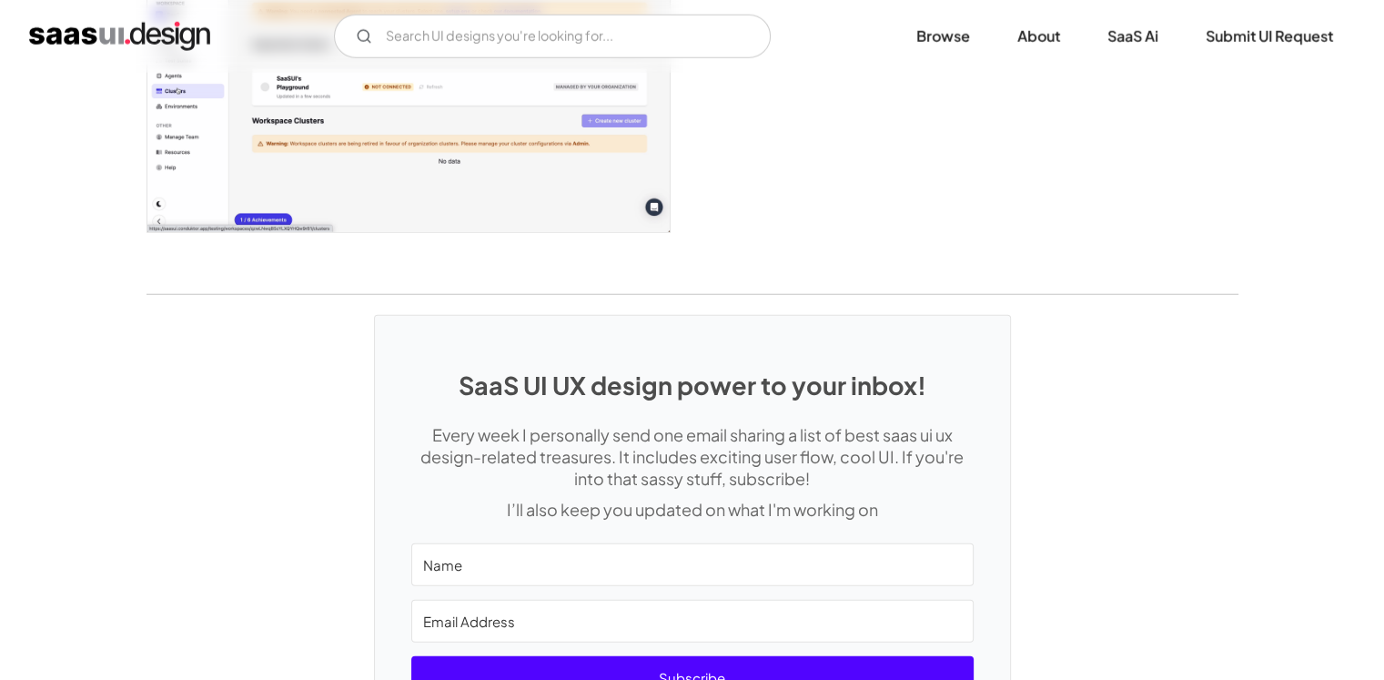
click at [263, 360] on div "SaaS UI UX design power to your inbox! Every week I personally send one email s…" at bounding box center [692, 561] width 1384 height 533
